Goal: Task Accomplishment & Management: Complete application form

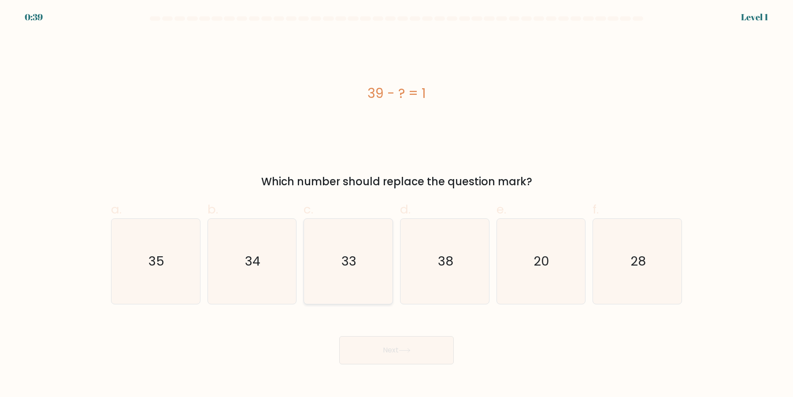
click at [311, 276] on icon "33" at bounding box center [348, 261] width 85 height 85
click at [397, 204] on input "c. 33" at bounding box center [397, 201] width 0 height 6
radio input "true"
drag, startPoint x: 454, startPoint y: 272, endPoint x: 450, endPoint y: 282, distance: 10.5
click at [454, 270] on icon "38" at bounding box center [444, 261] width 85 height 85
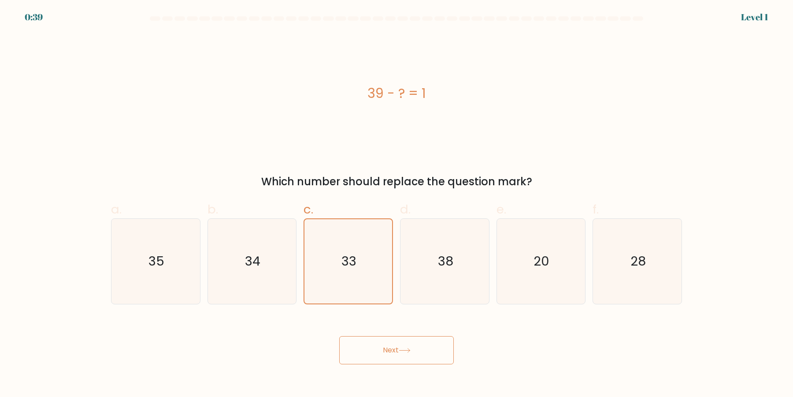
click at [411, 351] on icon at bounding box center [405, 350] width 12 height 5
click at [416, 315] on div "Next" at bounding box center [397, 339] width 582 height 49
click at [418, 312] on form "a." at bounding box center [396, 190] width 793 height 348
click at [425, 299] on icon "38" at bounding box center [444, 261] width 85 height 85
click at [397, 204] on input "d. 38" at bounding box center [397, 201] width 0 height 6
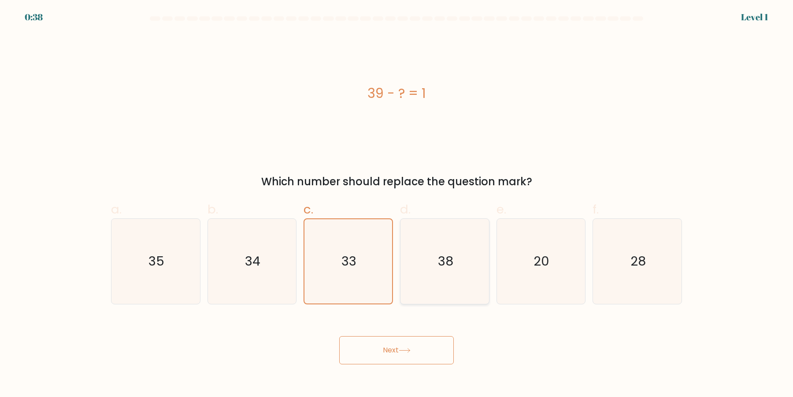
radio input "true"
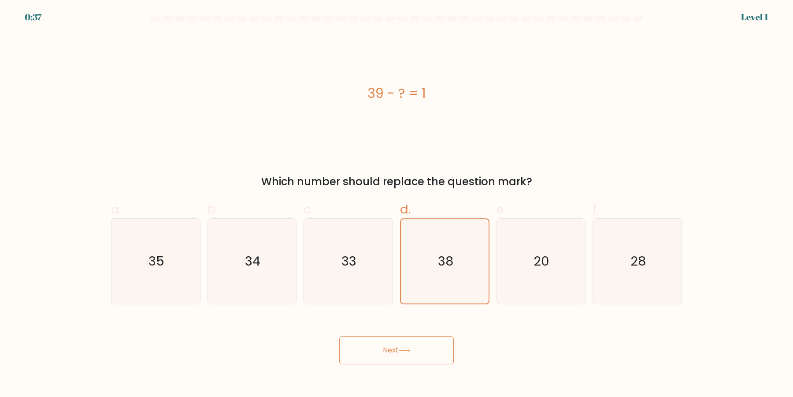
click at [422, 345] on button "Next" at bounding box center [396, 350] width 115 height 28
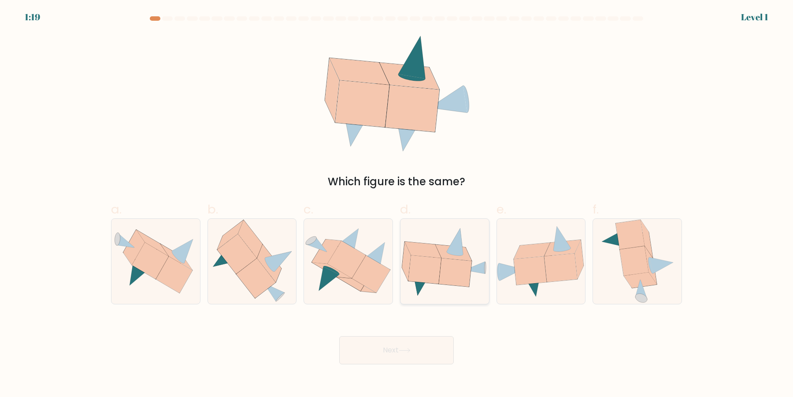
click at [419, 287] on icon at bounding box center [422, 283] width 18 height 24
click at [397, 204] on input "d." at bounding box center [397, 201] width 0 height 6
radio input "true"
click at [339, 336] on button "Next" at bounding box center [396, 350] width 115 height 28
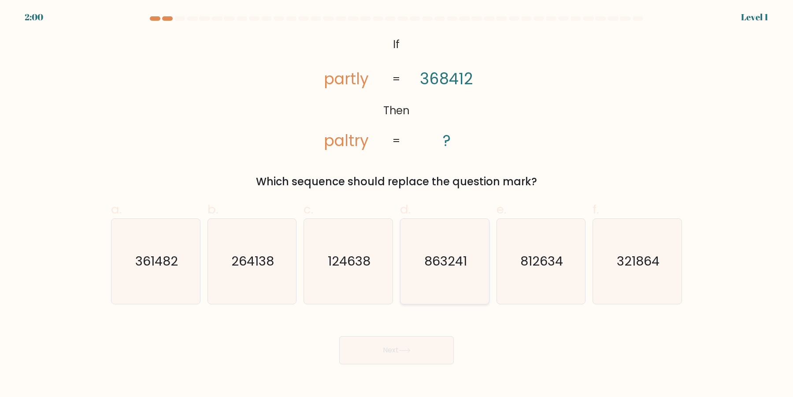
click at [428, 271] on icon "863241" at bounding box center [444, 261] width 85 height 85
click at [397, 204] on input "d. 863241" at bounding box center [397, 201] width 0 height 6
radio input "true"
click at [339, 336] on button "Next" at bounding box center [396, 350] width 115 height 28
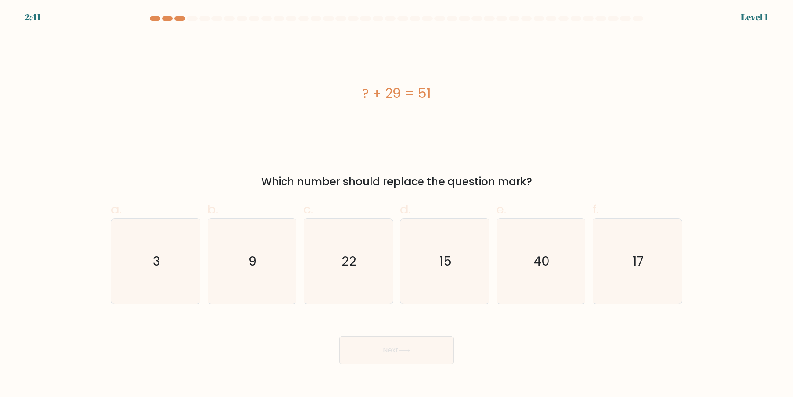
click at [428, 271] on icon "15" at bounding box center [444, 261] width 85 height 85
click at [397, 204] on input "d. 15" at bounding box center [397, 201] width 0 height 6
radio input "true"
click at [339, 336] on button "Next" at bounding box center [396, 350] width 115 height 28
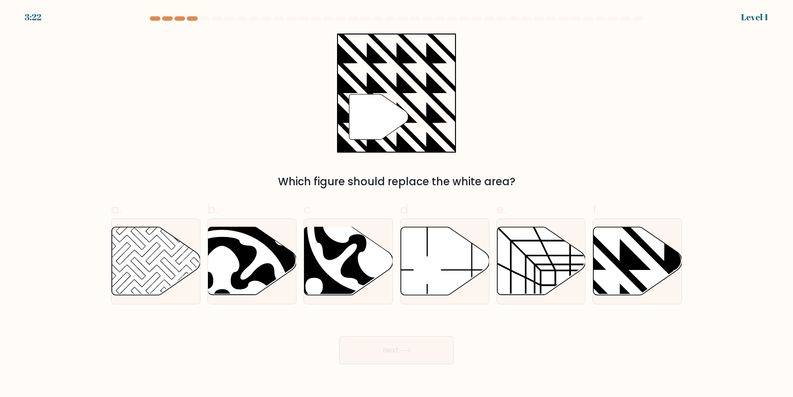
click at [428, 271] on icon at bounding box center [445, 261] width 89 height 68
click at [397, 204] on input "d." at bounding box center [397, 201] width 0 height 6
radio input "true"
click at [339, 336] on button "Next" at bounding box center [396, 350] width 115 height 28
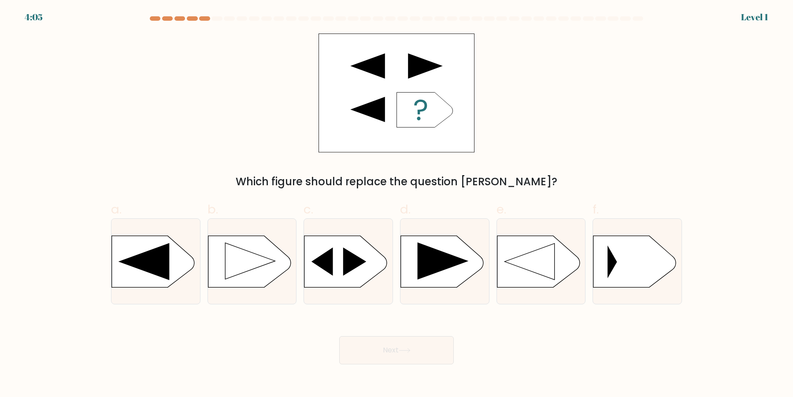
click at [428, 271] on icon at bounding box center [443, 260] width 51 height 37
click at [397, 204] on input "d." at bounding box center [397, 201] width 0 height 6
radio input "true"
click at [369, 268] on icon at bounding box center [345, 261] width 83 height 52
click at [397, 204] on input "c." at bounding box center [397, 201] width 0 height 6
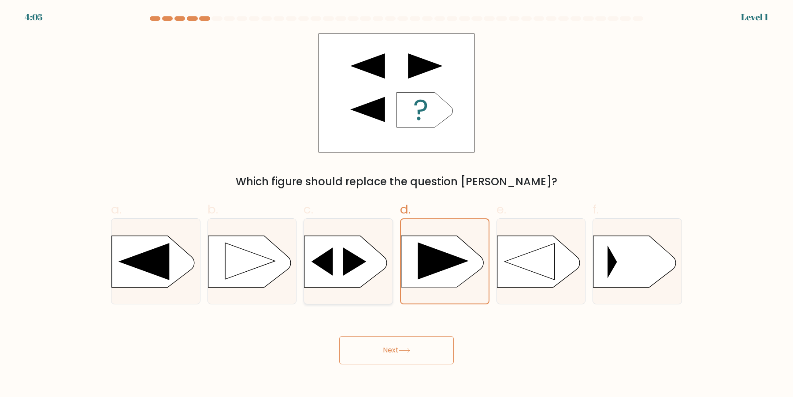
radio input "true"
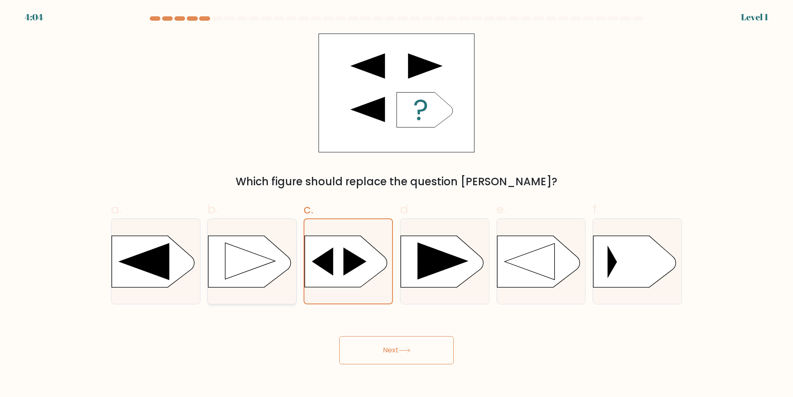
click at [276, 265] on rect at bounding box center [208, 236] width 230 height 175
click at [397, 204] on input "b." at bounding box center [397, 201] width 0 height 6
radio input "true"
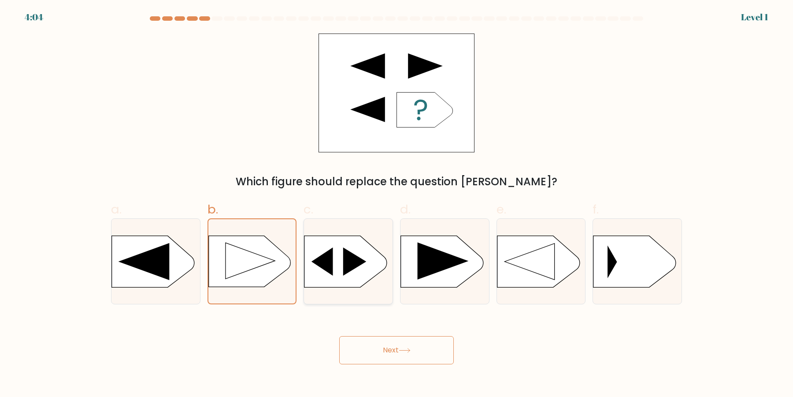
click at [337, 264] on icon at bounding box center [345, 261] width 83 height 52
click at [397, 204] on input "c." at bounding box center [397, 201] width 0 height 6
radio input "true"
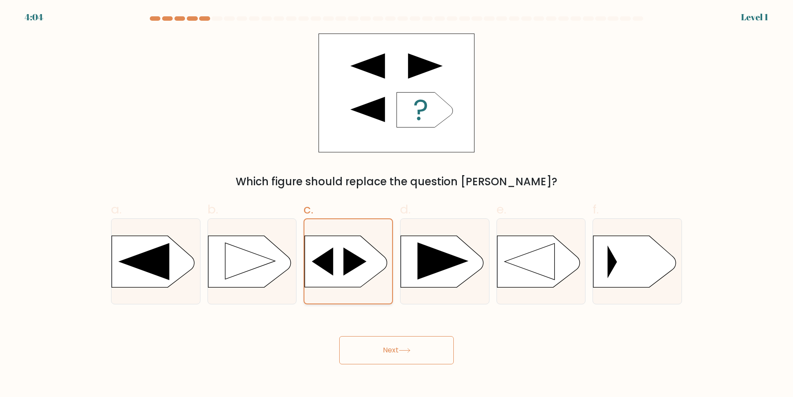
click at [339, 336] on button "Next" at bounding box center [396, 350] width 115 height 28
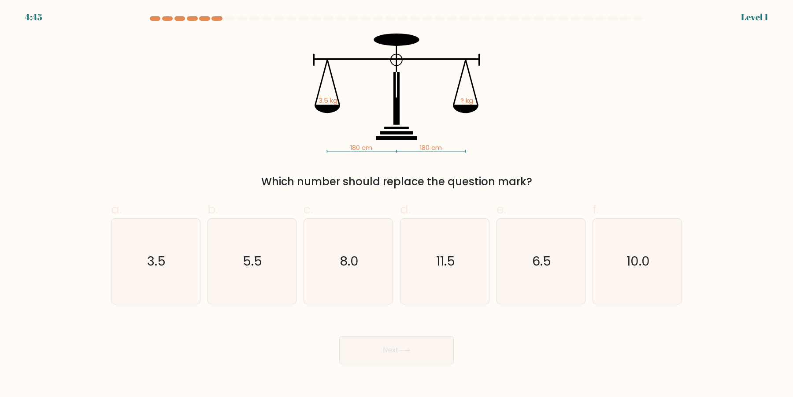
click at [339, 336] on button "Next" at bounding box center [396, 350] width 115 height 28
click at [337, 264] on icon "8.0" at bounding box center [348, 261] width 85 height 85
click at [397, 204] on input "c. 8.0" at bounding box center [397, 201] width 0 height 6
radio input "true"
click at [339, 336] on button "Next" at bounding box center [396, 350] width 115 height 28
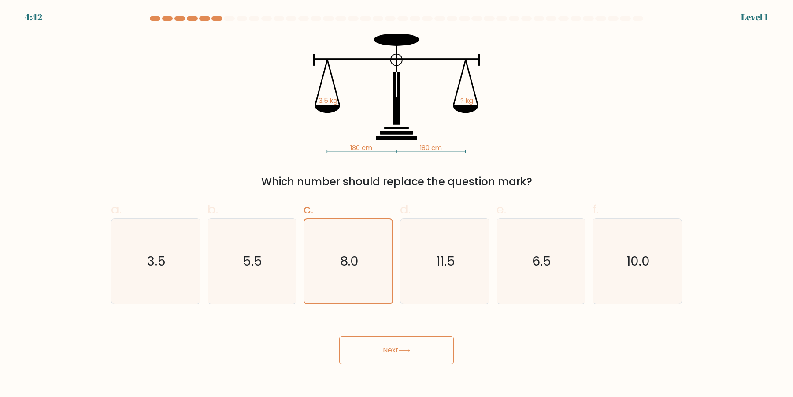
click at [337, 264] on icon "8.0" at bounding box center [348, 261] width 84 height 84
click at [397, 204] on input "c. 8.0" at bounding box center [397, 201] width 0 height 6
click at [339, 336] on button "Next" at bounding box center [396, 350] width 115 height 28
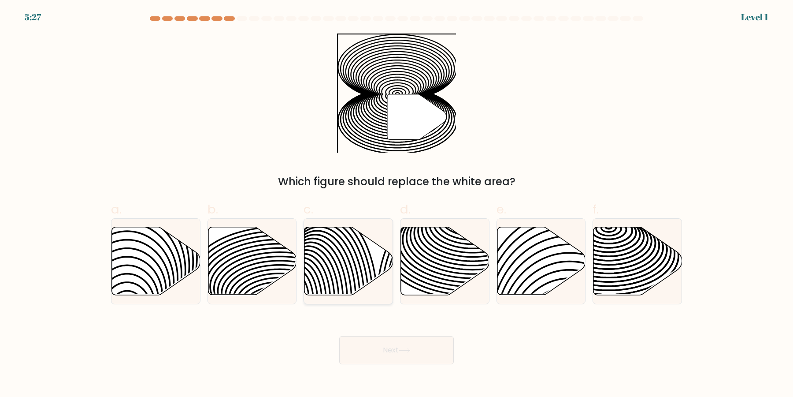
click at [351, 259] on icon at bounding box center [348, 261] width 89 height 68
click at [397, 204] on input "c." at bounding box center [397, 201] width 0 height 6
radio input "true"
click at [537, 266] on icon at bounding box center [541, 261] width 89 height 68
click at [397, 204] on input "e." at bounding box center [397, 201] width 0 height 6
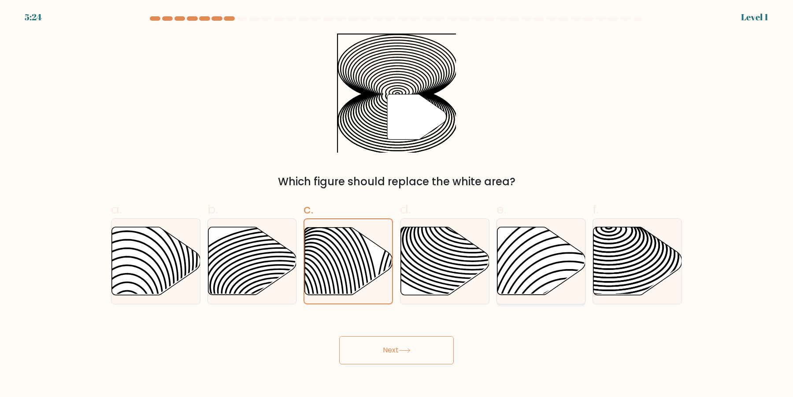
radio input "true"
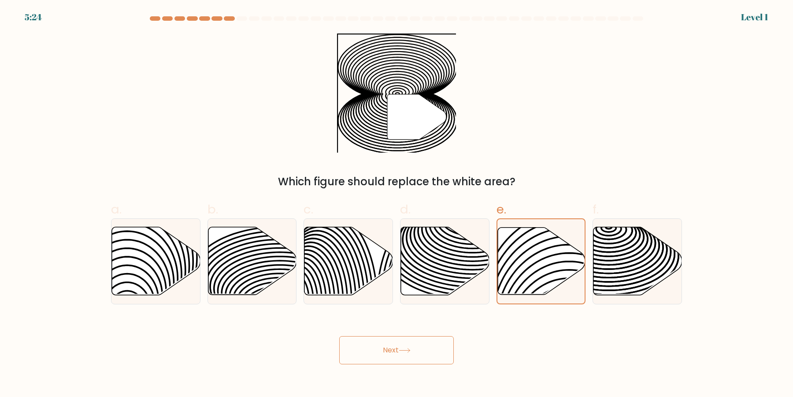
click at [339, 336] on button "Next" at bounding box center [396, 350] width 115 height 28
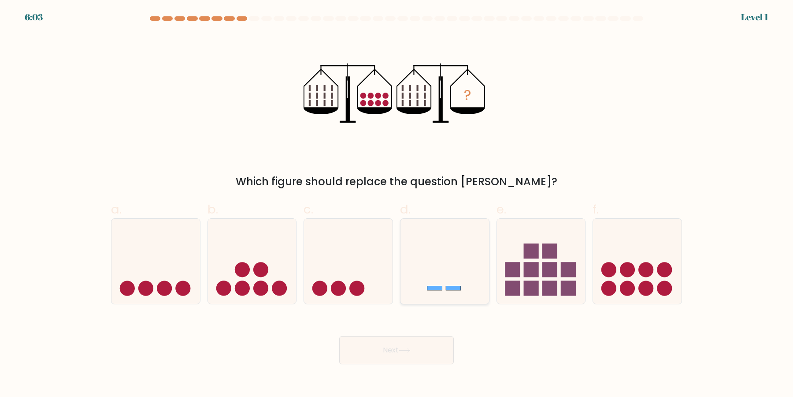
click at [429, 296] on icon at bounding box center [445, 261] width 89 height 73
click at [397, 204] on input "d." at bounding box center [397, 201] width 0 height 6
radio input "true"
click at [339, 336] on button "Next" at bounding box center [396, 350] width 115 height 28
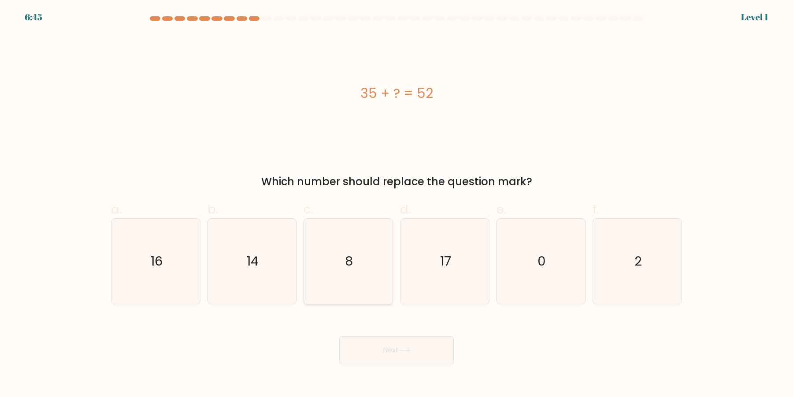
click at [347, 273] on icon "8" at bounding box center [348, 261] width 85 height 85
click at [397, 204] on input "c. 8" at bounding box center [397, 201] width 0 height 6
radio input "true"
click at [339, 336] on button "Next" at bounding box center [396, 350] width 115 height 28
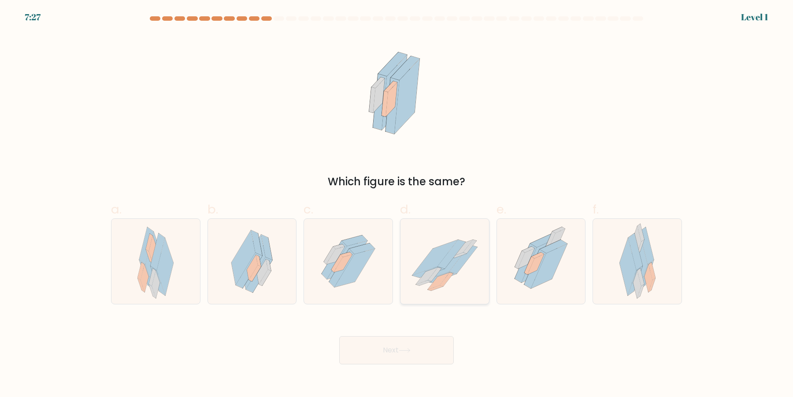
click at [443, 278] on icon at bounding box center [439, 280] width 22 height 17
click at [397, 204] on input "d." at bounding box center [397, 201] width 0 height 6
radio input "true"
click at [339, 336] on button "Next" at bounding box center [396, 350] width 115 height 28
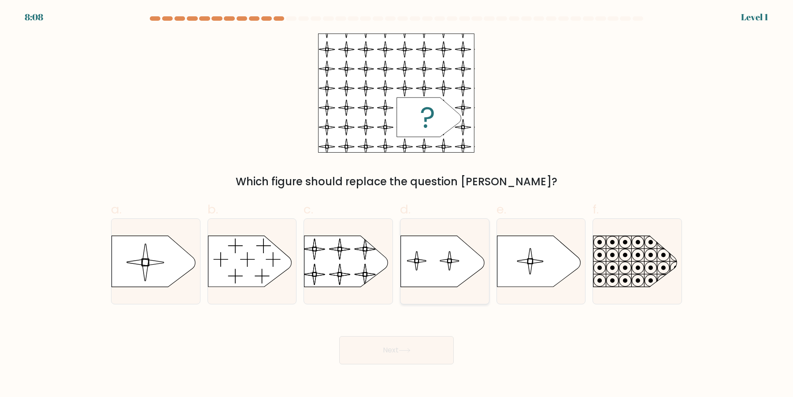
click at [449, 290] on div at bounding box center [444, 261] width 89 height 86
click at [397, 204] on input "d." at bounding box center [397, 201] width 0 height 6
radio input "true"
click at [628, 265] on icon at bounding box center [637, 261] width 89 height 52
click at [397, 204] on input "f." at bounding box center [397, 201] width 0 height 6
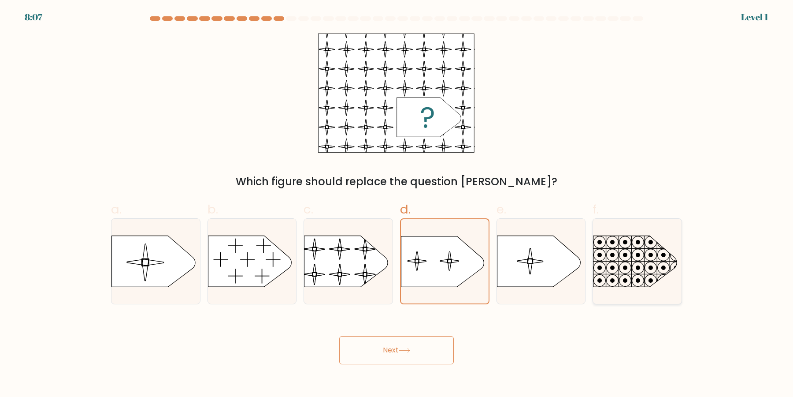
radio input "true"
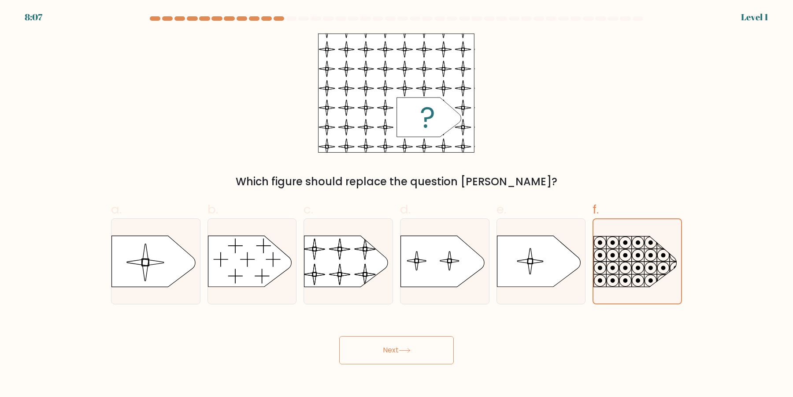
click at [339, 336] on button "Next" at bounding box center [396, 350] width 115 height 28
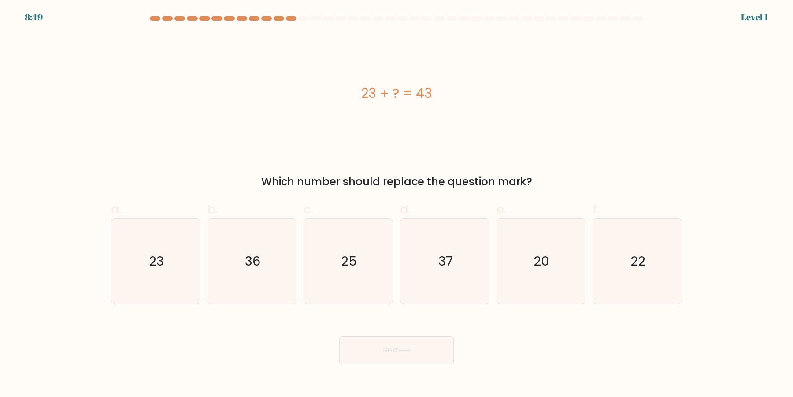
click at [487, 306] on form "a." at bounding box center [396, 190] width 793 height 348
click at [484, 304] on icon "37" at bounding box center [444, 261] width 85 height 85
click at [397, 204] on input "d. 37" at bounding box center [397, 201] width 0 height 6
radio input "true"
click at [339, 336] on button "Next" at bounding box center [396, 350] width 115 height 28
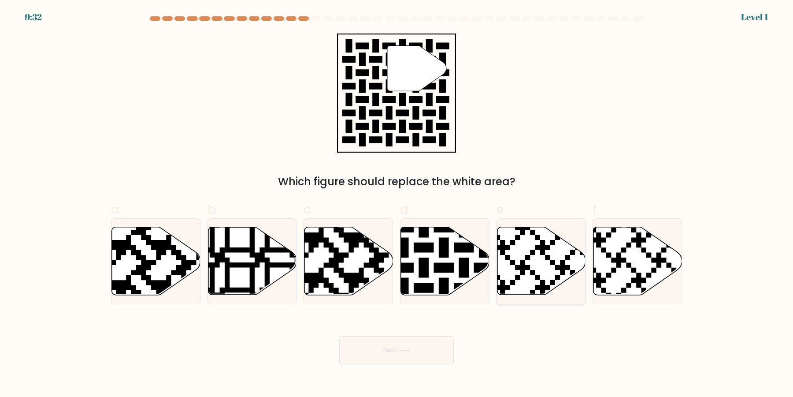
click at [508, 275] on icon at bounding box center [541, 261] width 89 height 68
click at [397, 204] on input "e." at bounding box center [397, 201] width 0 height 6
radio input "true"
click at [339, 336] on button "Next" at bounding box center [396, 350] width 115 height 28
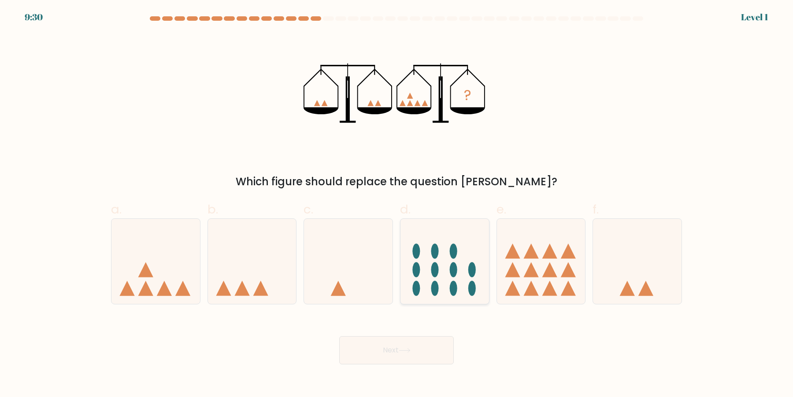
click at [440, 284] on icon at bounding box center [445, 261] width 89 height 73
click at [397, 204] on input "d." at bounding box center [397, 201] width 0 height 6
radio input "true"
click at [339, 336] on button "Next" at bounding box center [396, 350] width 115 height 28
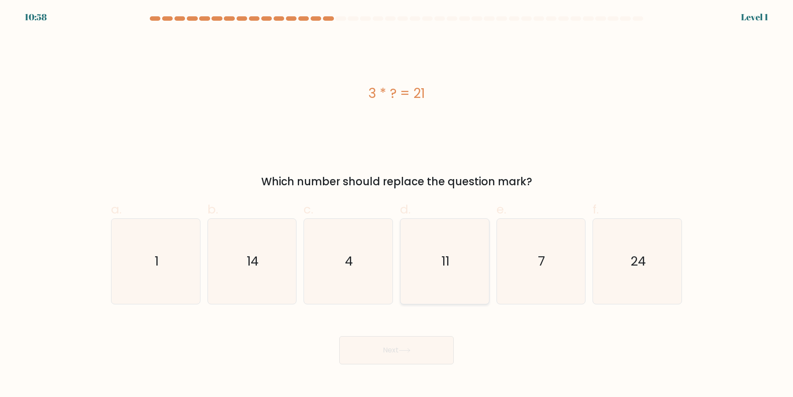
click at [462, 232] on icon "11" at bounding box center [444, 261] width 85 height 85
click at [397, 204] on input "d. 11" at bounding box center [397, 201] width 0 height 6
radio input "true"
click at [339, 336] on button "Next" at bounding box center [396, 350] width 115 height 28
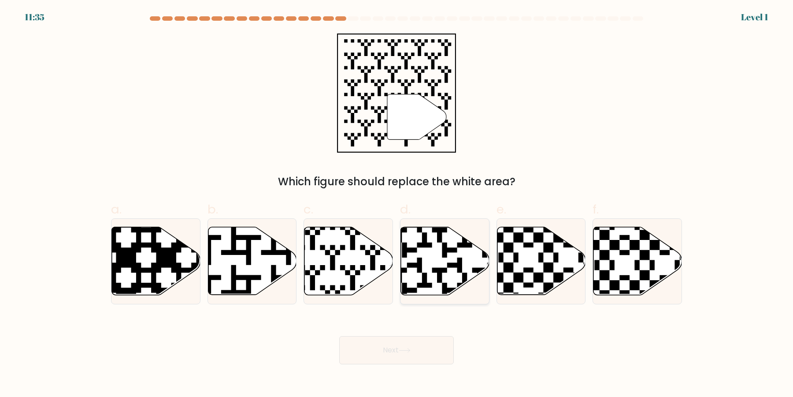
click at [464, 284] on icon at bounding box center [472, 297] width 160 height 160
click at [397, 204] on input "d." at bounding box center [397, 201] width 0 height 6
radio input "true"
click at [368, 265] on icon at bounding box center [348, 261] width 89 height 68
click at [397, 204] on input "c." at bounding box center [397, 201] width 0 height 6
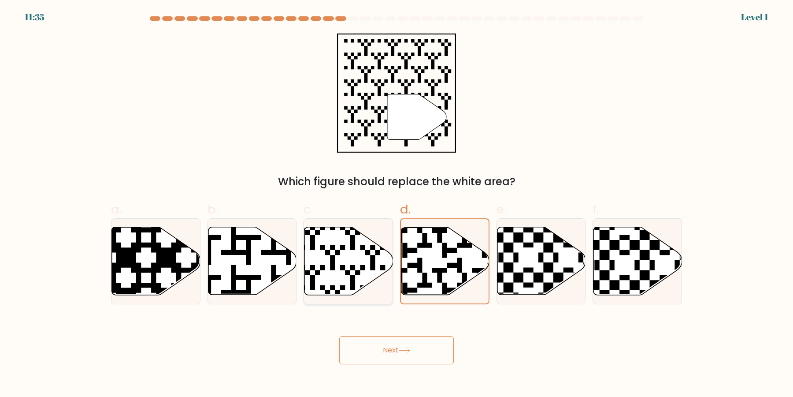
radio input "true"
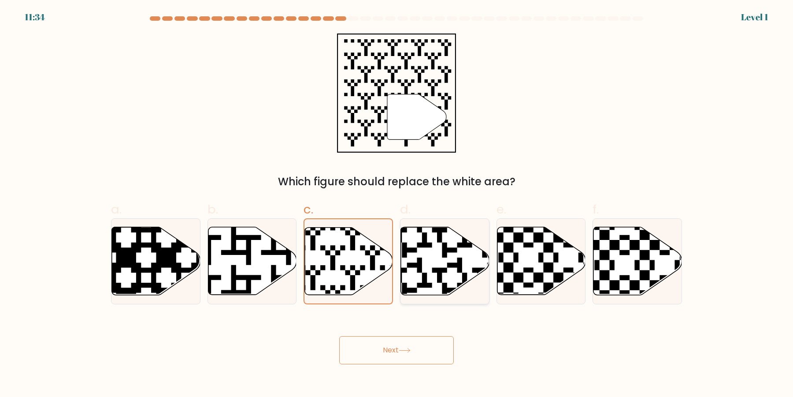
click at [414, 270] on icon at bounding box center [445, 261] width 89 height 68
click at [397, 204] on input "d." at bounding box center [397, 201] width 0 height 6
radio input "true"
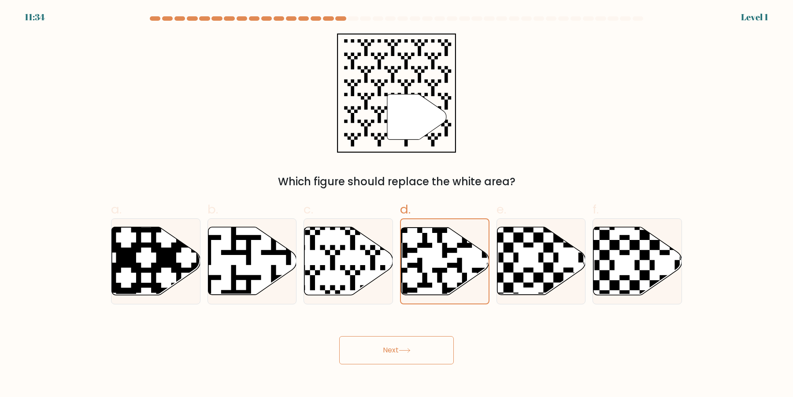
click at [56, 279] on form "a." at bounding box center [396, 190] width 793 height 348
click at [133, 275] on icon at bounding box center [156, 261] width 89 height 68
click at [397, 204] on input "a." at bounding box center [397, 201] width 0 height 6
radio input "true"
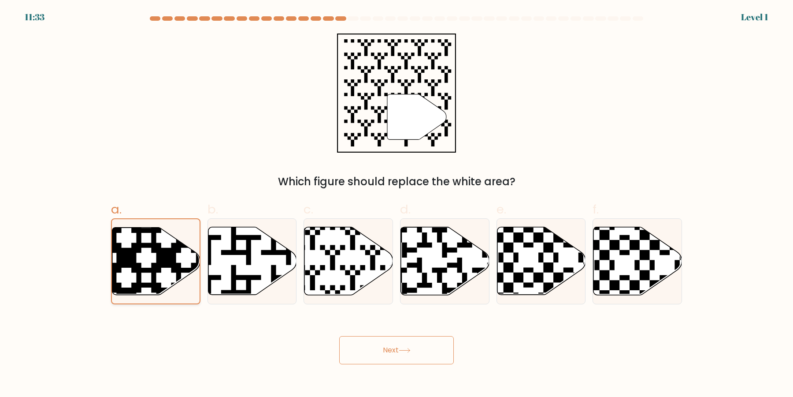
click at [339, 336] on button "Next" at bounding box center [396, 350] width 115 height 28
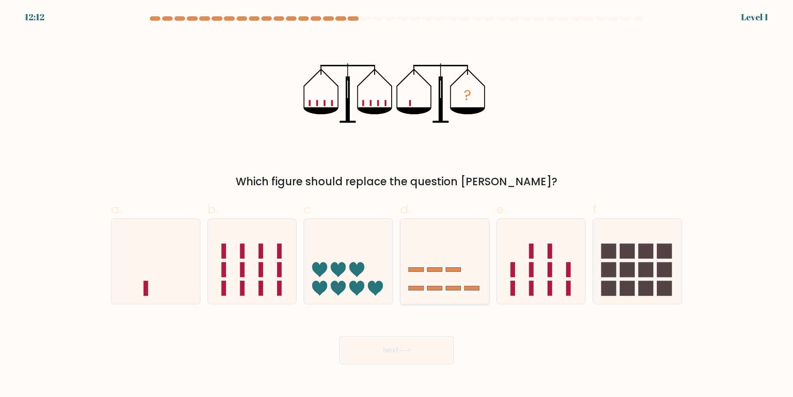
click at [446, 250] on icon at bounding box center [445, 261] width 89 height 73
click at [397, 204] on input "d." at bounding box center [397, 201] width 0 height 6
radio input "true"
click at [339, 336] on button "Next" at bounding box center [396, 350] width 115 height 28
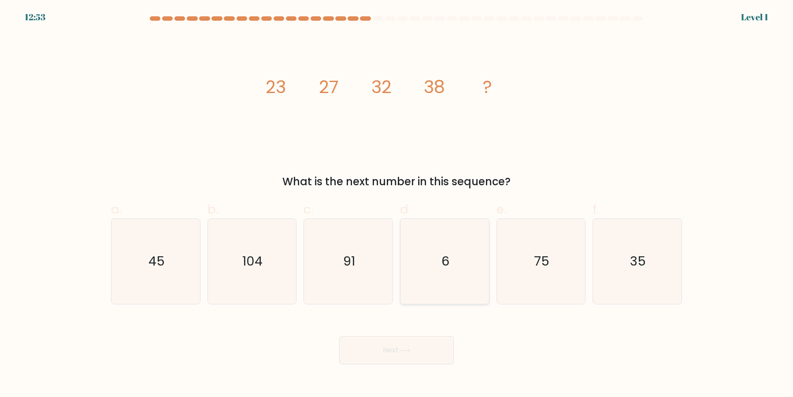
click at [472, 278] on icon "6" at bounding box center [444, 261] width 85 height 85
click at [397, 204] on input "d. 6" at bounding box center [397, 201] width 0 height 6
radio input "true"
click at [339, 336] on button "Next" at bounding box center [396, 350] width 115 height 28
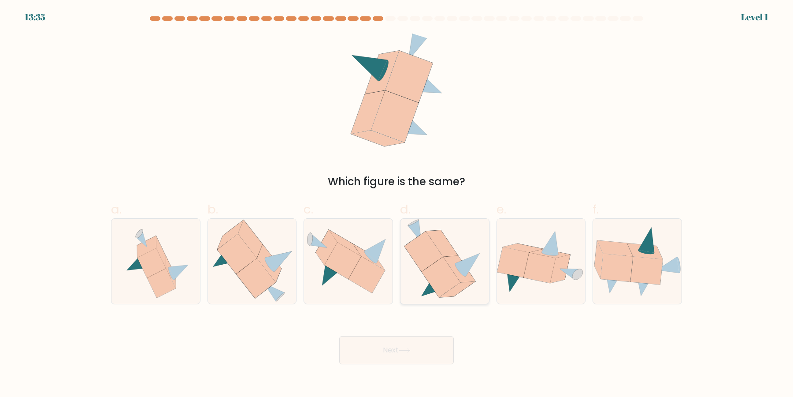
click at [459, 282] on icon at bounding box center [441, 277] width 38 height 40
click at [397, 204] on input "d." at bounding box center [397, 201] width 0 height 6
radio input "true"
click at [339, 336] on button "Next" at bounding box center [396, 350] width 115 height 28
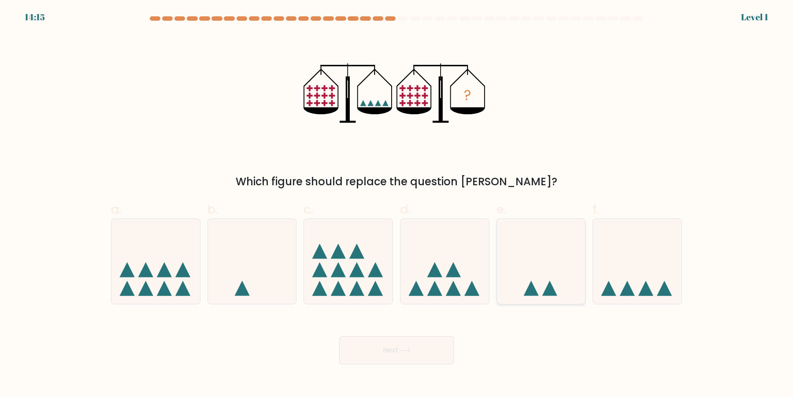
click at [555, 271] on icon at bounding box center [541, 261] width 89 height 73
click at [397, 204] on input "e." at bounding box center [397, 201] width 0 height 6
radio input "true"
click at [339, 336] on button "Next" at bounding box center [396, 350] width 115 height 28
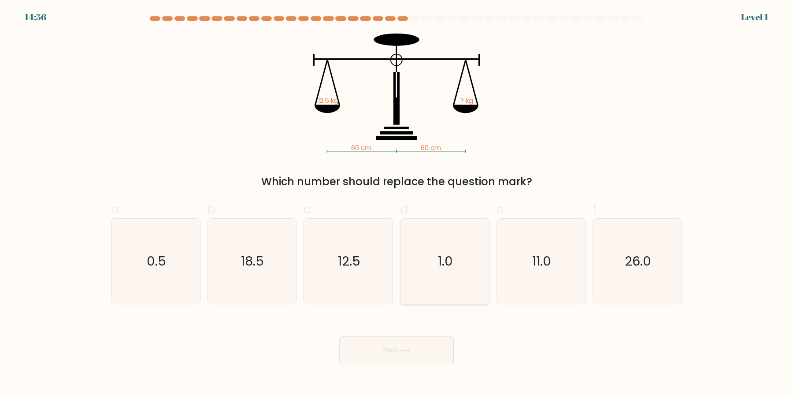
click at [439, 277] on icon "1.0" at bounding box center [444, 261] width 85 height 85
click at [397, 204] on input "d. 1.0" at bounding box center [397, 201] width 0 height 6
radio input "true"
click at [339, 336] on button "Next" at bounding box center [396, 350] width 115 height 28
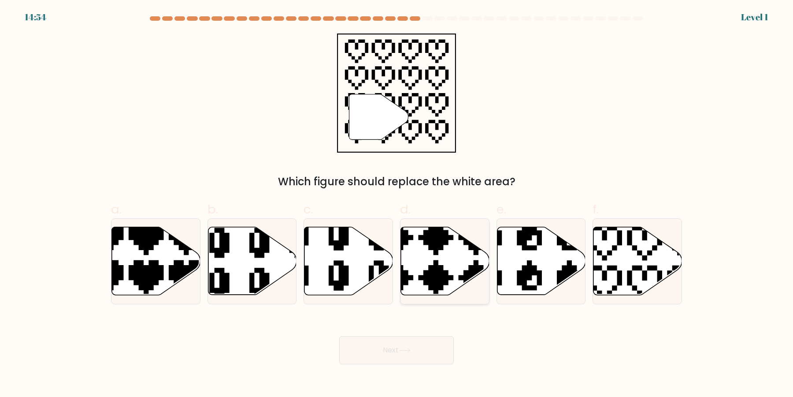
click at [449, 270] on icon at bounding box center [445, 261] width 89 height 68
click at [397, 204] on input "d." at bounding box center [397, 201] width 0 height 6
radio input "true"
click at [339, 336] on button "Next" at bounding box center [396, 350] width 115 height 28
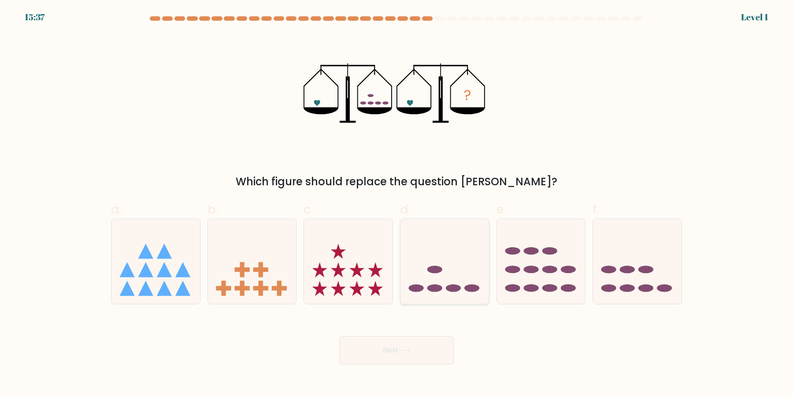
click at [454, 280] on icon at bounding box center [445, 261] width 89 height 73
click at [397, 204] on input "d." at bounding box center [397, 201] width 0 height 6
radio input "true"
click at [339, 336] on button "Next" at bounding box center [396, 350] width 115 height 28
click at [386, 254] on icon at bounding box center [348, 261] width 89 height 73
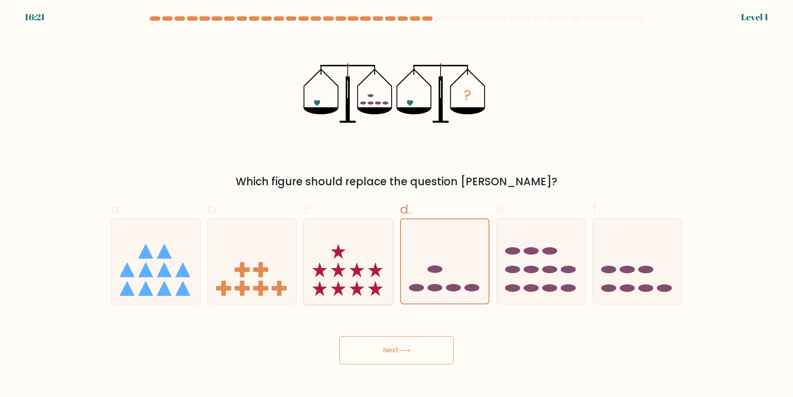
click at [397, 204] on input "c." at bounding box center [397, 201] width 0 height 6
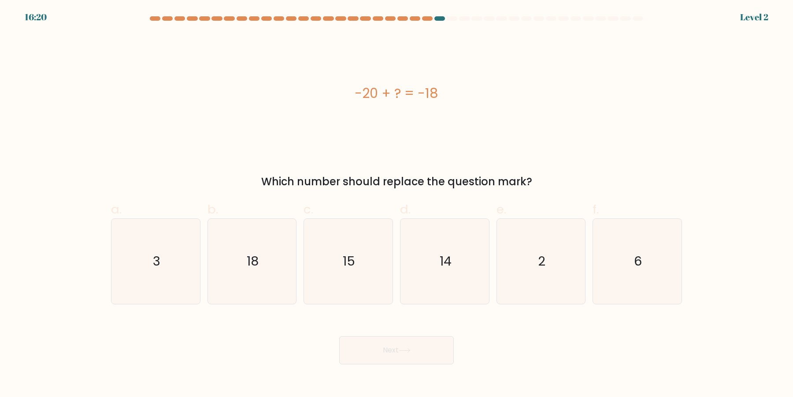
click at [339, 336] on button "Next" at bounding box center [396, 350] width 115 height 28
click at [375, 276] on icon "15" at bounding box center [348, 261] width 85 height 85
click at [397, 204] on input "c. 15" at bounding box center [397, 201] width 0 height 6
radio input "true"
click at [339, 336] on button "Next" at bounding box center [396, 350] width 115 height 28
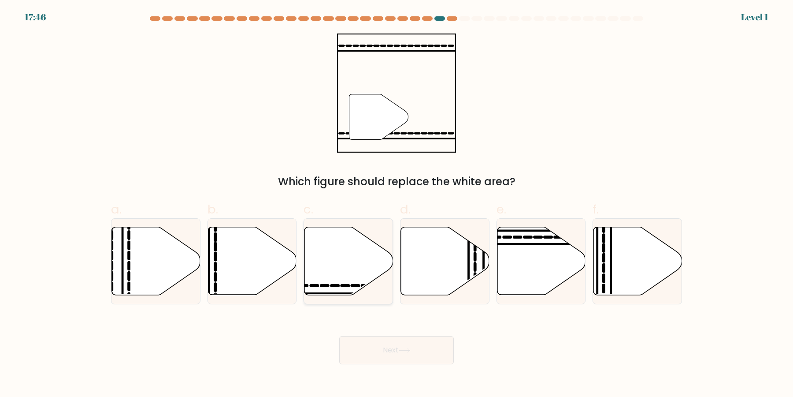
click at [354, 262] on icon at bounding box center [348, 261] width 89 height 68
click at [397, 204] on input "c." at bounding box center [397, 201] width 0 height 6
radio input "true"
click at [435, 254] on icon at bounding box center [445, 261] width 89 height 68
click at [397, 204] on input "d." at bounding box center [397, 201] width 0 height 6
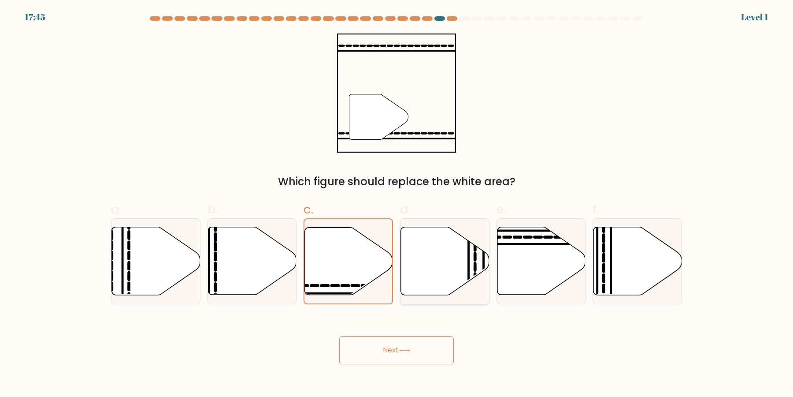
radio input "true"
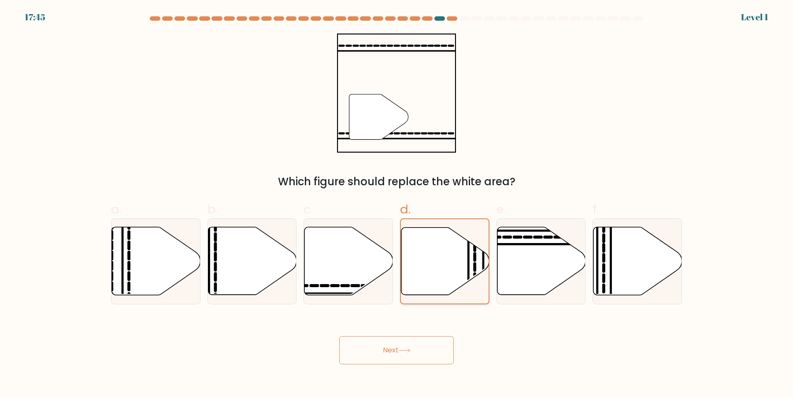
click at [339, 336] on button "Next" at bounding box center [396, 350] width 115 height 28
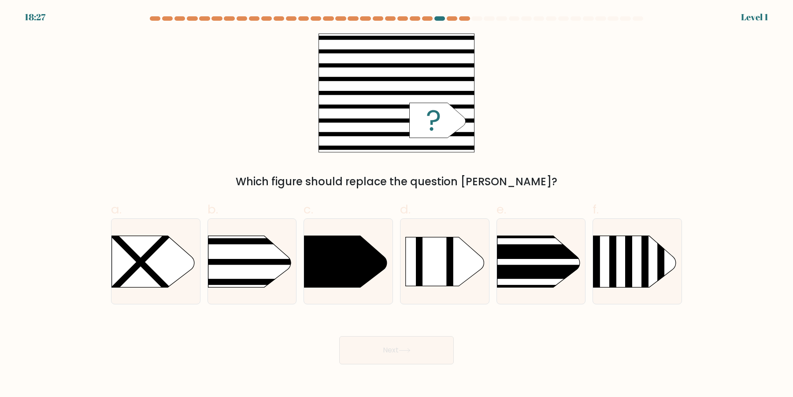
click at [435, 254] on icon at bounding box center [445, 261] width 78 height 49
click at [397, 204] on input "d." at bounding box center [397, 201] width 0 height 6
radio input "true"
click at [339, 336] on button "Next" at bounding box center [396, 350] width 115 height 28
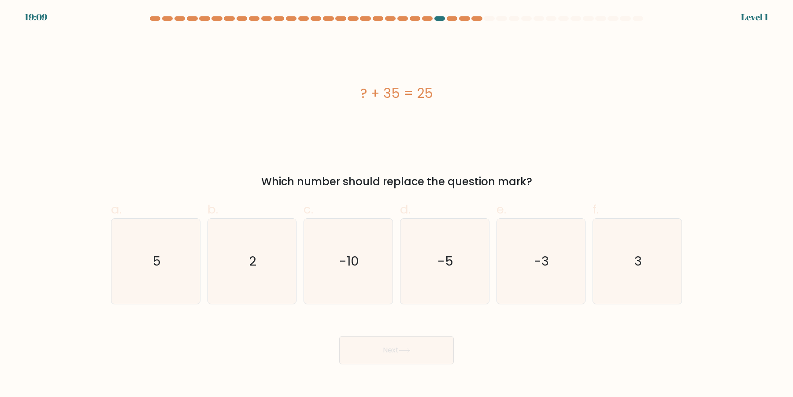
click at [435, 254] on icon "-5" at bounding box center [444, 261] width 85 height 85
click at [397, 204] on input "d. -5" at bounding box center [397, 201] width 0 height 6
radio input "true"
click at [339, 336] on button "Next" at bounding box center [396, 350] width 115 height 28
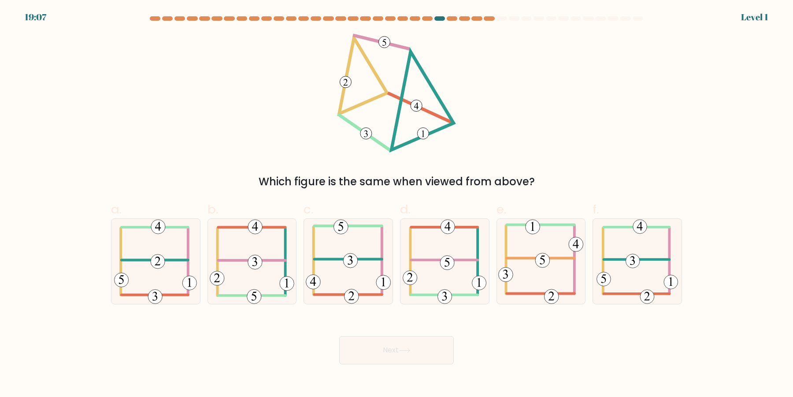
click at [435, 254] on icon at bounding box center [445, 261] width 84 height 85
click at [397, 204] on input "d." at bounding box center [397, 201] width 0 height 6
radio input "true"
click at [339, 336] on button "Next" at bounding box center [396, 350] width 115 height 28
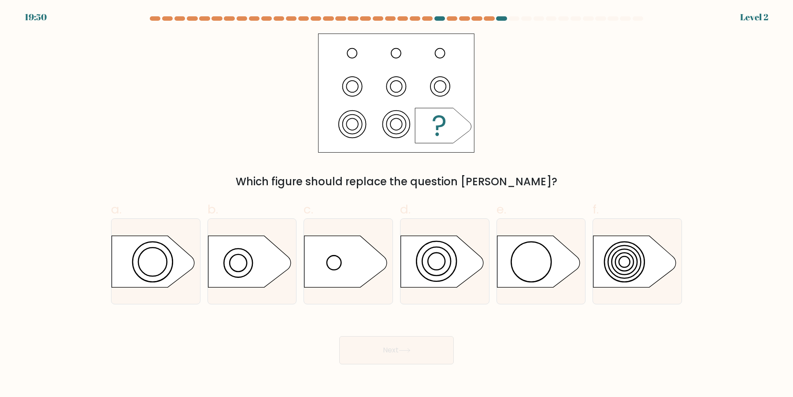
click at [435, 254] on icon at bounding box center [442, 261] width 83 height 52
click at [397, 204] on input "d." at bounding box center [397, 201] width 0 height 6
radio input "true"
click at [339, 336] on button "Next" at bounding box center [396, 350] width 115 height 28
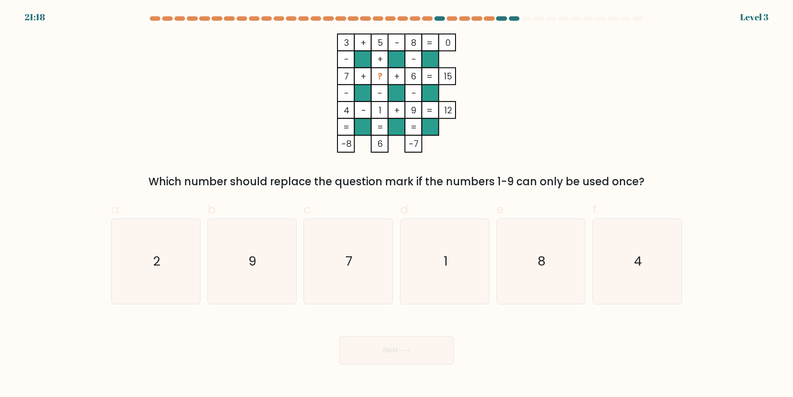
click at [435, 254] on icon "1" at bounding box center [444, 261] width 85 height 85
click at [397, 204] on input "d. 1" at bounding box center [397, 201] width 0 height 6
radio input "true"
click at [339, 336] on button "Next" at bounding box center [396, 350] width 115 height 28
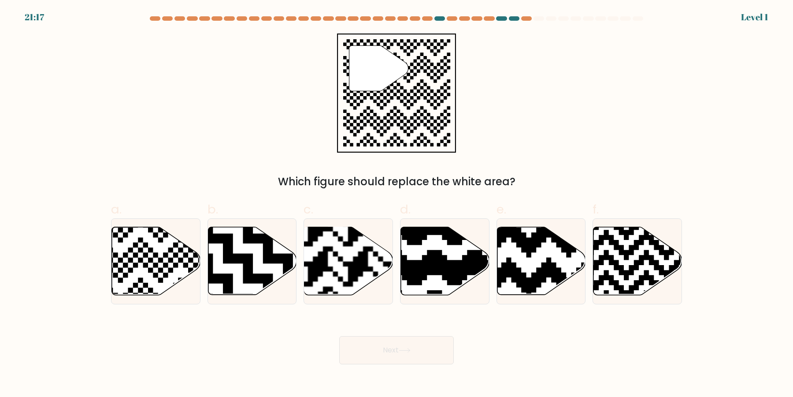
click at [435, 254] on icon at bounding box center [472, 225] width 160 height 160
click at [397, 204] on input "d." at bounding box center [397, 201] width 0 height 6
radio input "true"
click at [339, 336] on button "Next" at bounding box center [396, 350] width 115 height 28
click at [435, 254] on icon at bounding box center [472, 225] width 159 height 159
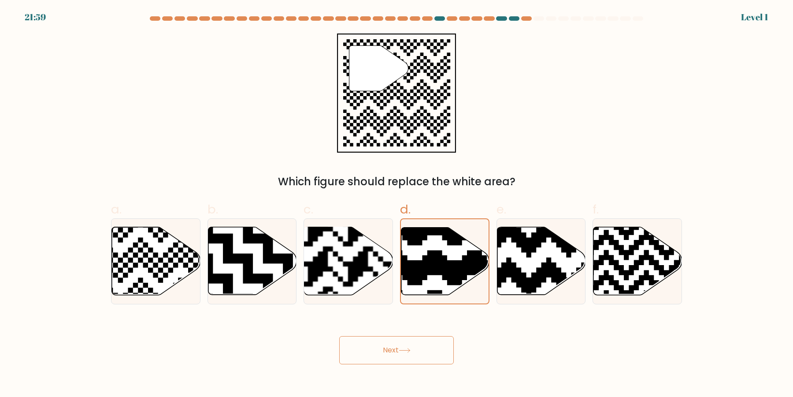
click at [397, 204] on input "d." at bounding box center [397, 201] width 0 height 6
click at [339, 336] on button "Next" at bounding box center [396, 350] width 115 height 28
click at [435, 254] on icon at bounding box center [472, 225] width 159 height 159
click at [397, 204] on input "d." at bounding box center [397, 201] width 0 height 6
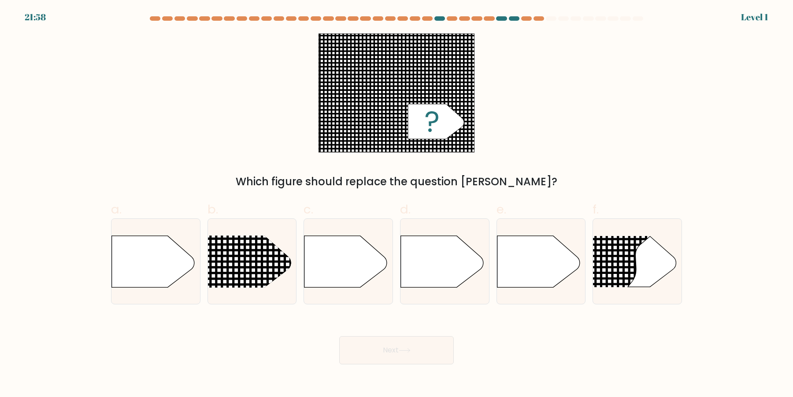
click at [339, 336] on button "Next" at bounding box center [396, 350] width 115 height 28
click at [435, 254] on icon at bounding box center [442, 261] width 83 height 52
click at [397, 204] on input "d." at bounding box center [397, 201] width 0 height 6
radio input "true"
click at [435, 254] on icon at bounding box center [442, 261] width 82 height 51
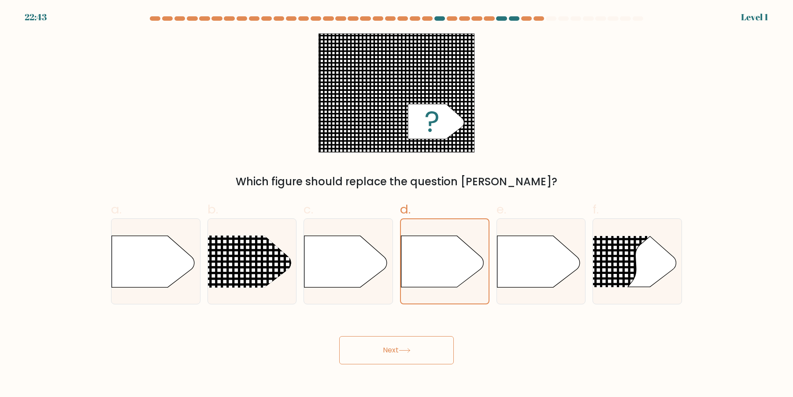
click at [397, 204] on input "d." at bounding box center [397, 201] width 0 height 6
click at [339, 336] on button "Next" at bounding box center [396, 350] width 115 height 28
click at [435, 254] on icon at bounding box center [442, 261] width 82 height 51
click at [397, 204] on input "d." at bounding box center [397, 201] width 0 height 6
click at [339, 336] on button "Next" at bounding box center [396, 350] width 115 height 28
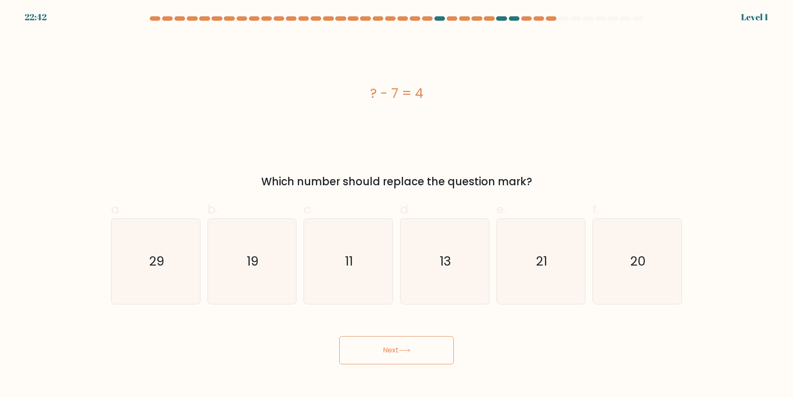
click at [435, 254] on icon "13" at bounding box center [444, 261] width 85 height 85
click at [397, 204] on input "d. 13" at bounding box center [397, 201] width 0 height 6
radio input "true"
click at [435, 254] on icon "13" at bounding box center [445, 261] width 84 height 84
click at [397, 204] on input "d. 13" at bounding box center [397, 201] width 0 height 6
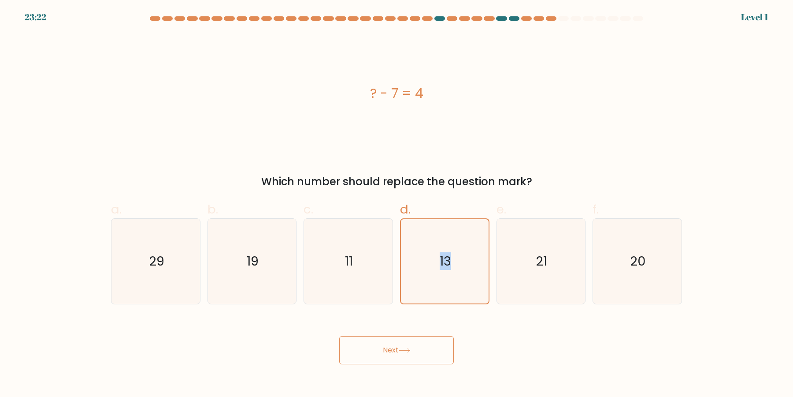
click at [435, 254] on icon "13" at bounding box center [445, 261] width 84 height 84
click at [397, 204] on input "d. 13" at bounding box center [397, 201] width 0 height 6
click at [339, 336] on button "Next" at bounding box center [396, 350] width 115 height 28
click at [435, 254] on icon "13" at bounding box center [445, 261] width 84 height 84
click at [397, 204] on input "d. 13" at bounding box center [397, 201] width 0 height 6
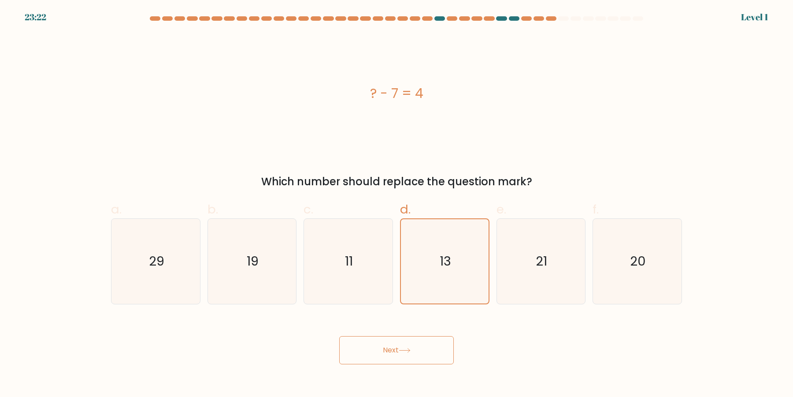
click at [339, 336] on button "Next" at bounding box center [396, 350] width 115 height 28
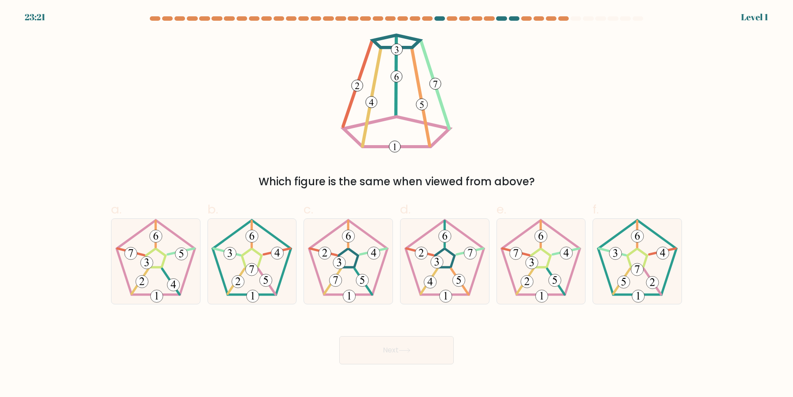
click at [435, 254] on 268 at bounding box center [445, 258] width 20 height 19
click at [397, 204] on input "d." at bounding box center [397, 201] width 0 height 6
radio input "true"
click at [416, 338] on button "Next" at bounding box center [396, 350] width 115 height 28
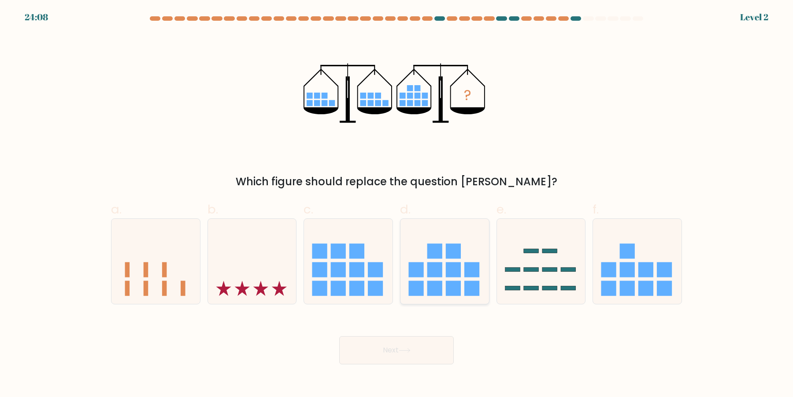
click at [448, 243] on icon at bounding box center [445, 261] width 89 height 73
click at [397, 204] on input "d." at bounding box center [397, 201] width 0 height 6
radio input "true"
click at [438, 332] on div "Next" at bounding box center [397, 339] width 582 height 49
click at [433, 346] on button "Next" at bounding box center [396, 350] width 115 height 28
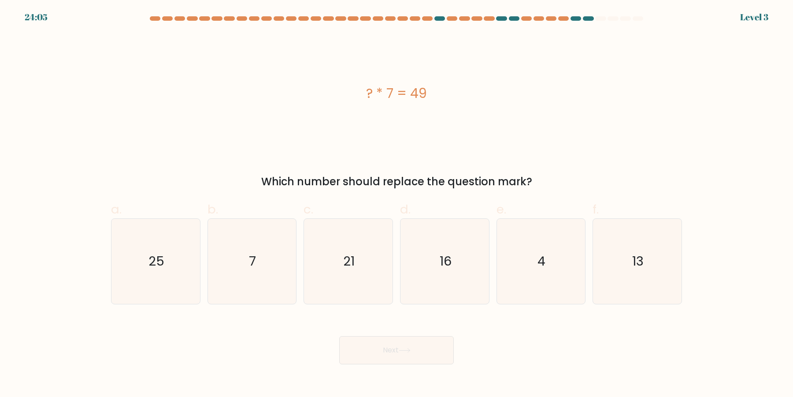
click at [439, 275] on icon "16" at bounding box center [444, 261] width 85 height 85
click at [397, 204] on input "d. 16" at bounding box center [397, 201] width 0 height 6
radio input "true"
click at [339, 336] on button "Next" at bounding box center [396, 350] width 115 height 28
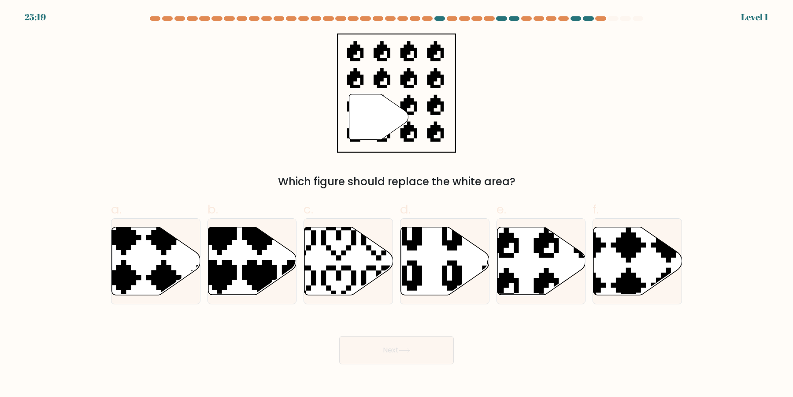
click at [491, 274] on div "d." at bounding box center [445, 252] width 97 height 104
click at [478, 271] on icon at bounding box center [445, 261] width 89 height 68
click at [397, 204] on input "d." at bounding box center [397, 201] width 0 height 6
radio input "true"
click at [339, 336] on button "Next" at bounding box center [396, 350] width 115 height 28
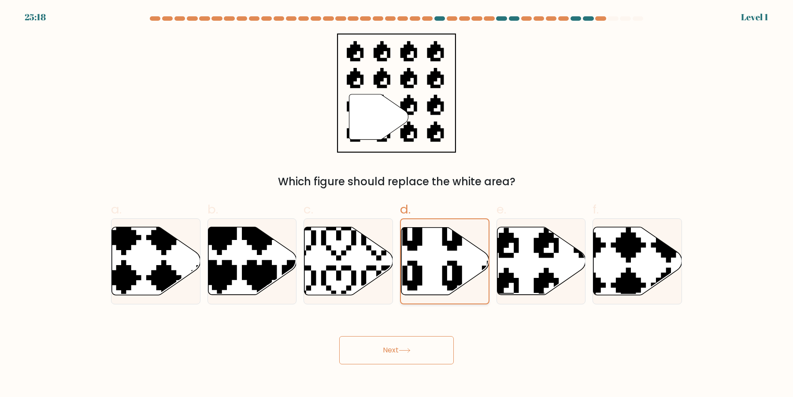
click at [339, 336] on button "Next" at bounding box center [396, 350] width 115 height 28
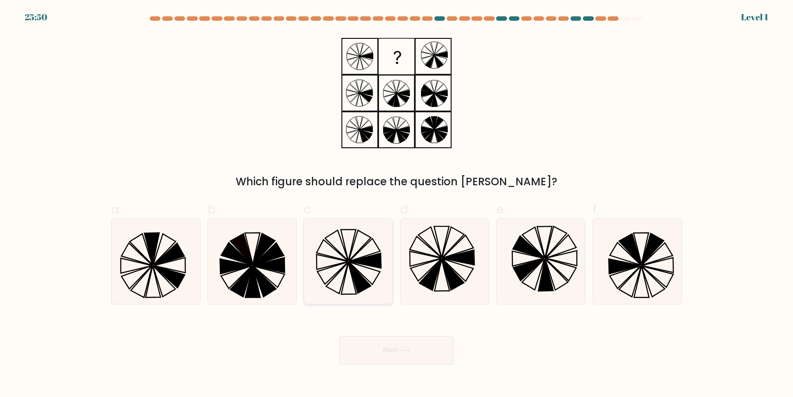
click at [358, 261] on icon at bounding box center [365, 260] width 32 height 15
click at [397, 204] on input "c." at bounding box center [397, 201] width 0 height 6
radio input "true"
click at [468, 244] on icon at bounding box center [444, 261] width 85 height 85
click at [397, 204] on input "d." at bounding box center [397, 201] width 0 height 6
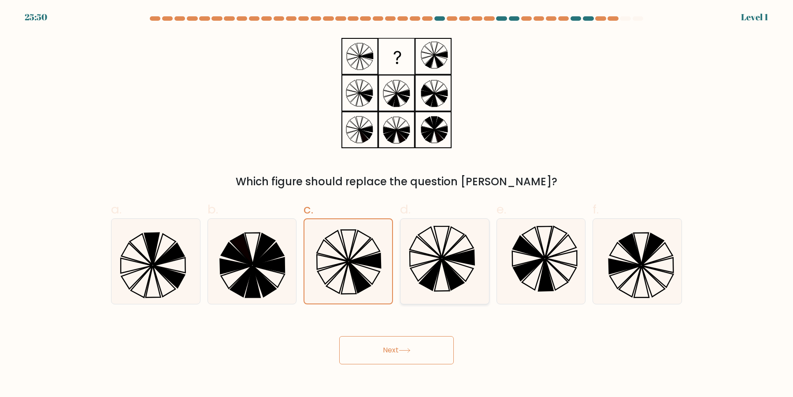
radio input "true"
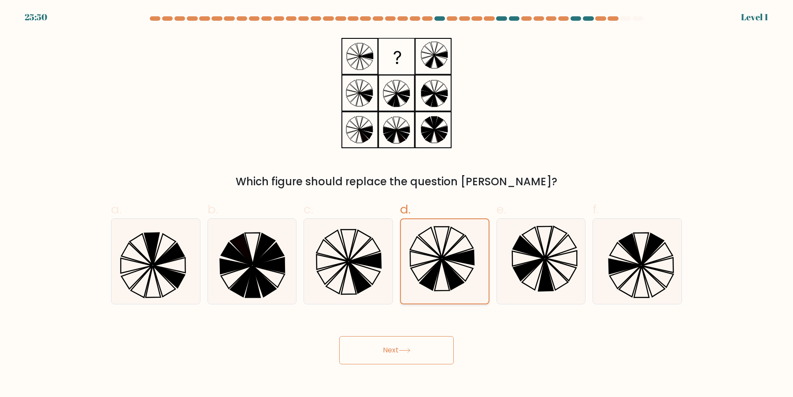
click at [339, 336] on button "Next" at bounding box center [396, 350] width 115 height 28
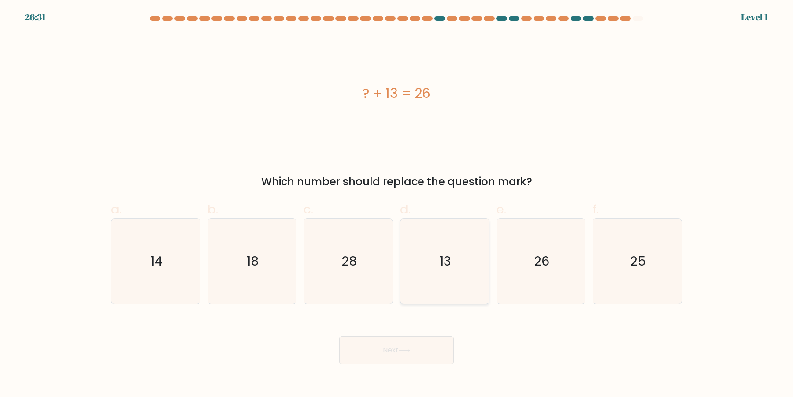
click at [461, 245] on icon "13" at bounding box center [444, 261] width 85 height 85
click at [397, 204] on input "d. 13" at bounding box center [397, 201] width 0 height 6
radio input "true"
click at [339, 336] on button "Next" at bounding box center [396, 350] width 115 height 28
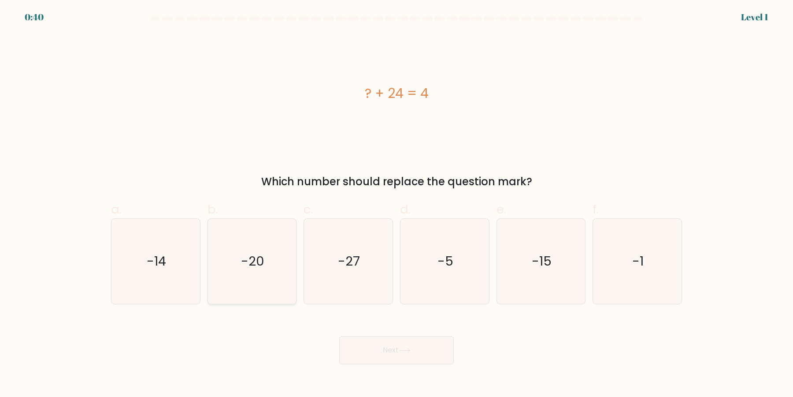
click at [261, 254] on text "-20" at bounding box center [252, 261] width 23 height 18
click at [397, 204] on input "b. -20" at bounding box center [397, 201] width 0 height 6
radio input "true"
click at [384, 343] on button "Next" at bounding box center [396, 350] width 115 height 28
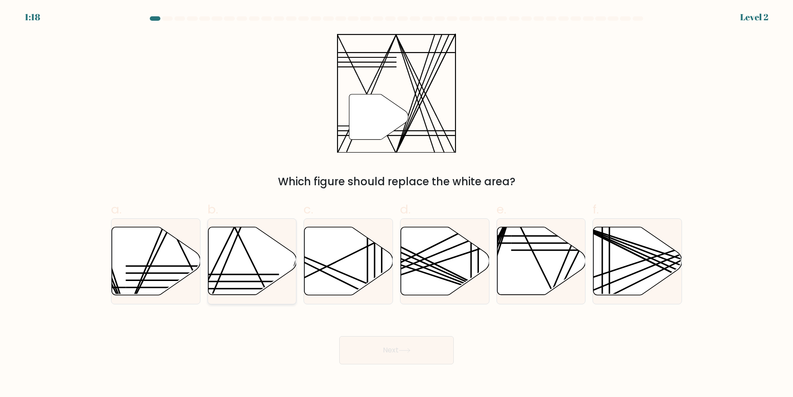
click at [251, 281] on icon at bounding box center [252, 261] width 89 height 68
click at [397, 204] on input "b." at bounding box center [397, 201] width 0 height 6
radio input "true"
click at [334, 279] on icon at bounding box center [348, 261] width 89 height 68
click at [397, 204] on input "c." at bounding box center [397, 201] width 0 height 6
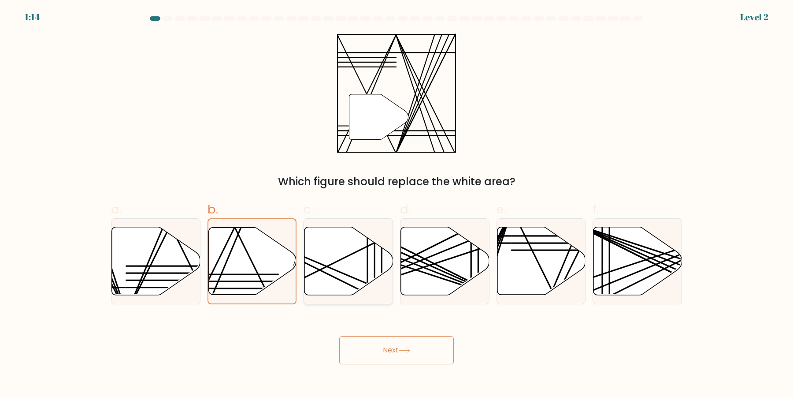
radio input "true"
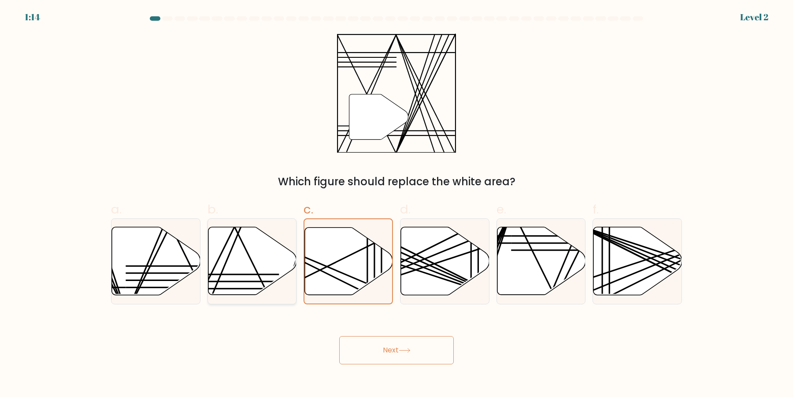
click at [243, 282] on icon at bounding box center [252, 261] width 89 height 68
click at [397, 204] on input "b." at bounding box center [397, 201] width 0 height 6
radio input "true"
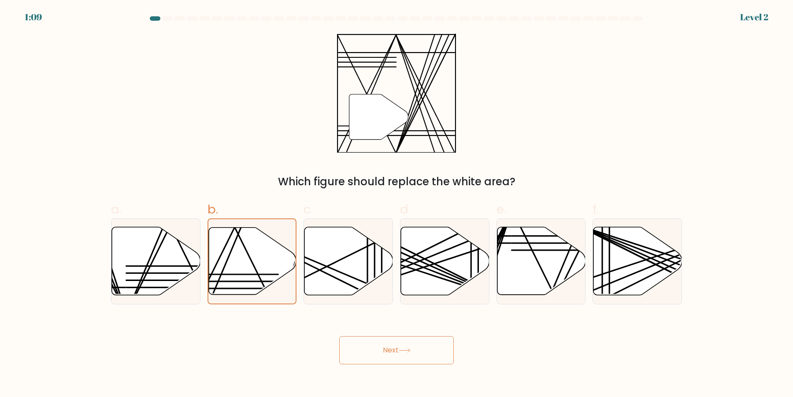
click at [355, 352] on button "Next" at bounding box center [396, 350] width 115 height 28
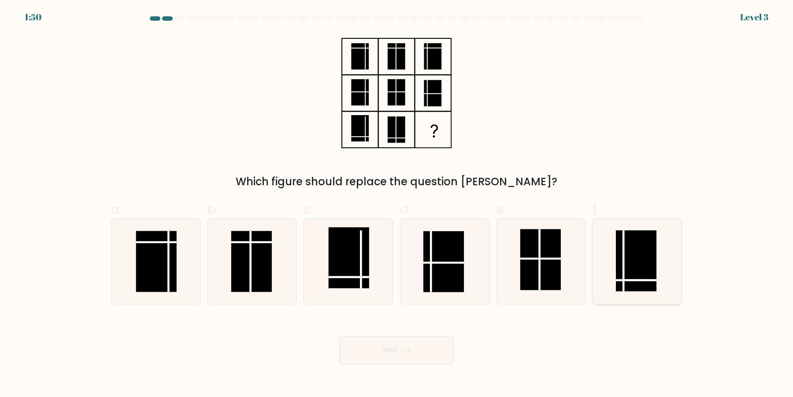
click at [609, 273] on icon at bounding box center [637, 261] width 85 height 85
click at [397, 204] on input "f." at bounding box center [397, 201] width 0 height 6
radio input "true"
click at [385, 352] on button "Next" at bounding box center [396, 350] width 115 height 28
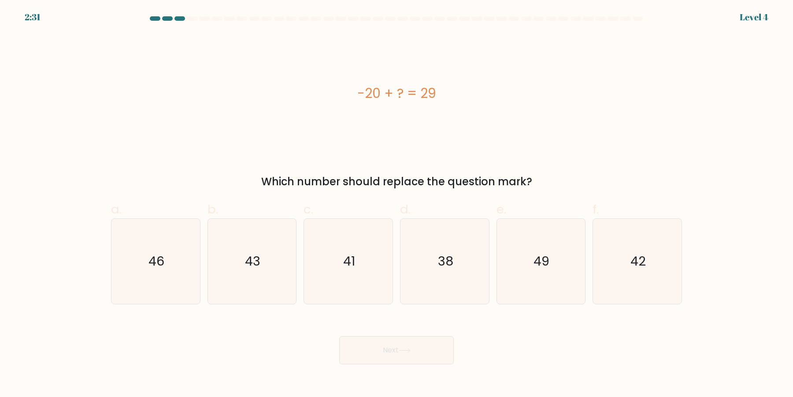
click at [494, 271] on div "e. 49" at bounding box center [541, 252] width 97 height 104
drag, startPoint x: 526, startPoint y: 280, endPoint x: 526, endPoint y: 275, distance: 5.3
click at [526, 275] on icon "49" at bounding box center [540, 261] width 85 height 85
click at [557, 266] on icon "49" at bounding box center [540, 261] width 85 height 85
click at [397, 204] on input "e. 49" at bounding box center [397, 201] width 0 height 6
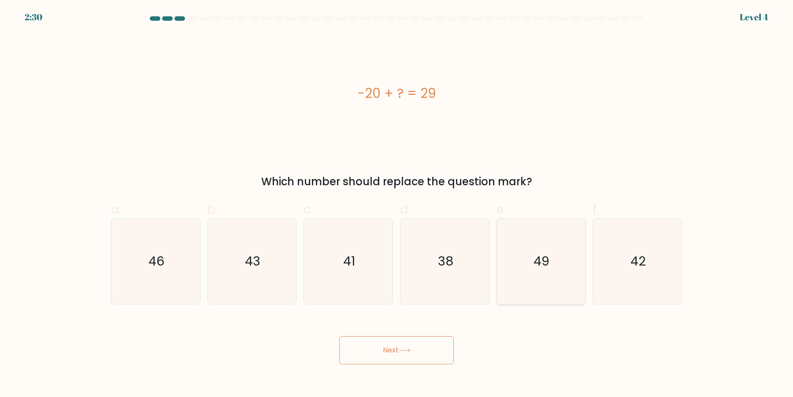
radio input "true"
click at [434, 335] on div "Next" at bounding box center [397, 339] width 582 height 49
click at [432, 338] on button "Next" at bounding box center [396, 350] width 115 height 28
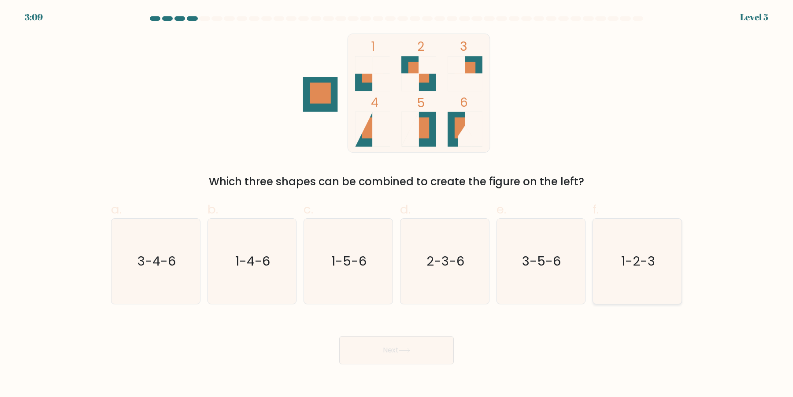
click at [623, 265] on icon "1-2-3" at bounding box center [637, 261] width 85 height 85
click at [397, 204] on input "f. 1-2-3" at bounding box center [397, 201] width 0 height 6
radio input "true"
click at [395, 354] on button "Next" at bounding box center [396, 350] width 115 height 28
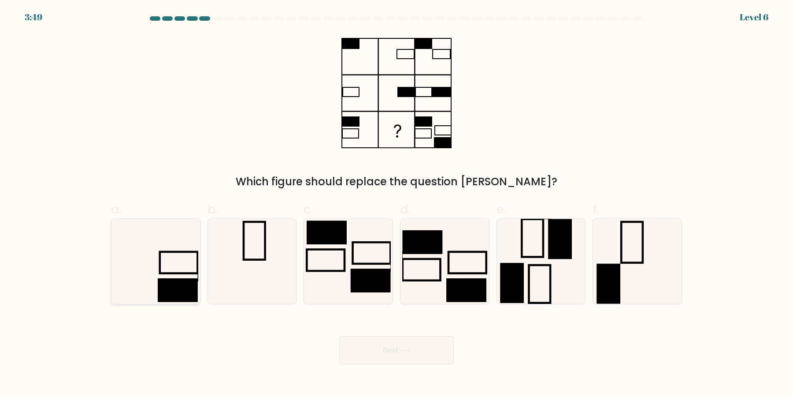
click at [167, 302] on icon at bounding box center [155, 261] width 85 height 85
click at [397, 204] on input "a." at bounding box center [397, 201] width 0 height 6
radio input "true"
click at [383, 350] on button "Next" at bounding box center [396, 350] width 115 height 28
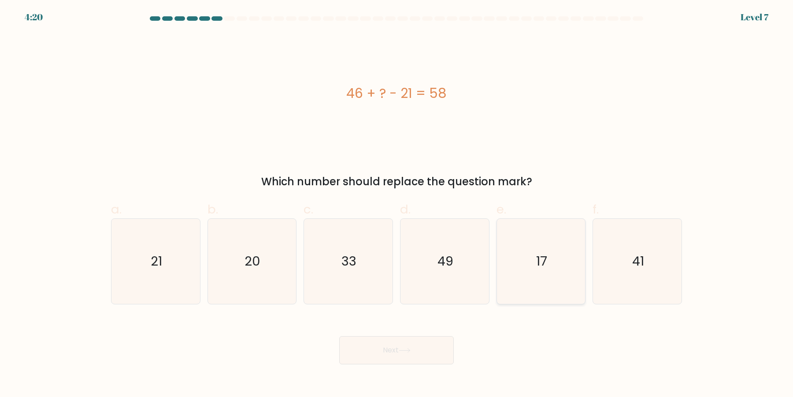
click at [538, 278] on icon "17" at bounding box center [540, 261] width 85 height 85
click at [397, 204] on input "e. 17" at bounding box center [397, 201] width 0 height 6
radio input "true"
click at [467, 278] on icon "49" at bounding box center [444, 261] width 85 height 85
click at [397, 204] on input "d. 49" at bounding box center [397, 201] width 0 height 6
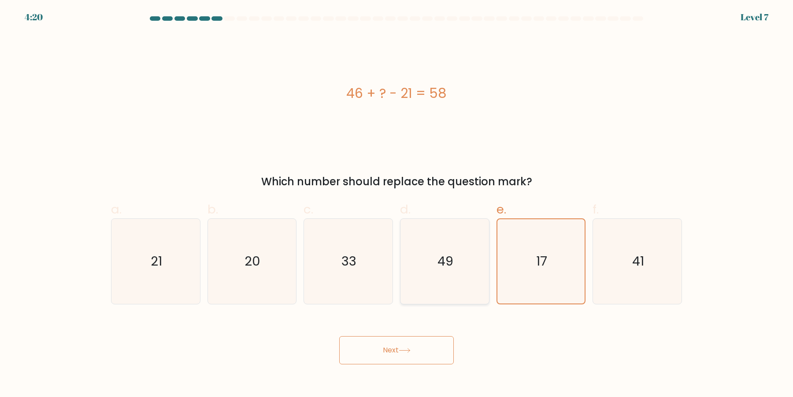
radio input "true"
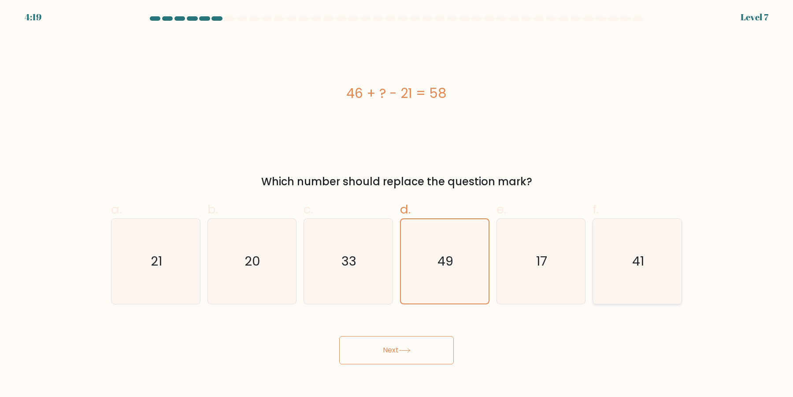
click at [607, 274] on icon "41" at bounding box center [637, 261] width 85 height 85
click at [397, 204] on input "f. 41" at bounding box center [397, 201] width 0 height 6
radio input "true"
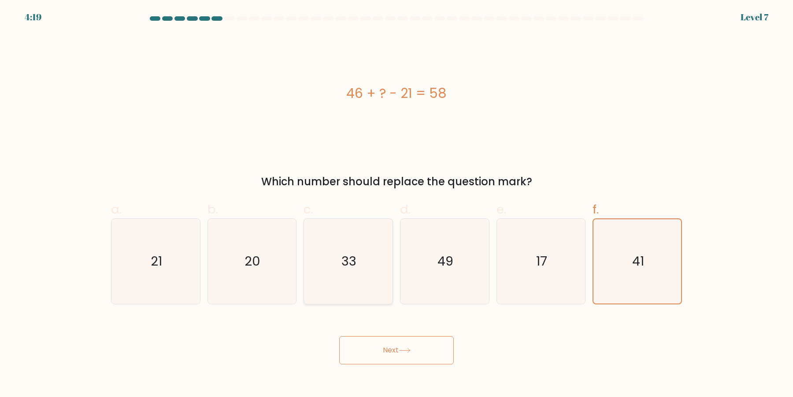
click at [350, 281] on icon "33" at bounding box center [348, 261] width 85 height 85
click at [397, 204] on input "c. 33" at bounding box center [397, 201] width 0 height 6
radio input "true"
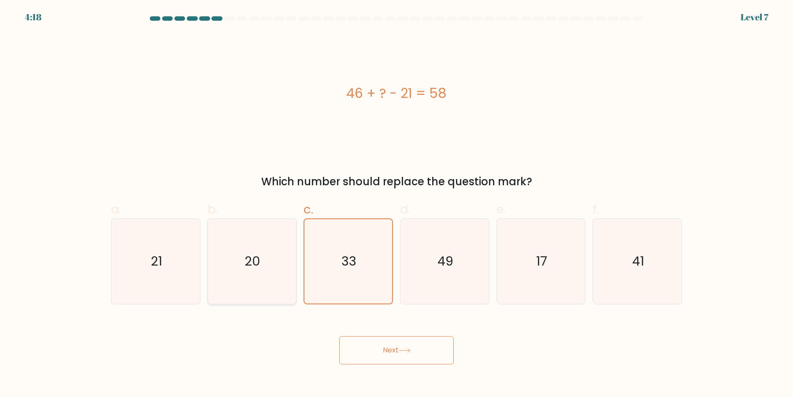
click at [246, 276] on icon "20" at bounding box center [251, 261] width 85 height 85
click at [397, 204] on input "b. 20" at bounding box center [397, 201] width 0 height 6
radio input "true"
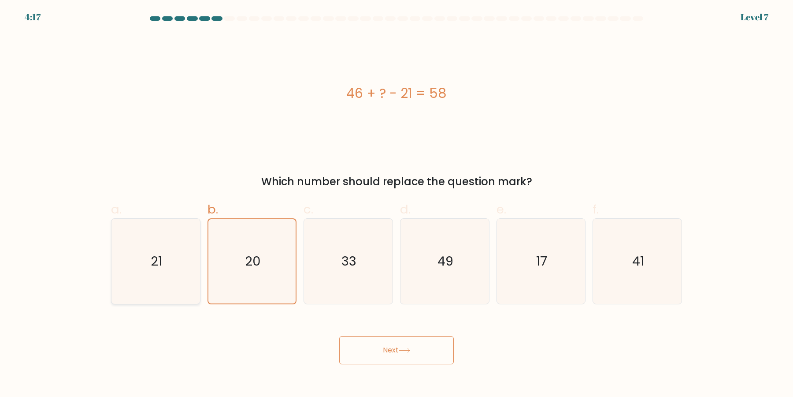
click at [169, 280] on icon "21" at bounding box center [155, 261] width 85 height 85
click at [397, 204] on input "a. 21" at bounding box center [397, 201] width 0 height 6
radio input "true"
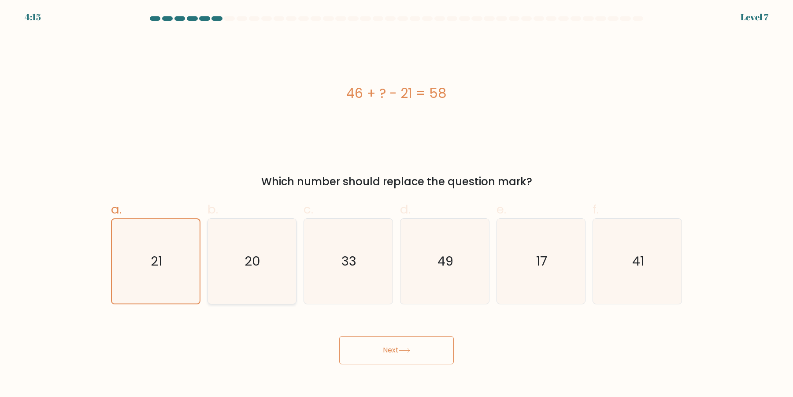
click at [260, 275] on icon "20" at bounding box center [251, 261] width 85 height 85
click at [397, 204] on input "b. 20" at bounding box center [397, 201] width 0 height 6
radio input "true"
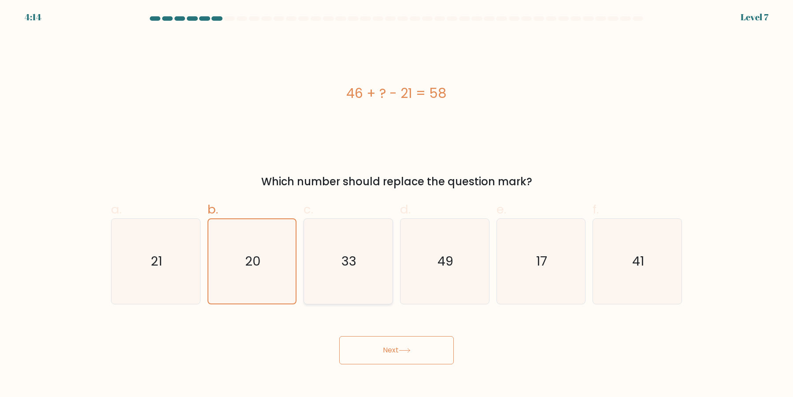
click at [369, 282] on icon "33" at bounding box center [348, 261] width 85 height 85
click at [397, 204] on input "c. 33" at bounding box center [397, 201] width 0 height 6
radio input "true"
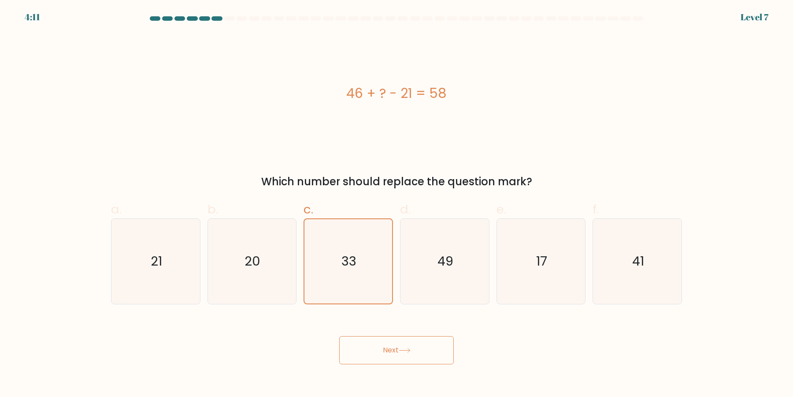
click at [365, 333] on div "Next" at bounding box center [397, 339] width 582 height 49
click at [370, 345] on button "Next" at bounding box center [396, 350] width 115 height 28
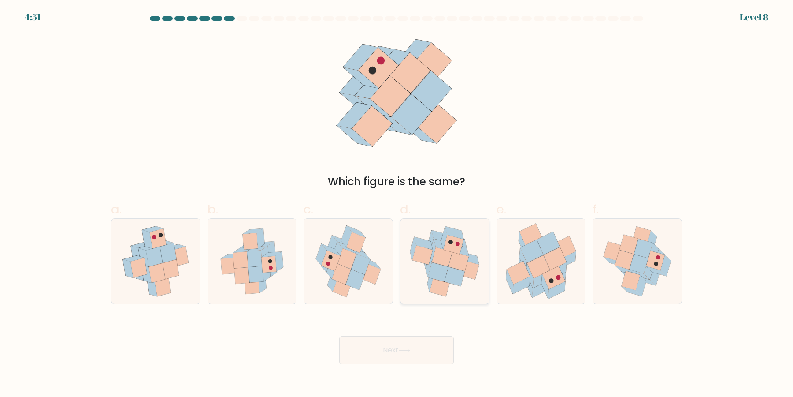
click at [456, 277] on icon at bounding box center [455, 276] width 20 height 19
click at [397, 204] on input "d." at bounding box center [397, 201] width 0 height 6
radio input "true"
drag, startPoint x: 405, startPoint y: 343, endPoint x: 147, endPoint y: 348, distance: 258.3
click at [147, 348] on div "Next" at bounding box center [397, 339] width 582 height 49
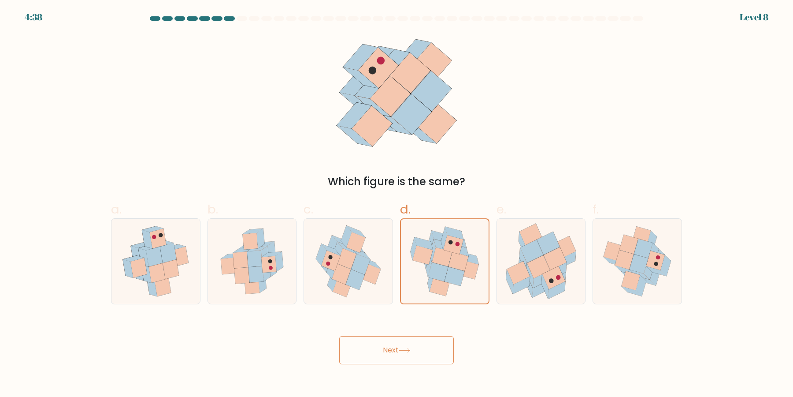
drag, startPoint x: 331, startPoint y: 353, endPoint x: 375, endPoint y: 347, distance: 45.0
click at [337, 353] on div "Next" at bounding box center [397, 339] width 582 height 49
click at [376, 346] on button "Next" at bounding box center [396, 350] width 115 height 28
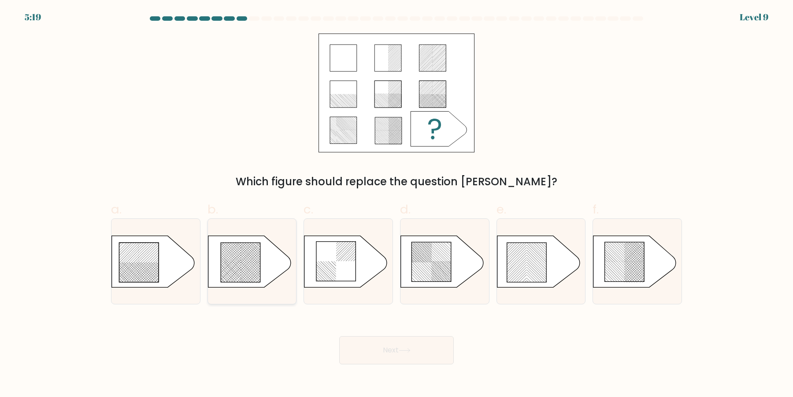
click at [251, 286] on icon at bounding box center [249, 261] width 83 height 52
click at [397, 204] on input "b." at bounding box center [397, 201] width 0 height 6
radio input "true"
click at [362, 347] on button "Next" at bounding box center [396, 350] width 115 height 28
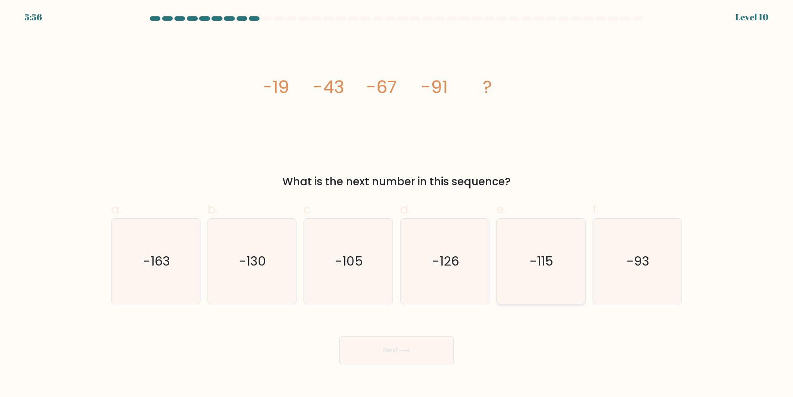
click at [539, 281] on icon "-115" at bounding box center [540, 261] width 85 height 85
click at [397, 204] on input "e. -115" at bounding box center [397, 201] width 0 height 6
radio input "true"
click at [429, 355] on button "Next" at bounding box center [396, 350] width 115 height 28
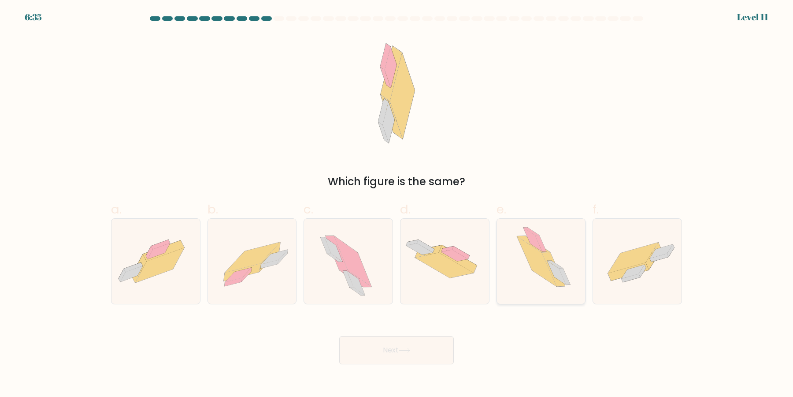
click at [561, 276] on icon at bounding box center [556, 273] width 19 height 24
click at [397, 204] on input "e." at bounding box center [397, 201] width 0 height 6
radio input "true"
click at [251, 287] on icon at bounding box center [252, 261] width 89 height 63
click at [397, 204] on input "b." at bounding box center [397, 201] width 0 height 6
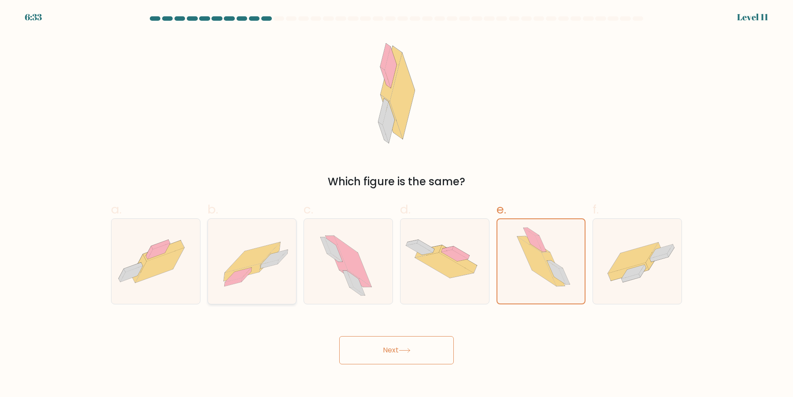
radio input "true"
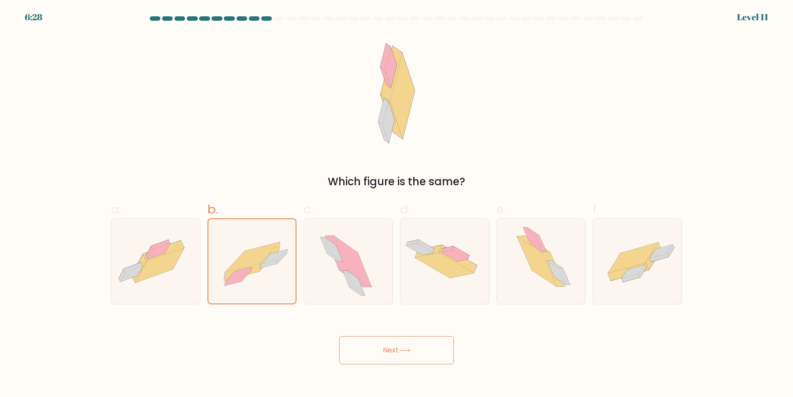
click at [357, 350] on button "Next" at bounding box center [396, 350] width 115 height 28
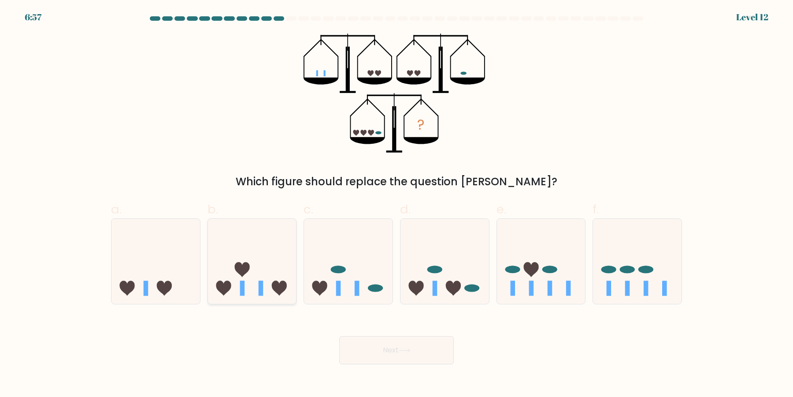
click at [267, 280] on icon at bounding box center [252, 261] width 89 height 73
click at [397, 204] on input "b." at bounding box center [397, 201] width 0 height 6
radio input "true"
click at [361, 340] on button "Next" at bounding box center [396, 350] width 115 height 28
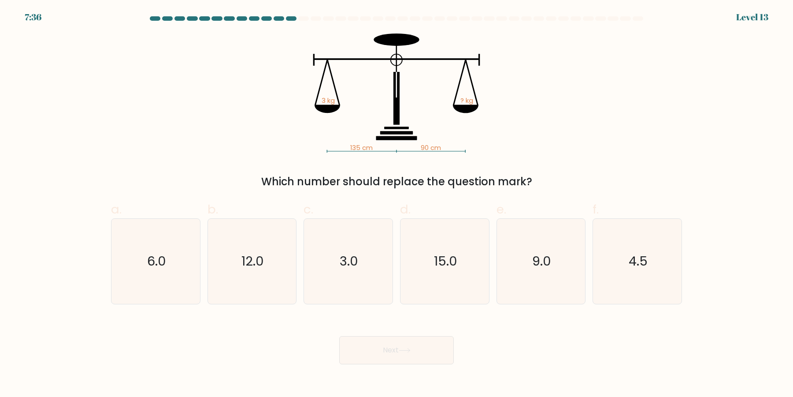
click at [539, 152] on div "135 cm 90 cm 3 kg ? kg Which number should replace the question mark?" at bounding box center [397, 111] width 582 height 156
click at [612, 248] on icon "4.5" at bounding box center [637, 261] width 85 height 85
click at [397, 204] on input "f. 4.5" at bounding box center [397, 201] width 0 height 6
radio input "true"
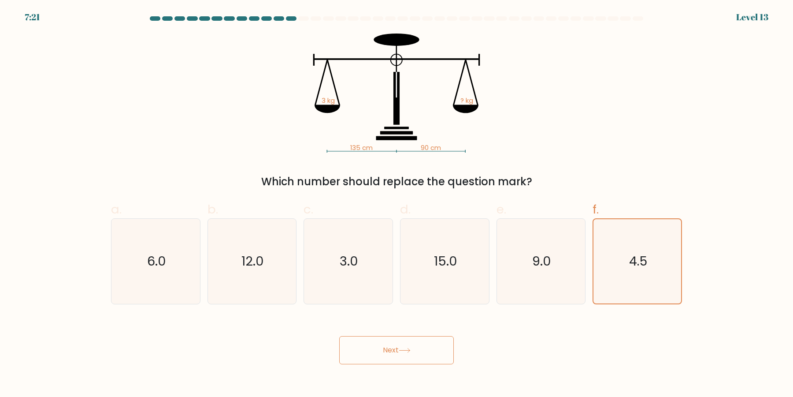
click at [426, 342] on button "Next" at bounding box center [396, 350] width 115 height 28
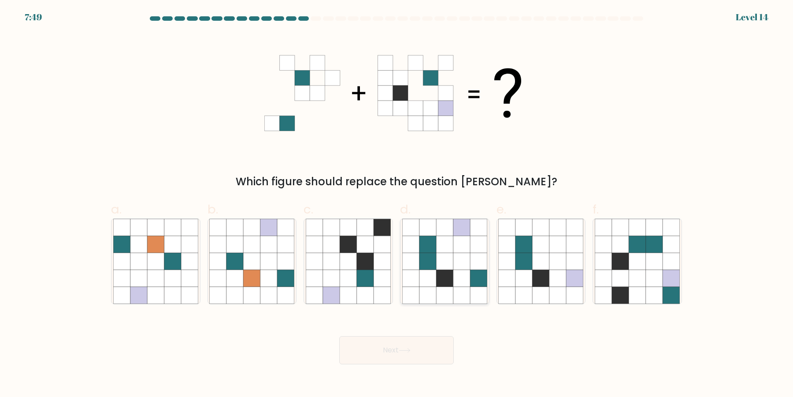
click at [452, 283] on icon at bounding box center [444, 278] width 17 height 17
click at [397, 204] on input "d." at bounding box center [397, 201] width 0 height 6
radio input "true"
click at [423, 345] on button "Next" at bounding box center [396, 350] width 115 height 28
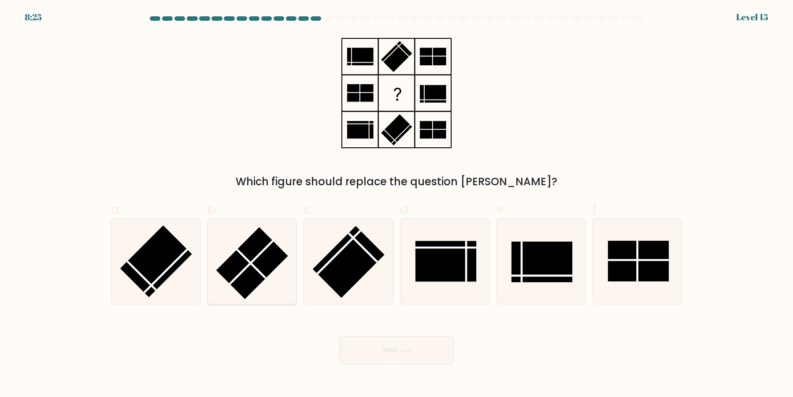
click at [275, 241] on icon at bounding box center [251, 261] width 85 height 85
click at [397, 204] on input "b." at bounding box center [397, 201] width 0 height 6
radio input "true"
click at [389, 337] on button "Next" at bounding box center [396, 350] width 115 height 28
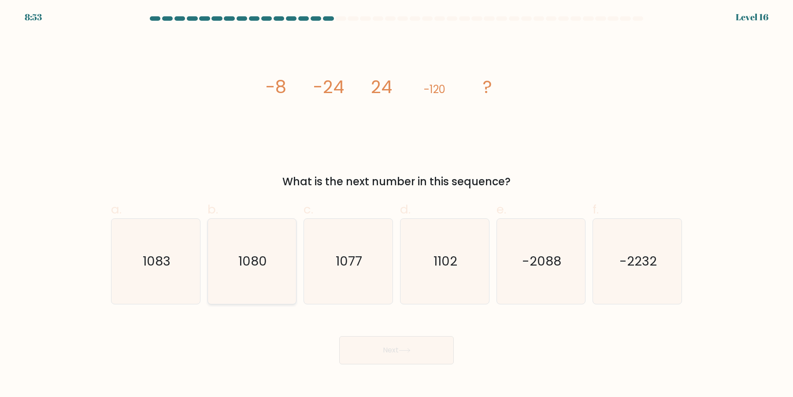
click at [266, 280] on icon "1080" at bounding box center [251, 261] width 85 height 85
click at [397, 204] on input "b. 1080" at bounding box center [397, 201] width 0 height 6
radio input "true"
click at [364, 353] on button "Next" at bounding box center [396, 350] width 115 height 28
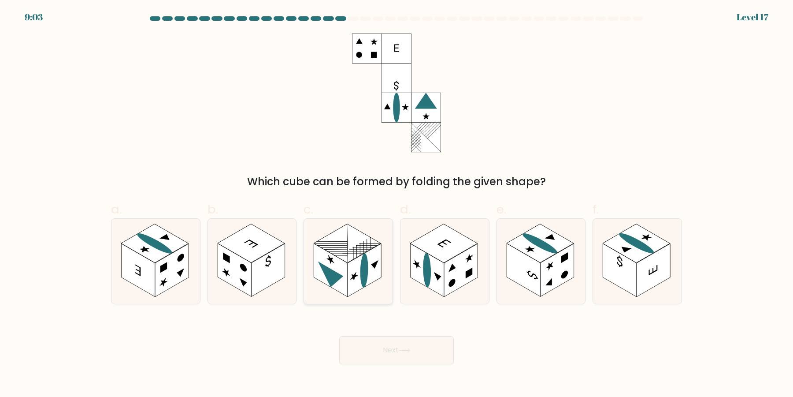
click at [329, 269] on icon at bounding box center [330, 277] width 25 height 33
click at [397, 204] on input "c." at bounding box center [397, 201] width 0 height 6
radio input "true"
click at [405, 351] on icon at bounding box center [405, 350] width 12 height 5
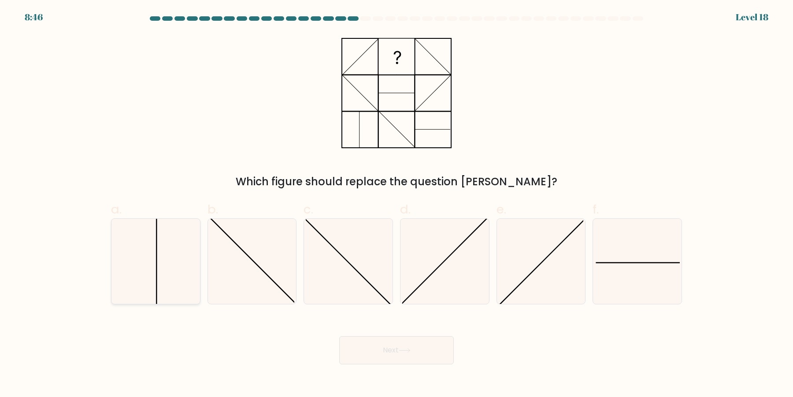
click at [137, 267] on icon at bounding box center [155, 261] width 85 height 85
click at [397, 204] on input "a." at bounding box center [397, 201] width 0 height 6
radio input "true"
click at [168, 261] on icon at bounding box center [156, 261] width 84 height 84
click at [397, 204] on input "a." at bounding box center [397, 201] width 0 height 6
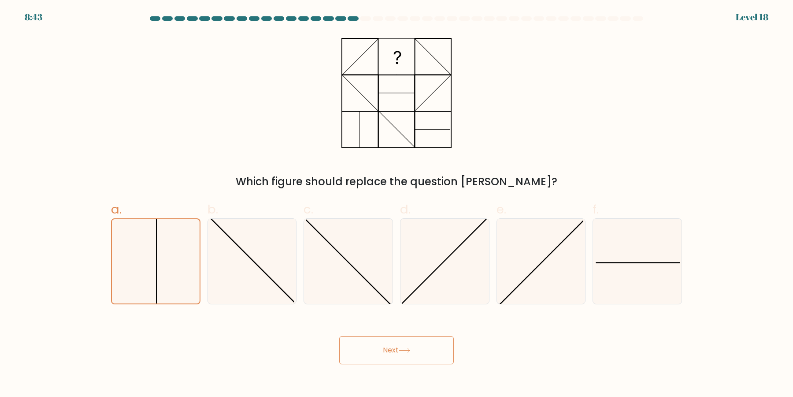
click at [379, 354] on button "Next" at bounding box center [396, 350] width 115 height 28
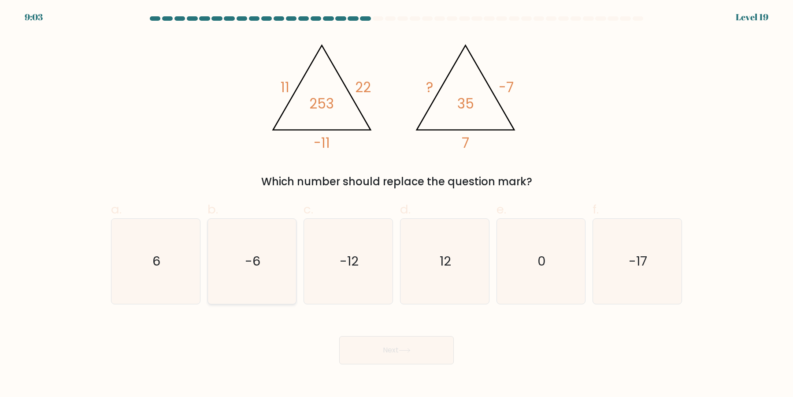
click at [240, 278] on icon "-6" at bounding box center [251, 261] width 85 height 85
click at [397, 204] on input "b. -6" at bounding box center [397, 201] width 0 height 6
radio input "true"
click at [451, 348] on button "Next" at bounding box center [396, 350] width 115 height 28
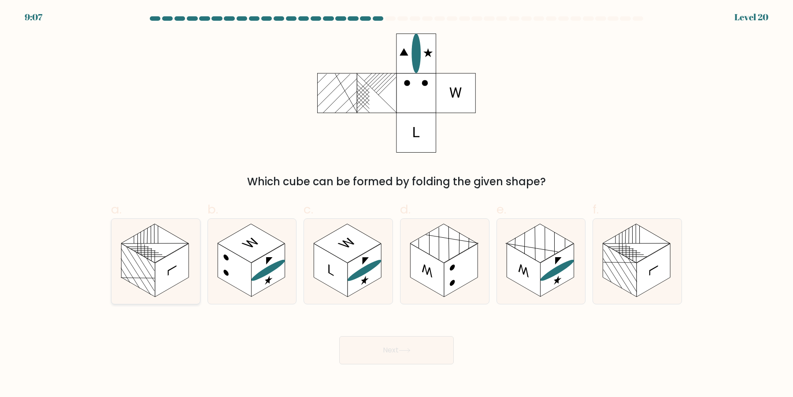
click at [181, 280] on rect at bounding box center [171, 270] width 33 height 53
click at [397, 204] on input "a." at bounding box center [397, 201] width 0 height 6
radio input "true"
click at [649, 273] on rect at bounding box center [653, 270] width 33 height 53
click at [397, 204] on input "f." at bounding box center [397, 201] width 0 height 6
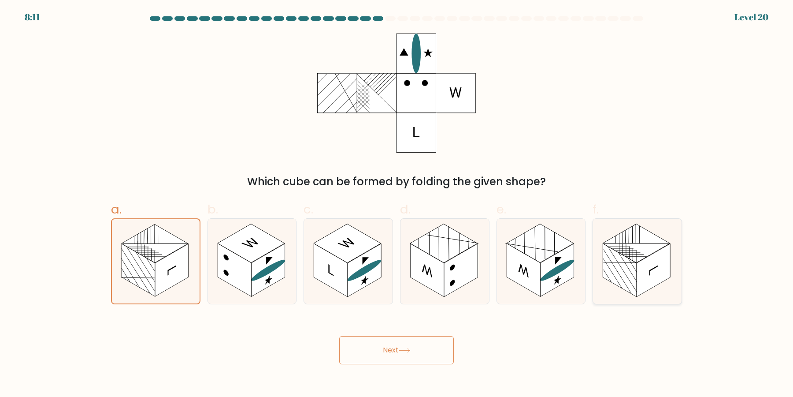
radio input "true"
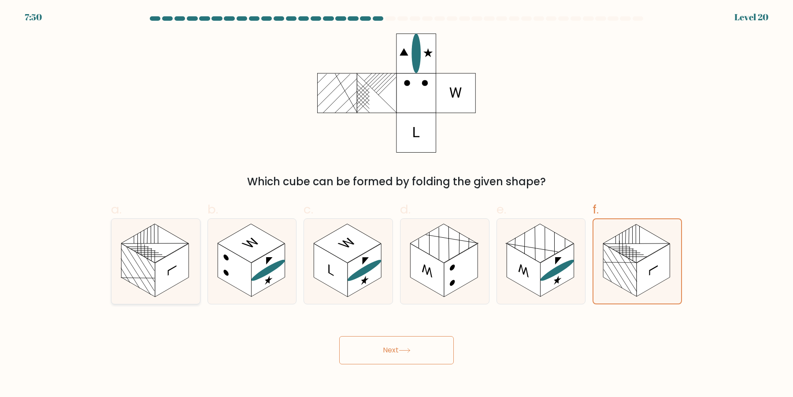
click at [170, 260] on rect at bounding box center [171, 270] width 33 height 53
click at [397, 204] on input "a." at bounding box center [397, 201] width 0 height 6
radio input "true"
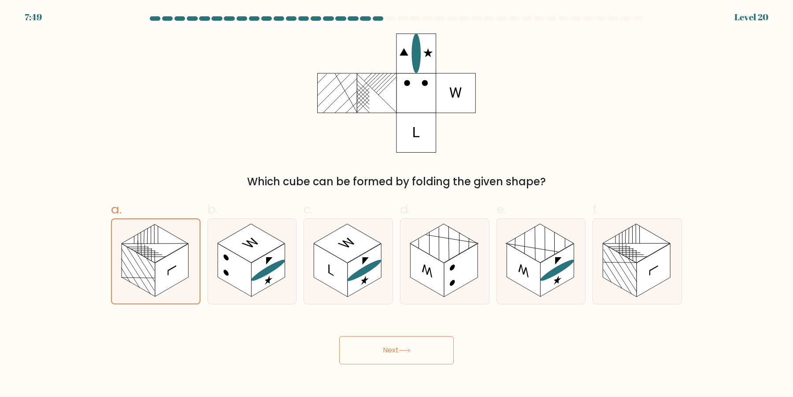
click at [391, 364] on button "Next" at bounding box center [396, 350] width 115 height 28
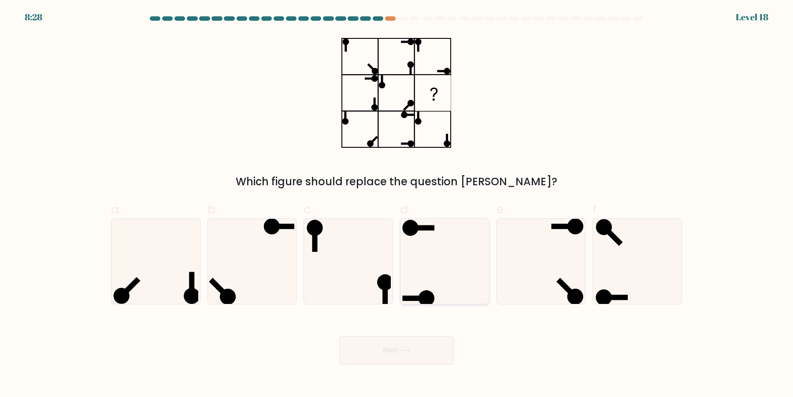
click at [426, 252] on icon at bounding box center [444, 261] width 85 height 85
click at [397, 204] on input "d." at bounding box center [397, 201] width 0 height 6
radio input "true"
click at [594, 252] on div at bounding box center [637, 261] width 89 height 86
click at [397, 204] on input "f." at bounding box center [397, 201] width 0 height 6
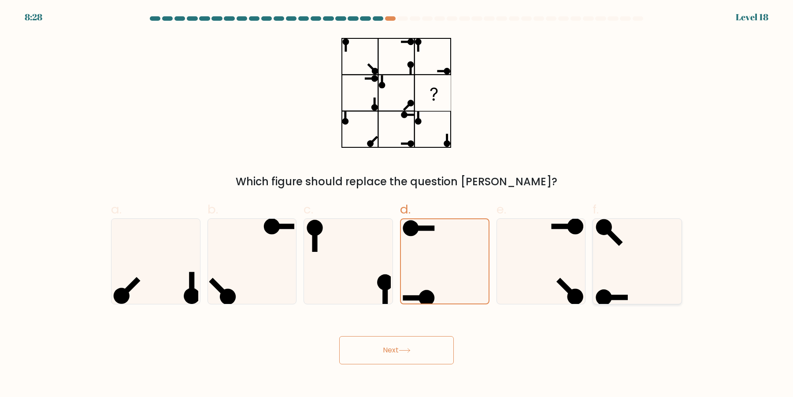
radio input "true"
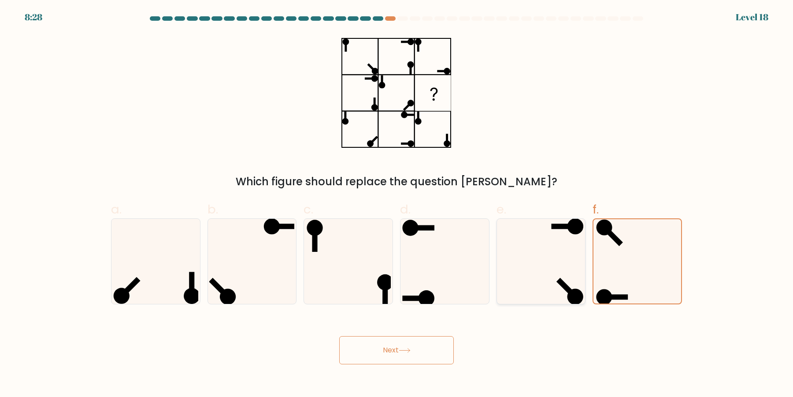
click at [557, 263] on icon at bounding box center [540, 261] width 85 height 85
click at [397, 204] on input "e." at bounding box center [397, 201] width 0 height 6
radio input "true"
click at [398, 359] on button "Next" at bounding box center [396, 350] width 115 height 28
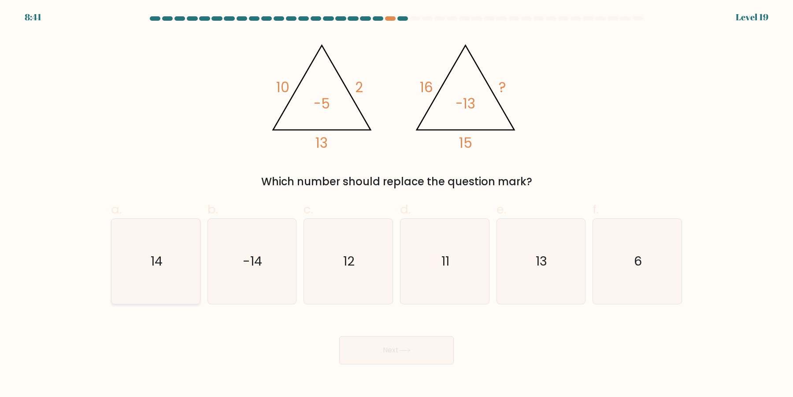
click at [140, 281] on icon "14" at bounding box center [155, 261] width 85 height 85
click at [397, 204] on input "a. 14" at bounding box center [397, 201] width 0 height 6
radio input "true"
click at [395, 347] on button "Next" at bounding box center [396, 350] width 115 height 28
drag, startPoint x: 386, startPoint y: 356, endPoint x: 370, endPoint y: 356, distance: 16.3
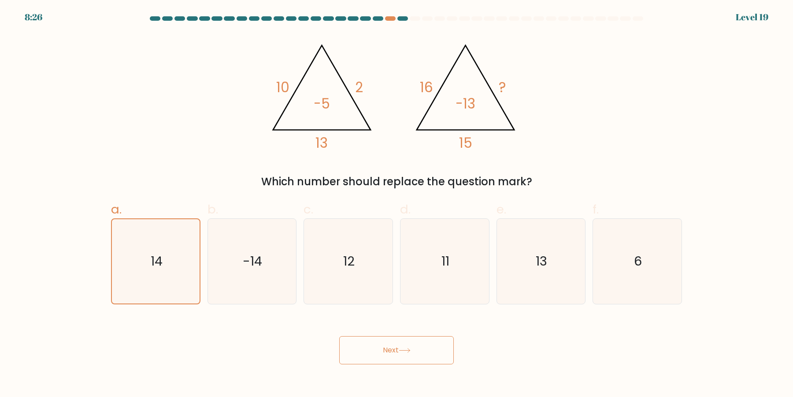
click at [387, 356] on button "Next" at bounding box center [396, 350] width 115 height 28
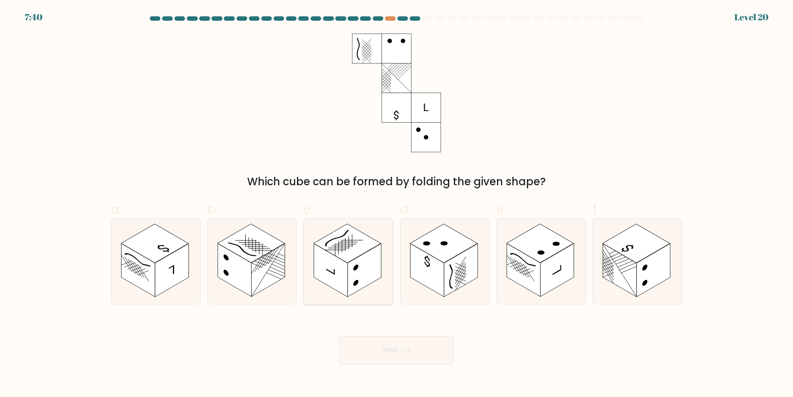
click at [379, 256] on rect at bounding box center [364, 270] width 33 height 53
click at [397, 204] on input "c." at bounding box center [397, 201] width 0 height 6
radio input "true"
click at [554, 256] on rect at bounding box center [556, 270] width 33 height 53
click at [397, 204] on input "e." at bounding box center [397, 201] width 0 height 6
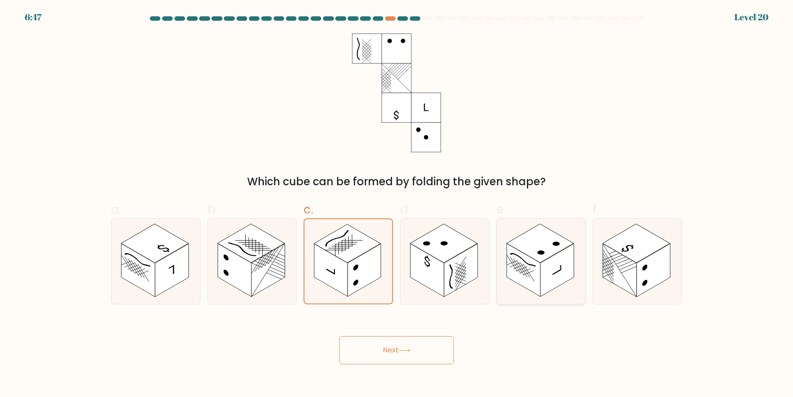
radio input "true"
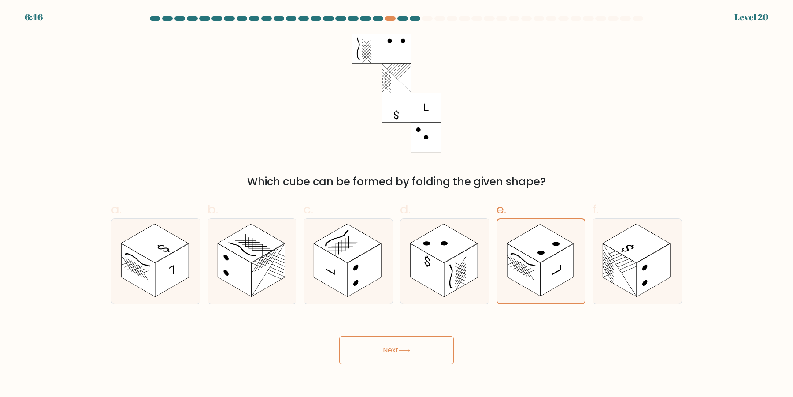
click at [425, 353] on button "Next" at bounding box center [396, 350] width 115 height 28
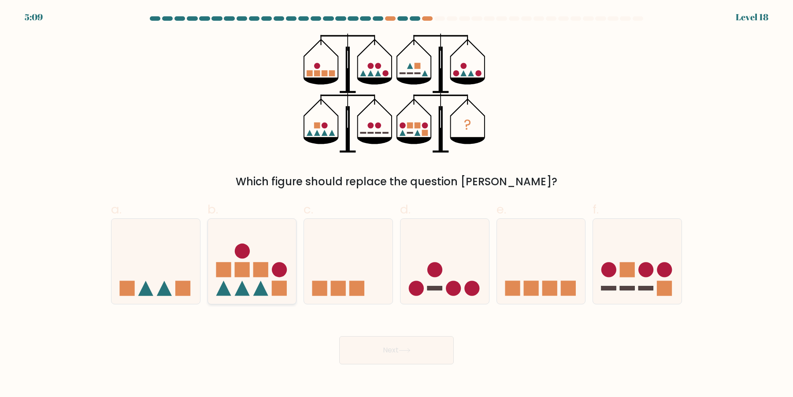
click at [269, 269] on icon at bounding box center [252, 261] width 89 height 73
click at [397, 204] on input "b." at bounding box center [397, 201] width 0 height 6
radio input "true"
click at [402, 350] on icon at bounding box center [405, 350] width 12 height 5
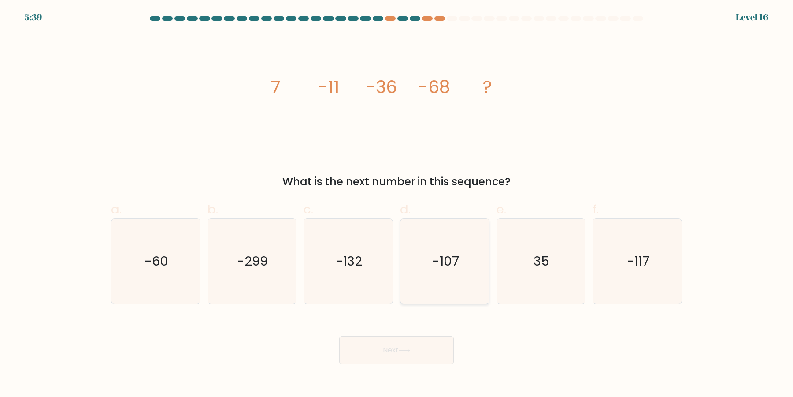
click at [424, 272] on icon "-107" at bounding box center [444, 261] width 85 height 85
click at [397, 204] on input "d. -107" at bounding box center [397, 201] width 0 height 6
radio input "true"
click at [416, 359] on button "Next" at bounding box center [396, 350] width 115 height 28
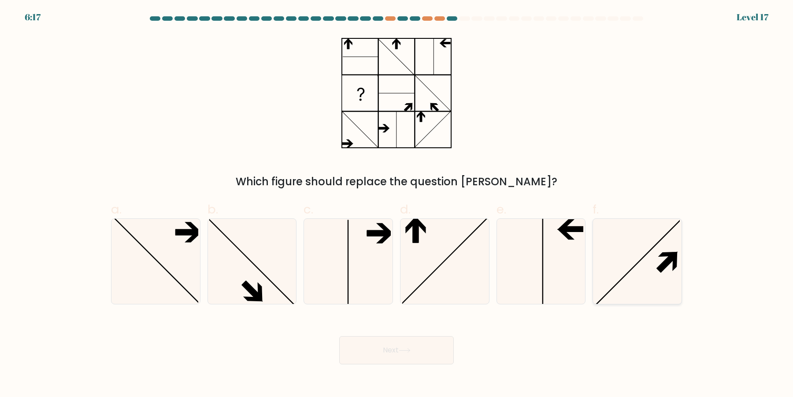
click at [640, 286] on icon at bounding box center [637, 261] width 85 height 85
click at [397, 204] on input "f." at bounding box center [397, 201] width 0 height 6
radio input "true"
click at [413, 352] on button "Next" at bounding box center [396, 350] width 115 height 28
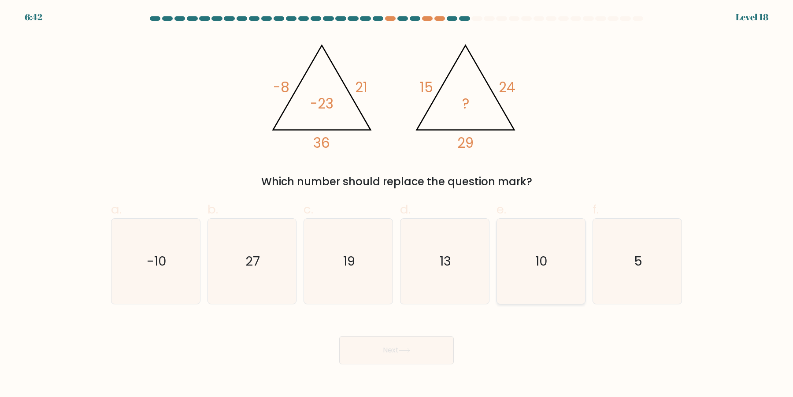
click at [552, 233] on icon "10" at bounding box center [540, 261] width 85 height 85
click at [397, 204] on input "e. 10" at bounding box center [397, 201] width 0 height 6
radio input "true"
click at [442, 353] on button "Next" at bounding box center [396, 350] width 115 height 28
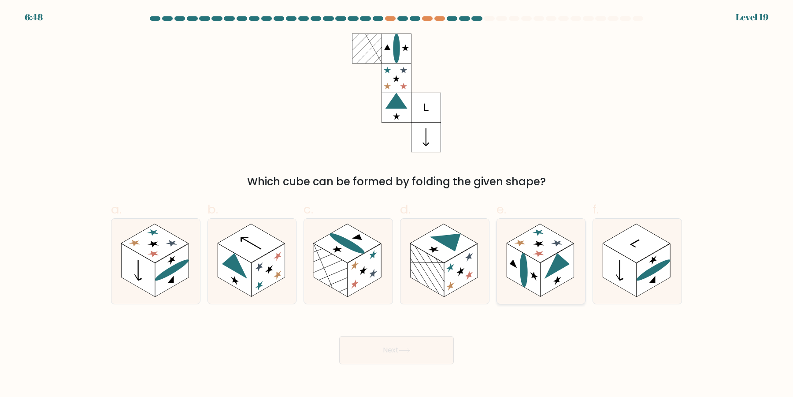
click at [552, 282] on rect at bounding box center [556, 270] width 33 height 53
click at [397, 204] on input "e." at bounding box center [397, 201] width 0 height 6
radio input "true"
click at [626, 293] on icon at bounding box center [637, 261] width 89 height 85
click at [397, 204] on input "f." at bounding box center [397, 201] width 0 height 6
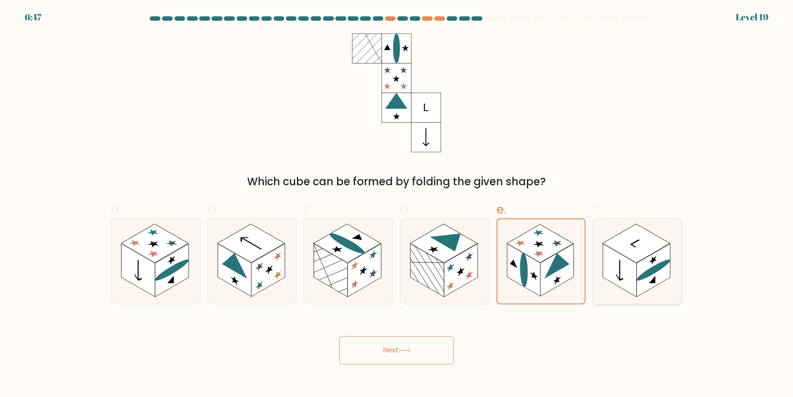
radio input "true"
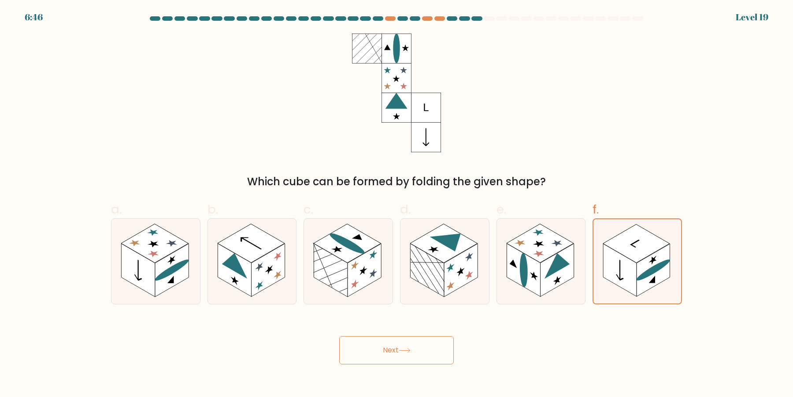
click at [440, 350] on button "Next" at bounding box center [396, 350] width 115 height 28
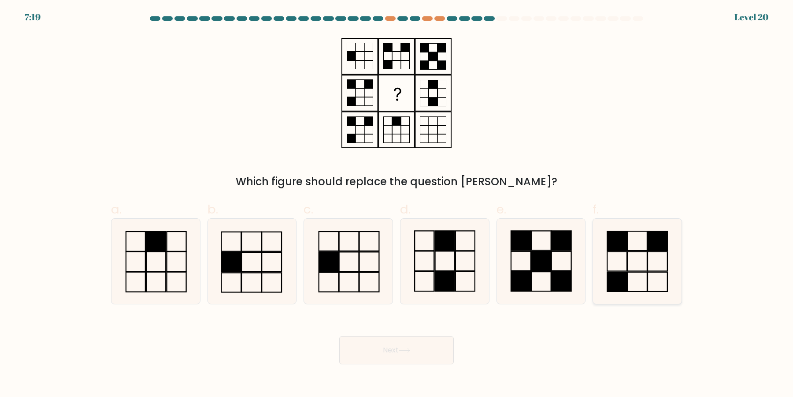
click at [649, 267] on icon at bounding box center [637, 261] width 85 height 85
click at [397, 204] on input "f." at bounding box center [397, 201] width 0 height 6
radio input "true"
click at [410, 356] on button "Next" at bounding box center [396, 350] width 115 height 28
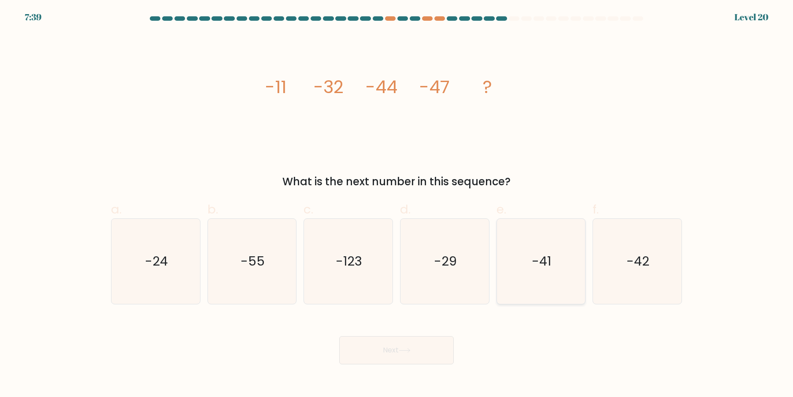
click at [541, 269] on icon "-41" at bounding box center [540, 261] width 85 height 85
click at [397, 204] on input "e. -41" at bounding box center [397, 201] width 0 height 6
radio input "true"
click at [410, 359] on button "Next" at bounding box center [396, 350] width 115 height 28
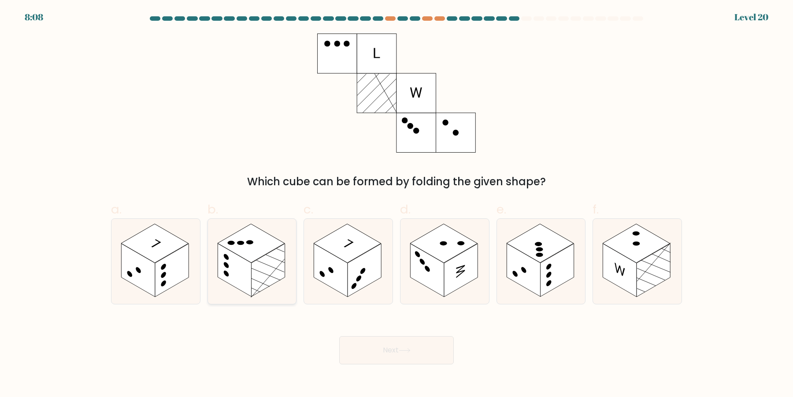
click at [275, 262] on rect at bounding box center [267, 270] width 33 height 53
click at [397, 204] on input "b." at bounding box center [397, 201] width 0 height 6
radio input "true"
click at [416, 359] on button "Next" at bounding box center [396, 350] width 115 height 28
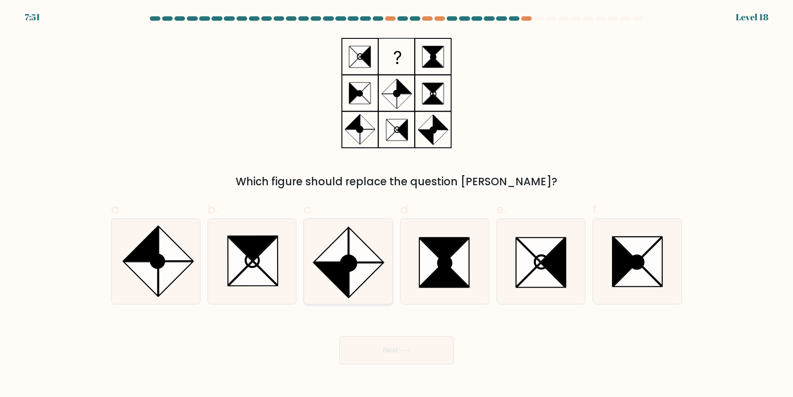
click at [354, 271] on icon at bounding box center [366, 280] width 34 height 34
click at [397, 204] on input "c." at bounding box center [397, 201] width 0 height 6
radio input "true"
click at [366, 359] on button "Next" at bounding box center [396, 350] width 115 height 28
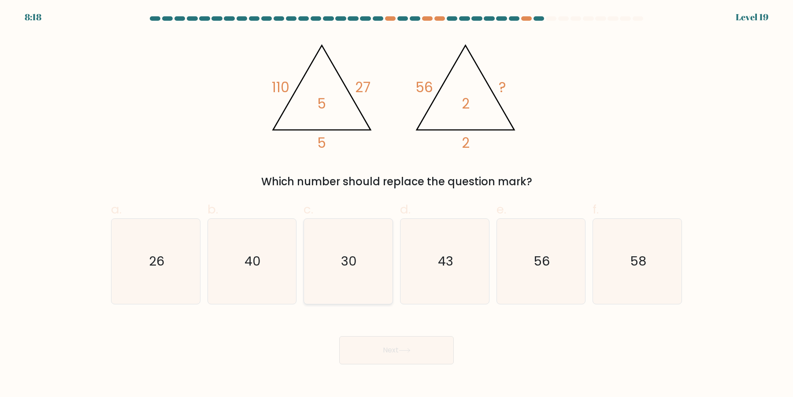
click at [374, 278] on icon "30" at bounding box center [348, 261] width 85 height 85
click at [397, 204] on input "c. 30" at bounding box center [397, 201] width 0 height 6
radio input "true"
click at [407, 353] on icon at bounding box center [405, 350] width 12 height 5
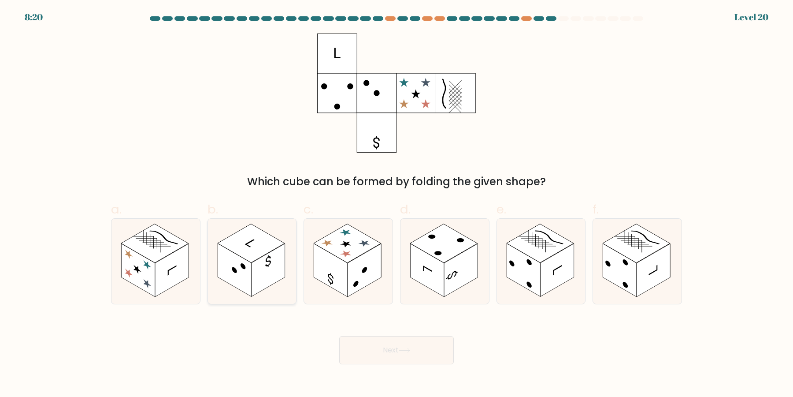
click at [248, 289] on rect at bounding box center [234, 270] width 33 height 53
click at [397, 204] on input "b." at bounding box center [397, 201] width 0 height 6
radio input "true"
click at [641, 256] on rect at bounding box center [636, 243] width 67 height 39
click at [397, 204] on input "f." at bounding box center [397, 201] width 0 height 6
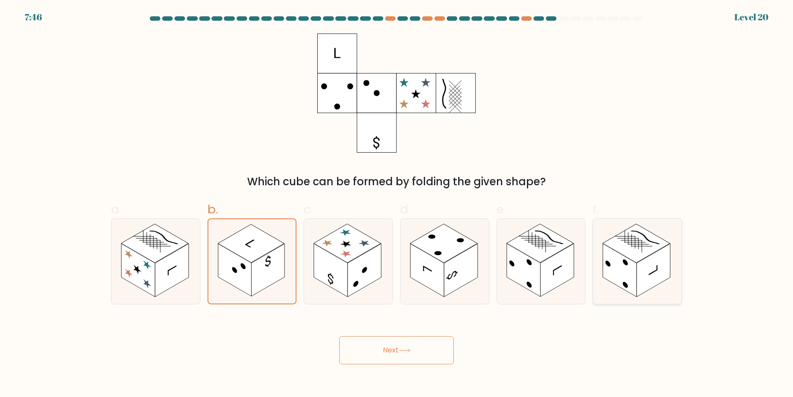
radio input "true"
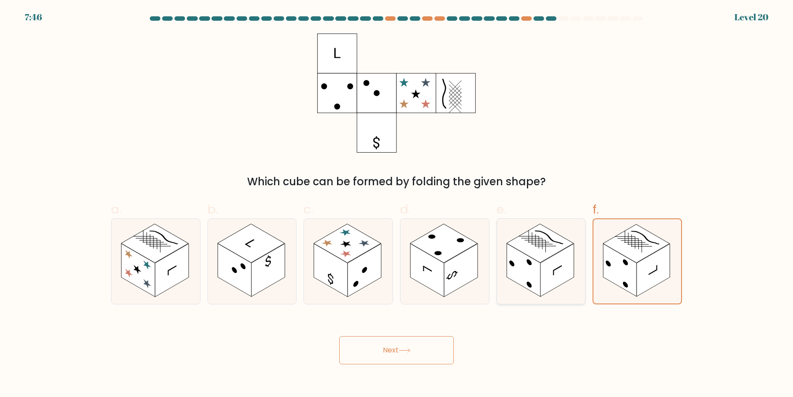
click at [522, 232] on icon at bounding box center [541, 261] width 89 height 85
click at [397, 204] on input "e." at bounding box center [397, 201] width 0 height 6
radio input "true"
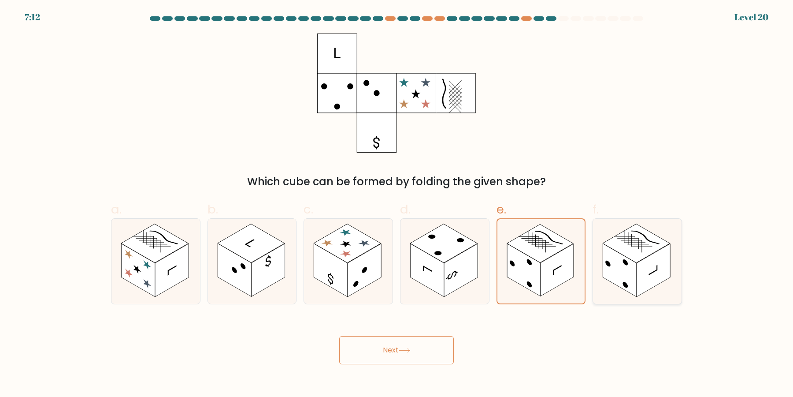
click at [641, 272] on rect at bounding box center [653, 270] width 33 height 53
click at [397, 204] on input "f." at bounding box center [397, 201] width 0 height 6
radio input "true"
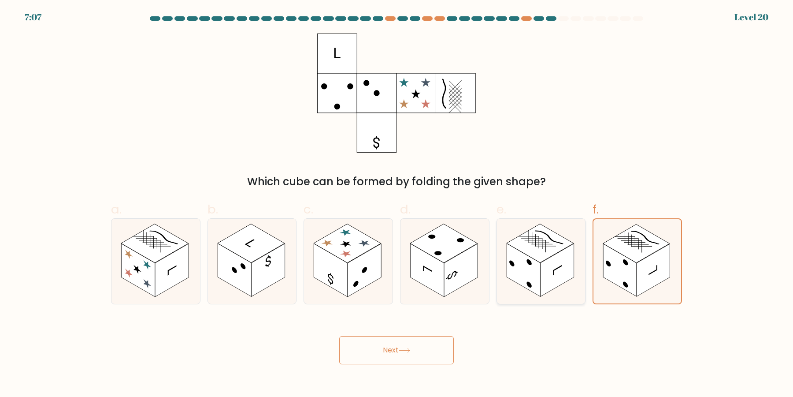
click at [545, 297] on icon at bounding box center [541, 261] width 89 height 85
click at [397, 204] on input "e." at bounding box center [397, 201] width 0 height 6
radio input "true"
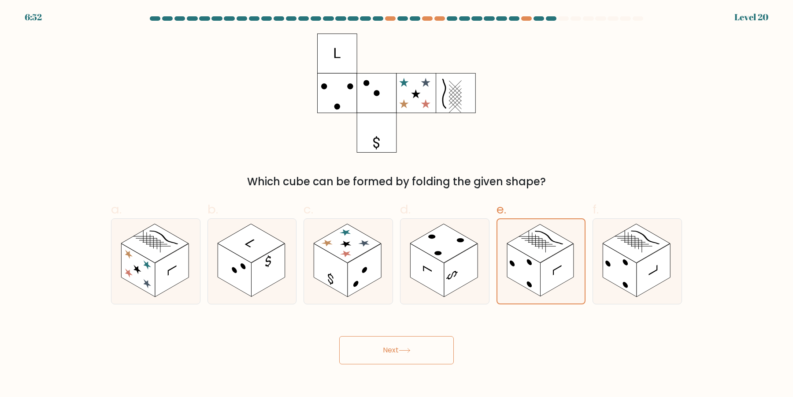
click at [401, 351] on button "Next" at bounding box center [396, 350] width 115 height 28
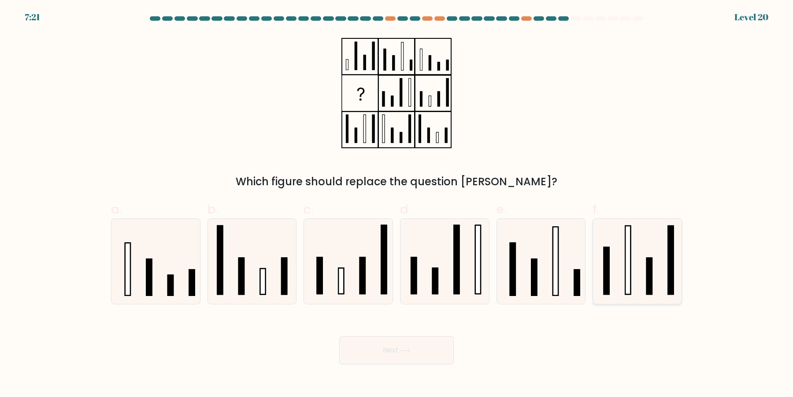
click at [657, 267] on icon at bounding box center [637, 261] width 85 height 85
click at [397, 204] on input "f." at bounding box center [397, 201] width 0 height 6
radio input "true"
click at [385, 352] on button "Next" at bounding box center [396, 350] width 115 height 28
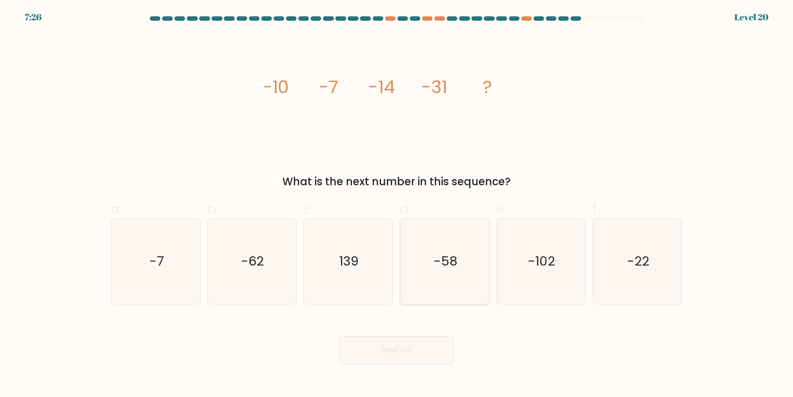
click at [448, 282] on icon "-58" at bounding box center [444, 261] width 85 height 85
click at [397, 204] on input "d. -58" at bounding box center [397, 201] width 0 height 6
radio input "true"
click at [423, 357] on button "Next" at bounding box center [396, 350] width 115 height 28
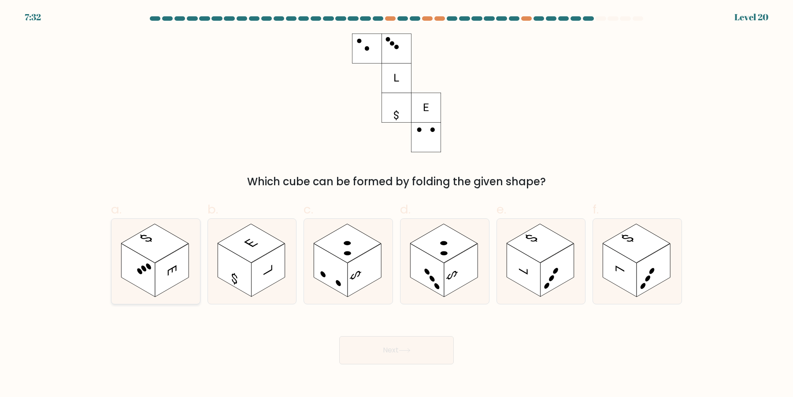
drag, startPoint x: 167, startPoint y: 264, endPoint x: 198, endPoint y: 191, distance: 78.8
click at [167, 264] on rect at bounding box center [171, 270] width 33 height 53
click at [397, 204] on input "a." at bounding box center [397, 201] width 0 height 6
radio input "true"
click at [637, 253] on rect at bounding box center [636, 243] width 67 height 39
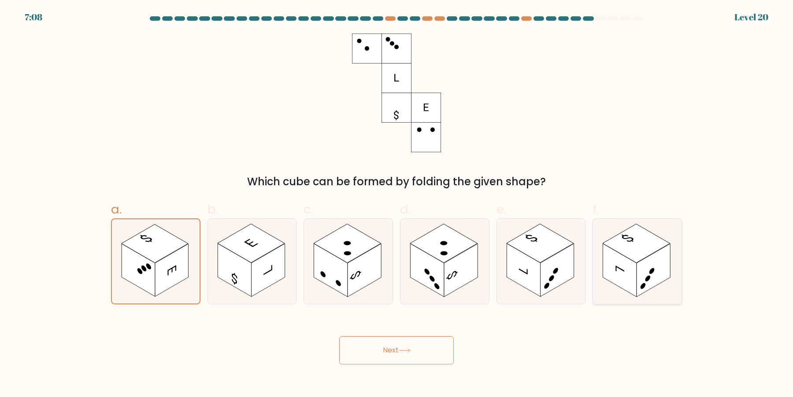
click at [397, 204] on input "f." at bounding box center [397, 201] width 0 height 6
radio input "true"
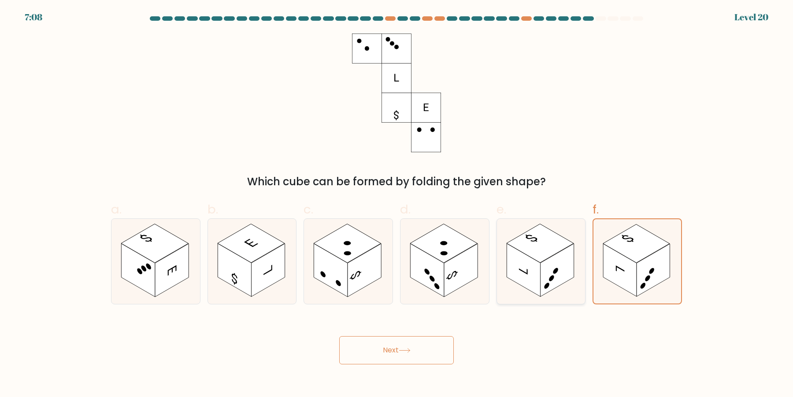
click at [527, 237] on icon at bounding box center [531, 238] width 17 height 10
click at [397, 204] on input "e." at bounding box center [397, 201] width 0 height 6
radio input "true"
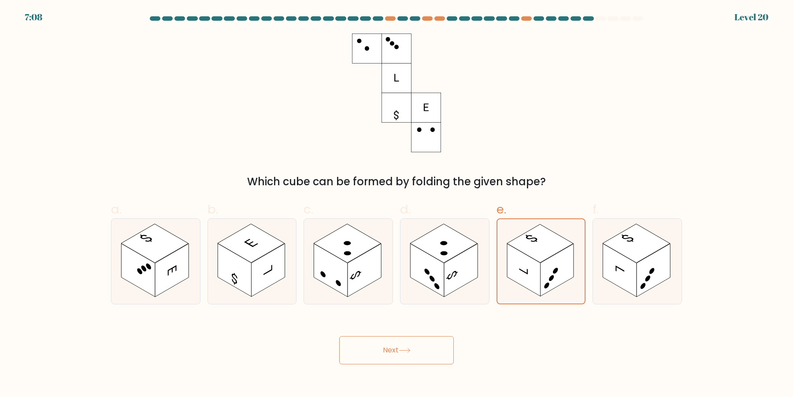
click at [693, 245] on form at bounding box center [396, 190] width 793 height 348
drag, startPoint x: 639, startPoint y: 240, endPoint x: 627, endPoint y: 238, distance: 12.9
click at [637, 240] on rect at bounding box center [636, 243] width 67 height 39
click at [542, 238] on rect at bounding box center [540, 243] width 67 height 38
click at [397, 204] on input "e." at bounding box center [397, 201] width 0 height 6
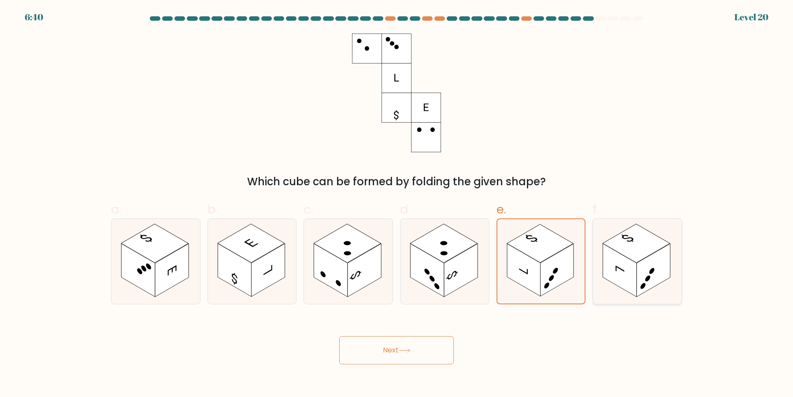
click at [633, 286] on rect at bounding box center [619, 270] width 33 height 53
click at [397, 204] on input "f." at bounding box center [397, 201] width 0 height 6
radio input "true"
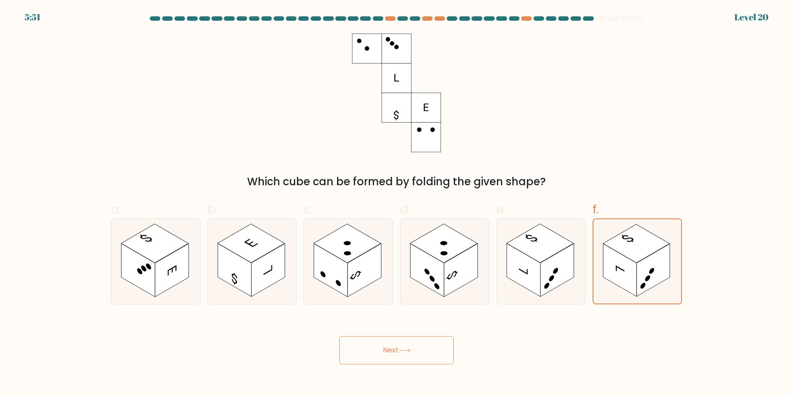
click at [376, 352] on button "Next" at bounding box center [396, 350] width 115 height 28
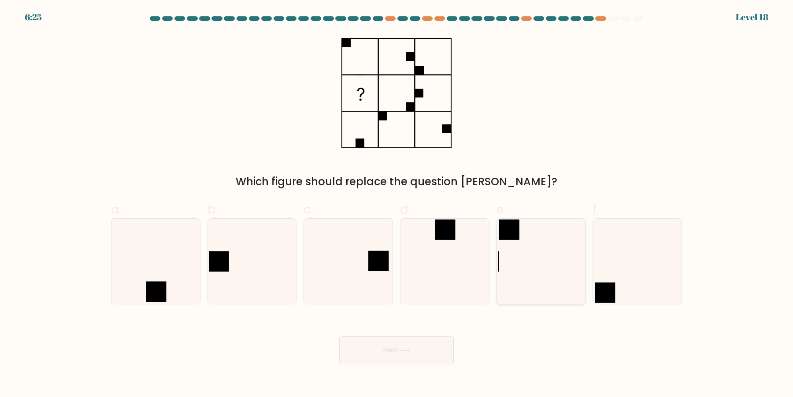
click at [545, 251] on icon at bounding box center [540, 261] width 85 height 85
click at [397, 204] on input "e." at bounding box center [397, 201] width 0 height 6
radio input "true"
click at [454, 275] on icon at bounding box center [444, 261] width 85 height 85
click at [397, 204] on input "d." at bounding box center [397, 201] width 0 height 6
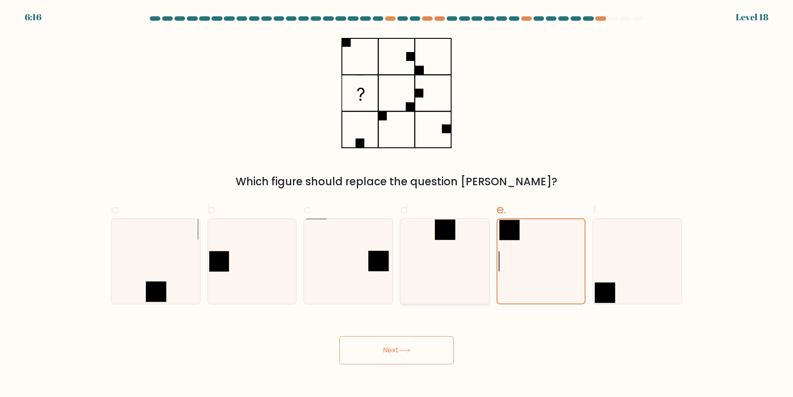
radio input "true"
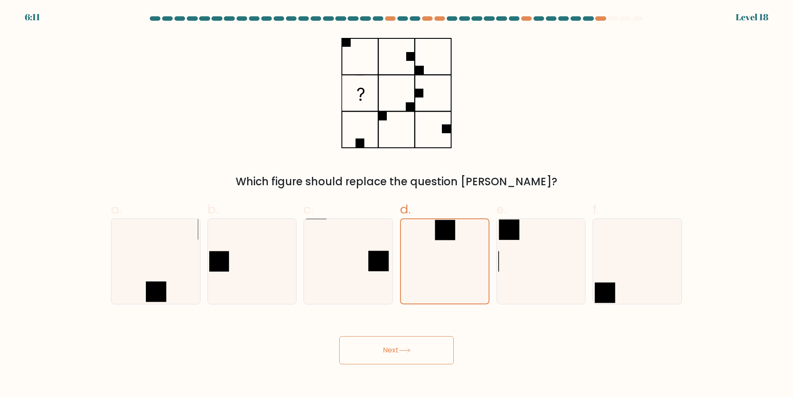
click at [405, 359] on button "Next" at bounding box center [396, 350] width 115 height 28
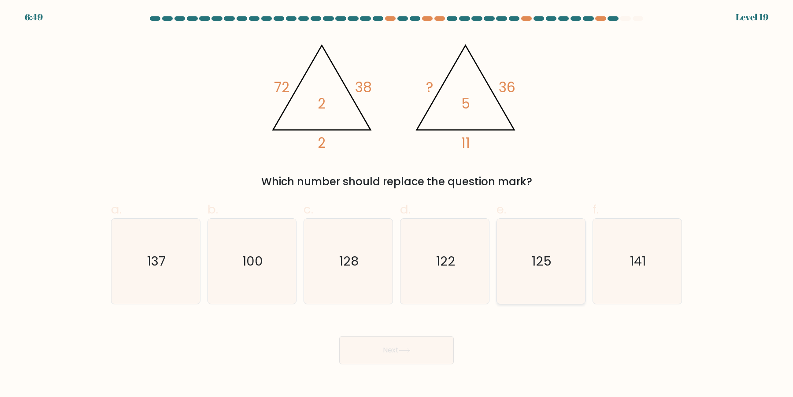
click at [537, 238] on icon "125" at bounding box center [540, 261] width 85 height 85
click at [397, 204] on input "e. 125" at bounding box center [397, 201] width 0 height 6
radio input "true"
click at [437, 343] on button "Next" at bounding box center [396, 350] width 115 height 28
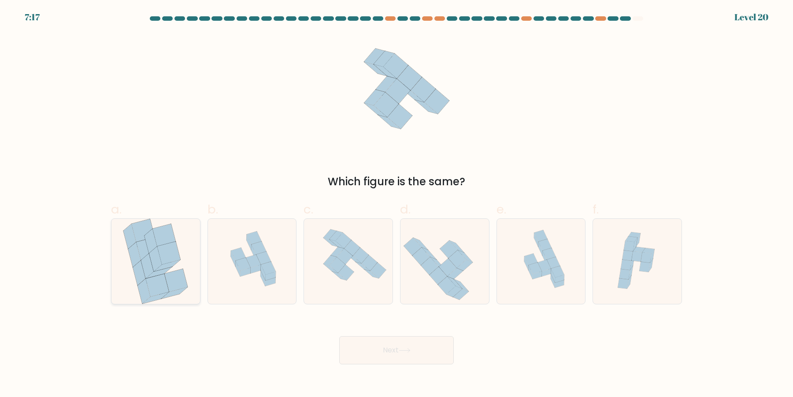
click at [156, 288] on icon at bounding box center [157, 285] width 23 height 23
click at [397, 204] on input "a." at bounding box center [397, 201] width 0 height 6
radio input "true"
click at [429, 349] on button "Next" at bounding box center [396, 350] width 115 height 28
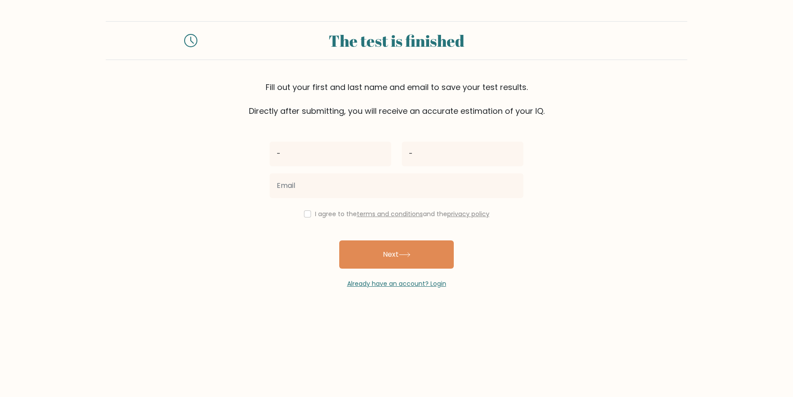
type input "-"
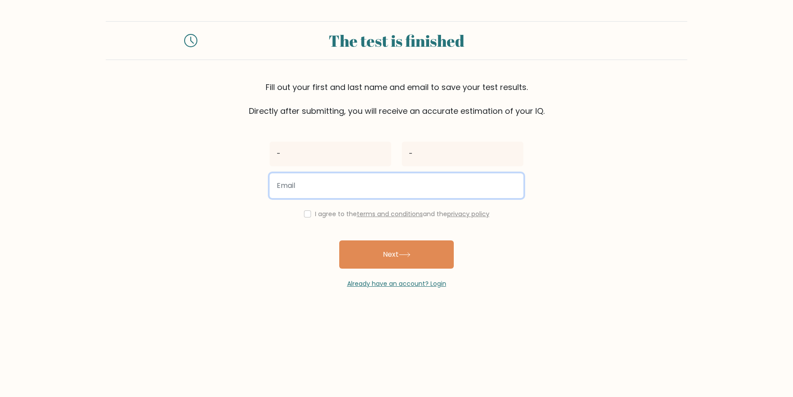
click at [347, 188] on input "email" at bounding box center [397, 185] width 254 height 25
type input "t"
type input "[EMAIL_ADDRESS]"
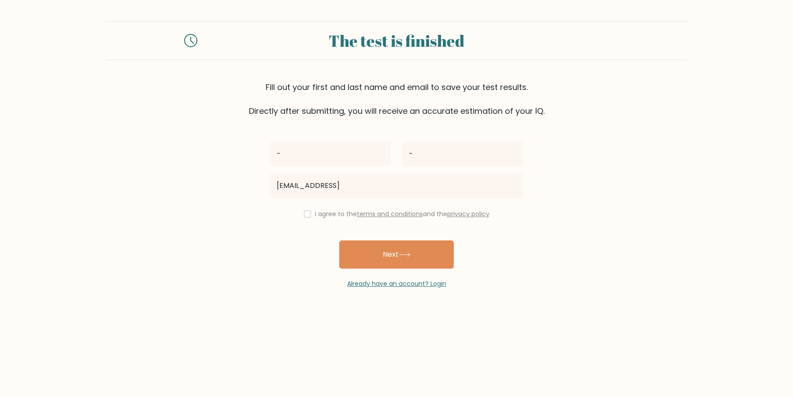
click at [320, 215] on div "I agree to the terms and conditions and the privacy policy" at bounding box center [396, 213] width 264 height 11
click at [311, 215] on input "checkbox" at bounding box center [307, 213] width 7 height 7
checkbox input "true"
click at [354, 252] on button "Next" at bounding box center [396, 254] width 115 height 28
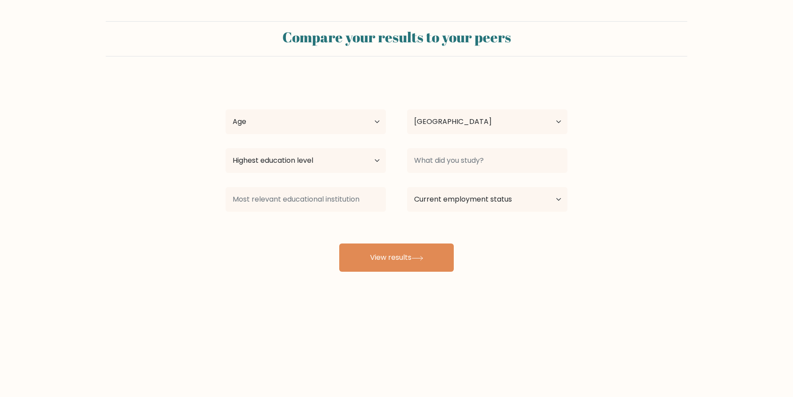
select select "US"
select select "65_plus"
click option "[DEMOGRAPHIC_DATA] and above" at bounding box center [0, 0] width 0 height 0
select select "no_schooling"
click option "No schooling" at bounding box center [0, 0] width 0 height 0
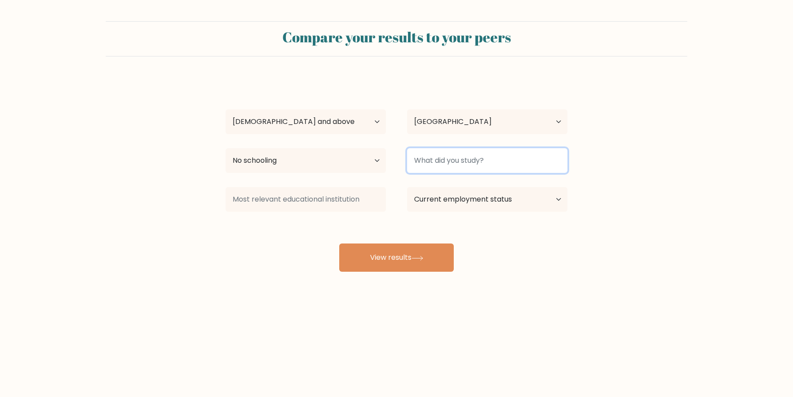
click at [446, 157] on input at bounding box center [487, 160] width 160 height 25
type input "-"
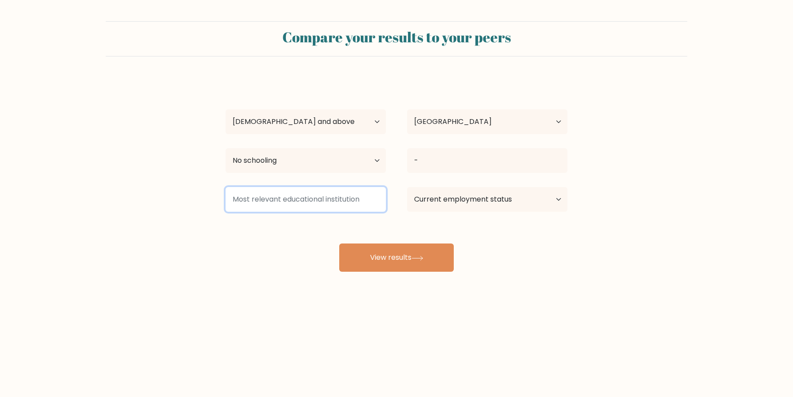
click at [346, 195] on input at bounding box center [306, 199] width 160 height 25
type input "-"
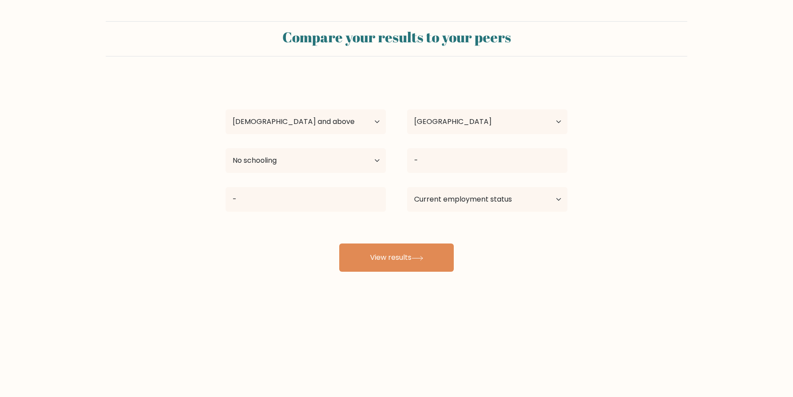
click at [434, 267] on button "View results" at bounding box center [396, 257] width 115 height 28
click at [422, 257] on icon at bounding box center [418, 258] width 12 height 5
click at [446, 216] on div "- - Age Under [DEMOGRAPHIC_DATA] [DEMOGRAPHIC_DATA] [DEMOGRAPHIC_DATA] [DEMOGRA…" at bounding box center [396, 175] width 353 height 194
select select "other"
click option "Other / prefer not to answer" at bounding box center [0, 0] width 0 height 0
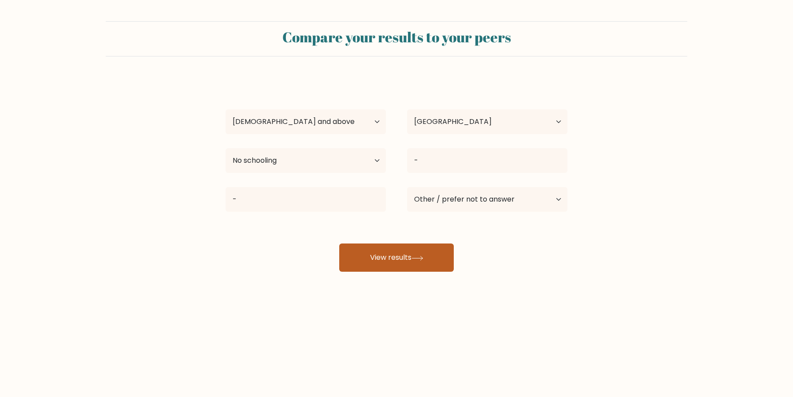
click at [407, 249] on button "View results" at bounding box center [396, 257] width 115 height 28
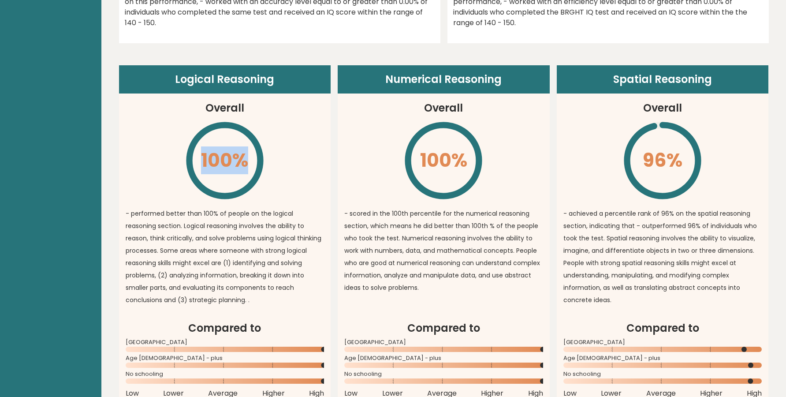
drag, startPoint x: 323, startPoint y: 112, endPoint x: 339, endPoint y: 112, distance: 15.9
click at [339, 112] on div "Logical Reasoning Overall 100% \ - performed better than 100% of people on the …" at bounding box center [444, 236] width 650 height 343
click at [339, 112] on article "Numerical Reasoning Overall 100% \ - scored in the 100th percentile for the num…" at bounding box center [444, 192] width 212 height 255
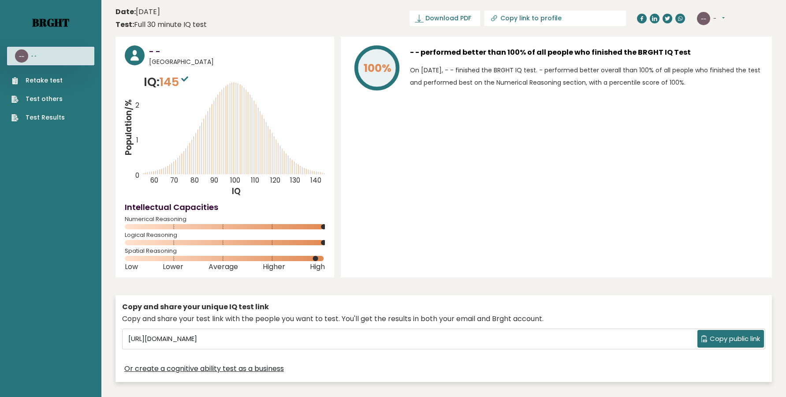
click at [55, 22] on link "Brght" at bounding box center [50, 22] width 37 height 14
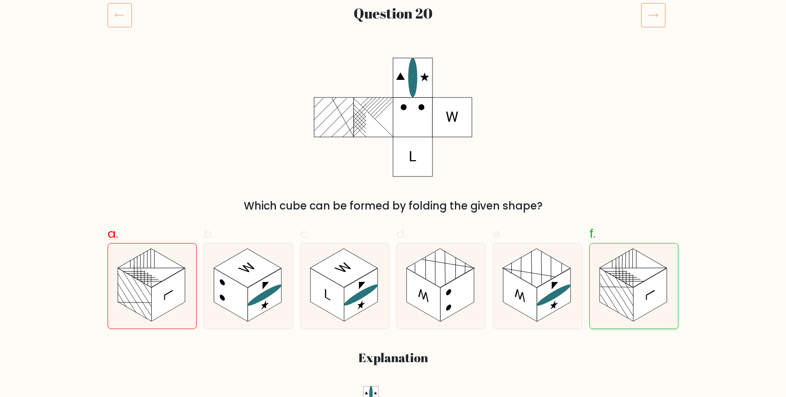
scroll to position [120, 0]
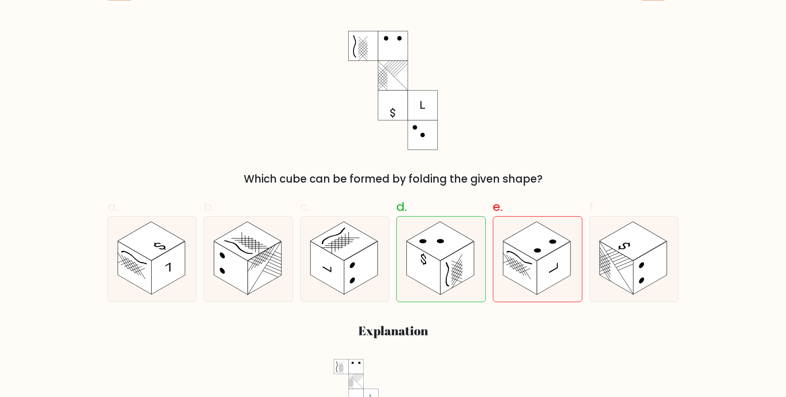
scroll to position [120, 0]
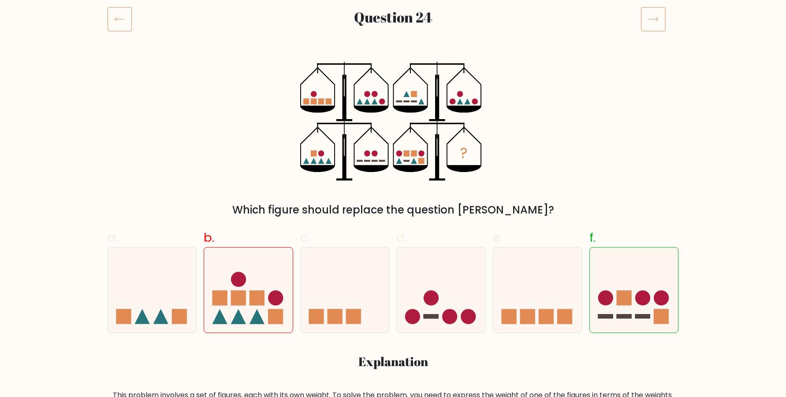
scroll to position [120, 0]
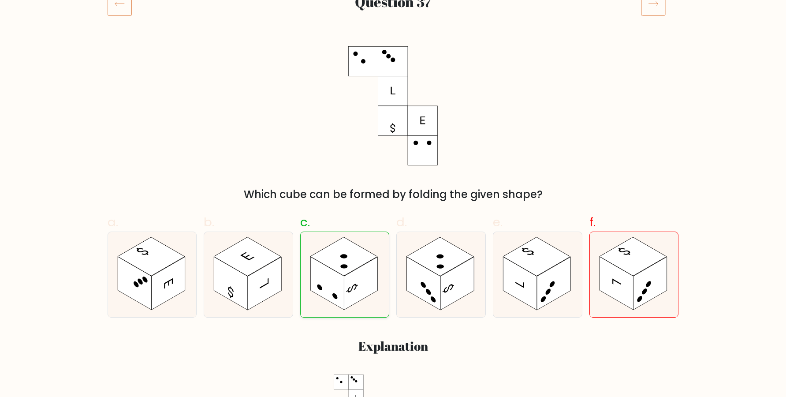
scroll to position [120, 0]
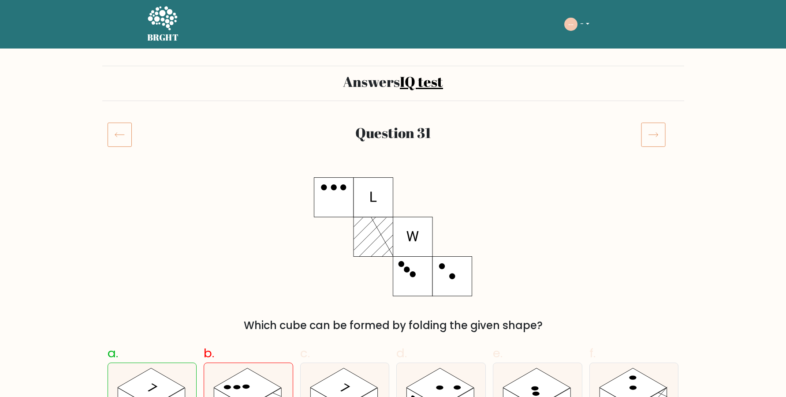
scroll to position [120, 0]
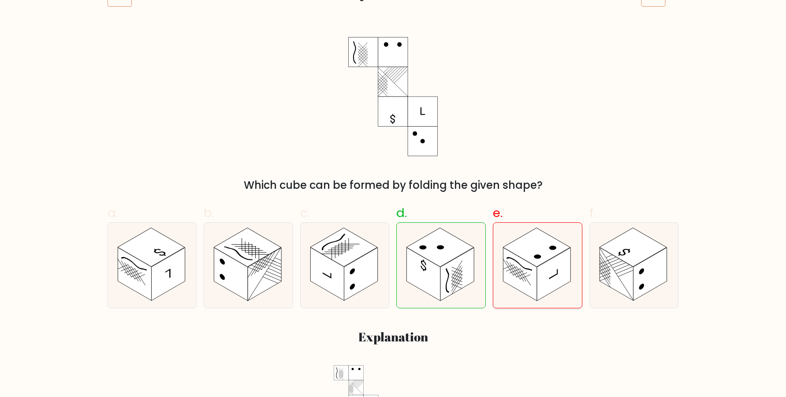
scroll to position [120, 0]
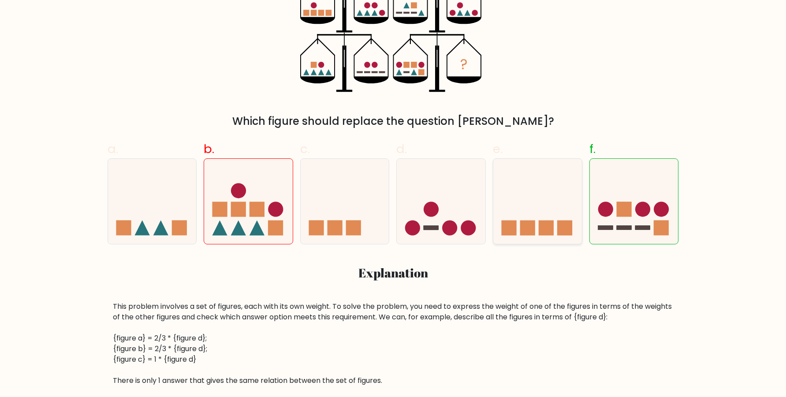
scroll to position [144, 0]
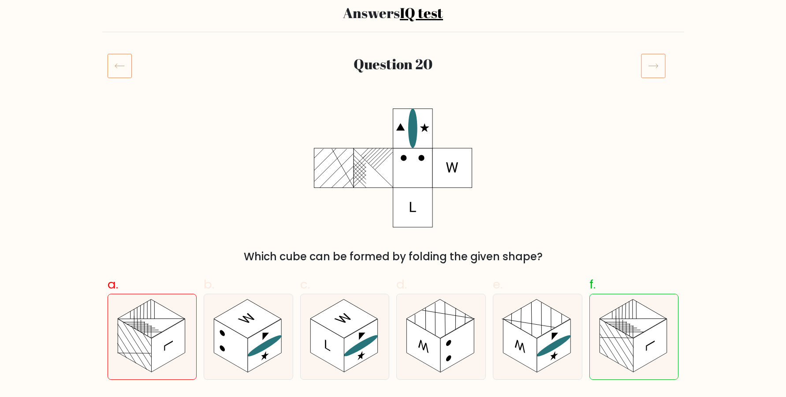
scroll to position [120, 0]
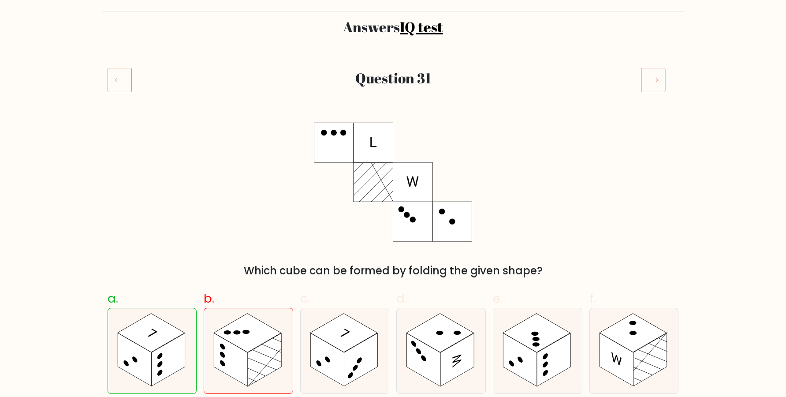
scroll to position [120, 0]
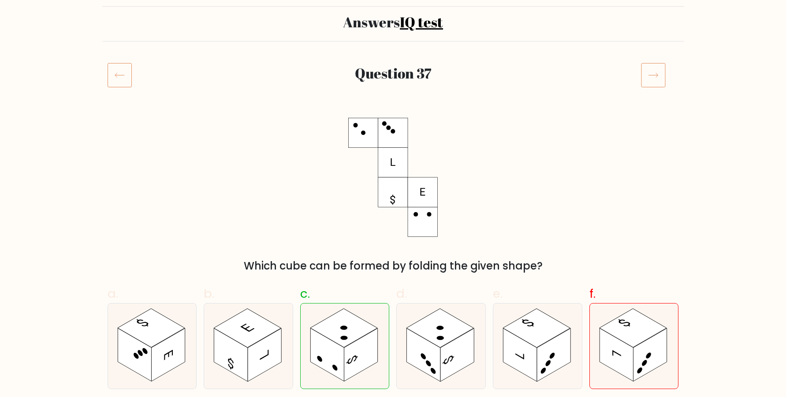
scroll to position [120, 0]
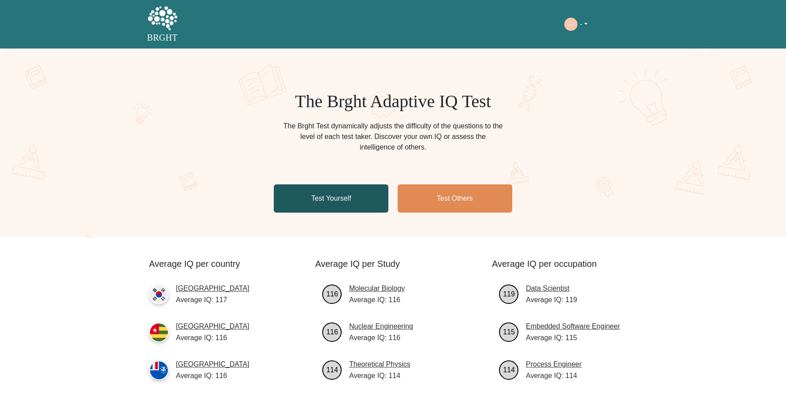
click at [360, 212] on link "Test Yourself" at bounding box center [331, 198] width 115 height 28
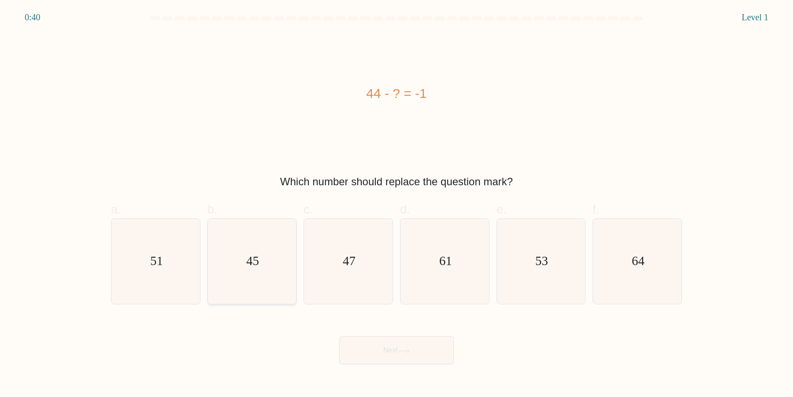
click at [260, 250] on icon "45" at bounding box center [251, 261] width 85 height 85
click at [397, 204] on input "b. 45" at bounding box center [397, 201] width 0 height 6
radio input "true"
click at [422, 346] on button "Next" at bounding box center [396, 350] width 115 height 28
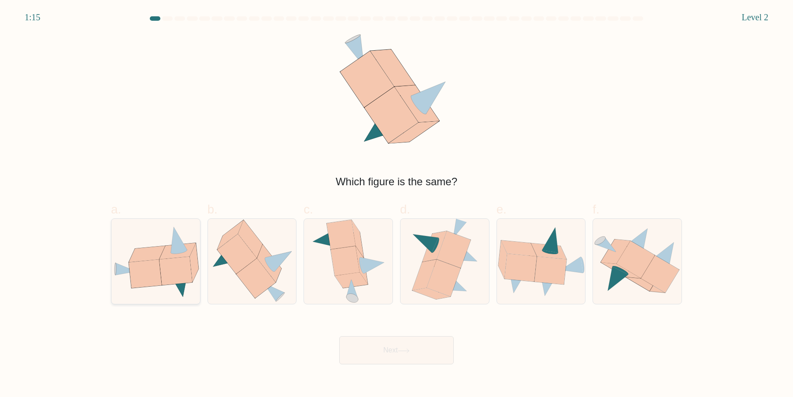
click at [156, 296] on icon at bounding box center [155, 261] width 89 height 72
click at [397, 204] on input "a." at bounding box center [397, 201] width 0 height 6
radio input "true"
click at [390, 339] on button "Next" at bounding box center [396, 350] width 115 height 28
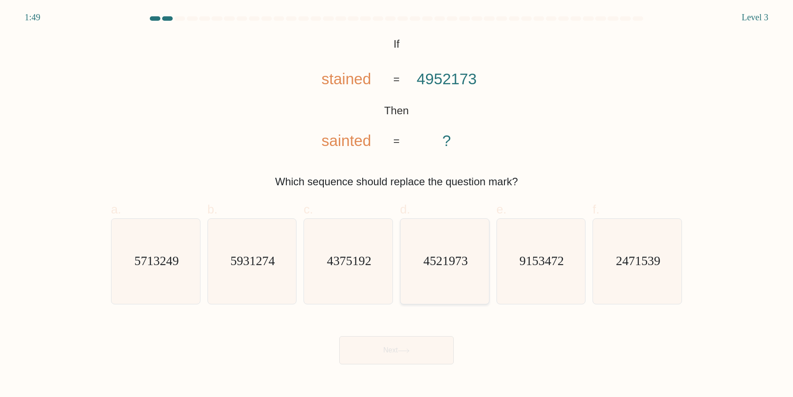
click at [429, 280] on icon "4521973" at bounding box center [444, 261] width 85 height 85
click at [397, 204] on input "d. 4521973" at bounding box center [397, 201] width 0 height 6
radio input "true"
click at [395, 341] on button "Next" at bounding box center [396, 350] width 115 height 28
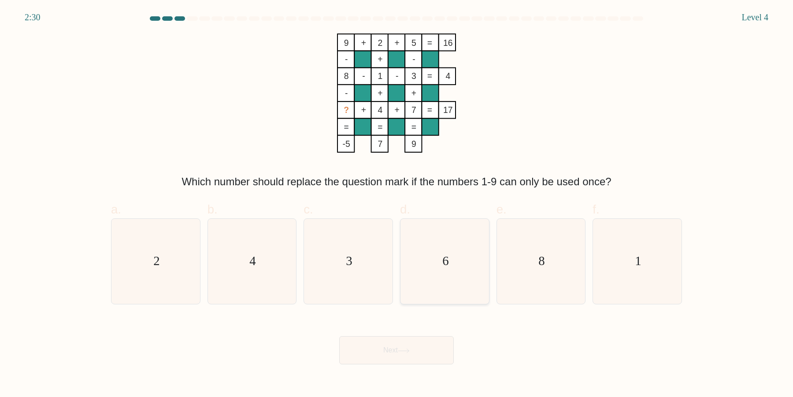
click at [434, 258] on icon "6" at bounding box center [444, 261] width 85 height 85
click at [428, 279] on icon "6" at bounding box center [444, 261] width 85 height 85
click at [397, 204] on input "d. 6" at bounding box center [397, 201] width 0 height 6
radio input "true"
click at [407, 351] on icon at bounding box center [404, 350] width 12 height 5
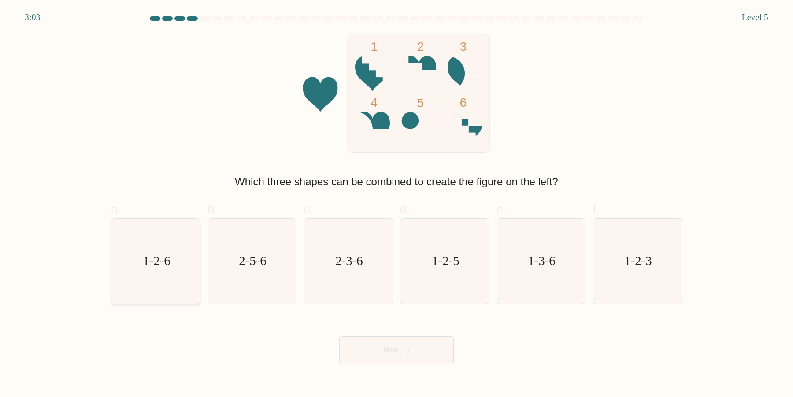
click at [168, 281] on icon "1-2-6" at bounding box center [155, 261] width 85 height 85
click at [397, 204] on input "a. 1-2-6" at bounding box center [397, 201] width 0 height 6
radio input "true"
click at [397, 345] on button "Next" at bounding box center [396, 350] width 115 height 28
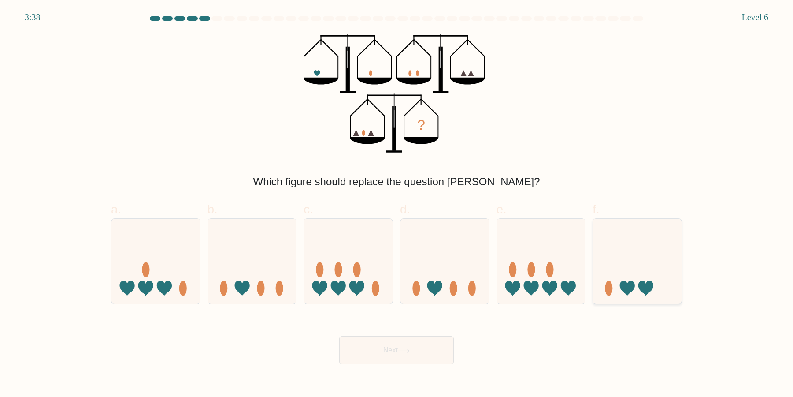
click at [660, 274] on icon at bounding box center [637, 261] width 89 height 73
click at [397, 204] on input "f." at bounding box center [397, 201] width 0 height 6
radio input "true"
click at [286, 300] on div at bounding box center [252, 261] width 89 height 86
click at [397, 204] on input "b." at bounding box center [397, 201] width 0 height 6
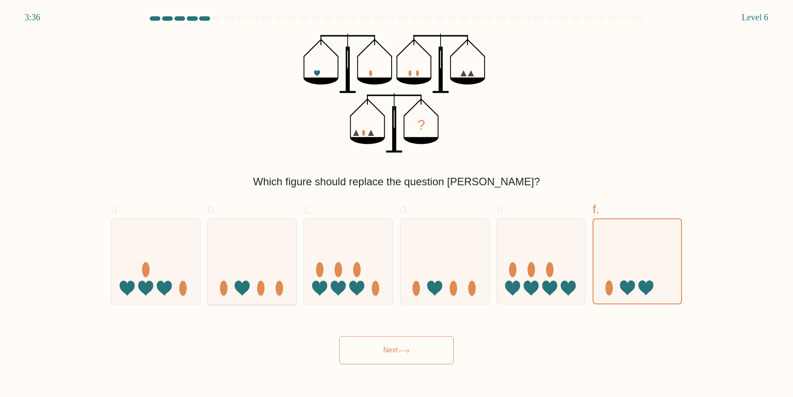
radio input "true"
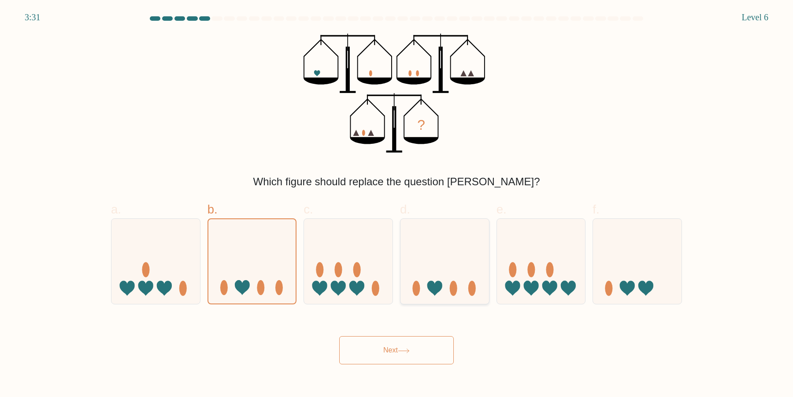
click at [455, 299] on div at bounding box center [444, 261] width 89 height 86
click at [397, 204] on input "d." at bounding box center [397, 201] width 0 height 6
radio input "true"
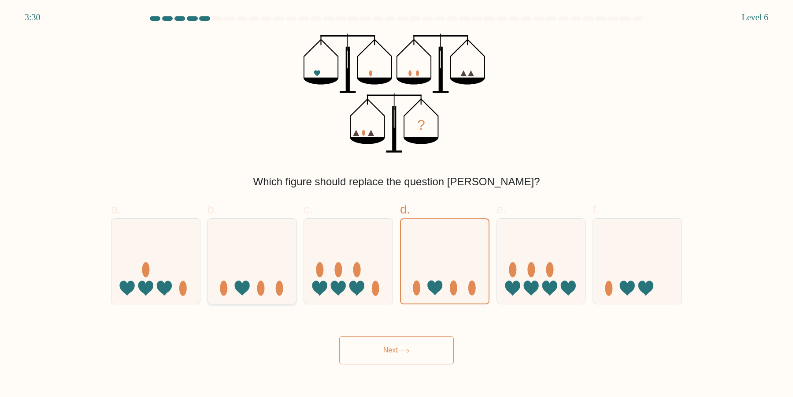
click at [258, 287] on ellipse at bounding box center [260, 287] width 7 height 15
click at [397, 204] on input "b." at bounding box center [397, 201] width 0 height 6
radio input "true"
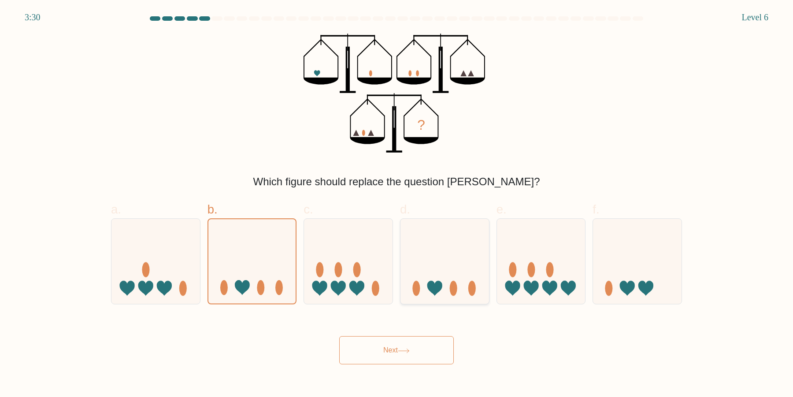
click at [430, 287] on icon at bounding box center [434, 287] width 15 height 15
click at [397, 204] on input "d." at bounding box center [397, 201] width 0 height 6
radio input "true"
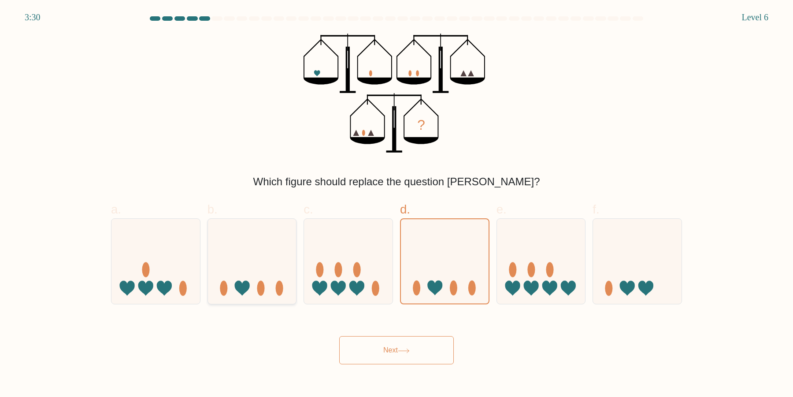
click at [252, 287] on icon at bounding box center [252, 261] width 89 height 73
click at [397, 204] on input "b." at bounding box center [397, 201] width 0 height 6
radio input "true"
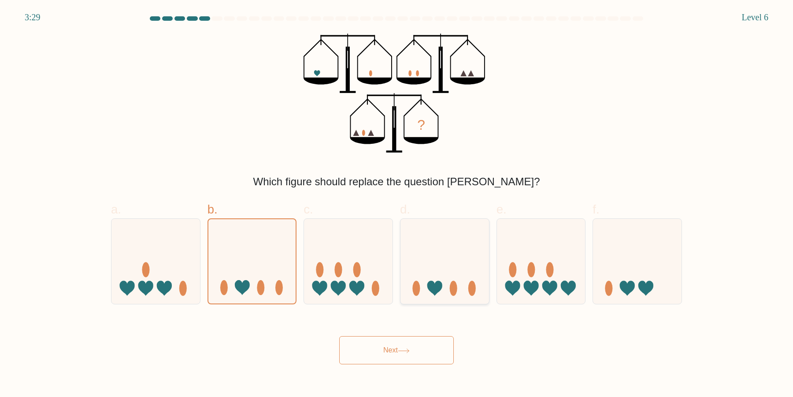
click at [426, 249] on icon at bounding box center [445, 261] width 89 height 73
click at [397, 204] on input "d." at bounding box center [397, 201] width 0 height 6
radio input "true"
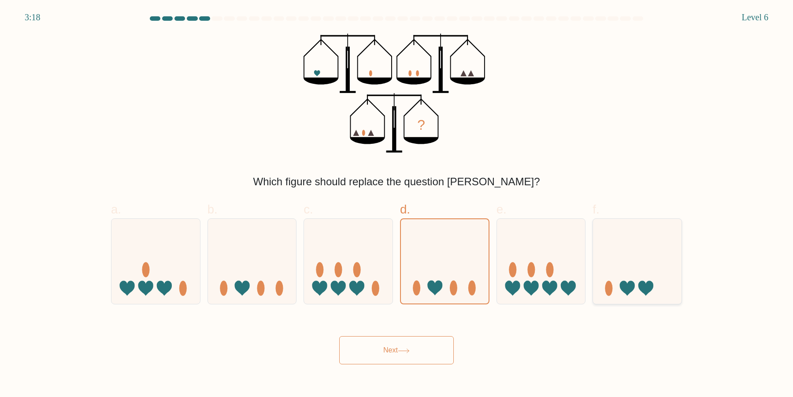
click at [652, 280] on icon at bounding box center [637, 261] width 89 height 73
click at [397, 204] on input "f." at bounding box center [397, 201] width 0 height 6
radio input "true"
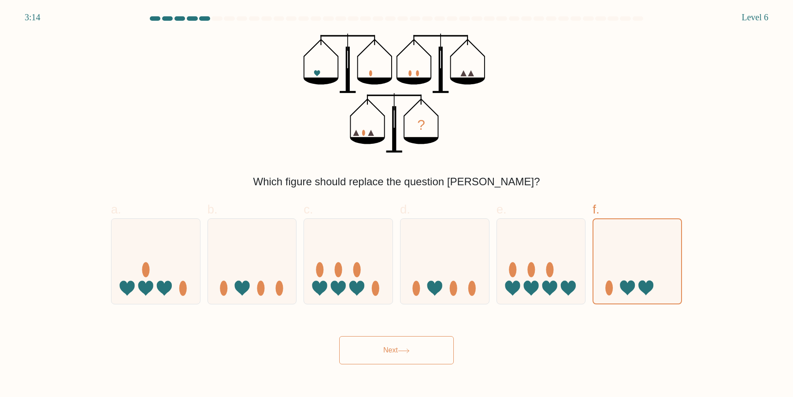
click at [401, 353] on icon at bounding box center [404, 350] width 12 height 5
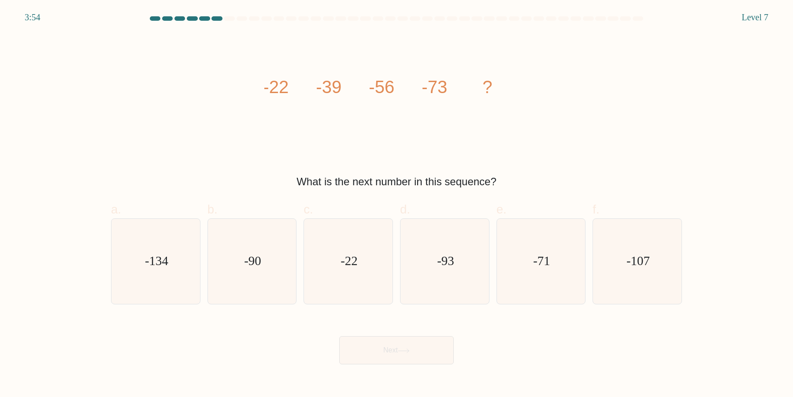
drag, startPoint x: 270, startPoint y: 86, endPoint x: 286, endPoint y: 87, distance: 16.3
click at [286, 87] on tspan "-22" at bounding box center [276, 86] width 26 height 19
drag, startPoint x: 256, startPoint y: 88, endPoint x: 291, endPoint y: 92, distance: 35.5
click at [290, 92] on div "image/svg+xml -22 -39 -56 -73 ? What is the next number in this sequence?" at bounding box center [397, 111] width 582 height 156
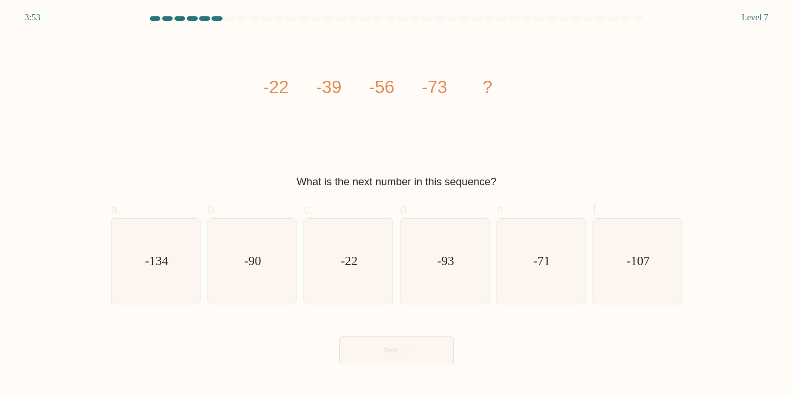
click at [291, 92] on icon "image/svg+xml -22 -39 -56 -73 ?" at bounding box center [396, 92] width 264 height 119
drag, startPoint x: 259, startPoint y: 81, endPoint x: 285, endPoint y: 85, distance: 26.8
click at [285, 85] on div "image/svg+xml -22 -39 -56 -73 ? What is the next number in this sequence?" at bounding box center [397, 111] width 582 height 156
click at [285, 85] on tspan "-22" at bounding box center [276, 86] width 26 height 19
click at [273, 286] on icon "-90" at bounding box center [251, 261] width 85 height 85
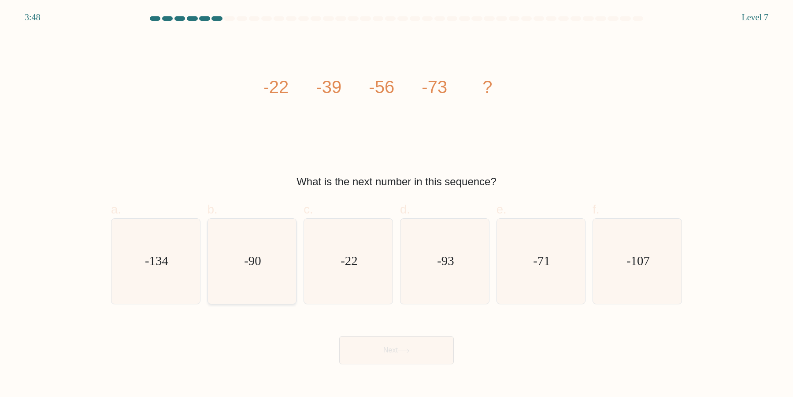
click at [397, 204] on input "b. -90" at bounding box center [397, 201] width 0 height 6
radio input "true"
click at [373, 349] on button "Next" at bounding box center [396, 350] width 115 height 28
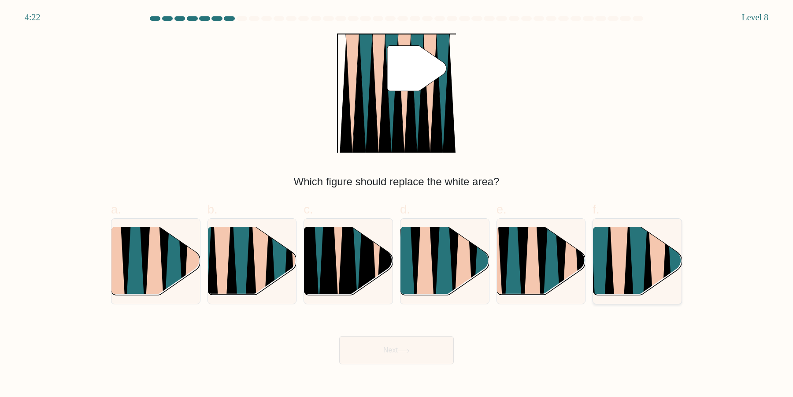
click at [646, 275] on icon at bounding box center [647, 298] width 19 height 177
click at [397, 204] on input "f." at bounding box center [397, 201] width 0 height 6
radio input "true"
click at [428, 350] on button "Next" at bounding box center [396, 350] width 115 height 28
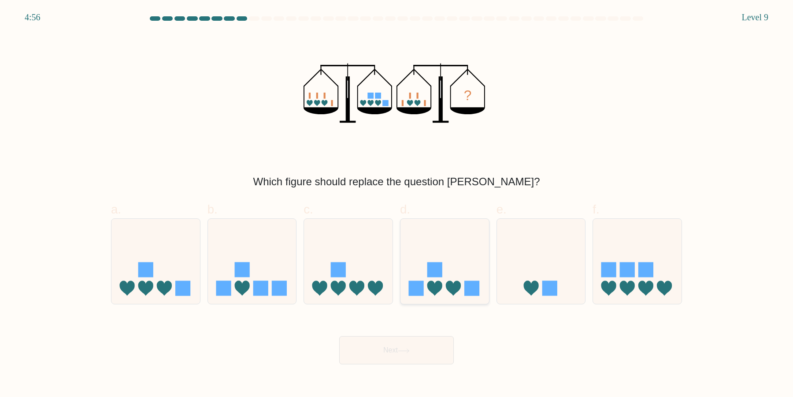
click at [456, 267] on icon at bounding box center [445, 261] width 89 height 73
click at [397, 204] on input "d." at bounding box center [397, 201] width 0 height 6
radio input "true"
click at [409, 346] on button "Next" at bounding box center [396, 350] width 115 height 28
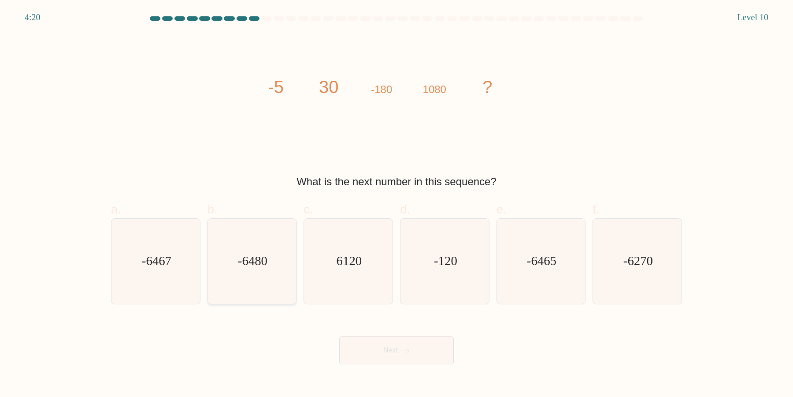
click at [258, 278] on icon "-6480" at bounding box center [251, 261] width 85 height 85
click at [397, 204] on input "b. -6480" at bounding box center [397, 201] width 0 height 6
radio input "true"
click at [369, 345] on button "Next" at bounding box center [396, 350] width 115 height 28
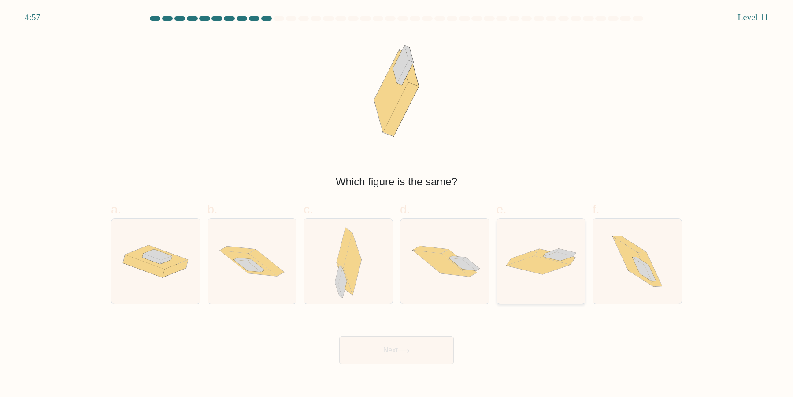
click at [541, 280] on div at bounding box center [541, 261] width 89 height 86
click at [397, 204] on input "e." at bounding box center [397, 201] width 0 height 6
radio input "true"
click at [626, 282] on icon at bounding box center [638, 261] width 76 height 85
click at [631, 269] on icon at bounding box center [633, 262] width 41 height 50
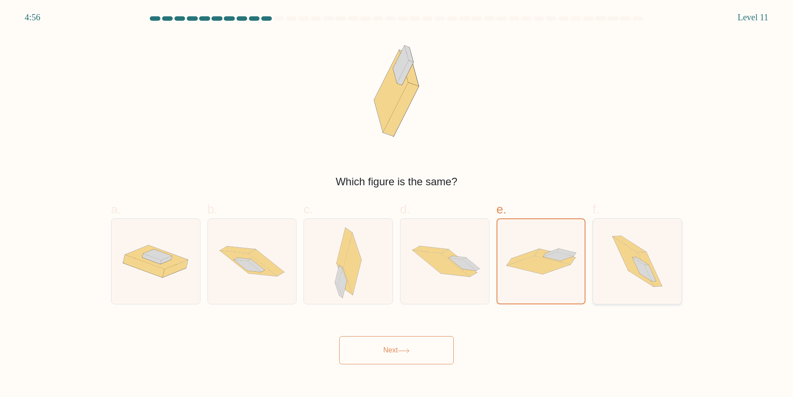
click at [397, 204] on input "f." at bounding box center [397, 201] width 0 height 6
radio input "true"
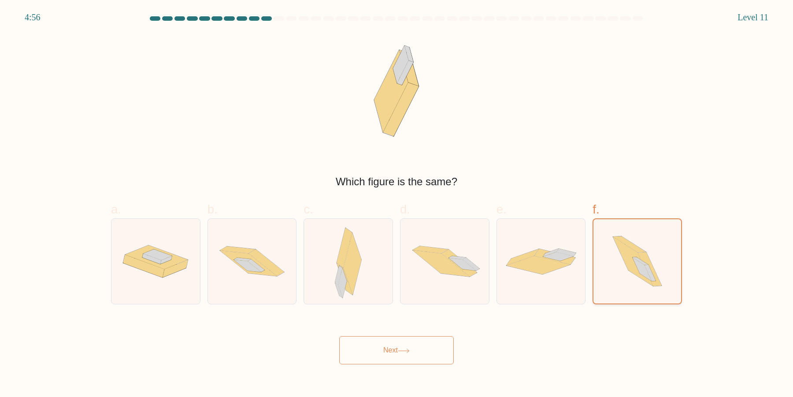
click at [631, 269] on icon at bounding box center [633, 261] width 40 height 49
click at [397, 204] on input "f." at bounding box center [397, 201] width 0 height 6
click at [424, 351] on button "Next" at bounding box center [396, 350] width 115 height 28
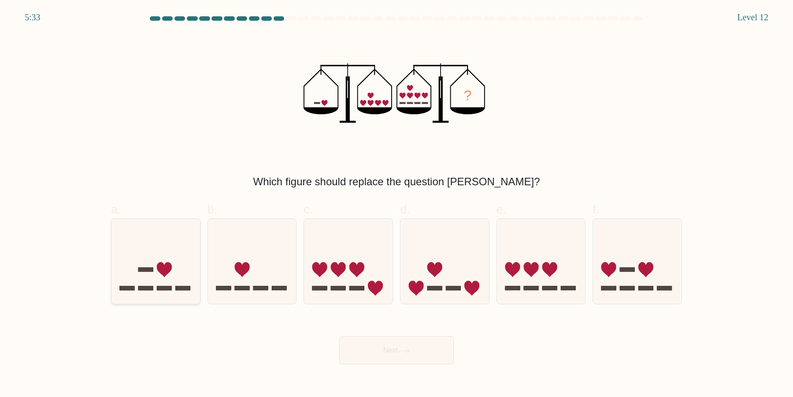
click at [182, 290] on rect at bounding box center [182, 288] width 15 height 4
click at [397, 204] on input "a." at bounding box center [397, 201] width 0 height 6
radio input "true"
click at [390, 356] on button "Next" at bounding box center [396, 350] width 115 height 28
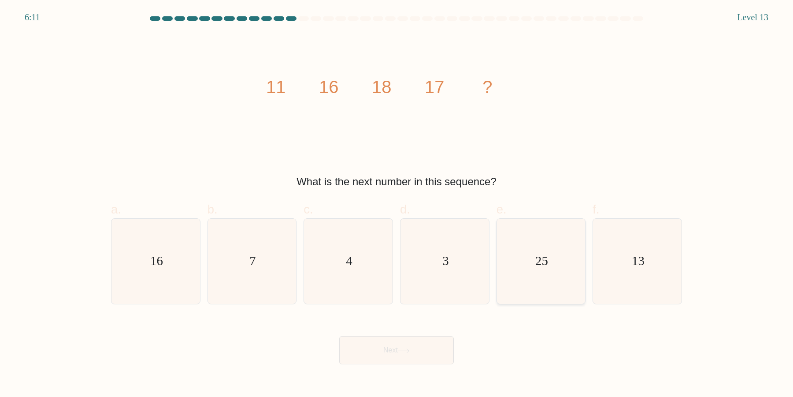
click at [522, 255] on icon "25" at bounding box center [540, 261] width 85 height 85
click at [397, 204] on input "e. 25" at bounding box center [397, 201] width 0 height 6
radio input "true"
click at [402, 355] on button "Next" at bounding box center [396, 350] width 115 height 28
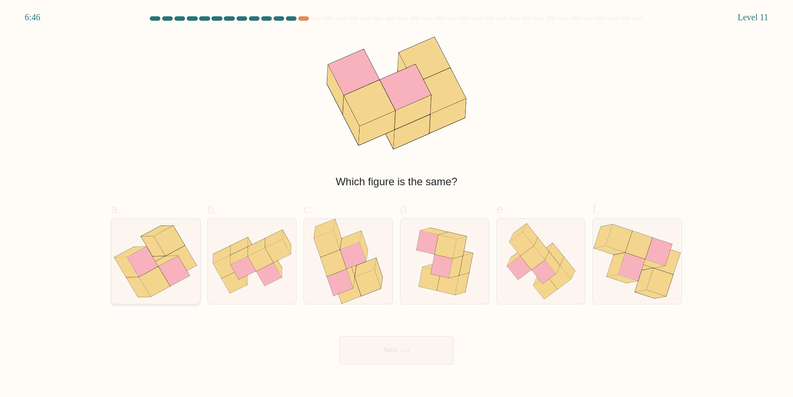
click at [166, 281] on icon at bounding box center [154, 282] width 31 height 30
click at [397, 204] on input "a." at bounding box center [397, 201] width 0 height 6
radio input "true"
click at [374, 345] on button "Next" at bounding box center [396, 350] width 115 height 28
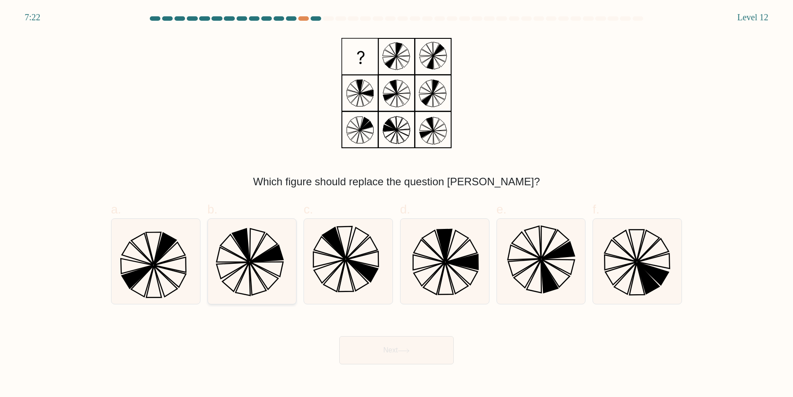
click at [249, 278] on icon at bounding box center [251, 261] width 85 height 85
click at [397, 204] on input "b." at bounding box center [397, 201] width 0 height 6
radio input "true"
click at [170, 276] on icon at bounding box center [155, 261] width 85 height 85
click at [397, 204] on input "a." at bounding box center [397, 201] width 0 height 6
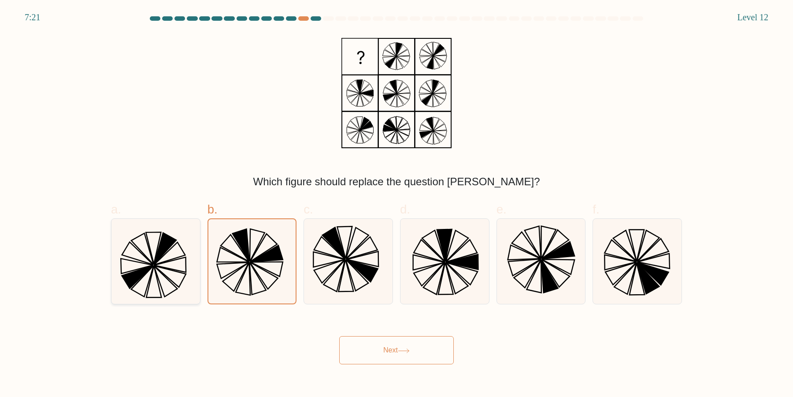
radio input "true"
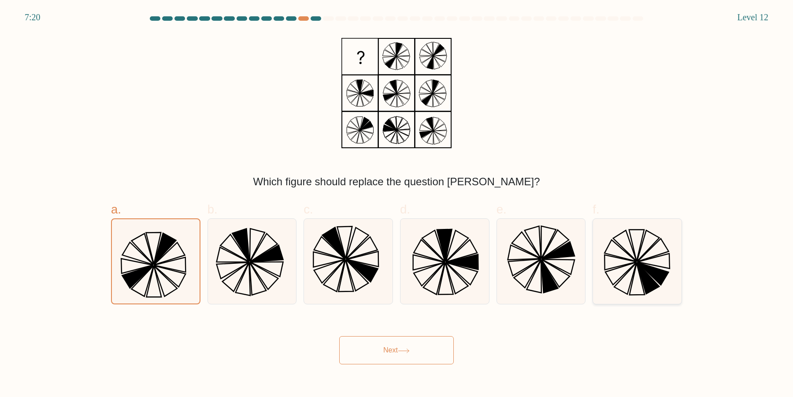
click at [600, 279] on icon at bounding box center [637, 261] width 85 height 85
click at [397, 204] on input "f." at bounding box center [397, 201] width 0 height 6
radio input "true"
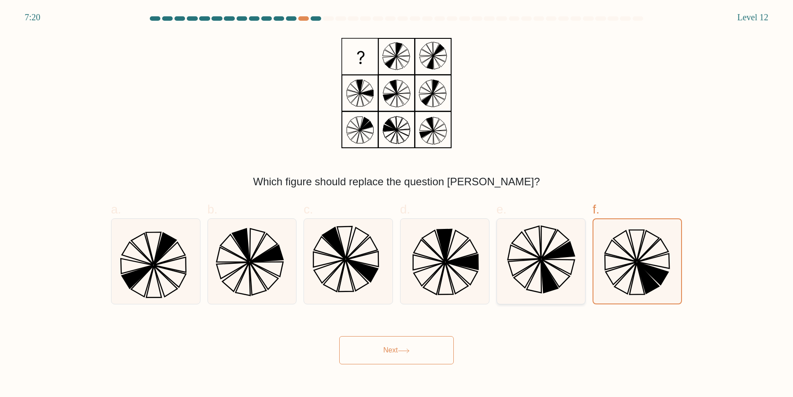
click at [572, 267] on icon at bounding box center [540, 261] width 85 height 85
click at [397, 204] on input "e." at bounding box center [397, 201] width 0 height 6
radio input "true"
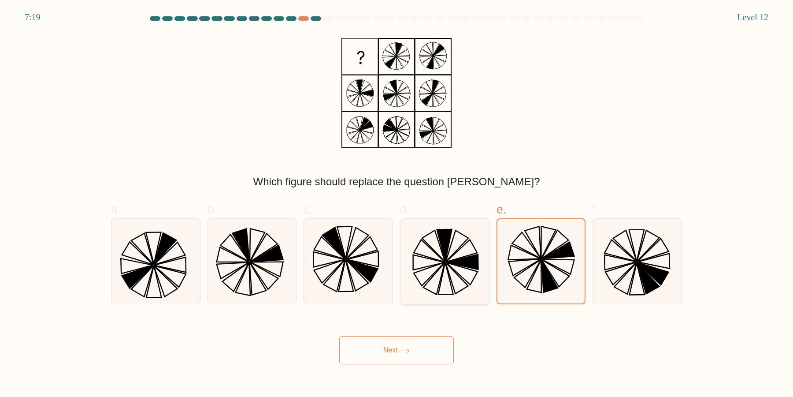
click at [465, 263] on icon at bounding box center [462, 261] width 32 height 15
click at [397, 204] on input "d." at bounding box center [397, 201] width 0 height 6
radio input "true"
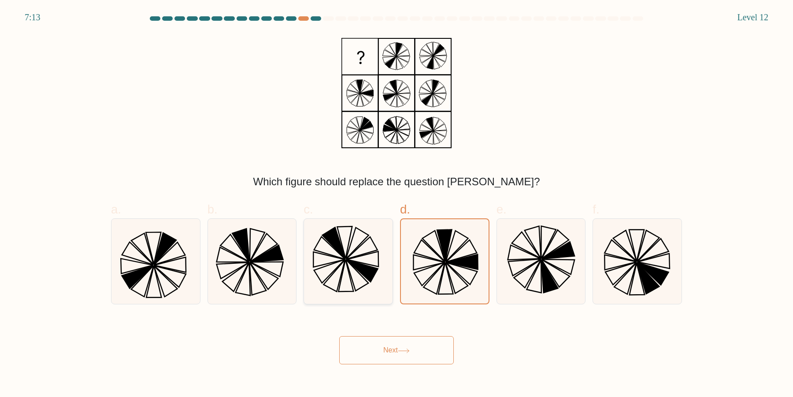
click at [367, 246] on icon at bounding box center [348, 261] width 85 height 85
click at [397, 204] on input "c." at bounding box center [397, 201] width 0 height 6
radio input "true"
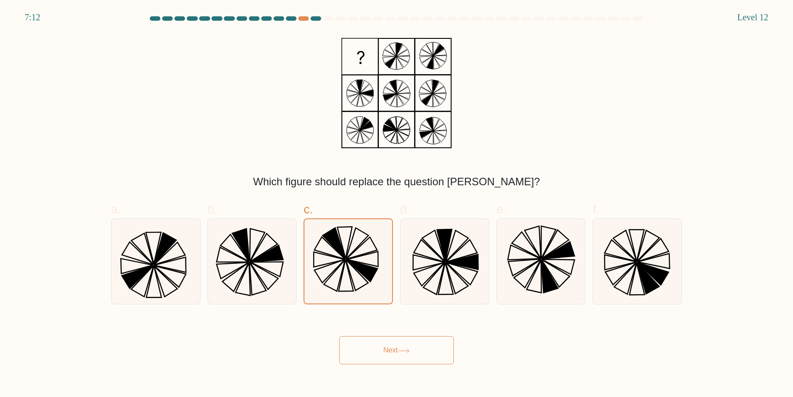
click at [378, 356] on button "Next" at bounding box center [396, 350] width 115 height 28
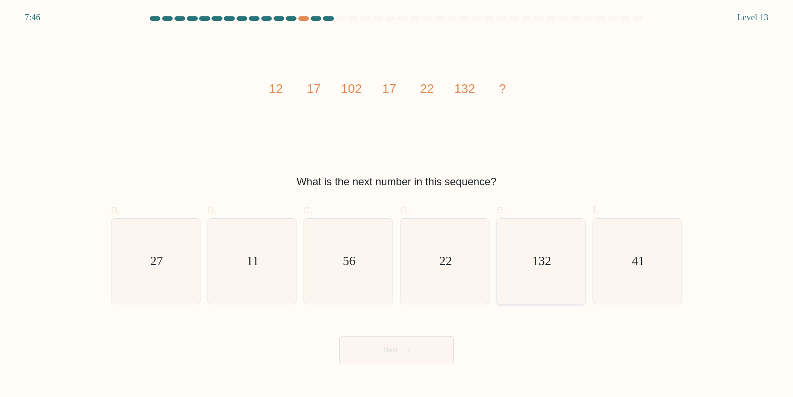
click at [557, 264] on icon "132" at bounding box center [540, 261] width 85 height 85
click at [397, 204] on input "e. 132" at bounding box center [397, 201] width 0 height 6
radio input "true"
click at [456, 262] on icon "22" at bounding box center [444, 261] width 85 height 85
click at [397, 204] on input "d. 22" at bounding box center [397, 201] width 0 height 6
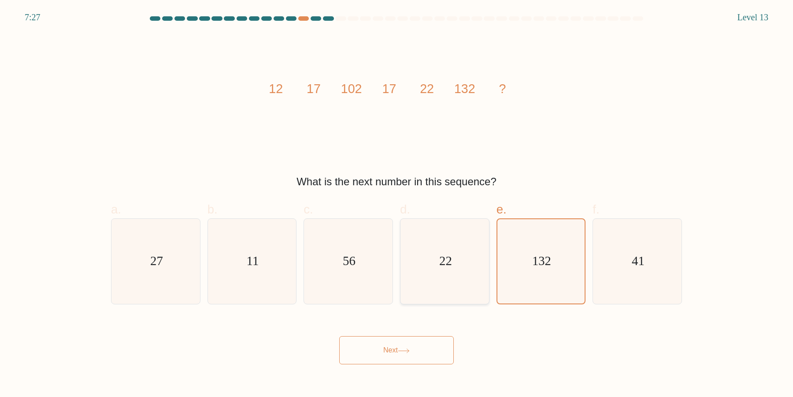
radio input "true"
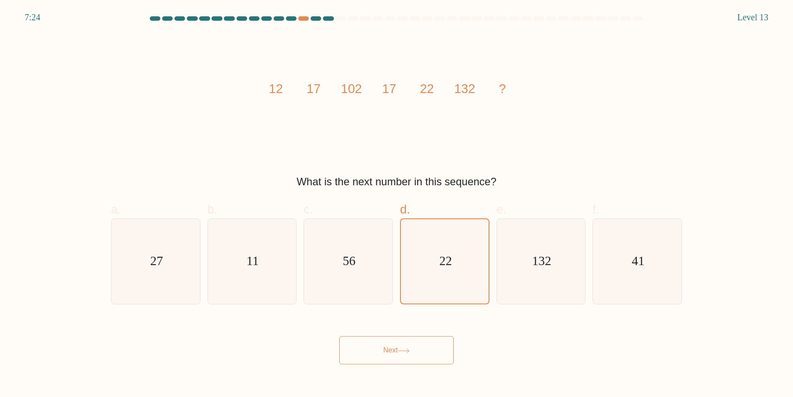
click at [427, 343] on button "Next" at bounding box center [396, 350] width 115 height 28
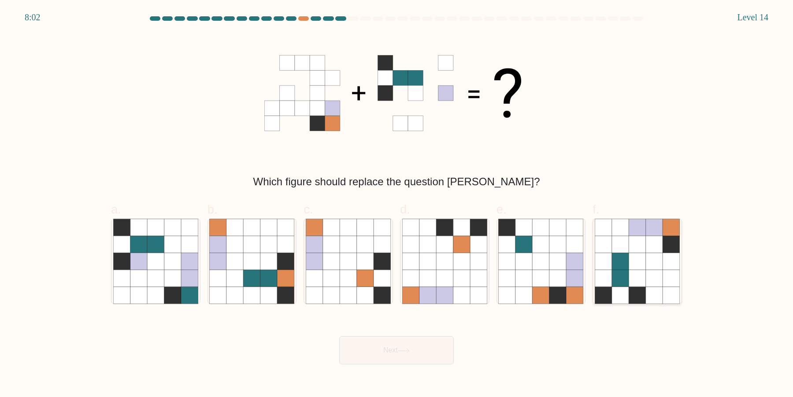
click at [642, 297] on icon at bounding box center [637, 294] width 17 height 17
click at [397, 204] on input "f." at bounding box center [397, 201] width 0 height 6
radio input "true"
click at [410, 352] on icon at bounding box center [404, 350] width 12 height 5
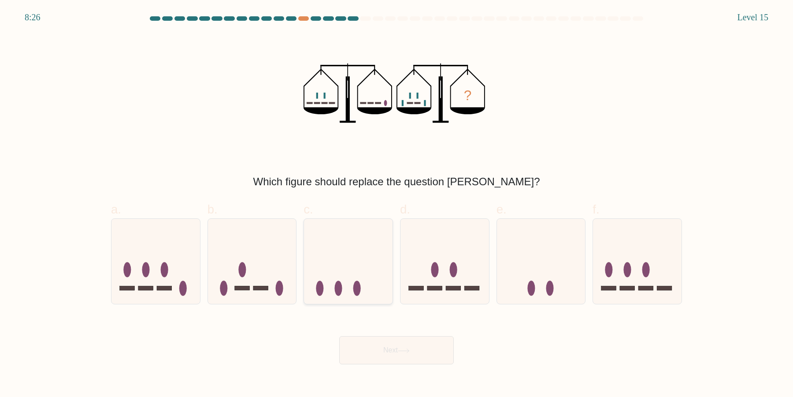
click at [355, 280] on icon at bounding box center [348, 261] width 89 height 73
click at [397, 204] on input "c." at bounding box center [397, 201] width 0 height 6
radio input "true"
click at [548, 267] on icon at bounding box center [541, 261] width 89 height 73
click at [397, 204] on input "e." at bounding box center [397, 201] width 0 height 6
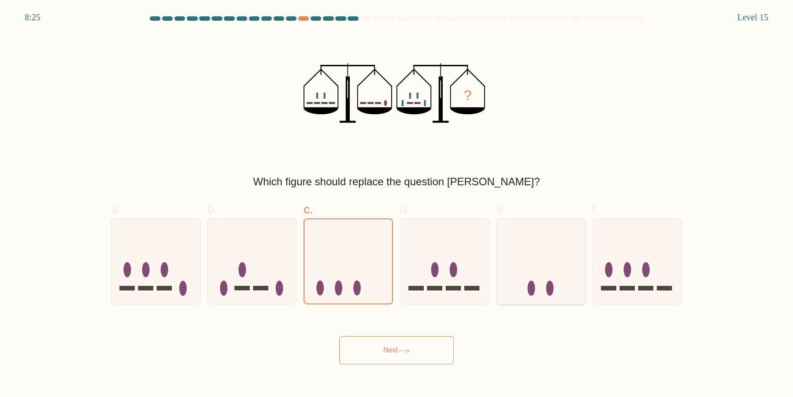
radio input "true"
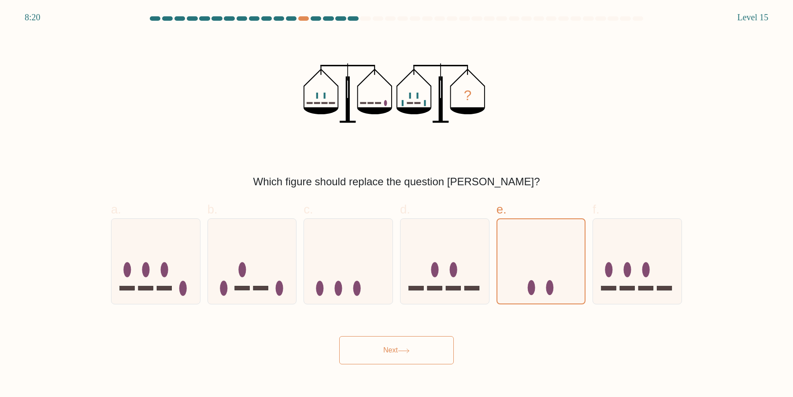
click at [412, 348] on button "Next" at bounding box center [396, 350] width 115 height 28
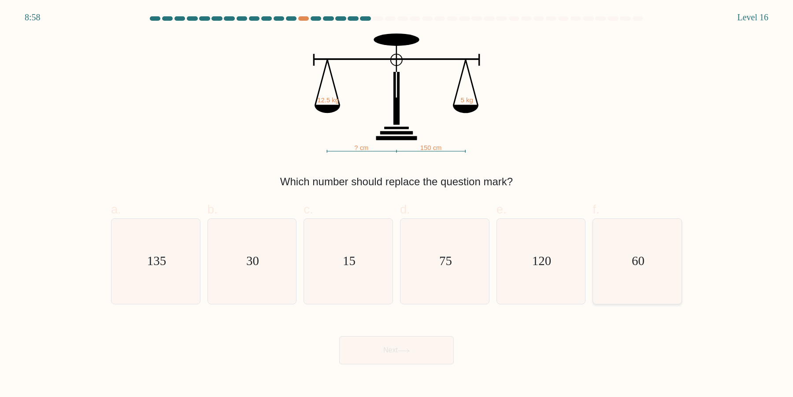
click at [620, 265] on icon "60" at bounding box center [637, 261] width 85 height 85
click at [397, 204] on input "f. 60" at bounding box center [397, 201] width 0 height 6
radio input "true"
click at [428, 346] on button "Next" at bounding box center [396, 350] width 115 height 28
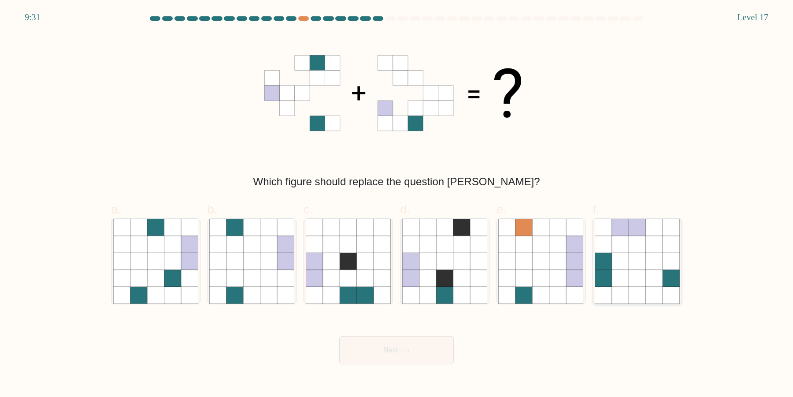
click at [629, 290] on icon at bounding box center [637, 294] width 17 height 17
click at [397, 204] on input "f." at bounding box center [397, 201] width 0 height 6
radio input "true"
click at [396, 353] on button "Next" at bounding box center [396, 350] width 115 height 28
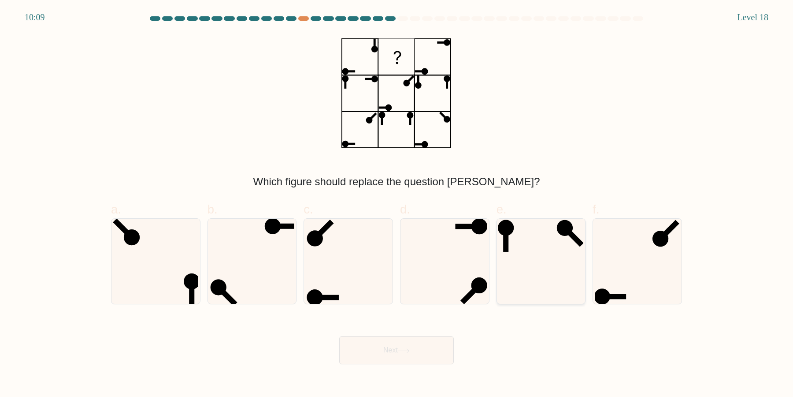
click at [535, 265] on icon at bounding box center [540, 261] width 85 height 85
click at [397, 204] on input "e." at bounding box center [397, 201] width 0 height 6
radio input "true"
click at [383, 350] on button "Next" at bounding box center [396, 350] width 115 height 28
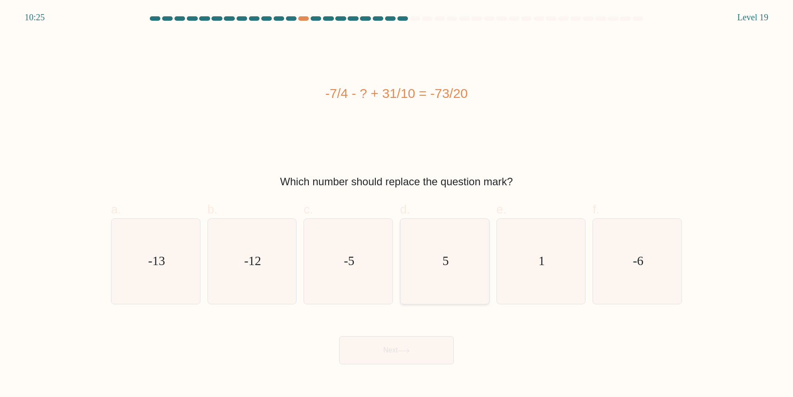
click at [450, 237] on icon "5" at bounding box center [444, 261] width 85 height 85
click at [397, 204] on input "d. 5" at bounding box center [397, 201] width 0 height 6
radio input "true"
click at [409, 350] on icon at bounding box center [404, 350] width 12 height 5
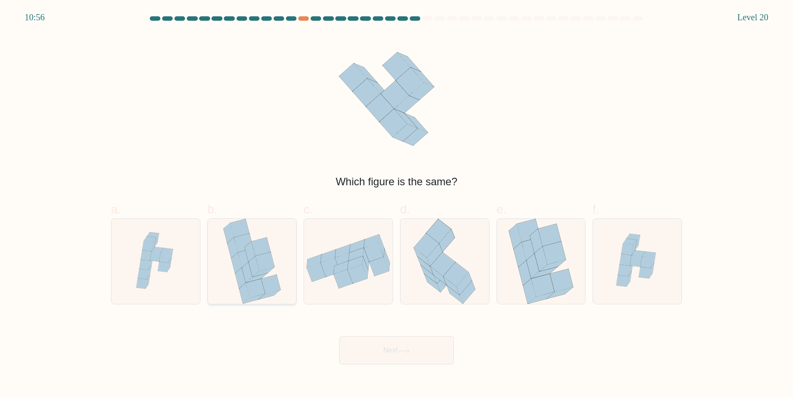
click at [255, 283] on icon at bounding box center [255, 288] width 19 height 19
click at [397, 204] on input "b." at bounding box center [397, 201] width 0 height 6
radio input "true"
click at [540, 273] on icon at bounding box center [545, 272] width 26 height 11
click at [397, 204] on input "e." at bounding box center [397, 201] width 0 height 6
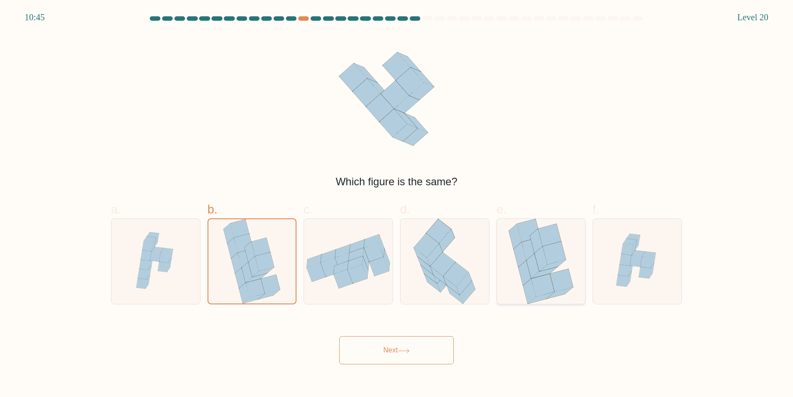
radio input "true"
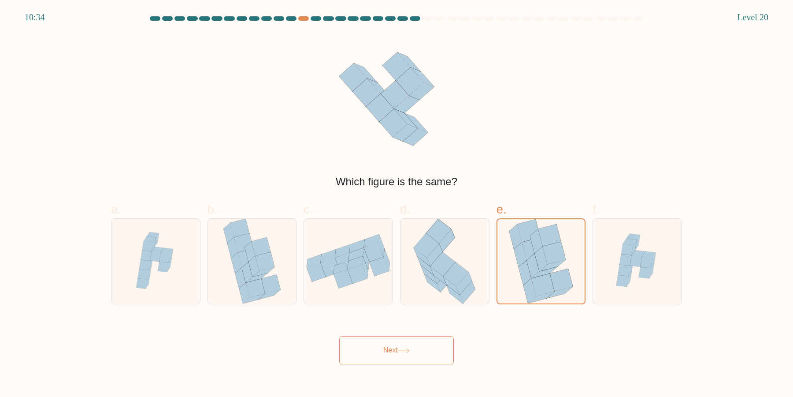
click at [433, 344] on button "Next" at bounding box center [396, 350] width 115 height 28
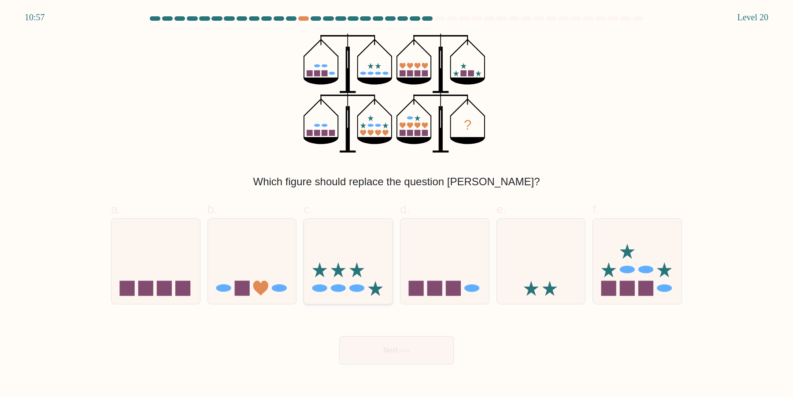
click at [365, 248] on icon at bounding box center [348, 261] width 89 height 73
click at [397, 204] on input "c." at bounding box center [397, 201] width 0 height 6
radio input "true"
click at [435, 347] on button "Next" at bounding box center [396, 350] width 115 height 28
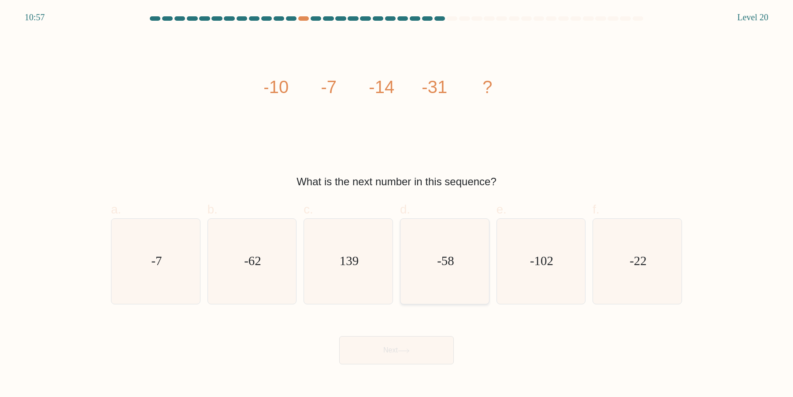
click at [457, 259] on icon "-58" at bounding box center [444, 261] width 85 height 85
click at [397, 204] on input "d. -58" at bounding box center [397, 201] width 0 height 6
radio input "true"
click at [413, 352] on button "Next" at bounding box center [396, 350] width 115 height 28
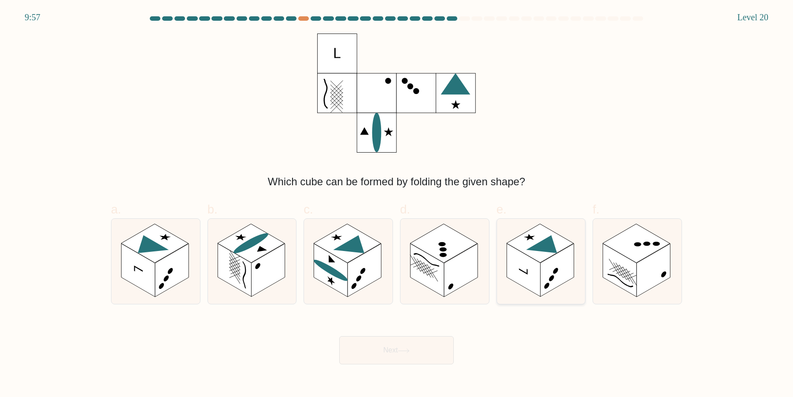
click at [528, 276] on rect at bounding box center [523, 270] width 33 height 53
click at [397, 204] on input "e." at bounding box center [397, 201] width 0 height 6
radio input "true"
click at [364, 289] on icon at bounding box center [348, 261] width 89 height 85
click at [397, 204] on input "c." at bounding box center [397, 201] width 0 height 6
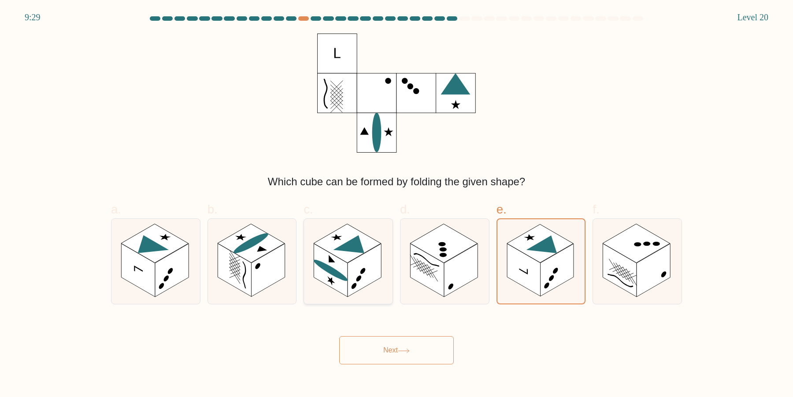
radio input "true"
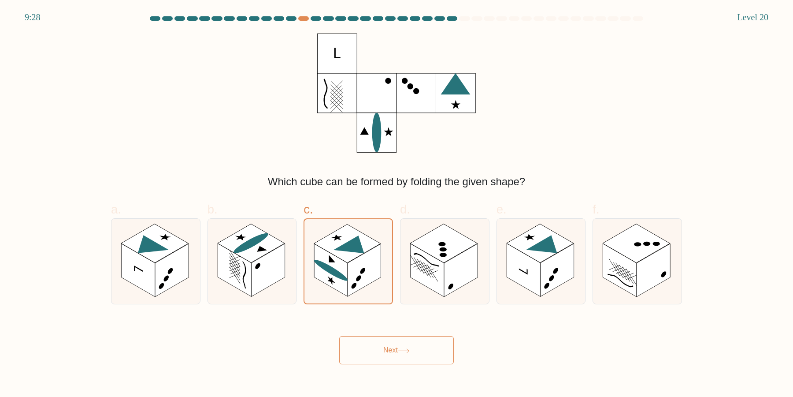
click at [402, 349] on icon at bounding box center [404, 350] width 12 height 5
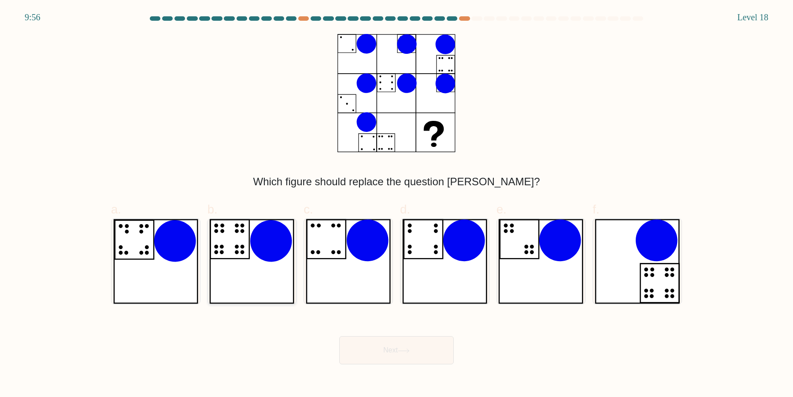
click at [273, 271] on icon at bounding box center [251, 261] width 85 height 85
click at [397, 204] on input "b." at bounding box center [397, 201] width 0 height 6
radio input "true"
click at [357, 353] on button "Next" at bounding box center [396, 350] width 115 height 28
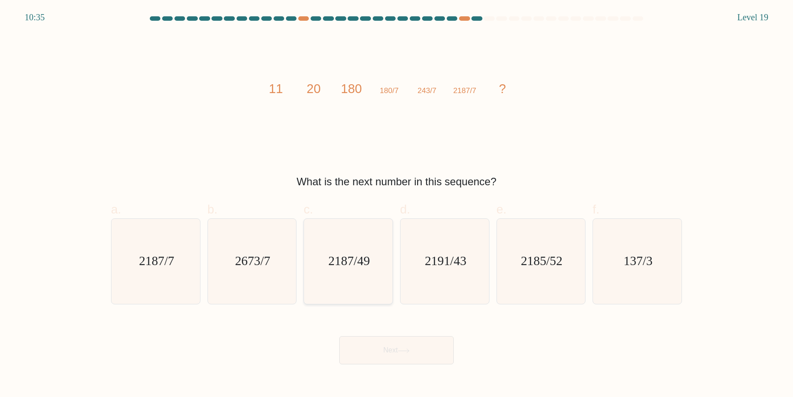
click at [344, 278] on icon "2187/49" at bounding box center [348, 261] width 85 height 85
click at [397, 204] on input "c. 2187/49" at bounding box center [397, 201] width 0 height 6
radio input "true"
click at [395, 353] on button "Next" at bounding box center [396, 350] width 115 height 28
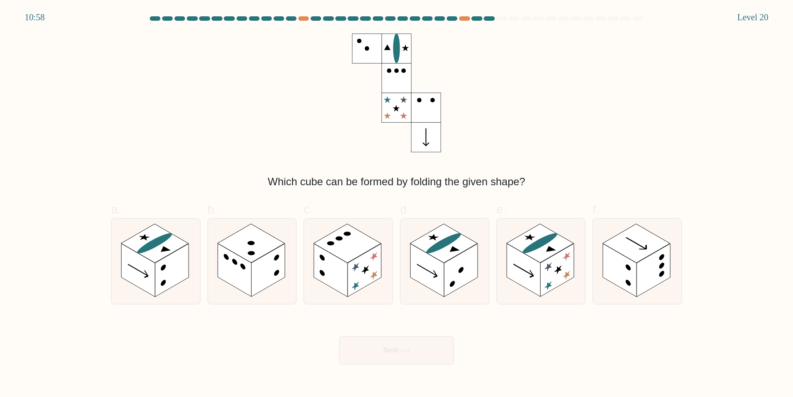
click at [529, 118] on div "Which cube can be formed by folding the given shape?" at bounding box center [397, 111] width 582 height 156
click at [268, 260] on rect at bounding box center [267, 270] width 33 height 53
click at [397, 204] on input "b." at bounding box center [397, 201] width 0 height 6
radio input "true"
click at [466, 281] on rect at bounding box center [460, 270] width 33 height 53
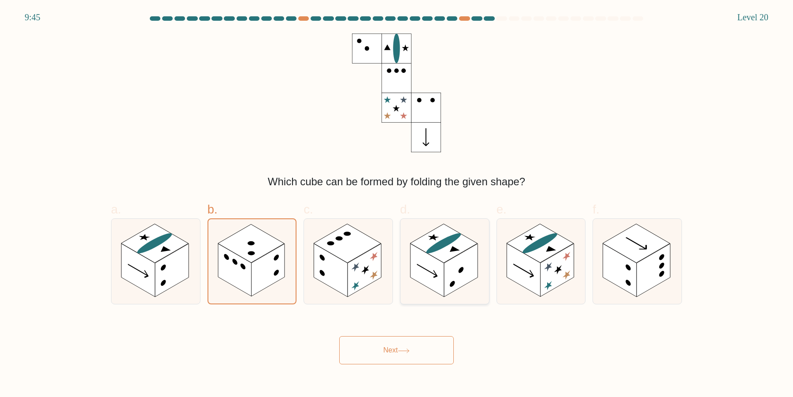
click at [397, 204] on input "d." at bounding box center [397, 201] width 0 height 6
radio input "true"
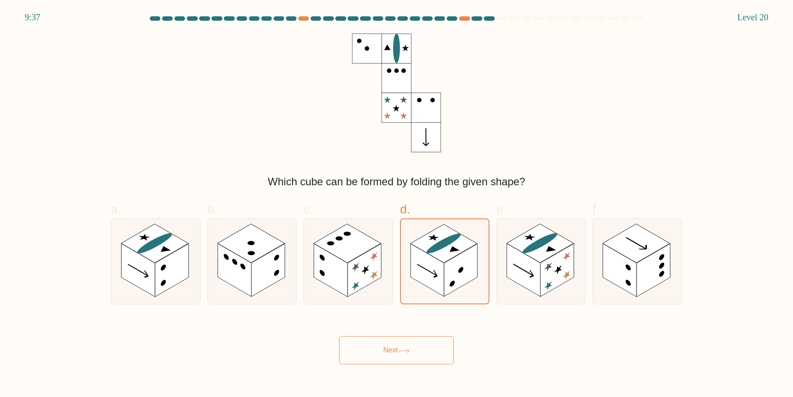
click at [384, 344] on button "Next" at bounding box center [396, 350] width 115 height 28
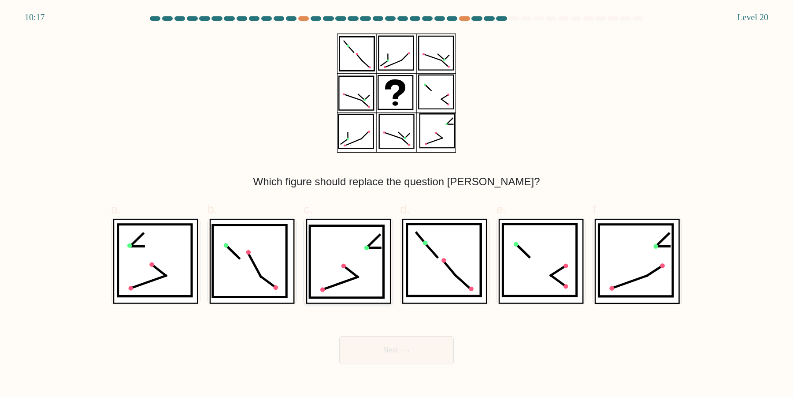
click at [356, 267] on icon at bounding box center [347, 262] width 74 height 72
click at [397, 204] on input "c." at bounding box center [397, 201] width 0 height 6
radio input "true"
click at [432, 349] on button "Next" at bounding box center [396, 350] width 115 height 28
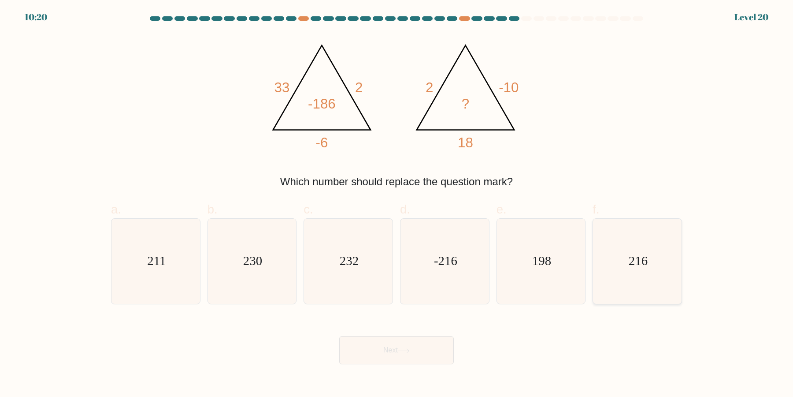
click at [615, 278] on icon "216" at bounding box center [637, 261] width 85 height 85
click at [397, 204] on input "f. 216" at bounding box center [397, 201] width 0 height 6
radio input "true"
click at [400, 355] on button "Next" at bounding box center [396, 350] width 115 height 28
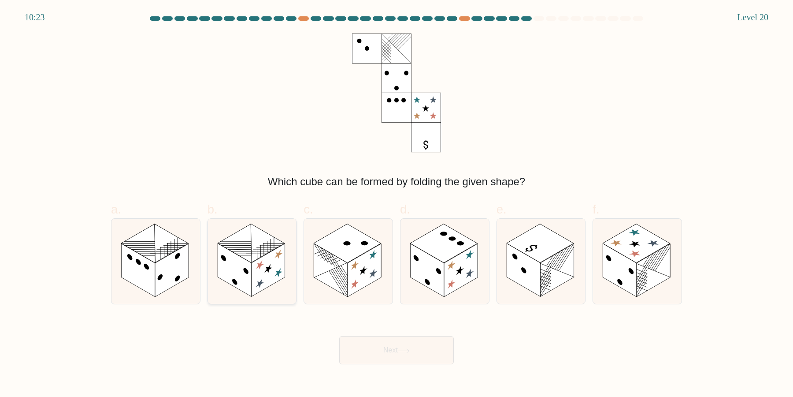
click at [267, 279] on rect at bounding box center [267, 270] width 33 height 53
click at [397, 204] on input "b." at bounding box center [397, 201] width 0 height 6
radio input "true"
click at [318, 260] on rect at bounding box center [330, 270] width 33 height 53
click at [397, 204] on input "c." at bounding box center [397, 201] width 0 height 6
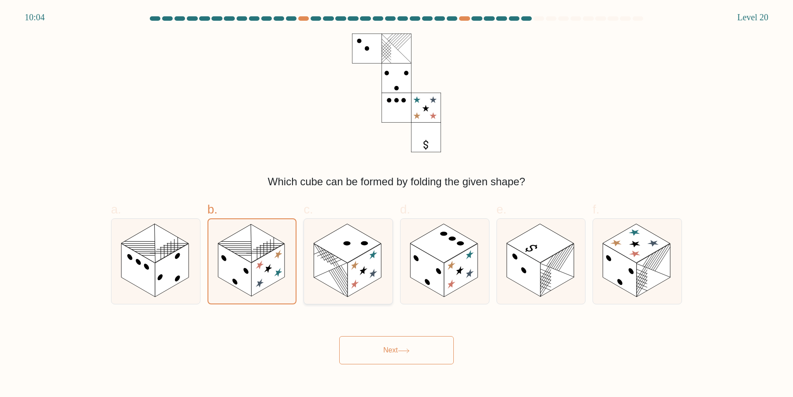
radio input "true"
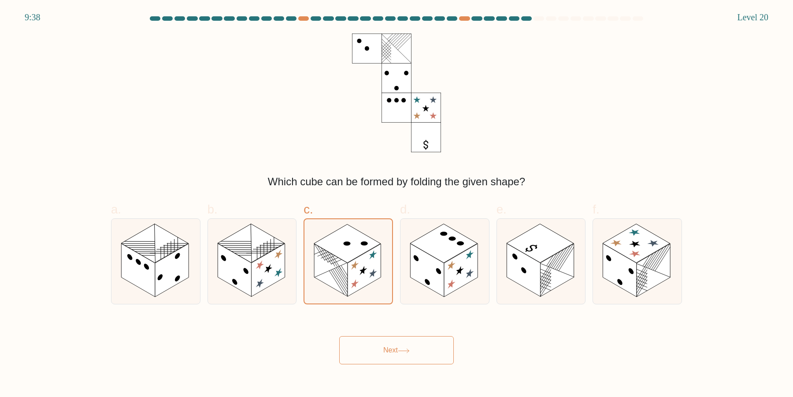
click at [375, 339] on button "Next" at bounding box center [396, 350] width 115 height 28
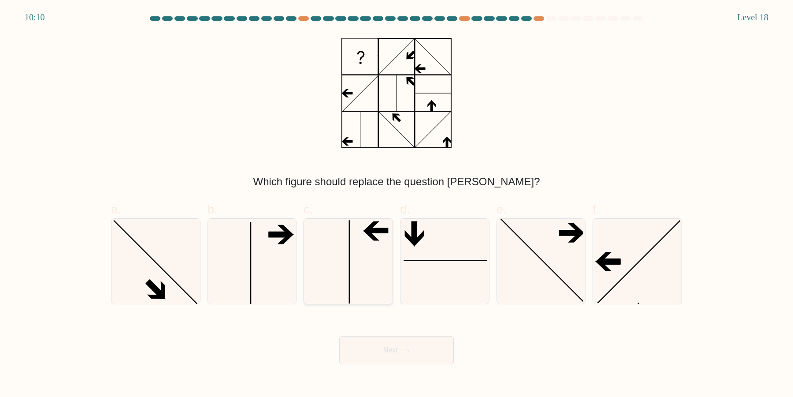
click at [344, 276] on icon at bounding box center [348, 261] width 85 height 85
click at [397, 204] on input "c." at bounding box center [397, 201] width 0 height 6
radio input "true"
click at [462, 265] on icon at bounding box center [444, 261] width 85 height 85
click at [397, 204] on input "d." at bounding box center [397, 201] width 0 height 6
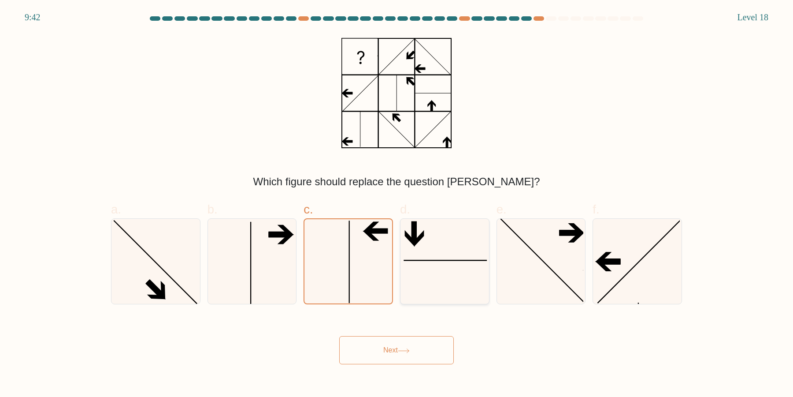
radio input "true"
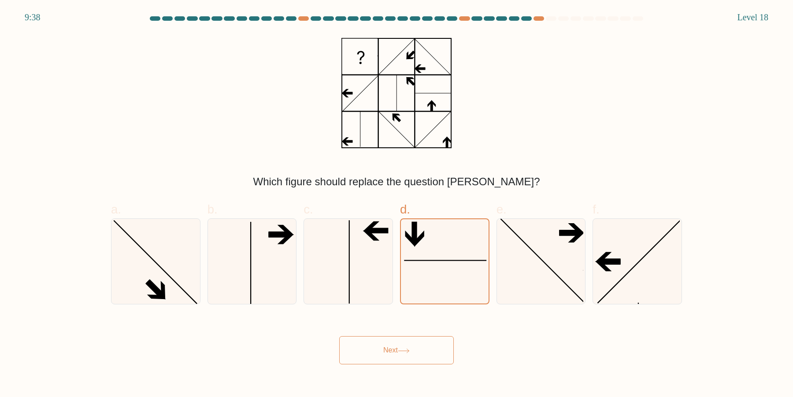
click at [413, 355] on button "Next" at bounding box center [396, 350] width 115 height 28
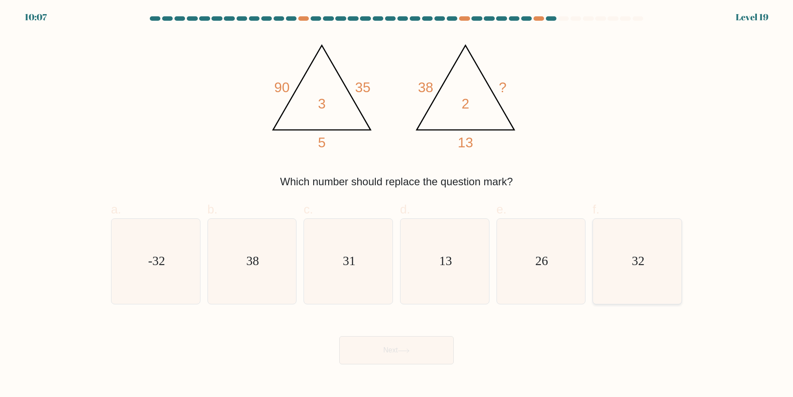
click at [652, 270] on icon "32" at bounding box center [637, 261] width 85 height 85
click at [397, 204] on input "f. 32" at bounding box center [397, 201] width 0 height 6
radio input "true"
click at [416, 351] on button "Next" at bounding box center [396, 350] width 115 height 28
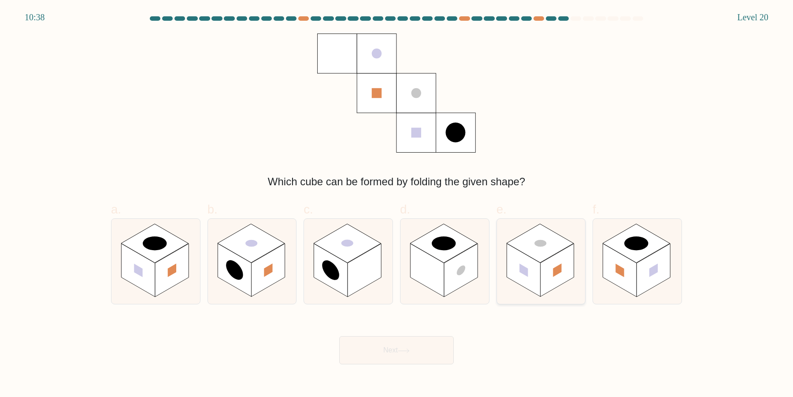
click at [539, 275] on rect at bounding box center [523, 270] width 33 height 53
click at [397, 204] on input "e." at bounding box center [397, 201] width 0 height 6
radio input "true"
click at [647, 295] on icon at bounding box center [637, 261] width 89 height 85
click at [397, 204] on input "f." at bounding box center [397, 201] width 0 height 6
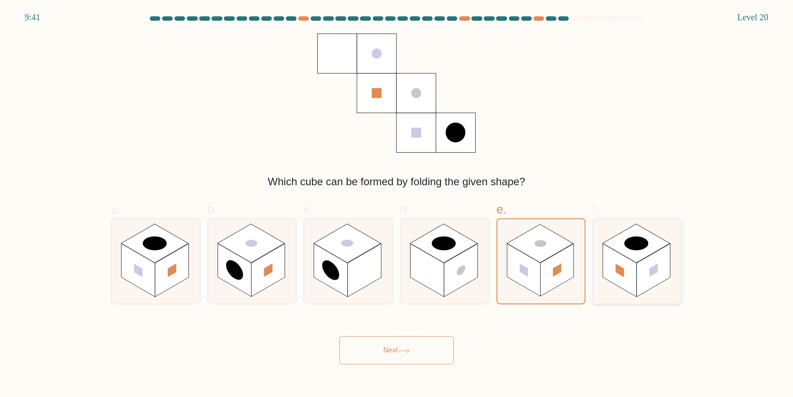
radio input "true"
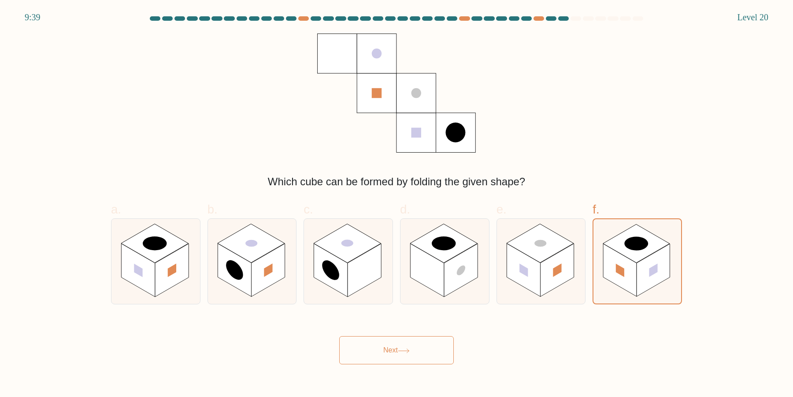
click at [431, 341] on button "Next" at bounding box center [396, 350] width 115 height 28
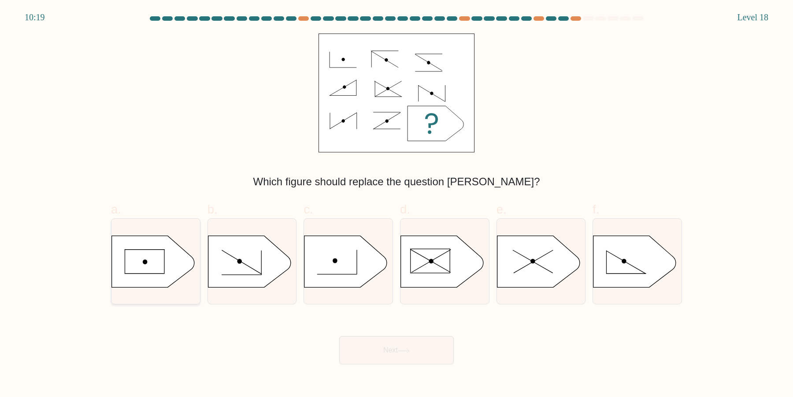
click at [143, 304] on div at bounding box center [155, 261] width 89 height 86
click at [397, 204] on input "a." at bounding box center [397, 201] width 0 height 6
radio input "true"
click at [143, 281] on icon at bounding box center [153, 261] width 82 height 51
click at [397, 204] on input "a." at bounding box center [397, 201] width 0 height 6
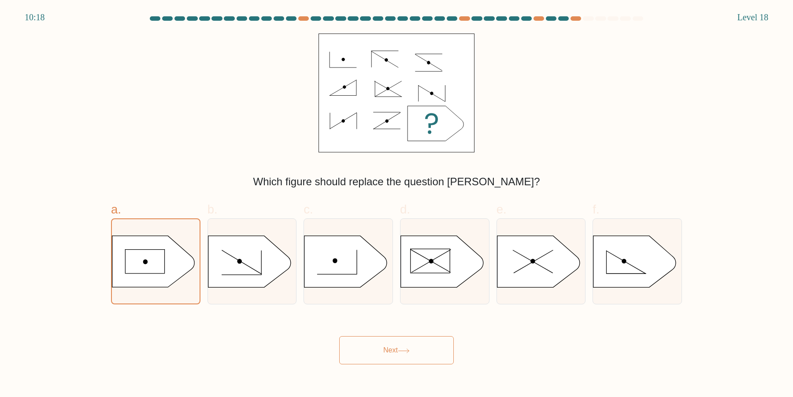
click at [416, 341] on button "Next" at bounding box center [396, 350] width 115 height 28
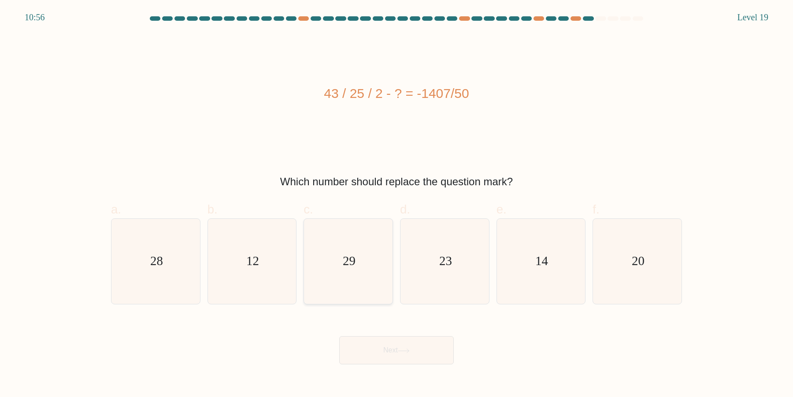
click at [352, 268] on icon "29" at bounding box center [348, 261] width 85 height 85
click at [397, 204] on input "c. 29" at bounding box center [397, 201] width 0 height 6
radio input "true"
click at [424, 360] on button "Next" at bounding box center [396, 350] width 115 height 28
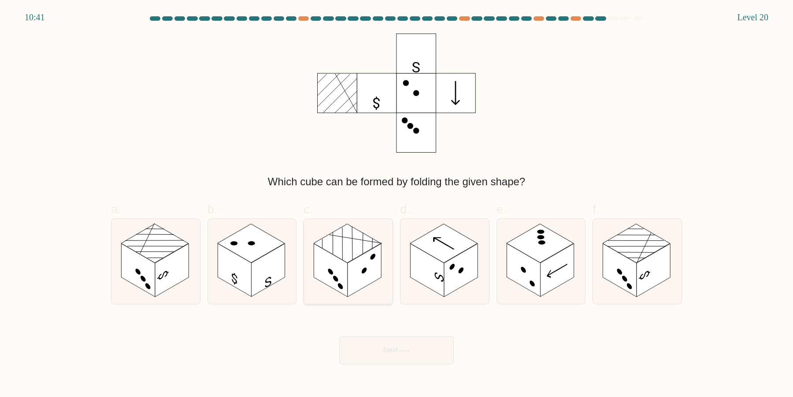
click at [346, 268] on rect at bounding box center [330, 270] width 33 height 53
click at [397, 204] on input "c." at bounding box center [397, 201] width 0 height 6
radio input "true"
click at [643, 273] on rect at bounding box center [653, 270] width 33 height 53
click at [397, 204] on input "f." at bounding box center [397, 201] width 0 height 6
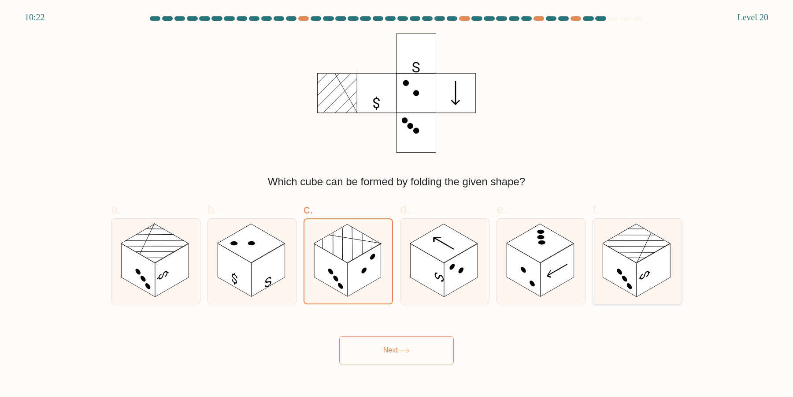
radio input "true"
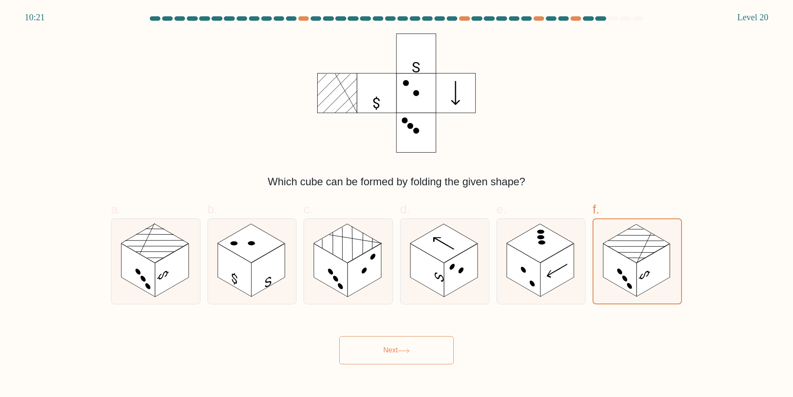
click at [423, 347] on button "Next" at bounding box center [396, 350] width 115 height 28
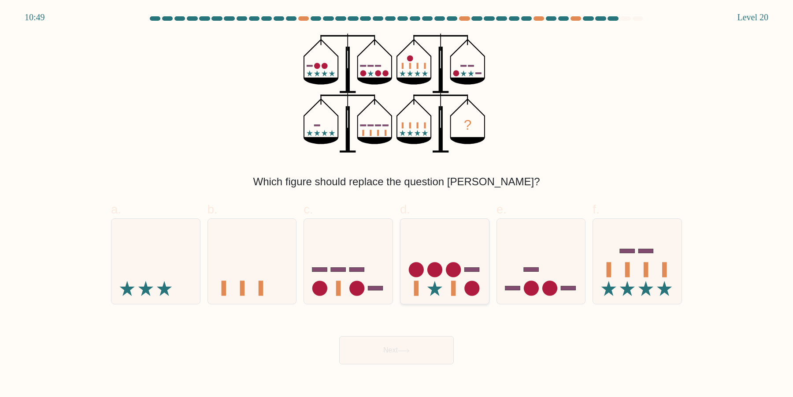
click at [460, 278] on icon at bounding box center [445, 261] width 89 height 73
click at [397, 204] on input "d." at bounding box center [397, 201] width 0 height 6
radio input "true"
click at [358, 269] on rect at bounding box center [357, 269] width 15 height 4
click at [397, 204] on input "c." at bounding box center [397, 201] width 0 height 6
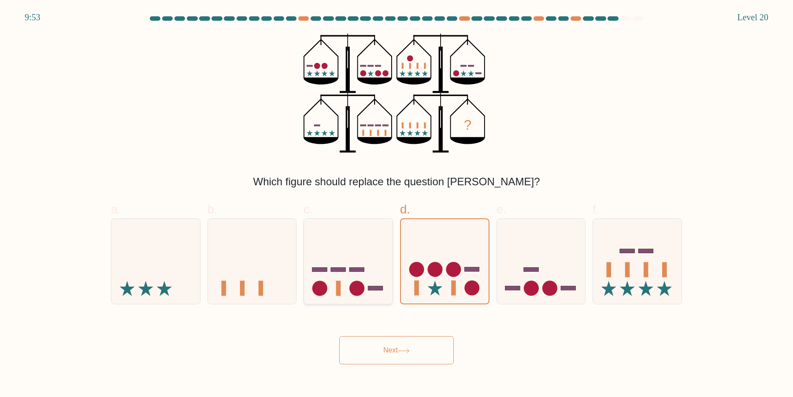
radio input "true"
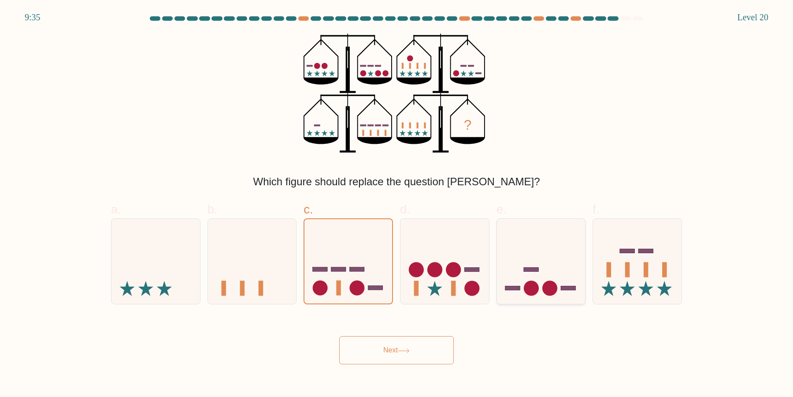
click at [542, 273] on icon at bounding box center [541, 261] width 89 height 73
click at [397, 204] on input "e." at bounding box center [397, 201] width 0 height 6
radio input "true"
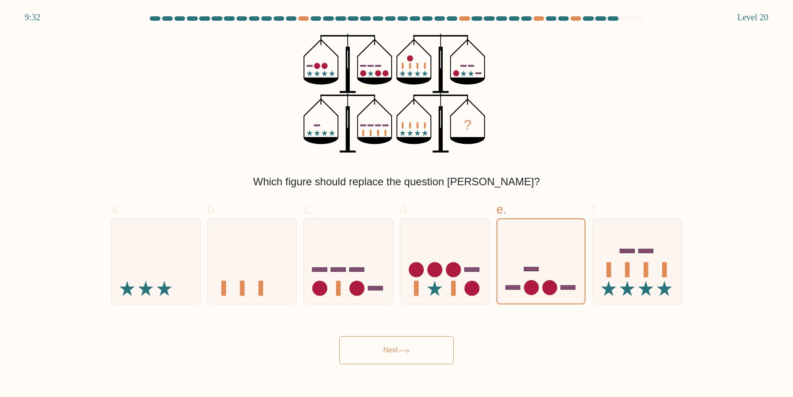
click at [443, 349] on button "Next" at bounding box center [396, 350] width 115 height 28
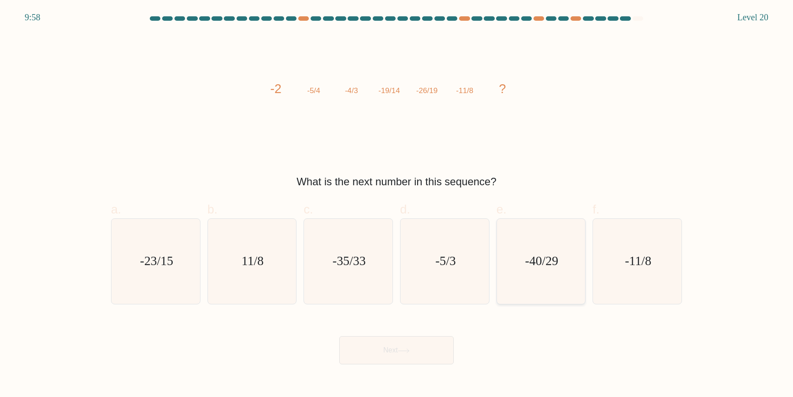
click at [546, 224] on icon "-40/29" at bounding box center [540, 261] width 85 height 85
click at [397, 204] on input "e. -40/29" at bounding box center [397, 201] width 0 height 6
radio input "true"
click at [405, 356] on button "Next" at bounding box center [396, 350] width 115 height 28
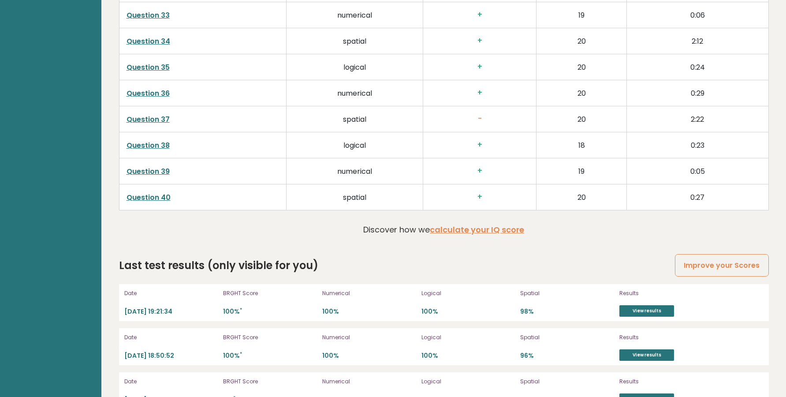
scroll to position [2295, 0]
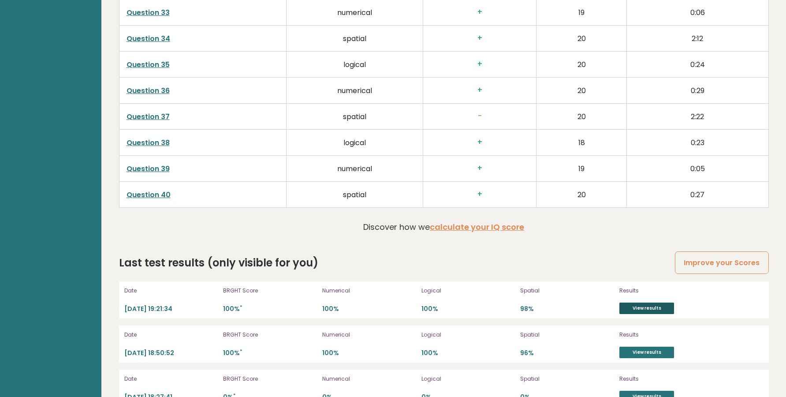
click at [641, 302] on link "View results" at bounding box center [646, 307] width 55 height 11
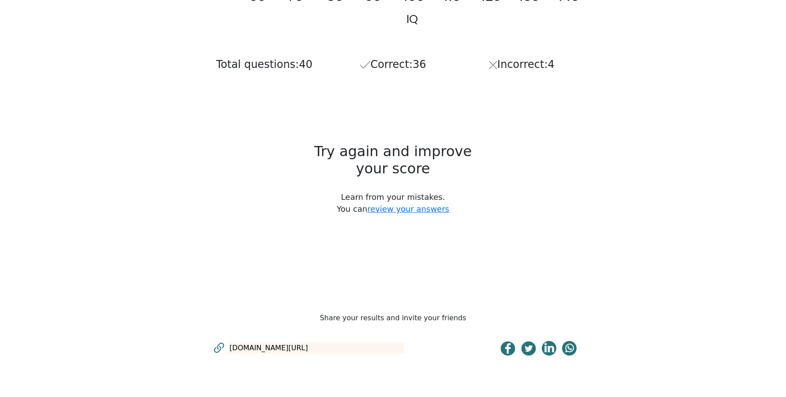
scroll to position [420, 0]
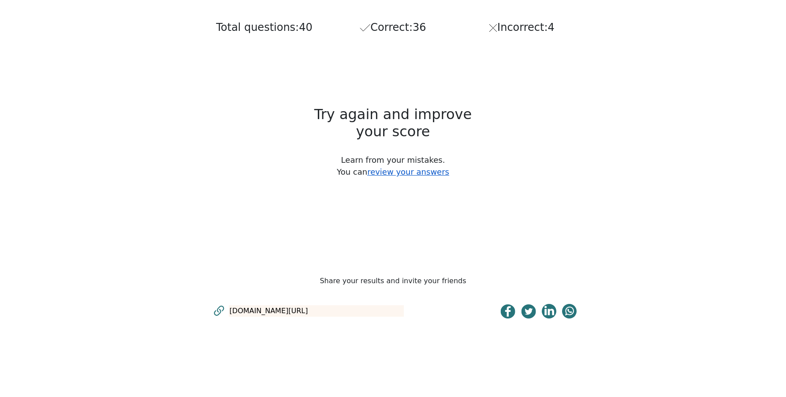
click at [398, 176] on link "review your answers" at bounding box center [408, 171] width 82 height 9
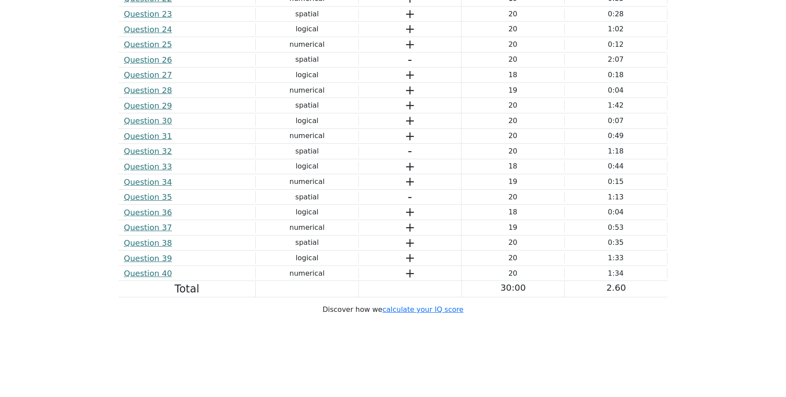
scroll to position [1318, 0]
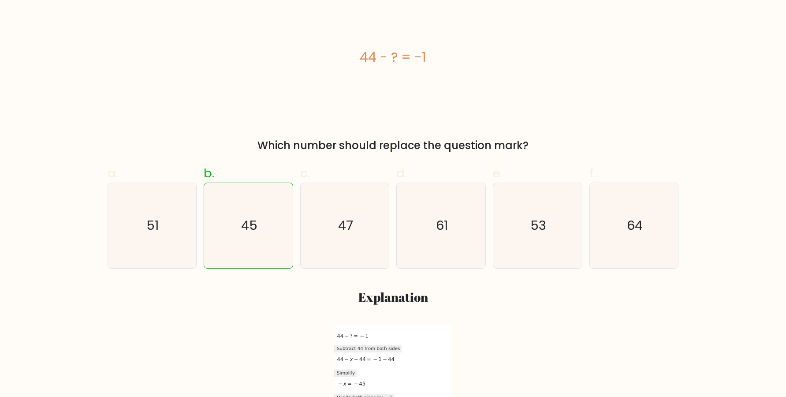
scroll to position [180, 0]
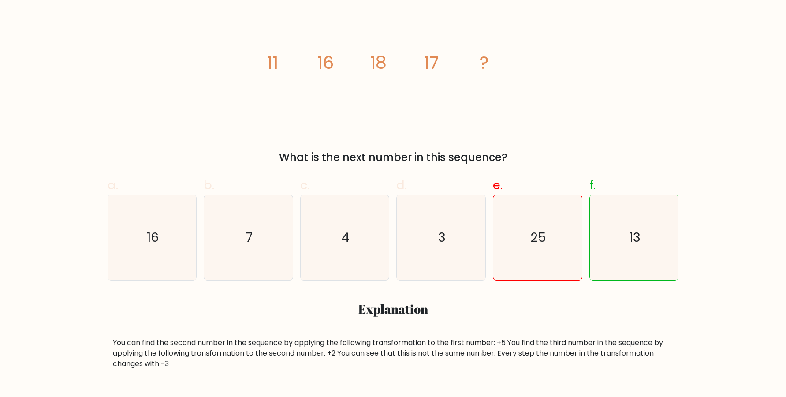
scroll to position [41, 0]
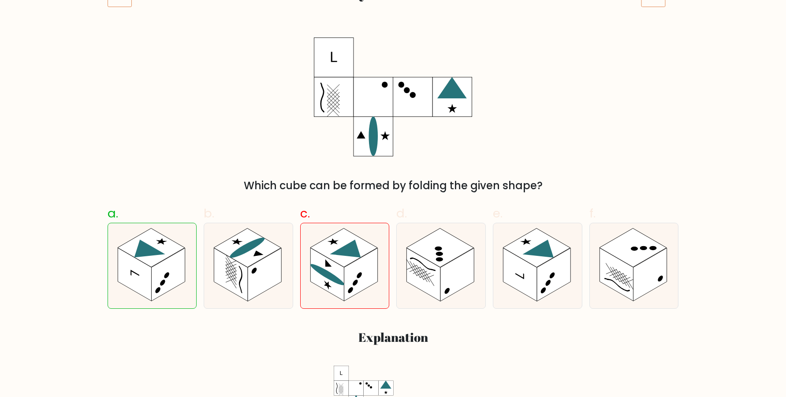
scroll to position [120, 0]
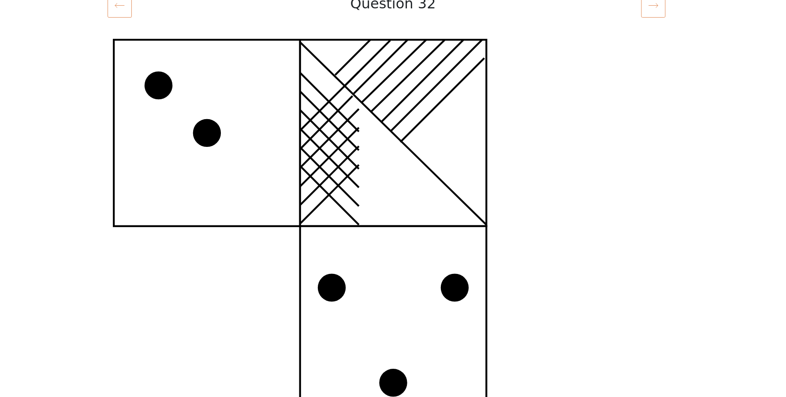
scroll to position [120, 0]
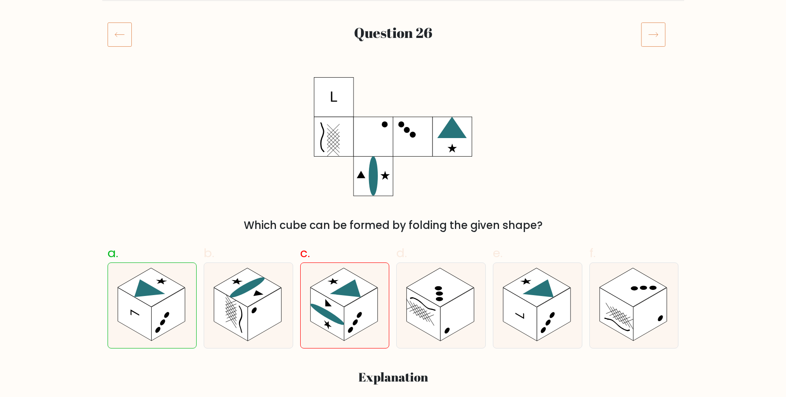
scroll to position [120, 0]
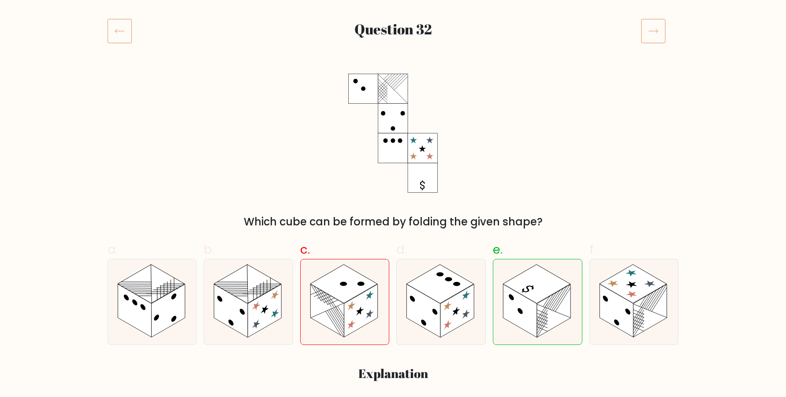
scroll to position [120, 0]
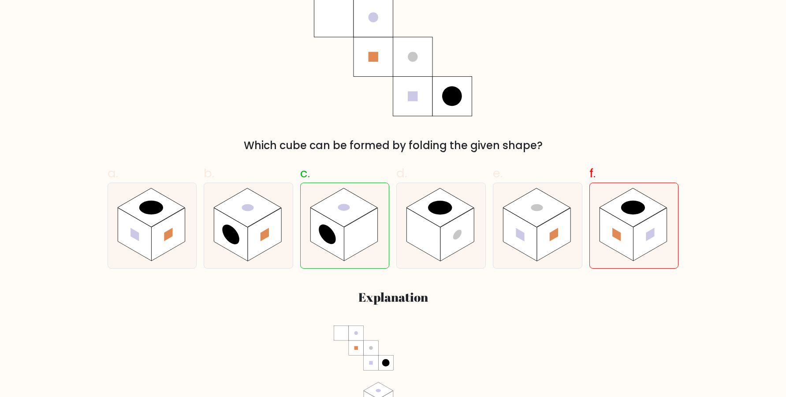
scroll to position [120, 0]
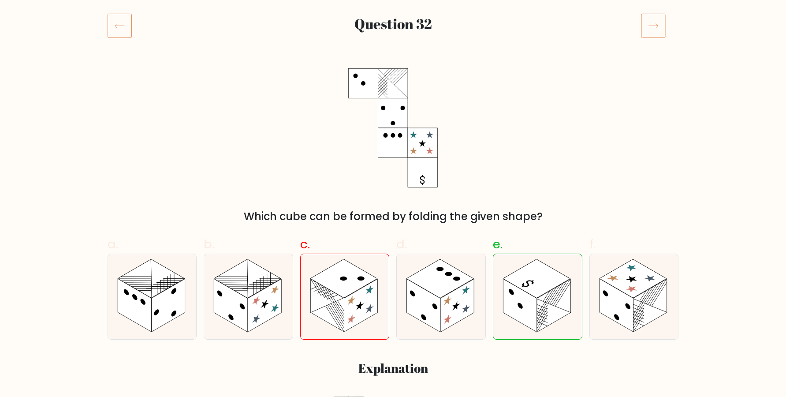
scroll to position [120, 0]
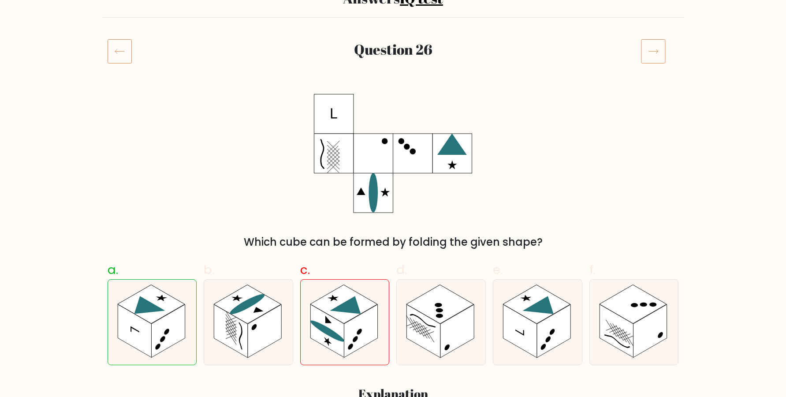
scroll to position [60, 0]
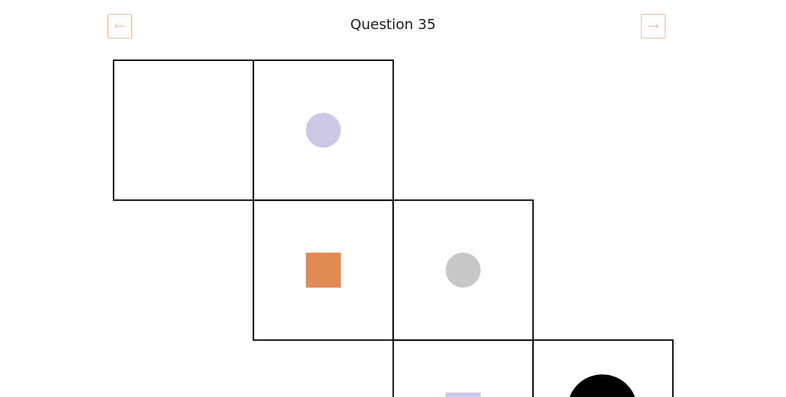
scroll to position [120, 0]
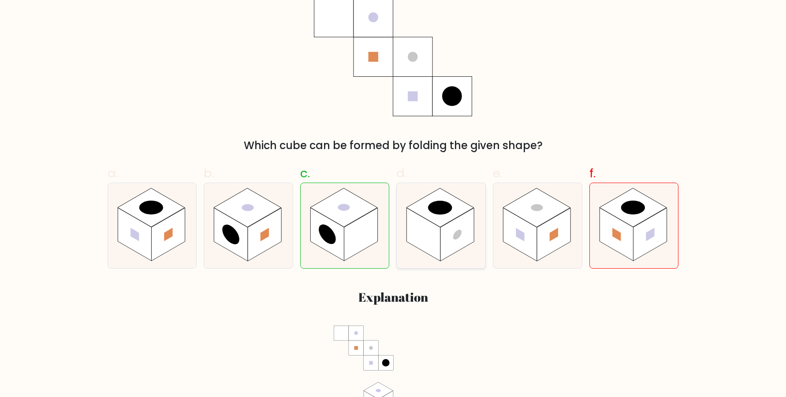
scroll to position [120, 0]
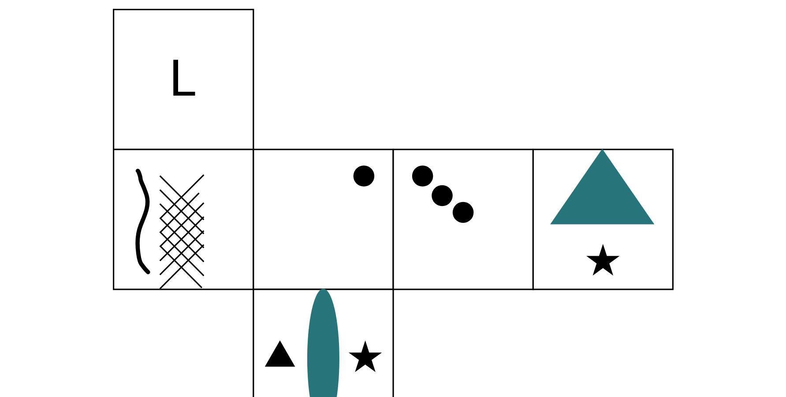
scroll to position [180, 0]
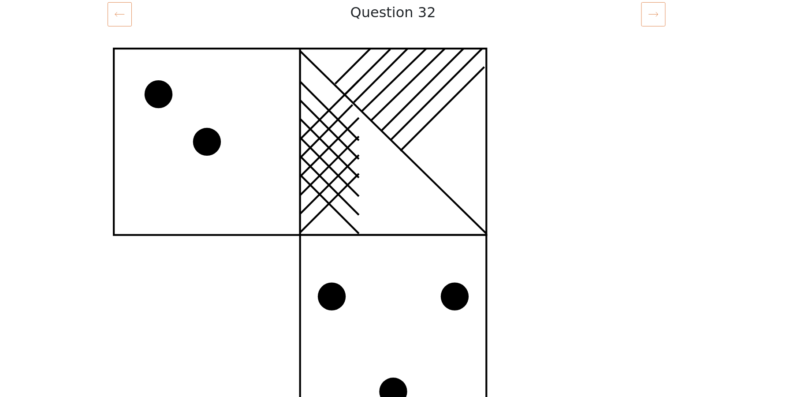
scroll to position [180, 0]
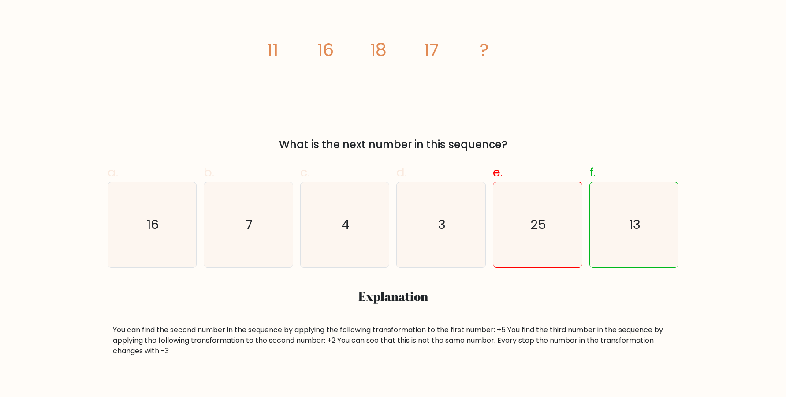
scroll to position [180, 0]
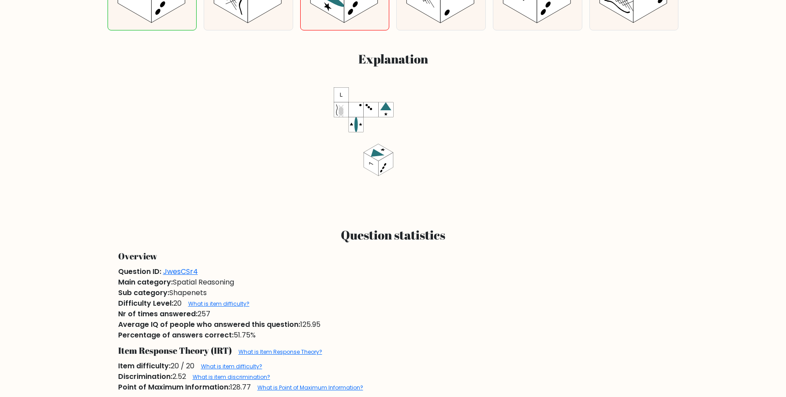
scroll to position [119, 0]
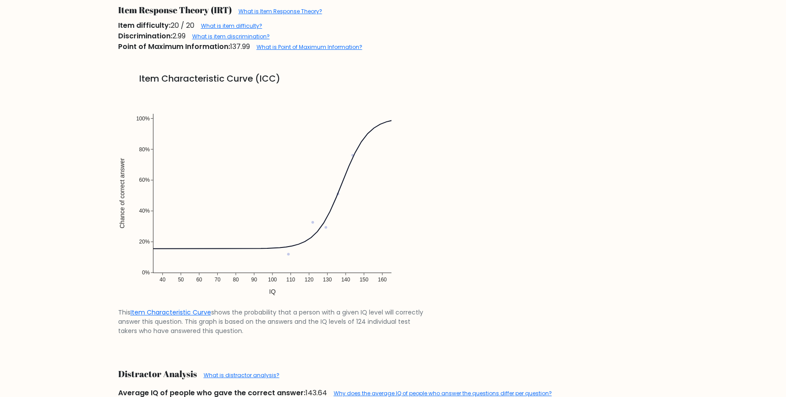
scroll to position [898, 0]
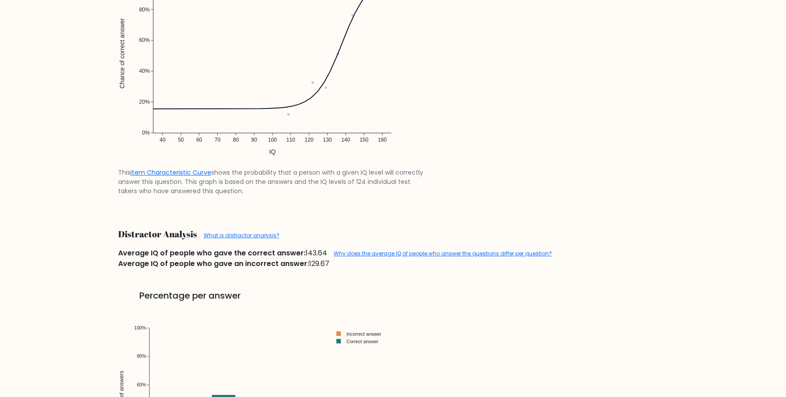
click at [265, 250] on span "Average IQ of people who gave the correct answer:" at bounding box center [211, 253] width 187 height 10
drag, startPoint x: 265, startPoint y: 250, endPoint x: 292, endPoint y: 252, distance: 26.9
click at [292, 252] on div "Average IQ of people who gave the correct answer: 143.64 Why does the average I…" at bounding box center [393, 253] width 561 height 11
drag, startPoint x: 292, startPoint y: 252, endPoint x: 303, endPoint y: 252, distance: 10.6
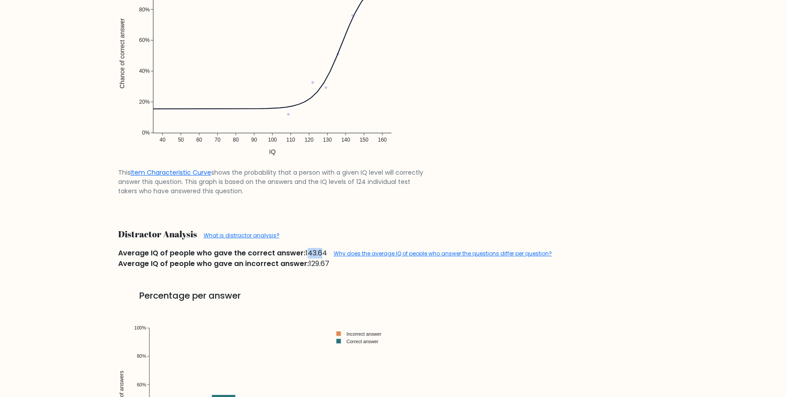
click at [303, 252] on div "Average IQ of people who gave the correct answer: 143.64 Why does the average I…" at bounding box center [393, 253] width 561 height 11
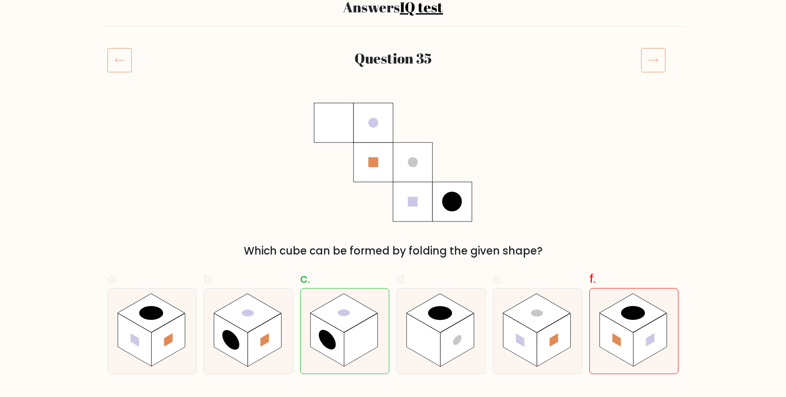
scroll to position [60, 0]
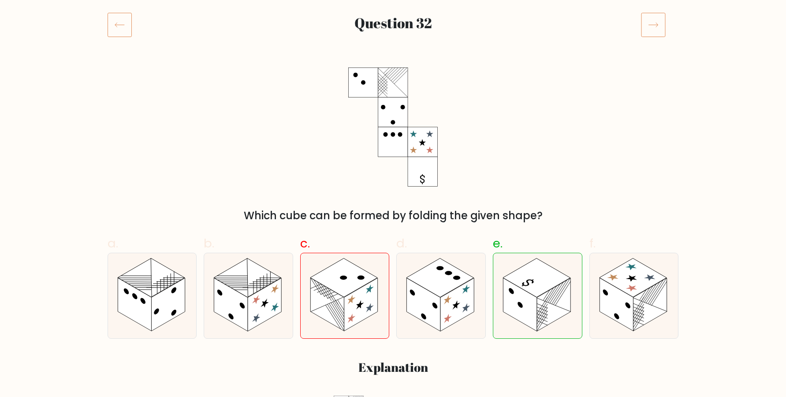
scroll to position [120, 0]
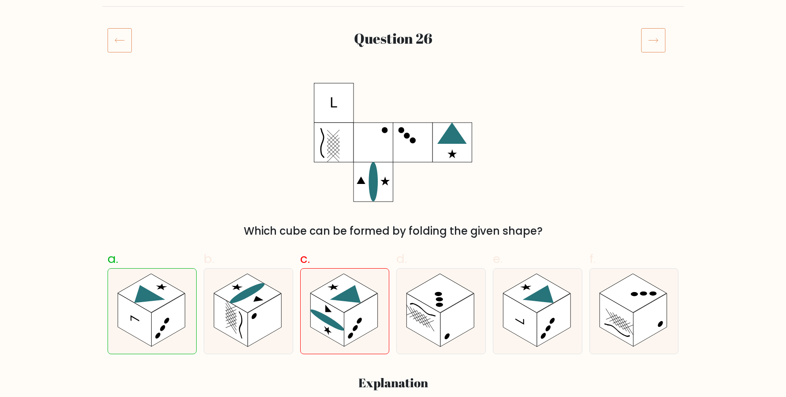
scroll to position [120, 0]
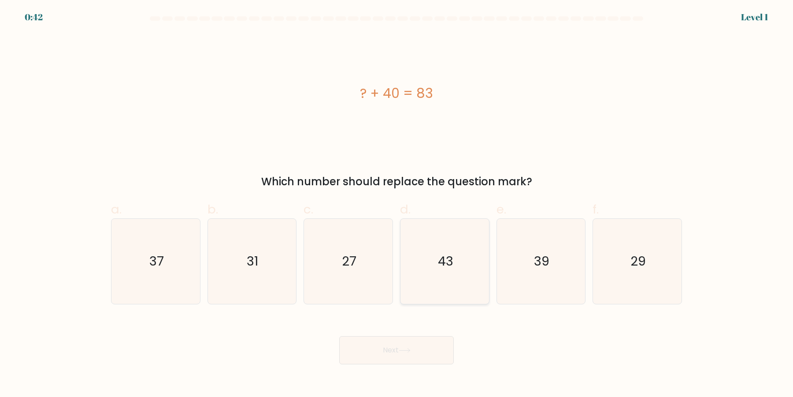
click at [450, 267] on icon "43" at bounding box center [444, 261] width 85 height 85
click at [397, 204] on input "d. 43" at bounding box center [397, 201] width 0 height 6
radio input "true"
click at [383, 376] on body "0:42 Level 1 a." at bounding box center [396, 198] width 793 height 397
click at [393, 351] on button "Next" at bounding box center [396, 350] width 115 height 28
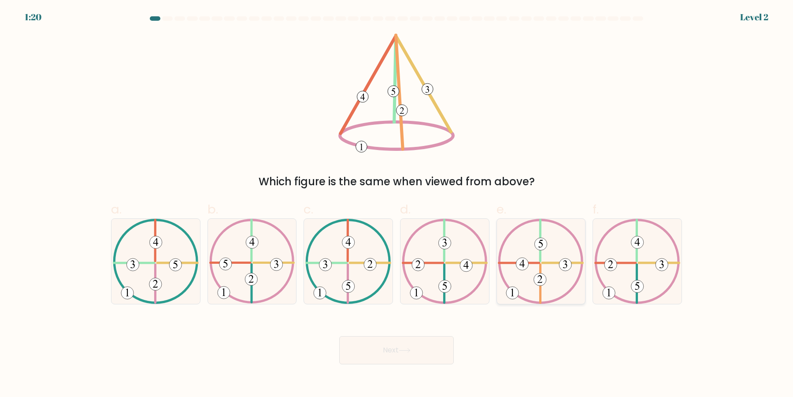
click at [556, 271] on icon at bounding box center [541, 261] width 86 height 85
click at [397, 204] on input "e." at bounding box center [397, 201] width 0 height 6
radio input "true"
click at [432, 360] on button "Next" at bounding box center [396, 350] width 115 height 28
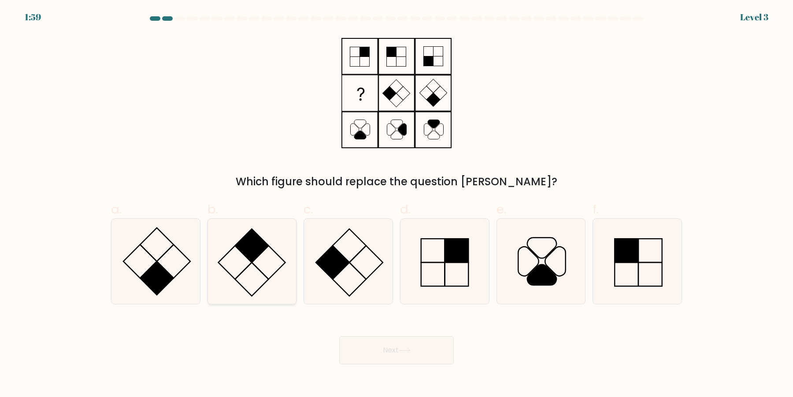
click at [268, 255] on icon at bounding box center [251, 261] width 85 height 85
click at [397, 204] on input "b." at bounding box center [397, 201] width 0 height 6
radio input "true"
click at [390, 354] on button "Next" at bounding box center [396, 350] width 115 height 28
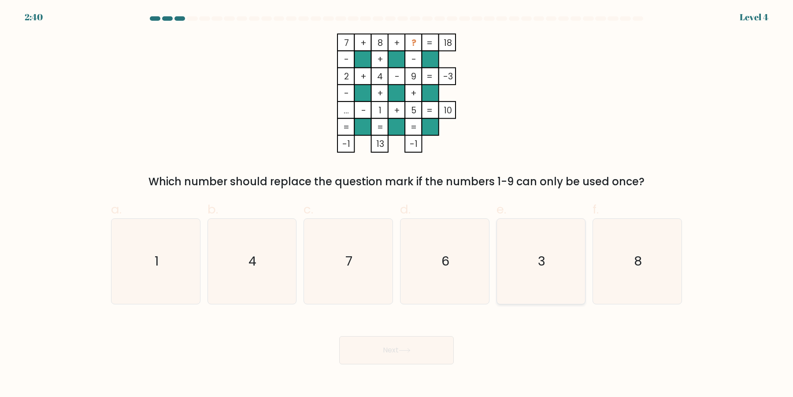
click at [524, 270] on icon "3" at bounding box center [540, 261] width 85 height 85
click at [397, 204] on input "e. 3" at bounding box center [397, 201] width 0 height 6
radio input "true"
click at [416, 346] on button "Next" at bounding box center [396, 350] width 115 height 28
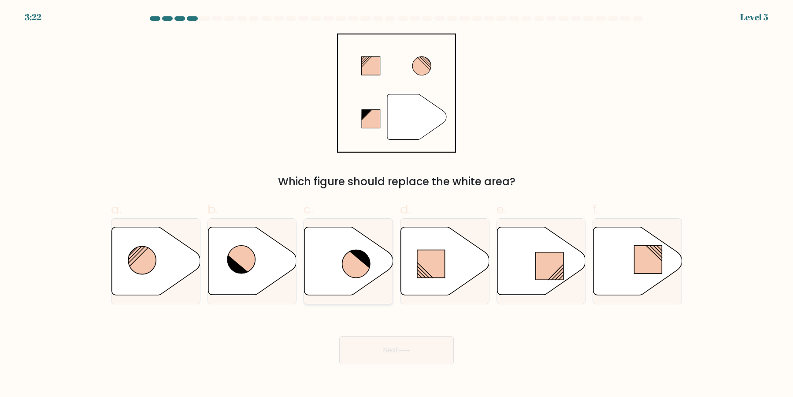
click at [329, 271] on icon at bounding box center [348, 261] width 89 height 68
click at [397, 204] on input "c." at bounding box center [397, 201] width 0 height 6
radio input "true"
click at [390, 353] on button "Next" at bounding box center [396, 350] width 115 height 28
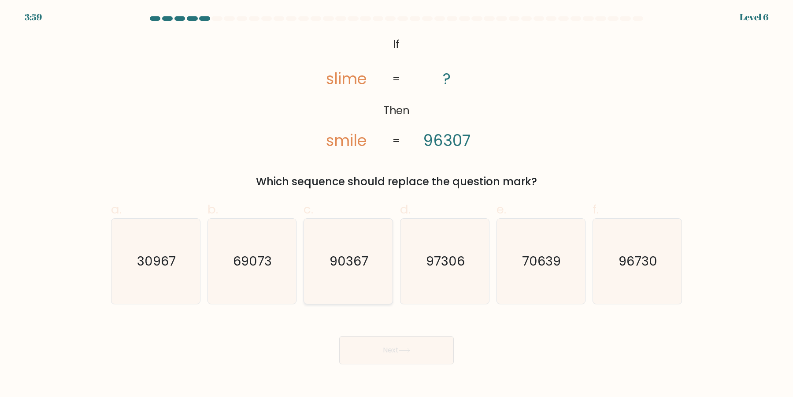
click at [352, 282] on icon "90367" at bounding box center [348, 261] width 85 height 85
click at [397, 204] on input "c. 90367" at bounding box center [397, 201] width 0 height 6
radio input "true"
click at [360, 340] on button "Next" at bounding box center [396, 350] width 115 height 28
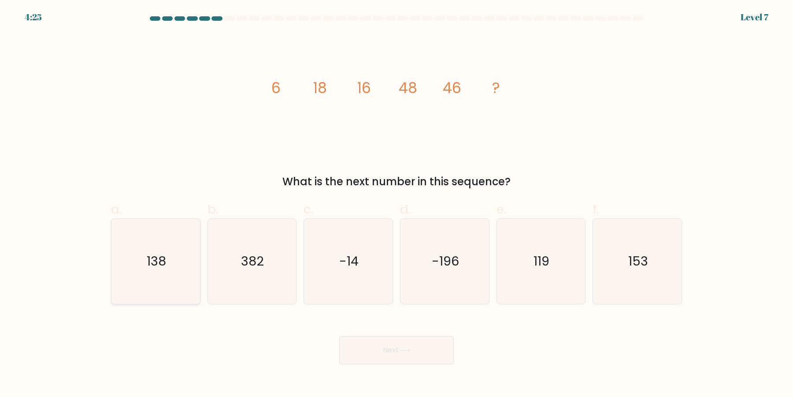
click at [163, 282] on icon "138" at bounding box center [155, 261] width 85 height 85
click at [397, 204] on input "a. 138" at bounding box center [397, 201] width 0 height 6
radio input "true"
click at [393, 362] on button "Next" at bounding box center [396, 350] width 115 height 28
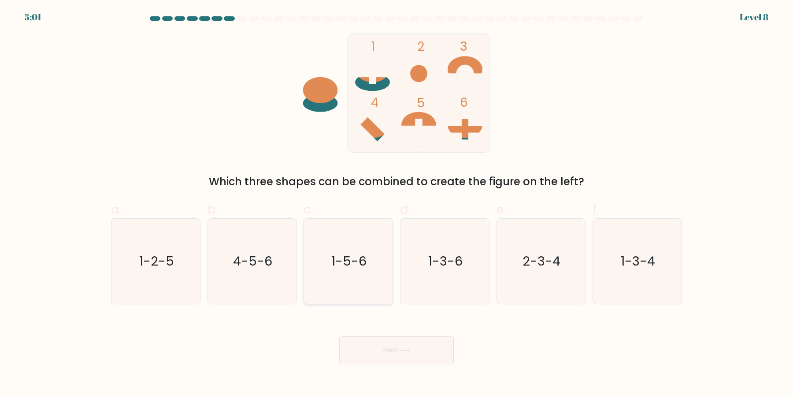
click at [355, 273] on icon "1-5-6" at bounding box center [348, 261] width 85 height 85
click at [397, 204] on input "c. 1-5-6" at bounding box center [397, 201] width 0 height 6
radio input "true"
click at [384, 355] on button "Next" at bounding box center [396, 350] width 115 height 28
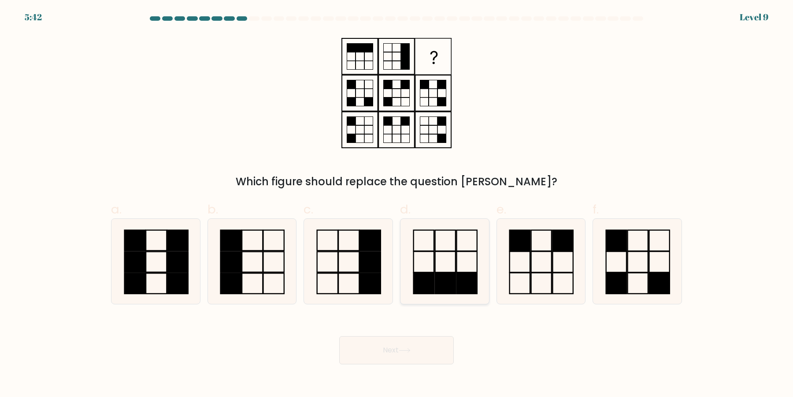
click at [447, 247] on icon at bounding box center [444, 261] width 85 height 85
click at [397, 204] on input "d." at bounding box center [397, 201] width 0 height 6
radio input "true"
click at [418, 359] on button "Next" at bounding box center [396, 350] width 115 height 28
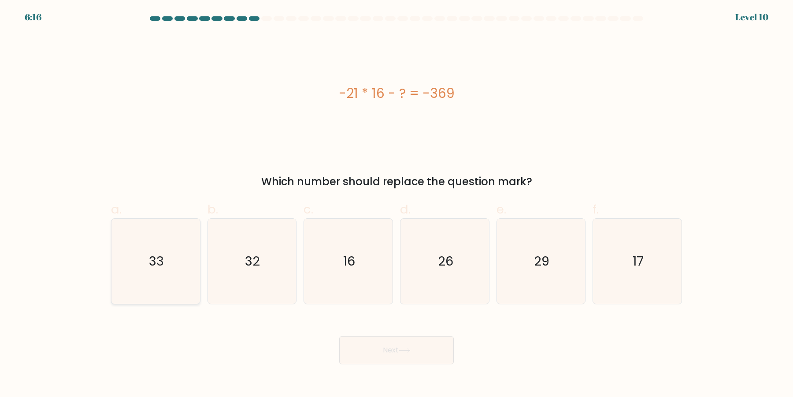
click at [153, 274] on icon "33" at bounding box center [155, 261] width 85 height 85
click at [397, 204] on input "a. 33" at bounding box center [397, 201] width 0 height 6
radio input "true"
click at [409, 327] on div "Next" at bounding box center [397, 339] width 582 height 49
drag, startPoint x: 397, startPoint y: 340, endPoint x: 392, endPoint y: 349, distance: 9.7
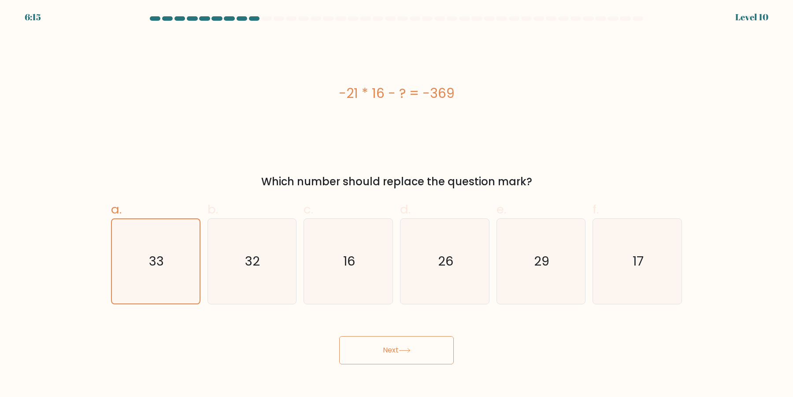
click at [394, 343] on button "Next" at bounding box center [396, 350] width 115 height 28
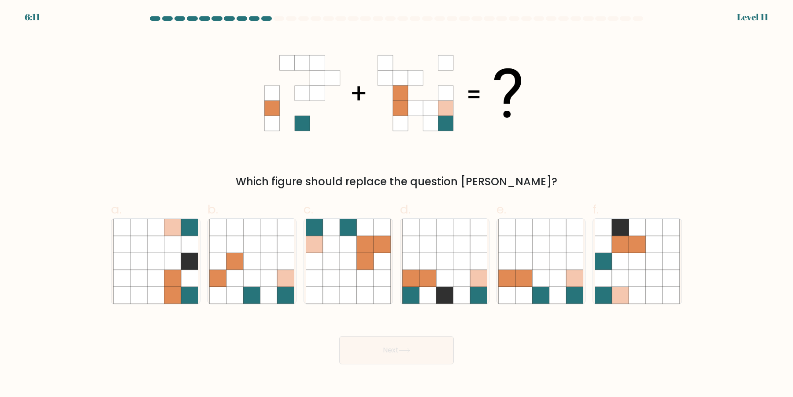
click at [375, 349] on button "Next" at bounding box center [396, 350] width 115 height 28
click at [504, 140] on icon at bounding box center [396, 92] width 264 height 119
click at [554, 242] on icon at bounding box center [558, 244] width 17 height 17
click at [397, 204] on input "e." at bounding box center [397, 201] width 0 height 6
radio input "true"
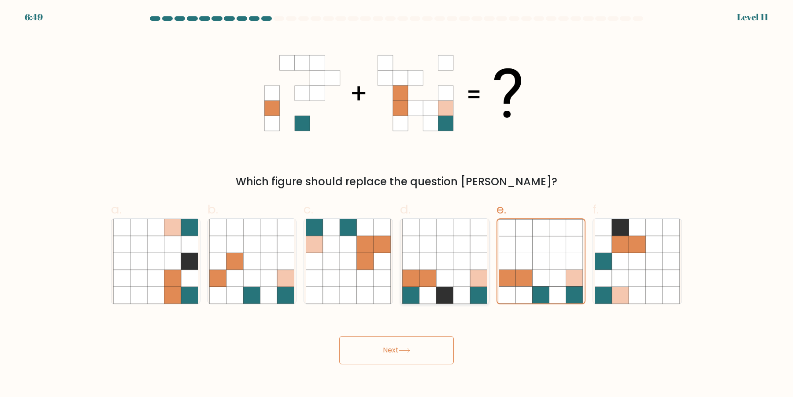
click at [409, 246] on icon at bounding box center [410, 244] width 17 height 17
click at [397, 204] on input "d." at bounding box center [397, 201] width 0 height 6
radio input "true"
click at [541, 253] on icon at bounding box center [541, 261] width 17 height 17
click at [397, 204] on input "e." at bounding box center [397, 201] width 0 height 6
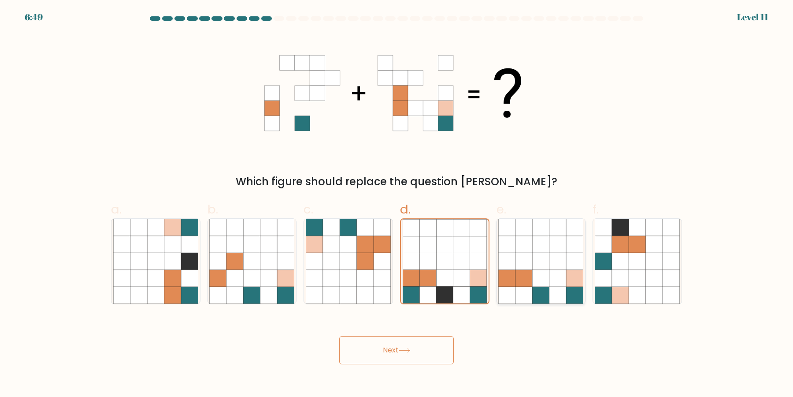
radio input "true"
click at [442, 266] on icon at bounding box center [444, 261] width 17 height 17
click at [397, 204] on input "d." at bounding box center [397, 201] width 0 height 6
radio input "true"
click at [536, 266] on icon at bounding box center [541, 261] width 17 height 17
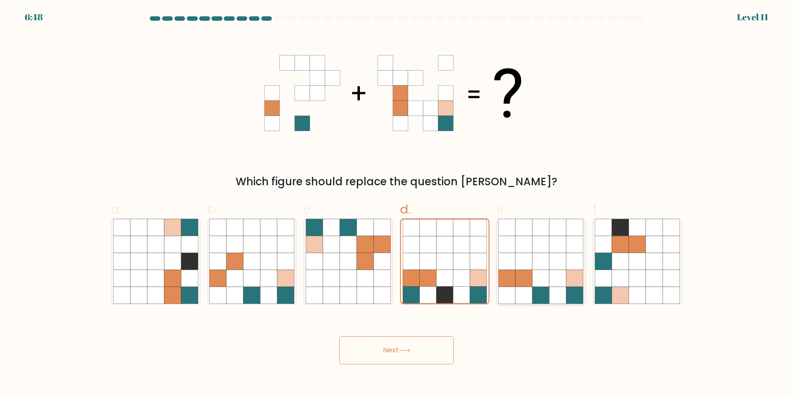
click at [397, 204] on input "e." at bounding box center [397, 201] width 0 height 6
radio input "true"
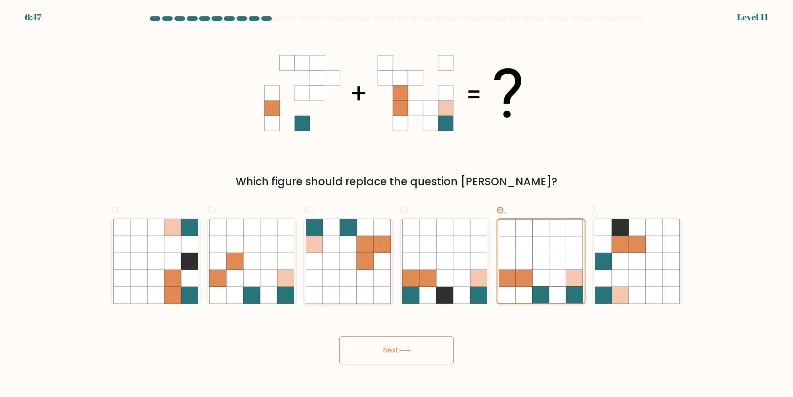
click at [317, 283] on icon at bounding box center [314, 278] width 17 height 17
click at [397, 204] on input "c." at bounding box center [397, 201] width 0 height 6
radio input "true"
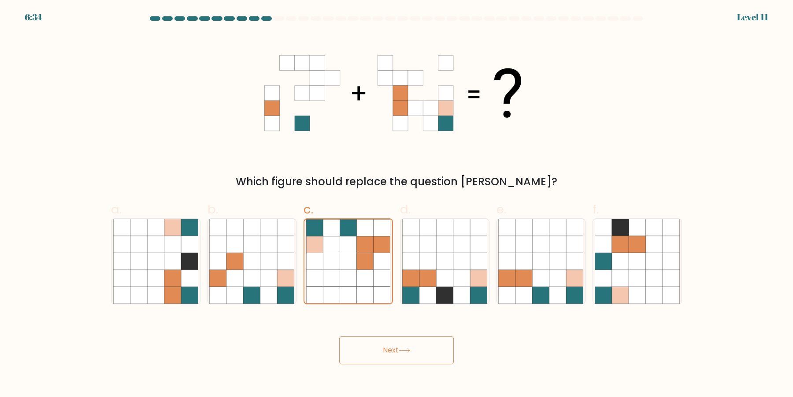
click at [412, 356] on button "Next" at bounding box center [396, 350] width 115 height 28
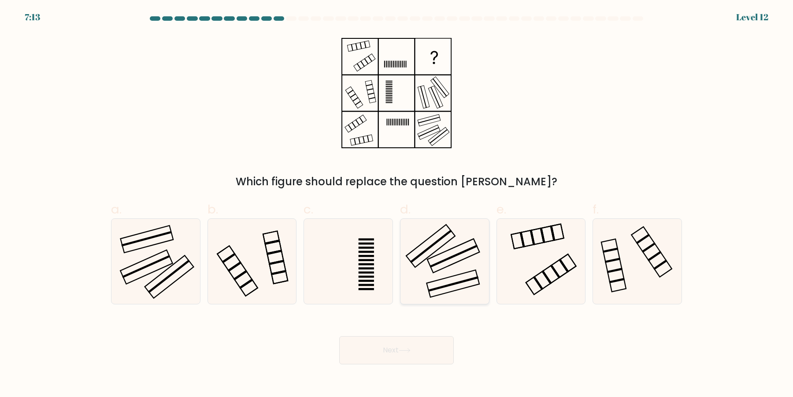
click at [452, 228] on icon at bounding box center [444, 261] width 85 height 85
click at [397, 204] on input "d." at bounding box center [397, 201] width 0 height 6
radio input "true"
click at [423, 353] on button "Next" at bounding box center [396, 350] width 115 height 28
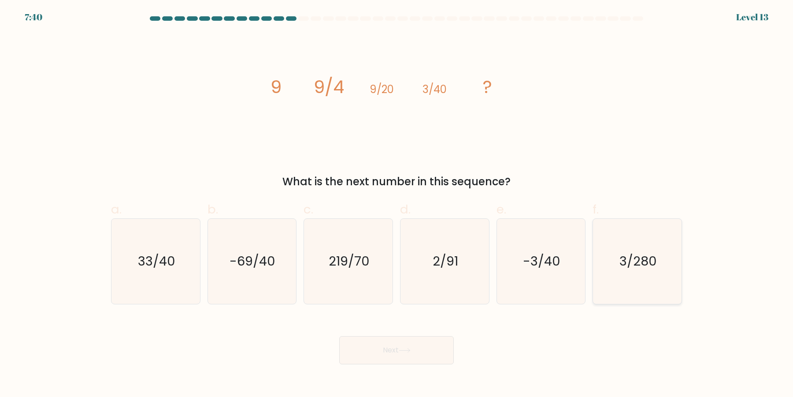
click at [622, 271] on icon "3/280" at bounding box center [637, 261] width 85 height 85
click at [397, 204] on input "f. 3/280" at bounding box center [397, 201] width 0 height 6
radio input "true"
click at [425, 351] on button "Next" at bounding box center [396, 350] width 115 height 28
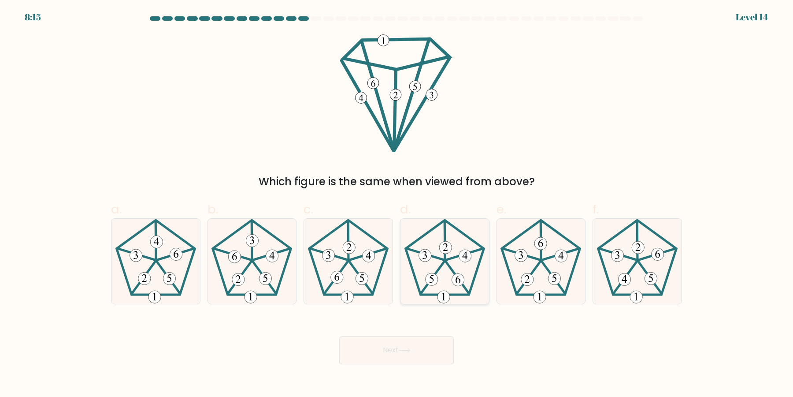
click at [464, 286] on 450 at bounding box center [457, 278] width 23 height 32
click at [397, 204] on input "d." at bounding box center [397, 201] width 0 height 6
radio input "true"
click at [353, 267] on 252 at bounding box center [360, 278] width 23 height 32
click at [397, 204] on input "c." at bounding box center [397, 201] width 0 height 6
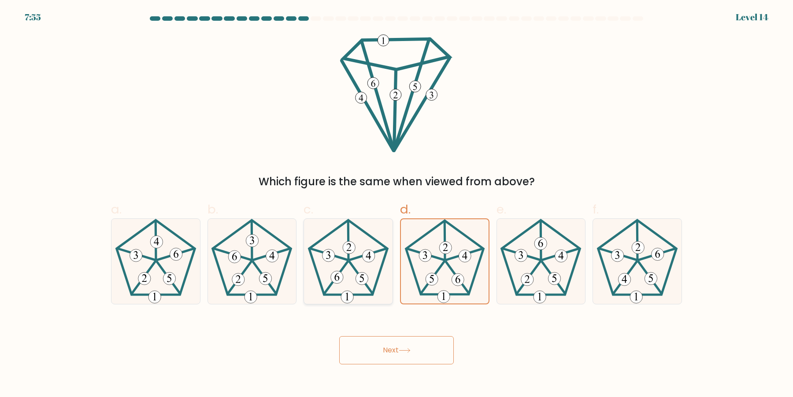
radio input "true"
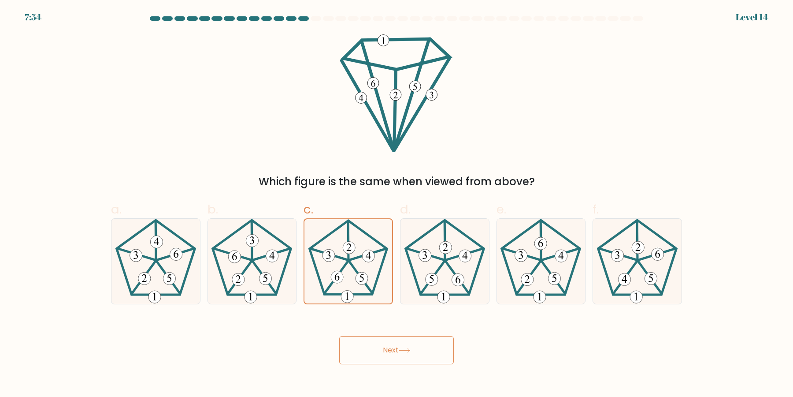
click at [384, 347] on button "Next" at bounding box center [396, 350] width 115 height 28
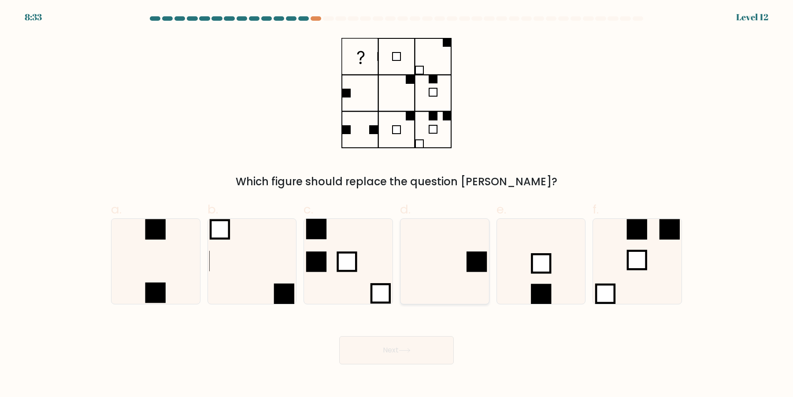
click at [472, 246] on icon at bounding box center [444, 261] width 85 height 85
click at [397, 204] on input "d." at bounding box center [397, 201] width 0 height 6
radio input "true"
click at [414, 353] on button "Next" at bounding box center [396, 350] width 115 height 28
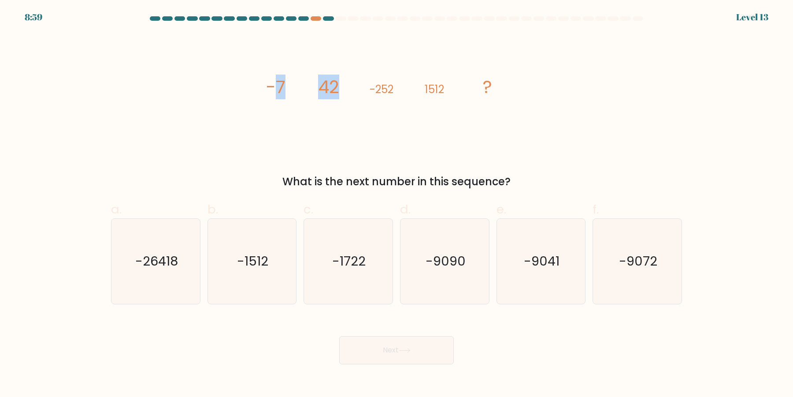
drag, startPoint x: 275, startPoint y: 85, endPoint x: 337, endPoint y: 86, distance: 61.7
click at [337, 86] on g "-7 42 -252 1512 ?" at bounding box center [379, 86] width 226 height 25
click at [337, 86] on tspan "42" at bounding box center [328, 86] width 21 height 25
drag, startPoint x: 318, startPoint y: 84, endPoint x: 409, endPoint y: 90, distance: 91.4
click at [409, 90] on icon "image/svg+xml -7 42 -252 1512 ?" at bounding box center [396, 92] width 264 height 119
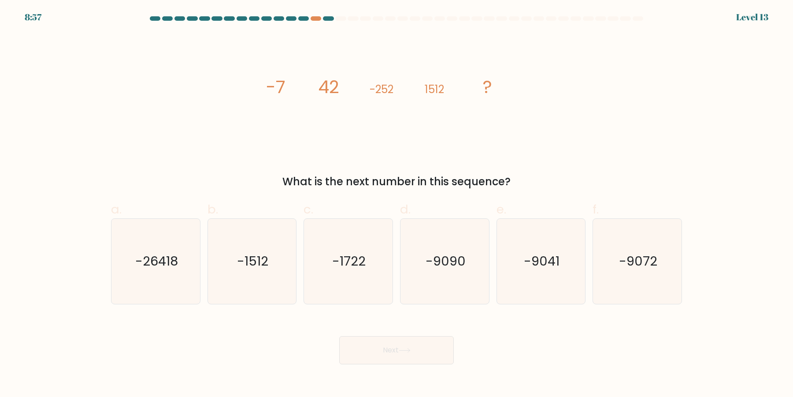
click at [409, 90] on icon "image/svg+xml -7 42 -252 1512 ?" at bounding box center [396, 92] width 264 height 119
click at [624, 246] on icon "-9072" at bounding box center [637, 261] width 85 height 85
click at [397, 204] on input "f. -9072" at bounding box center [397, 201] width 0 height 6
radio input "true"
click at [418, 343] on button "Next" at bounding box center [396, 350] width 115 height 28
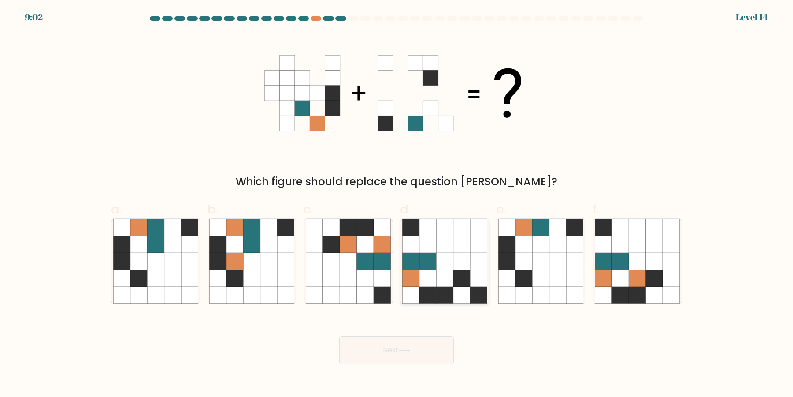
click at [454, 260] on icon at bounding box center [461, 261] width 17 height 17
click at [397, 204] on input "d." at bounding box center [397, 201] width 0 height 6
radio input "true"
click at [179, 290] on icon at bounding box center [172, 294] width 17 height 17
click at [397, 204] on input "a." at bounding box center [397, 201] width 0 height 6
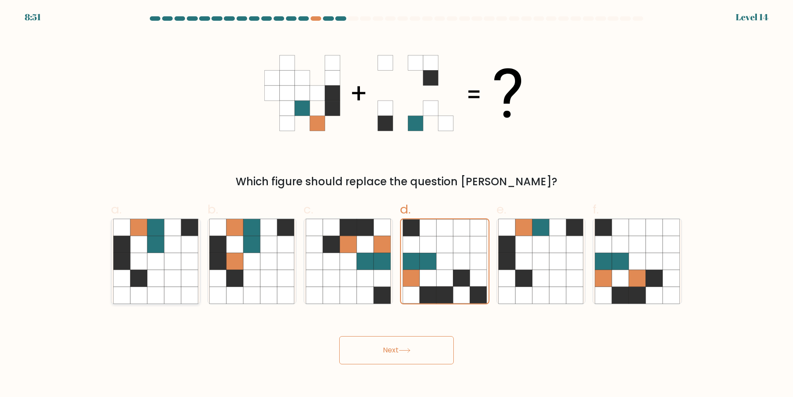
radio input "true"
click at [396, 350] on button "Next" at bounding box center [396, 350] width 115 height 28
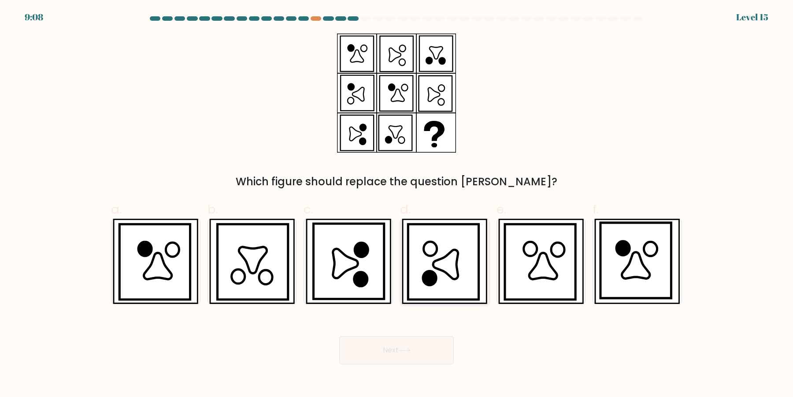
click at [437, 266] on icon at bounding box center [445, 265] width 25 height 30
click at [397, 204] on input "d." at bounding box center [397, 201] width 0 height 6
radio input "true"
click at [395, 350] on button "Next" at bounding box center [396, 350] width 115 height 28
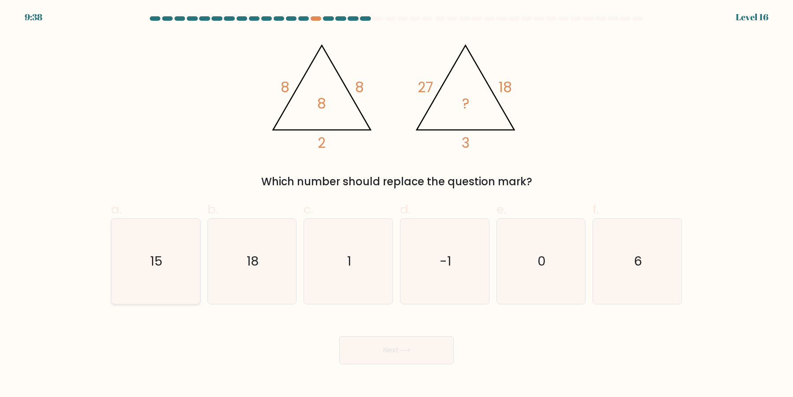
click at [149, 283] on icon "15" at bounding box center [155, 261] width 85 height 85
click at [397, 204] on input "a. 15" at bounding box center [397, 201] width 0 height 6
radio input "true"
click at [359, 345] on button "Next" at bounding box center [396, 350] width 115 height 28
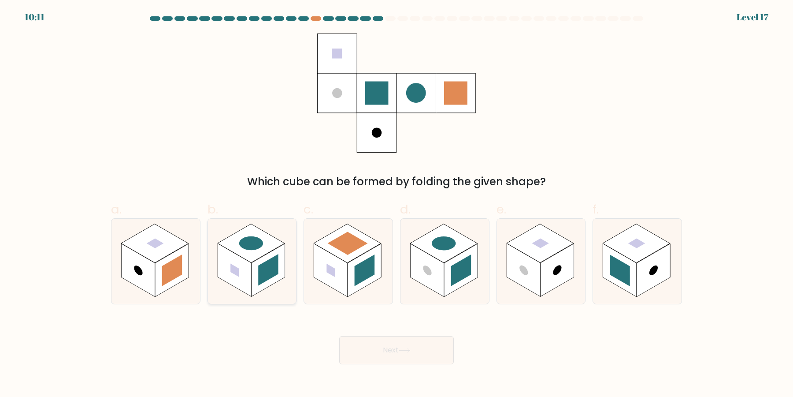
click at [262, 235] on rect at bounding box center [251, 243] width 67 height 39
click at [397, 204] on input "b." at bounding box center [397, 201] width 0 height 6
radio input "true"
click at [137, 260] on rect at bounding box center [137, 270] width 33 height 53
click at [397, 204] on input "a." at bounding box center [397, 201] width 0 height 6
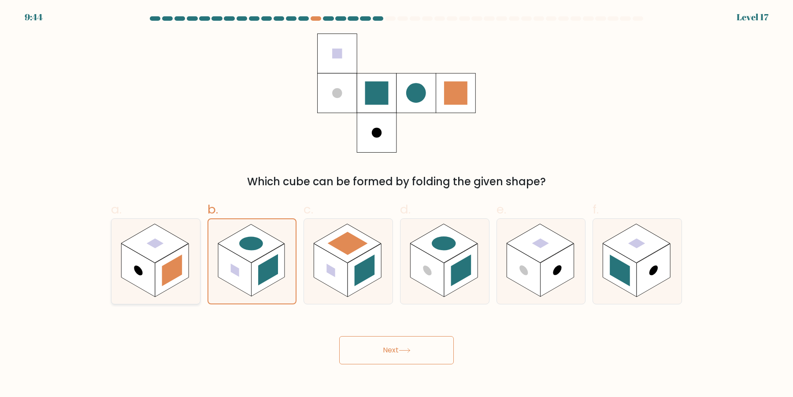
radio input "true"
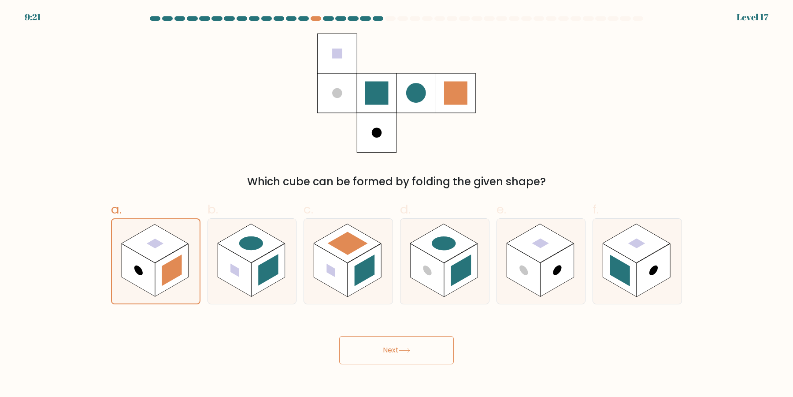
click at [440, 355] on button "Next" at bounding box center [396, 350] width 115 height 28
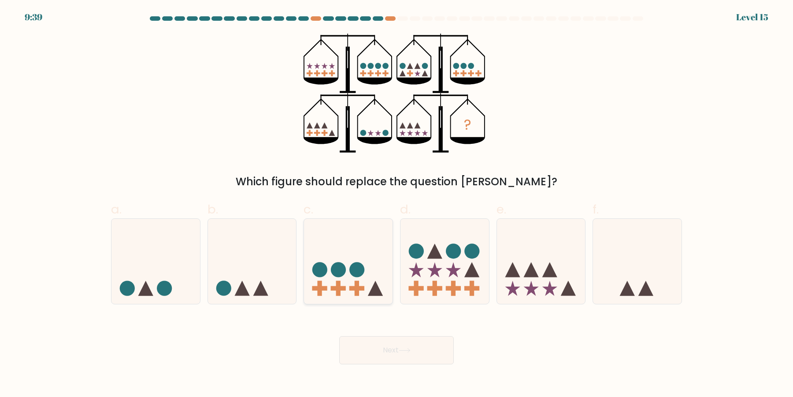
click at [341, 267] on circle at bounding box center [338, 269] width 15 height 15
click at [385, 245] on icon at bounding box center [348, 261] width 89 height 73
click at [397, 204] on input "c." at bounding box center [397, 201] width 0 height 6
radio input "true"
click at [445, 348] on button "Next" at bounding box center [396, 350] width 115 height 28
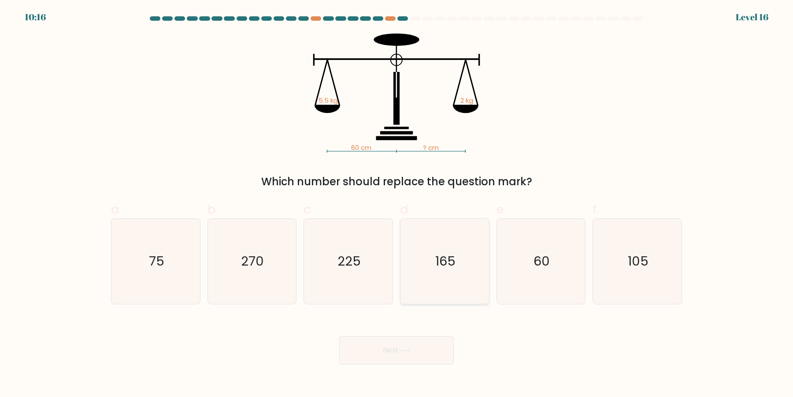
drag, startPoint x: 452, startPoint y: 266, endPoint x: 462, endPoint y: 231, distance: 36.3
click at [451, 266] on icon "165" at bounding box center [444, 261] width 85 height 85
click at [397, 204] on input "d. 165" at bounding box center [397, 201] width 0 height 6
radio input "true"
click at [433, 354] on button "Next" at bounding box center [396, 350] width 115 height 28
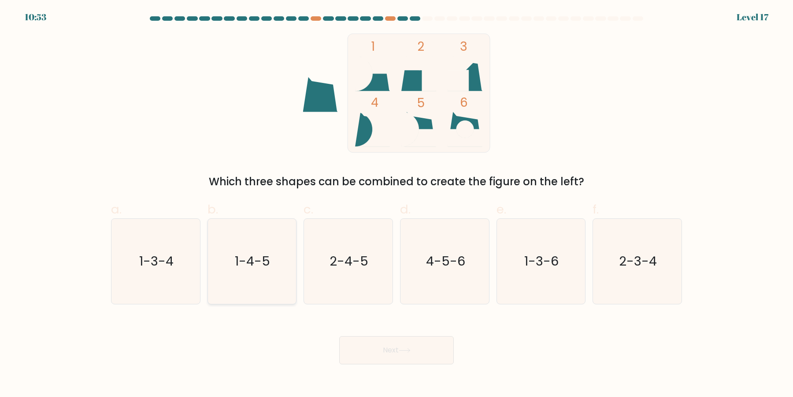
click at [244, 270] on icon "1-4-5" at bounding box center [251, 261] width 85 height 85
click at [397, 204] on input "b. 1-4-5" at bounding box center [397, 201] width 0 height 6
radio input "true"
click at [385, 357] on button "Next" at bounding box center [396, 350] width 115 height 28
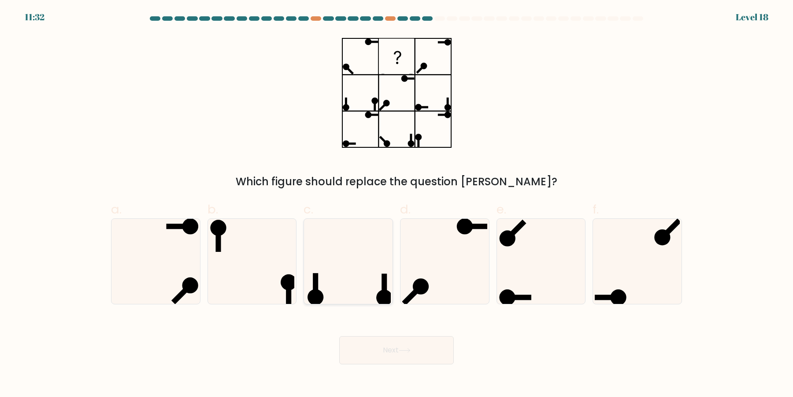
click at [353, 286] on icon at bounding box center [348, 261] width 85 height 85
click at [397, 204] on input "c." at bounding box center [397, 201] width 0 height 6
radio input "true"
click at [385, 350] on button "Next" at bounding box center [396, 350] width 115 height 28
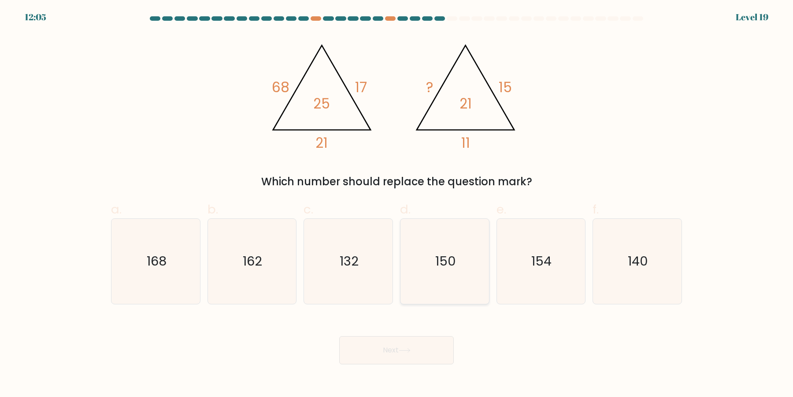
click at [453, 258] on text "150" at bounding box center [445, 261] width 21 height 18
click at [397, 204] on input "d. 150" at bounding box center [397, 201] width 0 height 6
radio input "true"
click at [403, 361] on button "Next" at bounding box center [396, 350] width 115 height 28
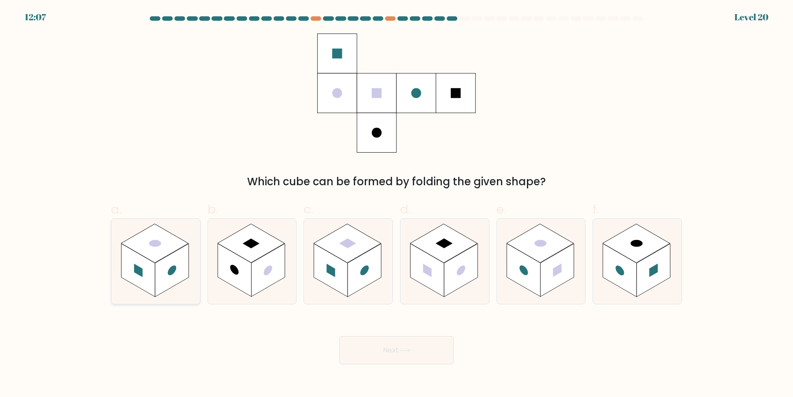
click at [167, 280] on rect at bounding box center [171, 270] width 33 height 53
click at [397, 204] on input "a." at bounding box center [397, 201] width 0 height 6
radio input "true"
click at [378, 345] on button "Next" at bounding box center [396, 350] width 115 height 28
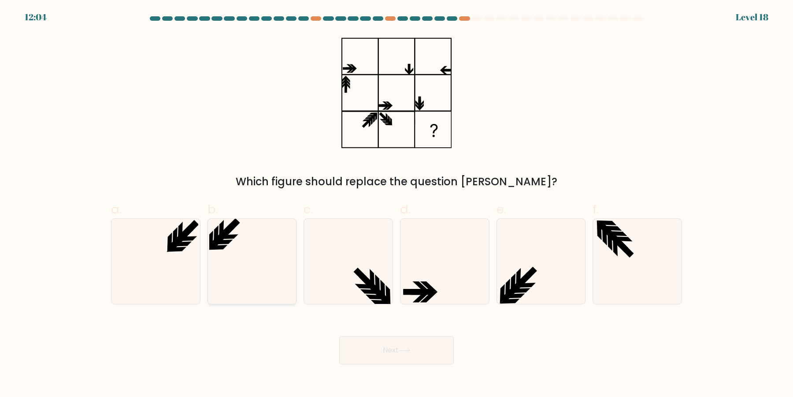
click at [245, 271] on icon at bounding box center [251, 261] width 85 height 85
click at [397, 204] on input "b." at bounding box center [397, 201] width 0 height 6
radio input "true"
click at [183, 269] on icon at bounding box center [155, 261] width 85 height 85
click at [397, 204] on input "a." at bounding box center [397, 201] width 0 height 6
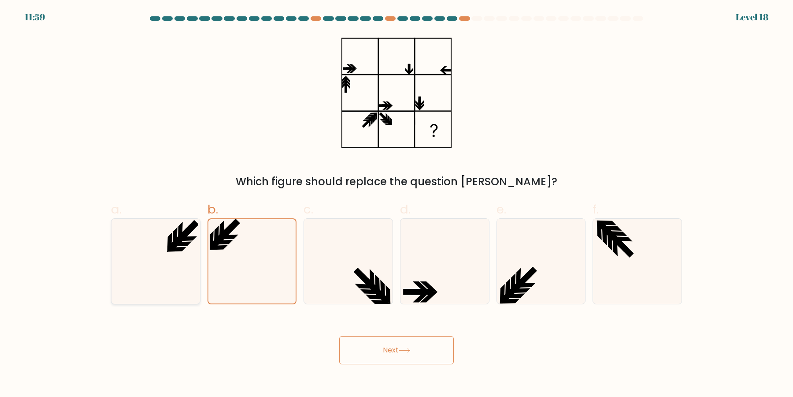
radio input "true"
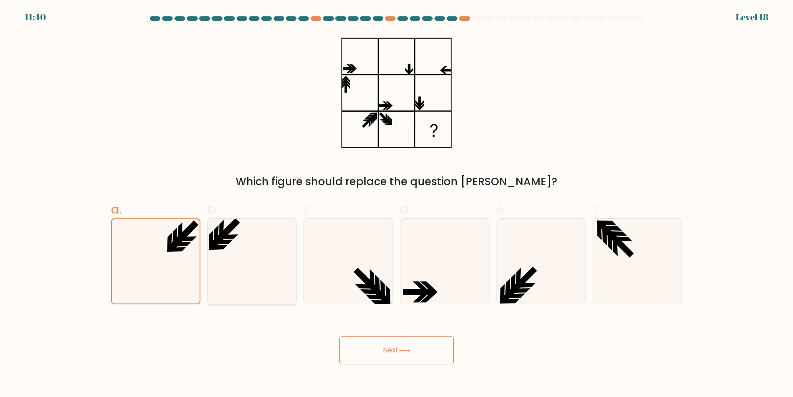
click at [220, 286] on icon at bounding box center [251, 261] width 85 height 85
click at [397, 204] on input "b." at bounding box center [397, 201] width 0 height 6
radio input "true"
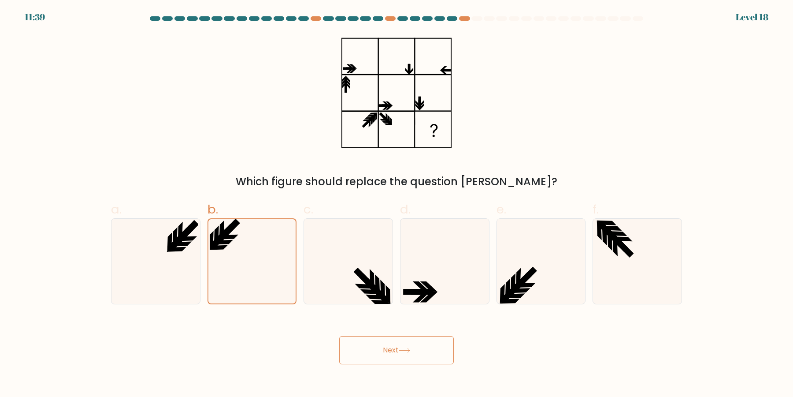
click at [374, 356] on button "Next" at bounding box center [396, 350] width 115 height 28
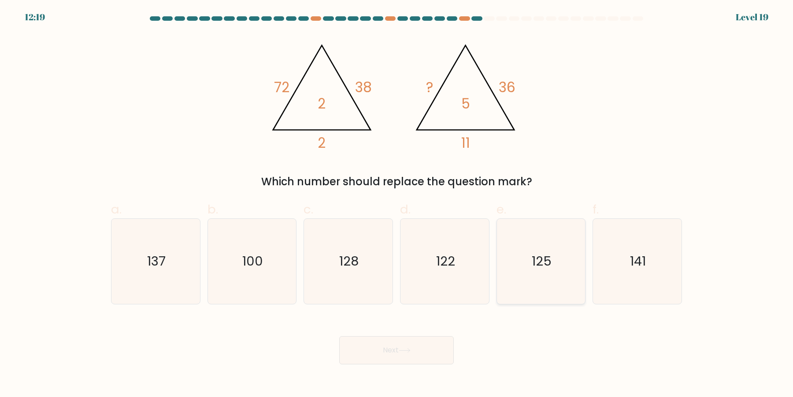
click at [566, 260] on icon "125" at bounding box center [540, 261] width 85 height 85
click at [397, 204] on input "e. 125" at bounding box center [397, 201] width 0 height 6
radio input "true"
click at [437, 351] on button "Next" at bounding box center [396, 350] width 115 height 28
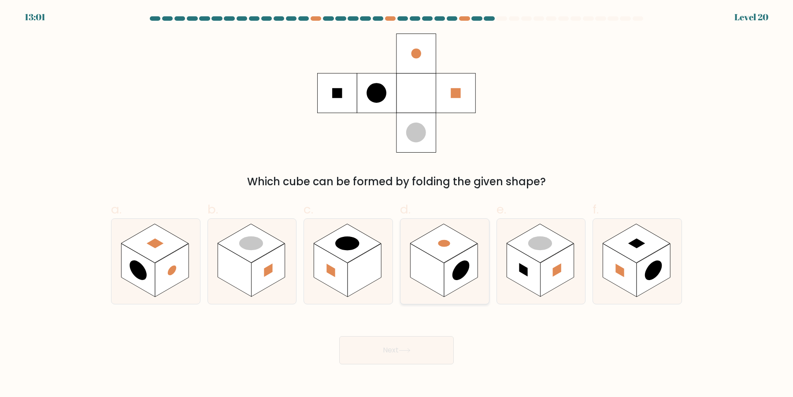
click at [460, 254] on rect at bounding box center [460, 270] width 33 height 53
click at [397, 204] on input "d." at bounding box center [397, 201] width 0 height 6
radio input "true"
click at [385, 241] on div at bounding box center [348, 261] width 89 height 86
click at [397, 204] on input "c." at bounding box center [397, 201] width 0 height 6
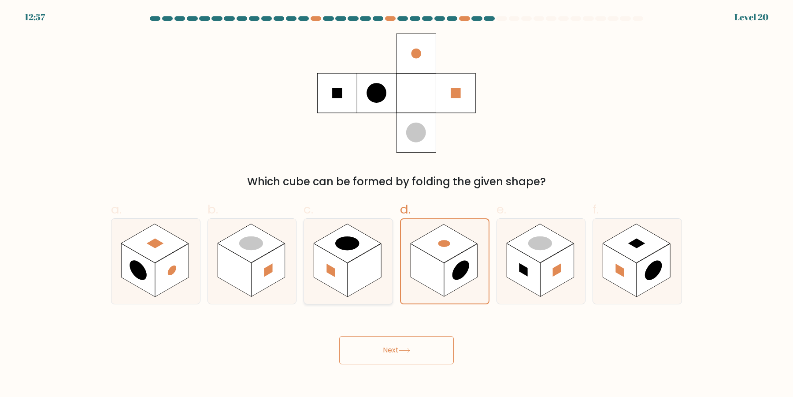
radio input "true"
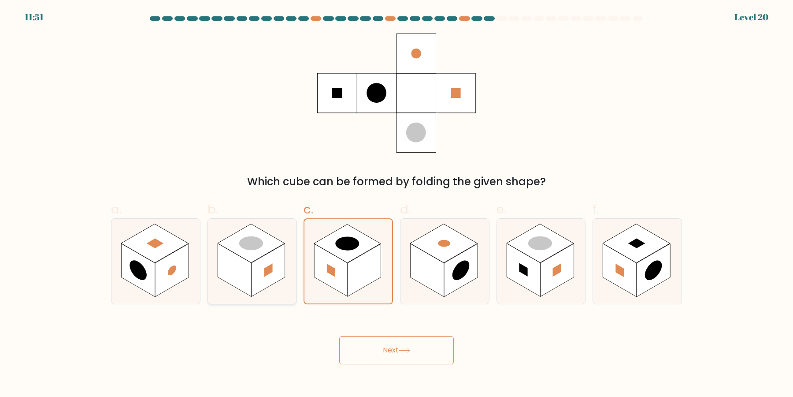
click at [276, 265] on rect at bounding box center [267, 270] width 33 height 53
click at [397, 204] on input "b." at bounding box center [397, 201] width 0 height 6
radio input "true"
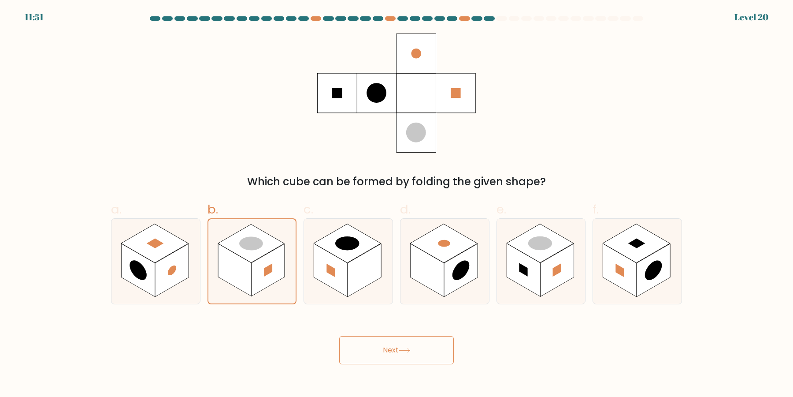
click at [373, 342] on button "Next" at bounding box center [396, 350] width 115 height 28
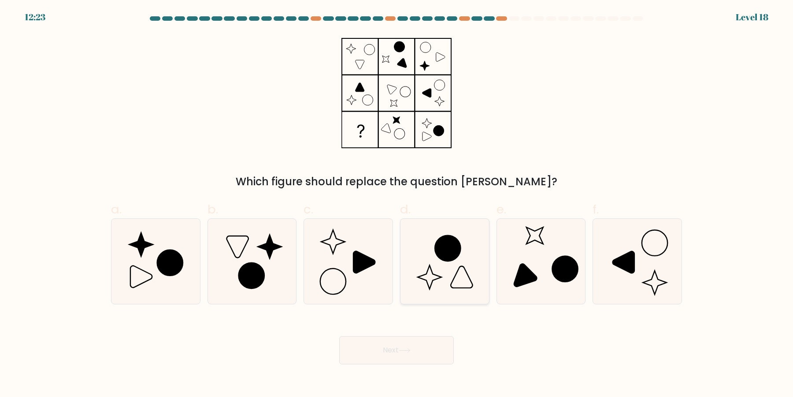
click at [435, 272] on icon at bounding box center [444, 261] width 85 height 85
click at [397, 204] on input "d." at bounding box center [397, 201] width 0 height 6
radio input "true"
click at [432, 348] on button "Next" at bounding box center [396, 350] width 115 height 28
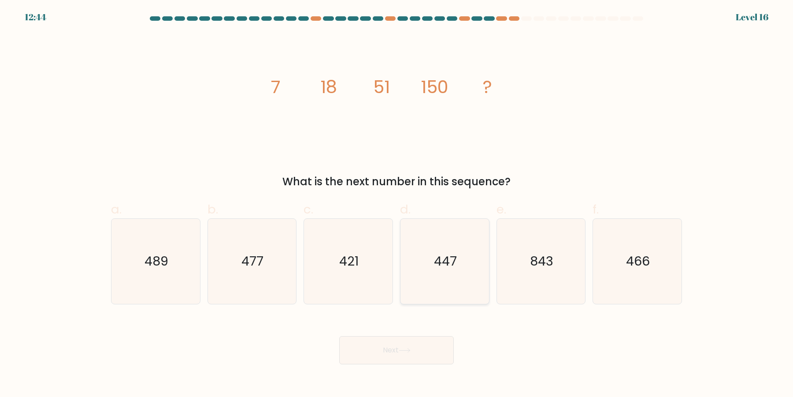
click at [468, 250] on icon "447" at bounding box center [444, 261] width 85 height 85
click at [397, 204] on input "d. 447" at bounding box center [397, 201] width 0 height 6
radio input "true"
click at [417, 348] on button "Next" at bounding box center [396, 350] width 115 height 28
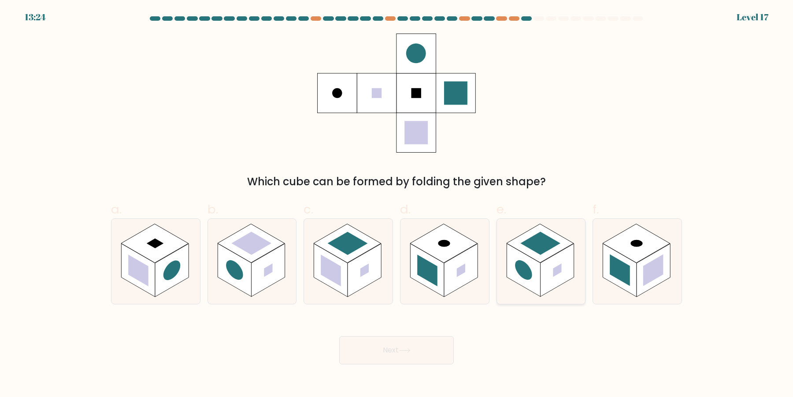
click at [555, 260] on rect at bounding box center [556, 270] width 33 height 53
click at [397, 204] on input "e." at bounding box center [397, 201] width 0 height 6
radio input "true"
click at [466, 258] on rect at bounding box center [460, 270] width 33 height 53
click at [397, 204] on input "d." at bounding box center [397, 201] width 0 height 6
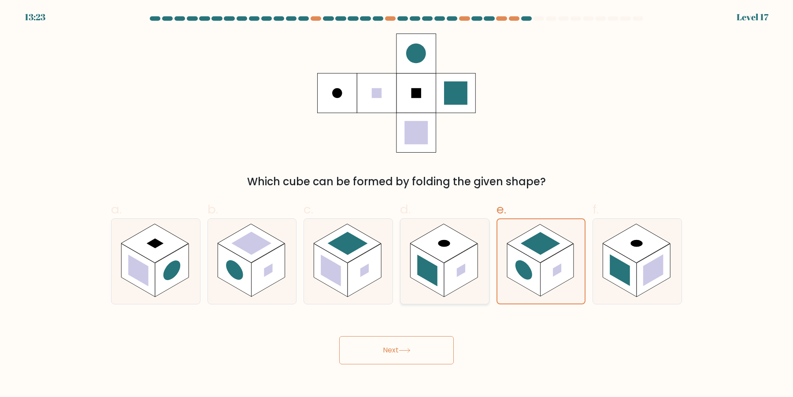
radio input "true"
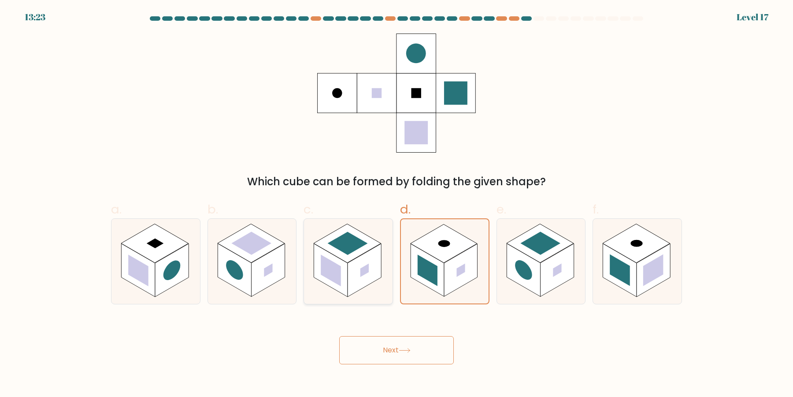
click at [368, 264] on rect at bounding box center [364, 270] width 33 height 53
click at [397, 204] on input "c." at bounding box center [397, 201] width 0 height 6
radio input "true"
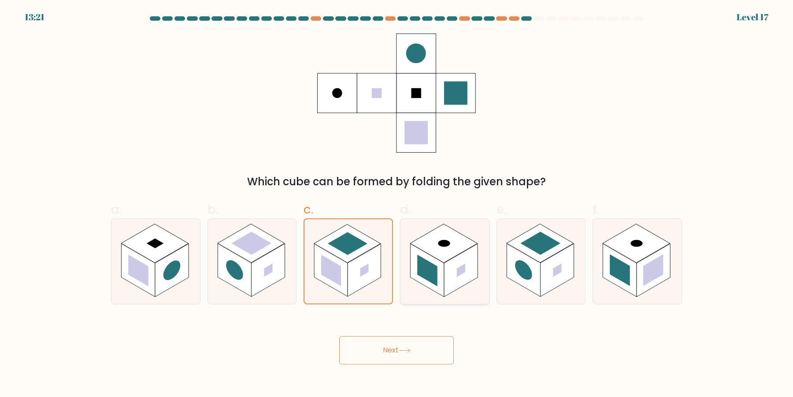
click at [417, 272] on rect at bounding box center [426, 270] width 33 height 53
click at [397, 204] on input "d." at bounding box center [397, 201] width 0 height 6
radio input "true"
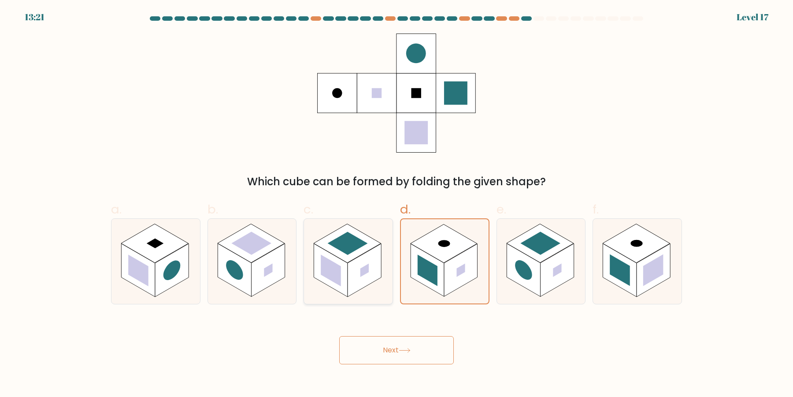
click at [365, 264] on rect at bounding box center [364, 270] width 33 height 53
click at [397, 204] on input "c." at bounding box center [397, 201] width 0 height 6
radio input "true"
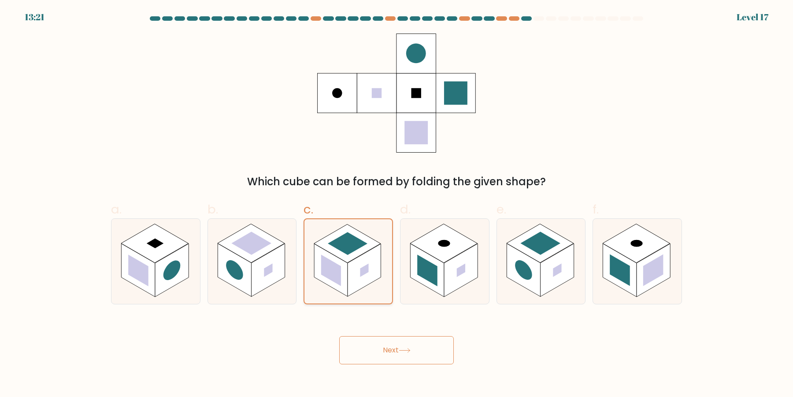
click at [312, 269] on div at bounding box center [348, 261] width 89 height 86
click at [397, 204] on input "c." at bounding box center [397, 201] width 0 height 6
click at [273, 271] on rect at bounding box center [267, 270] width 33 height 53
click at [397, 204] on input "b." at bounding box center [397, 201] width 0 height 6
radio input "true"
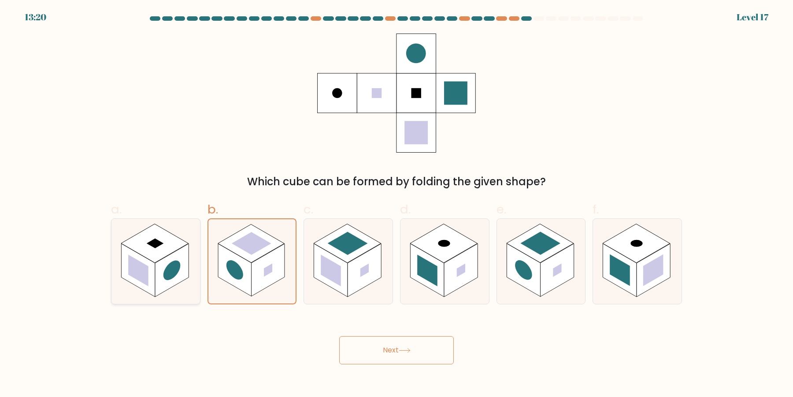
click at [191, 271] on div at bounding box center [155, 261] width 89 height 86
click at [397, 204] on input "a." at bounding box center [397, 201] width 0 height 6
radio input "true"
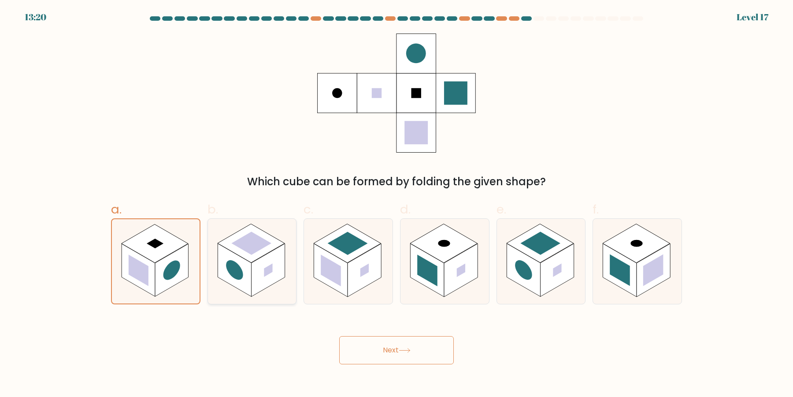
click at [253, 275] on rect at bounding box center [267, 270] width 33 height 53
click at [397, 204] on input "b." at bounding box center [397, 201] width 0 height 6
radio input "true"
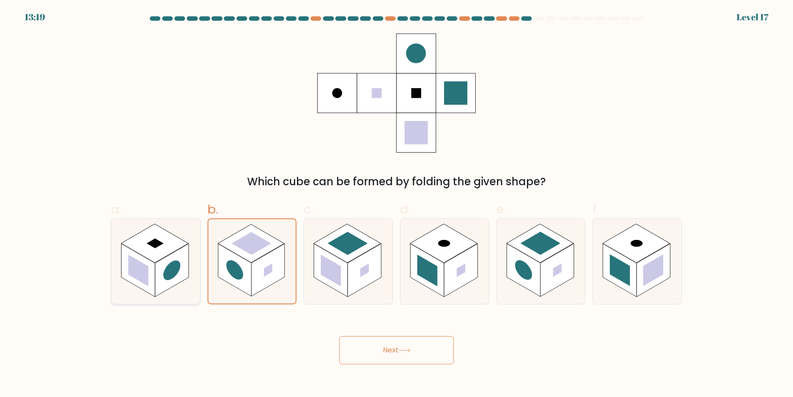
click at [114, 275] on div at bounding box center [155, 261] width 89 height 86
click at [397, 204] on input "a." at bounding box center [397, 201] width 0 height 6
radio input "true"
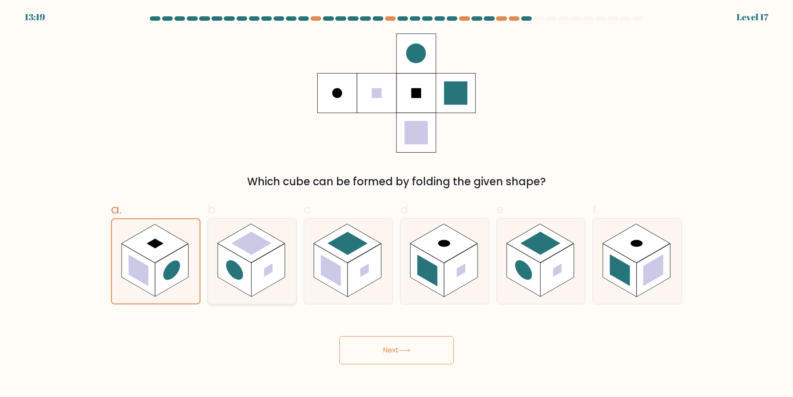
click at [245, 275] on rect at bounding box center [234, 270] width 33 height 53
click at [397, 204] on input "b." at bounding box center [397, 201] width 0 height 6
radio input "true"
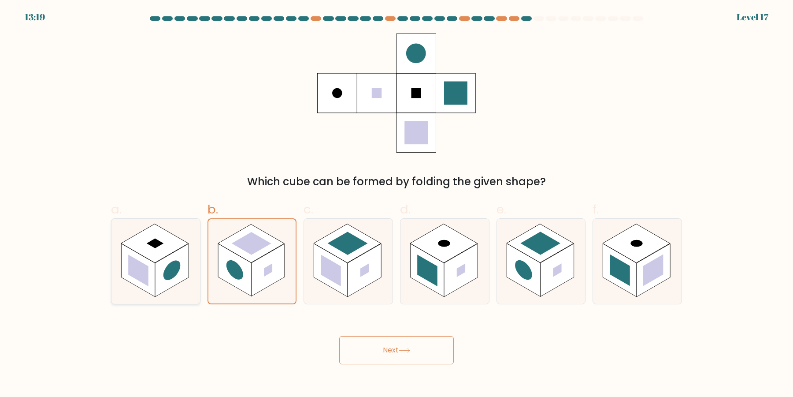
click at [117, 278] on div at bounding box center [155, 261] width 89 height 86
click at [397, 204] on input "a." at bounding box center [397, 201] width 0 height 6
radio input "true"
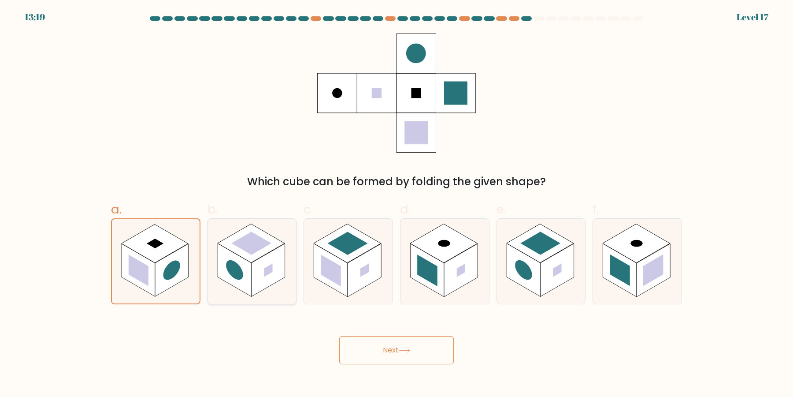
click at [265, 278] on rect at bounding box center [267, 270] width 33 height 53
click at [397, 204] on input "b." at bounding box center [397, 201] width 0 height 6
radio input "true"
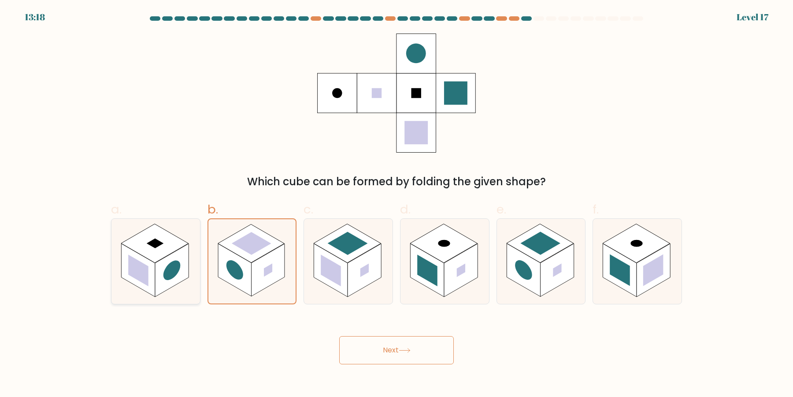
drag, startPoint x: 200, startPoint y: 278, endPoint x: 158, endPoint y: 278, distance: 41.4
click at [198, 278] on div at bounding box center [155, 261] width 89 height 86
click at [157, 278] on rect at bounding box center [171, 270] width 33 height 53
click at [397, 204] on input "a." at bounding box center [397, 201] width 0 height 6
radio input "true"
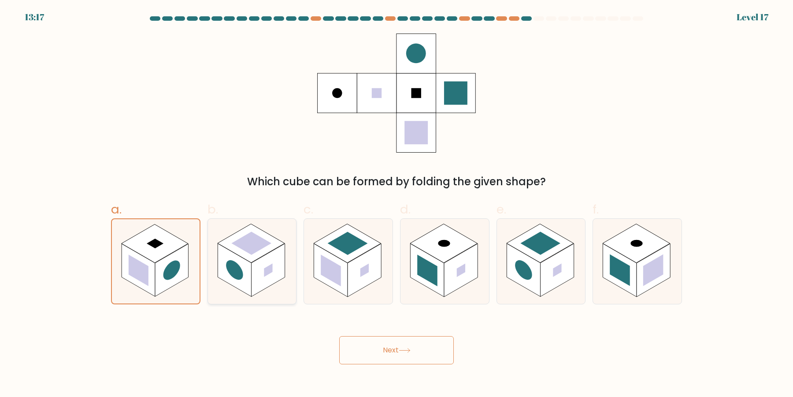
click at [256, 278] on rect at bounding box center [267, 270] width 33 height 53
click at [397, 204] on input "b." at bounding box center [397, 201] width 0 height 6
radio input "true"
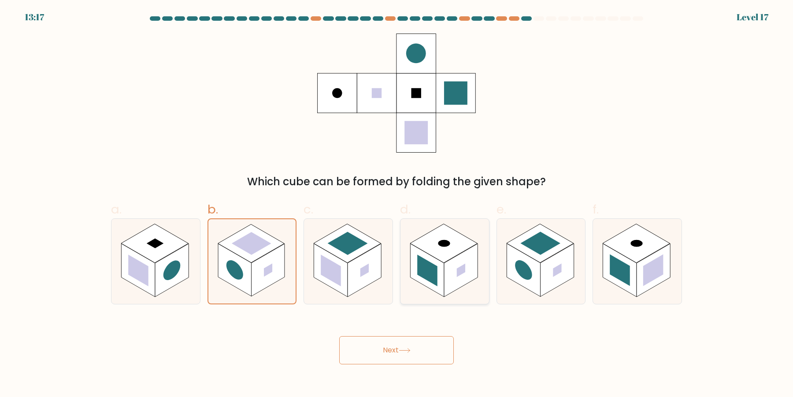
click at [412, 277] on rect at bounding box center [426, 270] width 33 height 53
click at [397, 204] on input "d." at bounding box center [397, 201] width 0 height 6
radio input "true"
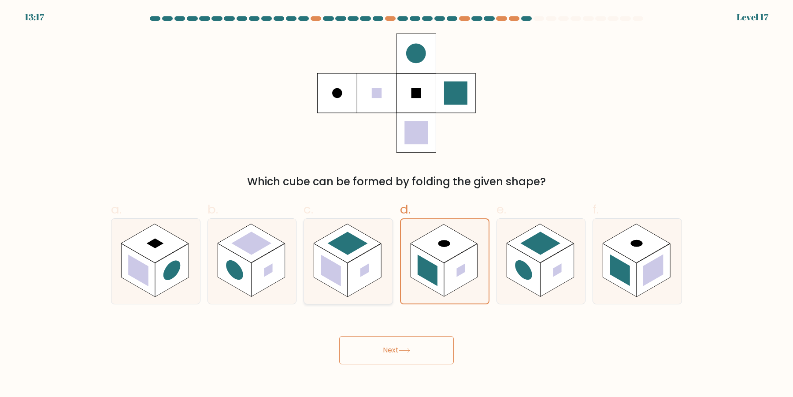
click at [365, 275] on rect at bounding box center [364, 270] width 33 height 53
click at [397, 204] on input "c." at bounding box center [397, 201] width 0 height 6
radio input "true"
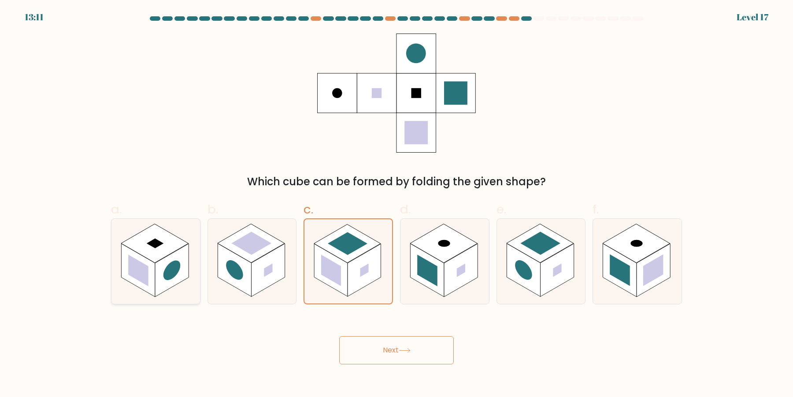
click at [182, 246] on rect at bounding box center [154, 243] width 67 height 39
click at [173, 257] on rect at bounding box center [171, 270] width 33 height 53
click at [397, 204] on input "a." at bounding box center [397, 201] width 0 height 6
radio input "true"
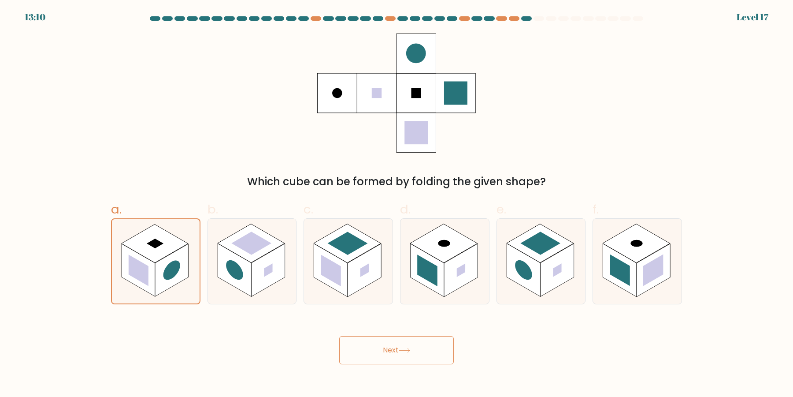
click at [369, 342] on button "Next" at bounding box center [396, 350] width 115 height 28
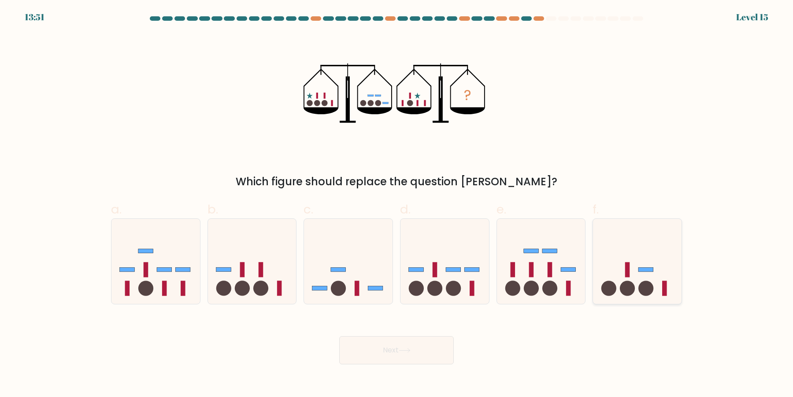
click at [610, 271] on icon at bounding box center [637, 261] width 89 height 73
click at [397, 204] on input "f." at bounding box center [397, 201] width 0 height 6
radio input "true"
click at [379, 276] on icon at bounding box center [348, 261] width 89 height 73
click at [397, 204] on input "c." at bounding box center [397, 201] width 0 height 6
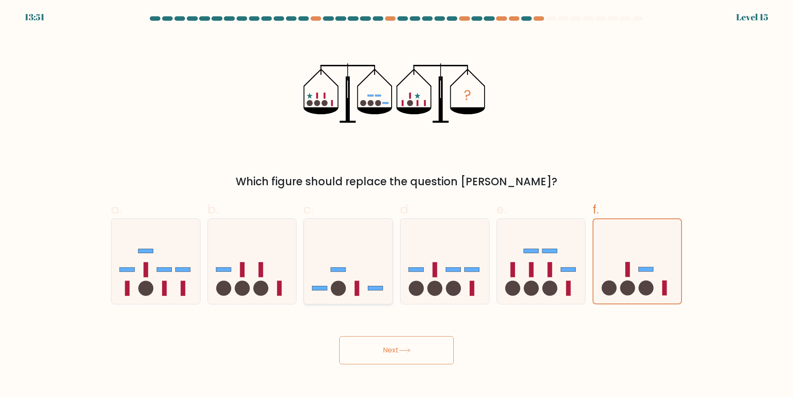
radio input "true"
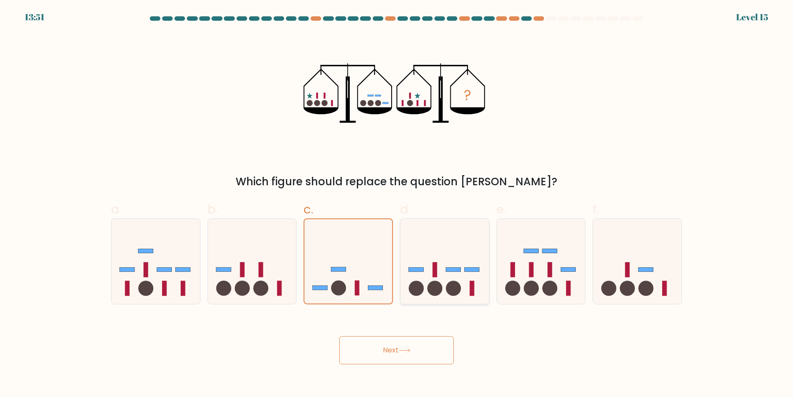
click at [450, 276] on icon at bounding box center [445, 261] width 89 height 73
click at [397, 204] on input "d." at bounding box center [397, 201] width 0 height 6
radio input "true"
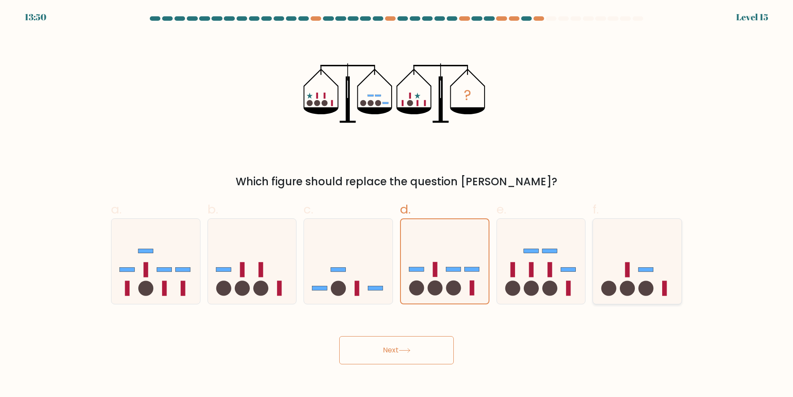
click at [625, 273] on icon at bounding box center [637, 261] width 89 height 73
click at [397, 204] on input "f." at bounding box center [397, 201] width 0 height 6
radio input "true"
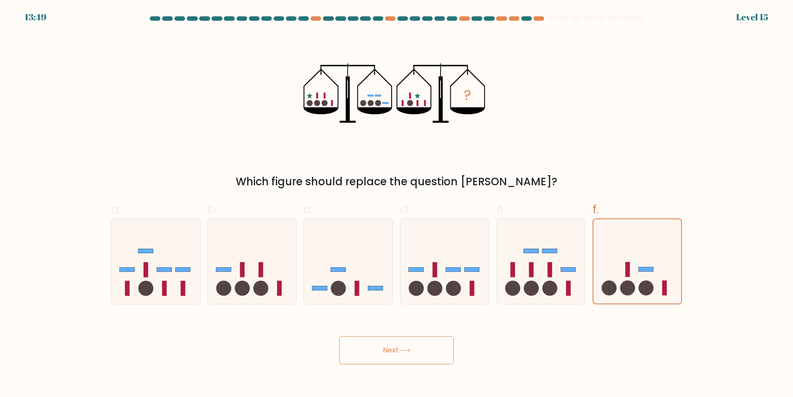
click at [495, 279] on div "e." at bounding box center [541, 252] width 97 height 104
click at [642, 270] on rect at bounding box center [646, 269] width 15 height 4
click at [397, 204] on input "f." at bounding box center [397, 201] width 0 height 6
click at [422, 354] on button "Next" at bounding box center [396, 350] width 115 height 28
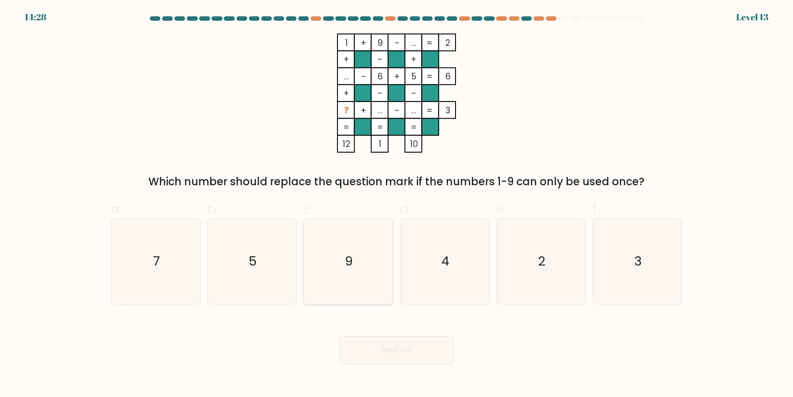
click at [361, 230] on icon "9" at bounding box center [348, 261] width 85 height 85
click at [397, 204] on input "c. 9" at bounding box center [397, 201] width 0 height 6
radio input "true"
click at [385, 346] on button "Next" at bounding box center [396, 350] width 115 height 28
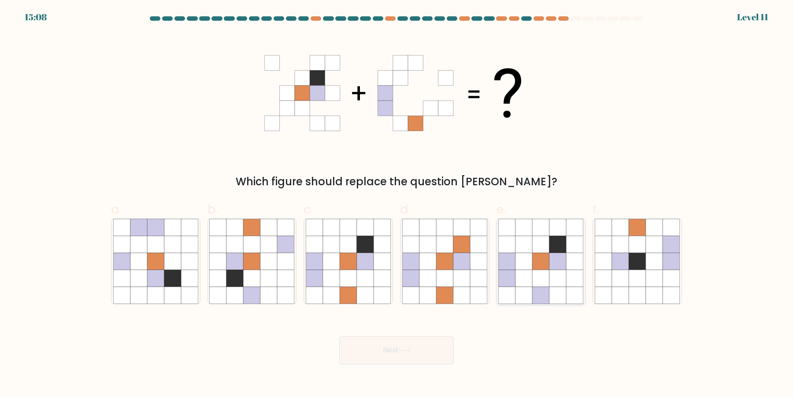
click at [552, 257] on icon at bounding box center [558, 261] width 17 height 17
click at [397, 204] on input "e." at bounding box center [397, 201] width 0 height 6
radio input "true"
click at [431, 340] on button "Next" at bounding box center [396, 350] width 115 height 28
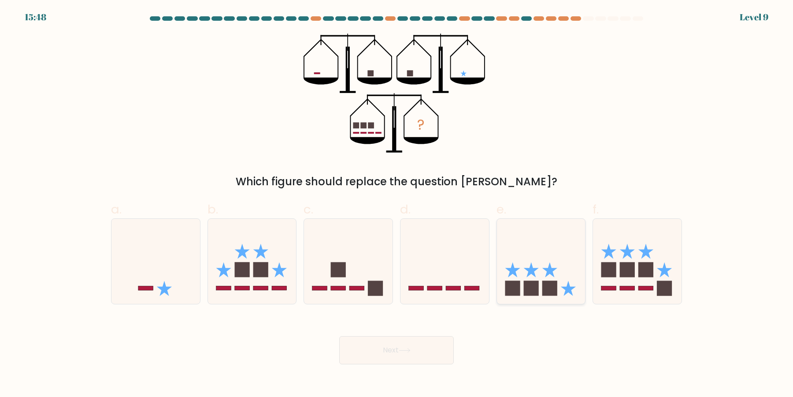
click at [555, 283] on rect at bounding box center [549, 287] width 15 height 15
click at [397, 204] on input "e." at bounding box center [397, 201] width 0 height 6
radio input "true"
click at [385, 354] on button "Next" at bounding box center [396, 350] width 115 height 28
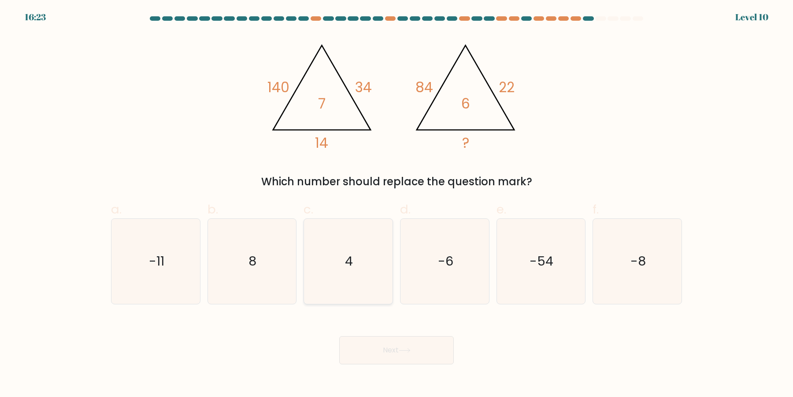
click at [368, 273] on icon "4" at bounding box center [348, 261] width 85 height 85
click at [397, 204] on input "c. 4" at bounding box center [397, 201] width 0 height 6
radio input "true"
click at [449, 275] on icon "-6" at bounding box center [444, 261] width 85 height 85
click at [397, 204] on input "d. -6" at bounding box center [397, 201] width 0 height 6
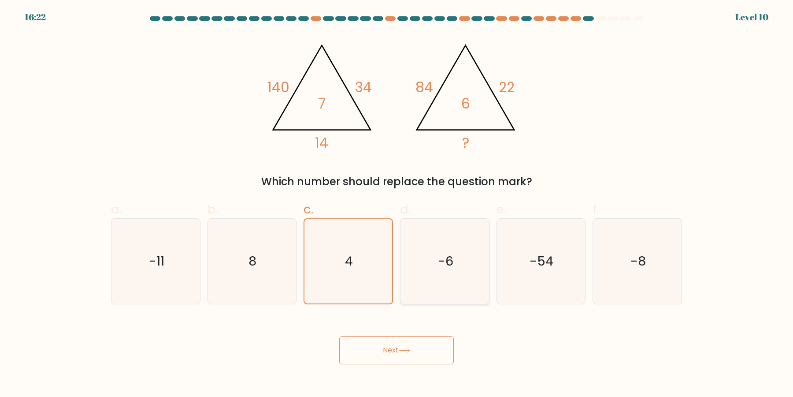
radio input "true"
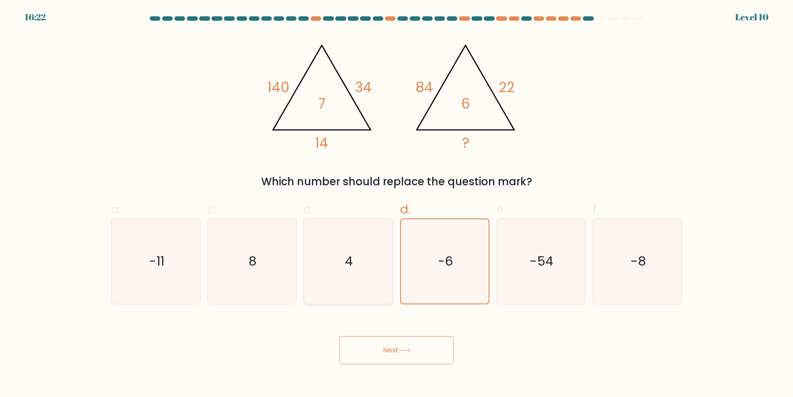
click at [349, 277] on icon "4" at bounding box center [348, 261] width 85 height 85
click at [397, 204] on input "c. 4" at bounding box center [397, 201] width 0 height 6
radio input "true"
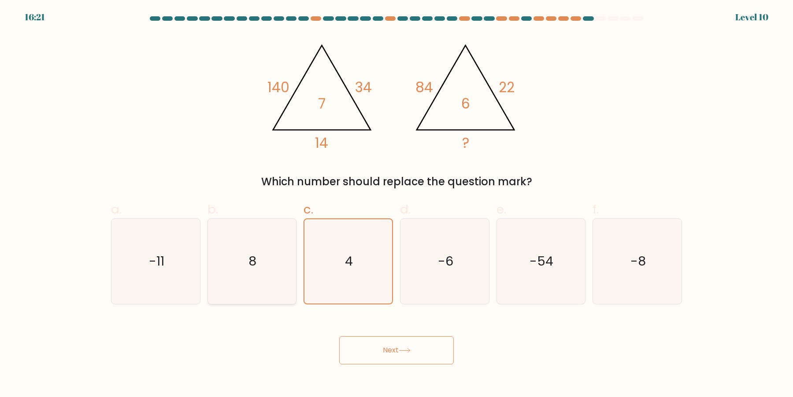
click at [248, 278] on icon "8" at bounding box center [251, 261] width 85 height 85
click at [397, 204] on input "b. 8" at bounding box center [397, 201] width 0 height 6
radio input "true"
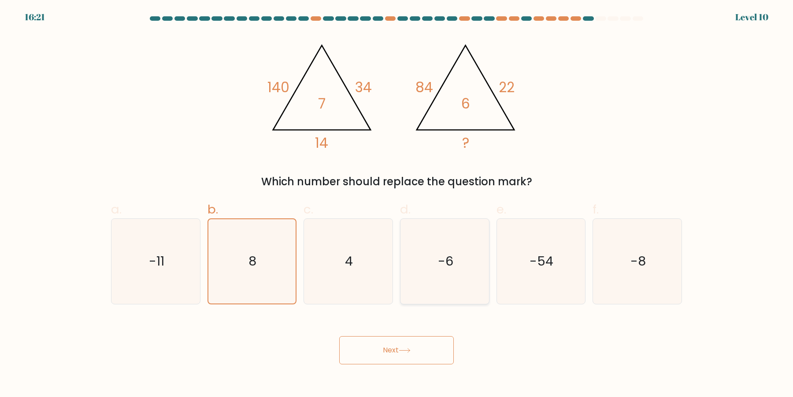
click at [426, 279] on icon "-6" at bounding box center [444, 261] width 85 height 85
click at [397, 204] on input "d. -6" at bounding box center [397, 201] width 0 height 6
radio input "true"
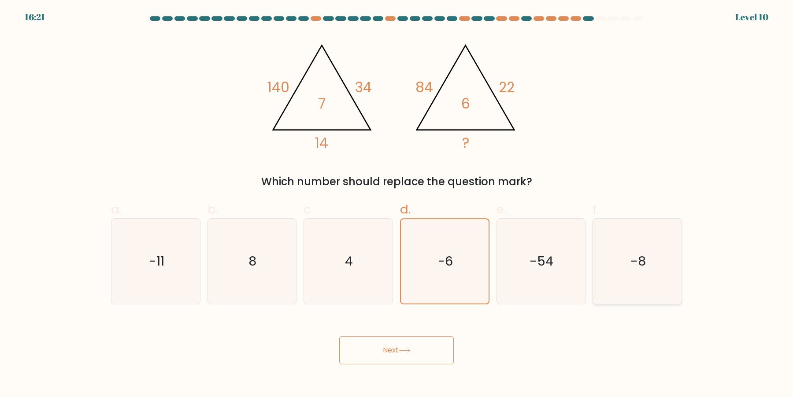
click at [606, 282] on icon "-8" at bounding box center [637, 261] width 85 height 85
click at [397, 204] on input "f. -8" at bounding box center [397, 201] width 0 height 6
radio input "true"
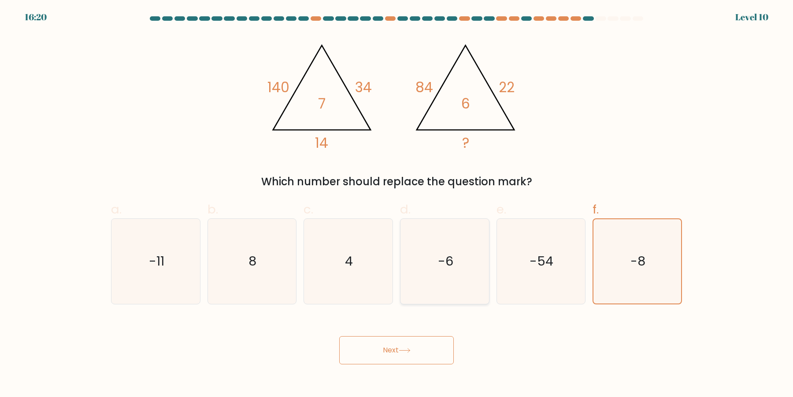
click at [446, 283] on icon "-6" at bounding box center [444, 261] width 85 height 85
click at [397, 204] on input "d. -6" at bounding box center [397, 201] width 0 height 6
radio input "true"
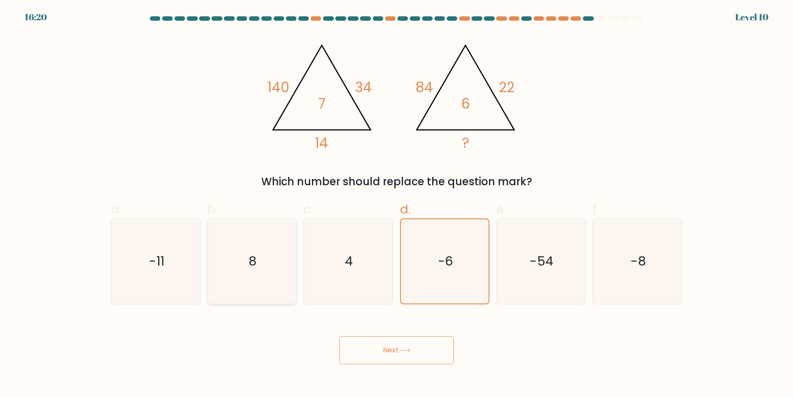
click at [240, 283] on icon "8" at bounding box center [251, 261] width 85 height 85
click at [397, 204] on input "b. 8" at bounding box center [397, 201] width 0 height 6
radio input "true"
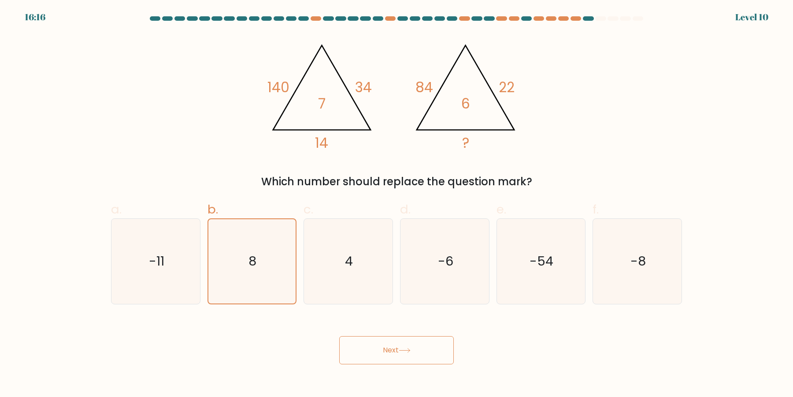
click at [379, 347] on button "Next" at bounding box center [396, 350] width 115 height 28
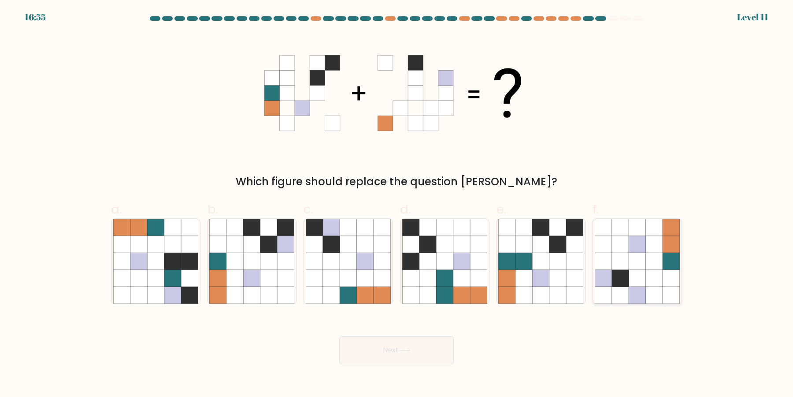
click at [668, 281] on icon at bounding box center [671, 278] width 17 height 17
click at [397, 204] on input "f." at bounding box center [397, 201] width 0 height 6
radio input "true"
click at [543, 293] on icon at bounding box center [541, 294] width 17 height 17
click at [397, 204] on input "e." at bounding box center [397, 201] width 0 height 6
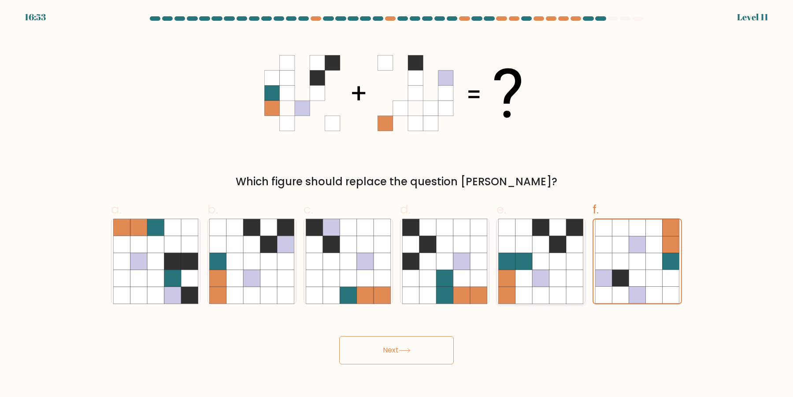
radio input "true"
click at [434, 292] on icon at bounding box center [428, 294] width 17 height 17
click at [397, 204] on input "d." at bounding box center [397, 201] width 0 height 6
radio input "true"
click at [545, 299] on icon at bounding box center [541, 294] width 17 height 17
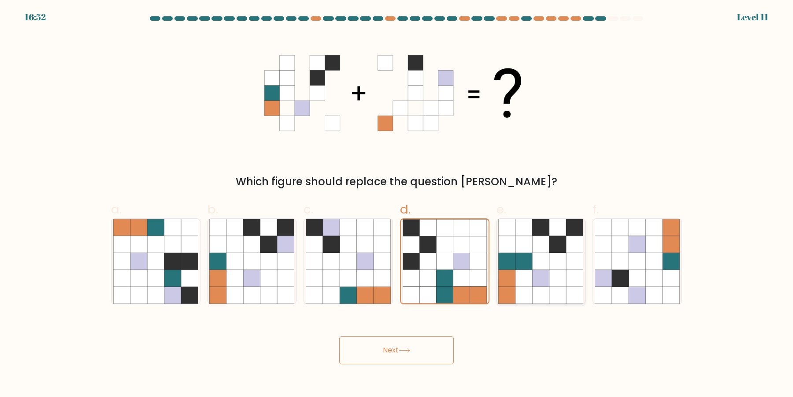
click at [397, 204] on input "e." at bounding box center [397, 201] width 0 height 6
radio input "true"
click at [443, 294] on icon at bounding box center [444, 294] width 17 height 17
click at [397, 204] on input "d." at bounding box center [397, 201] width 0 height 6
radio input "true"
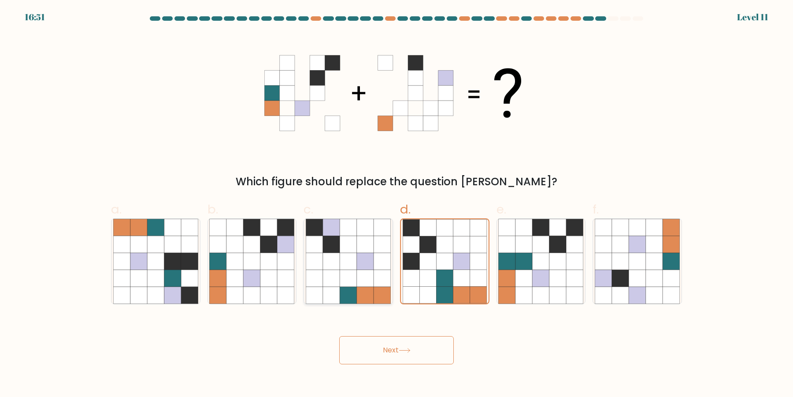
click at [341, 293] on icon at bounding box center [348, 294] width 17 height 17
click at [397, 204] on input "c." at bounding box center [397, 201] width 0 height 6
radio input "true"
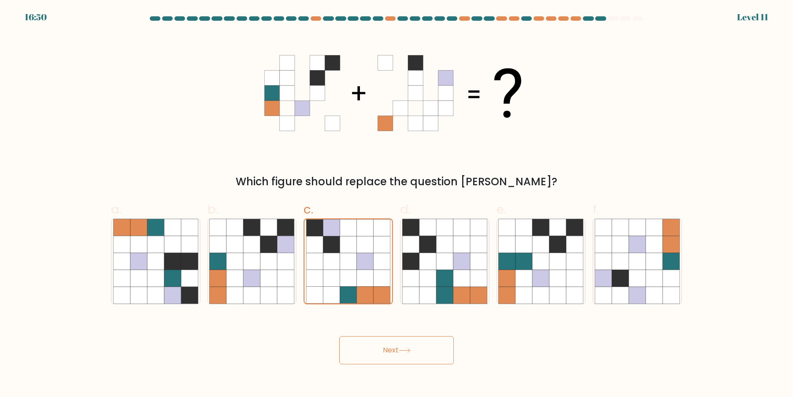
drag, startPoint x: 399, startPoint y: 351, endPoint x: 255, endPoint y: 350, distance: 144.1
click at [255, 350] on div "Next" at bounding box center [397, 339] width 582 height 49
click at [269, 291] on icon at bounding box center [268, 294] width 17 height 17
click at [397, 204] on input "b." at bounding box center [397, 201] width 0 height 6
radio input "true"
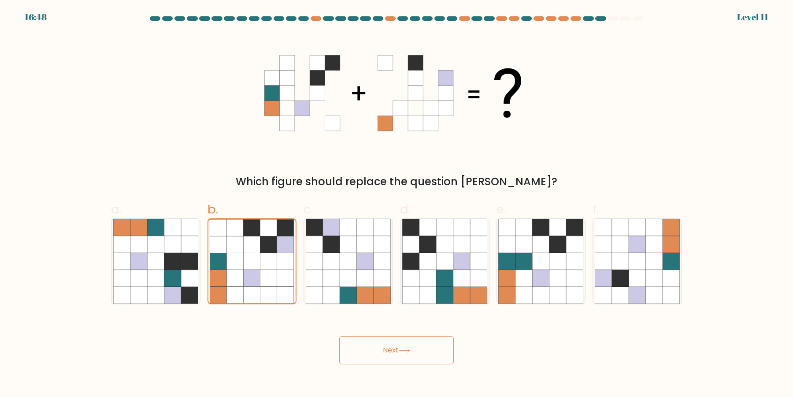
click at [370, 339] on button "Next" at bounding box center [396, 350] width 115 height 28
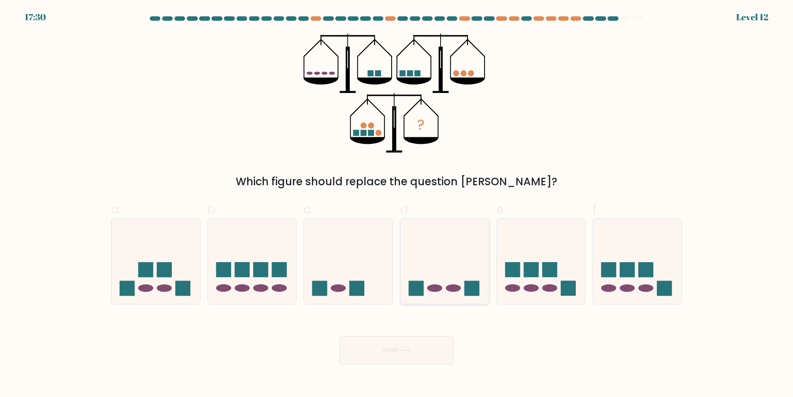
click at [468, 249] on icon at bounding box center [445, 261] width 89 height 73
click at [397, 204] on input "d." at bounding box center [397, 201] width 0 height 6
radio input "true"
click at [527, 236] on icon at bounding box center [541, 261] width 89 height 73
click at [397, 204] on input "e." at bounding box center [397, 201] width 0 height 6
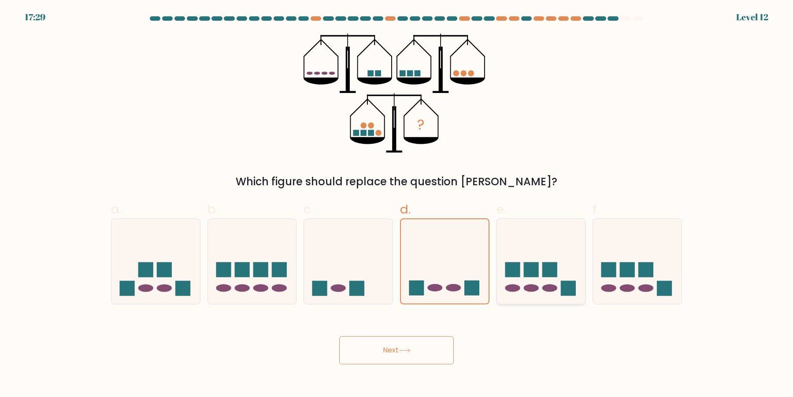
radio input "true"
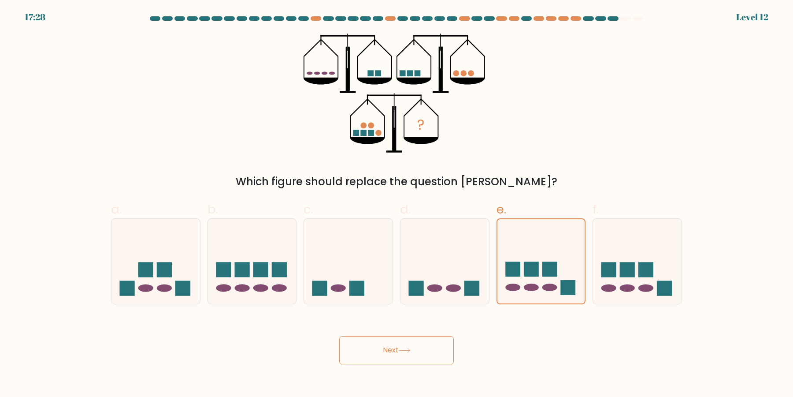
click at [434, 338] on button "Next" at bounding box center [396, 350] width 115 height 28
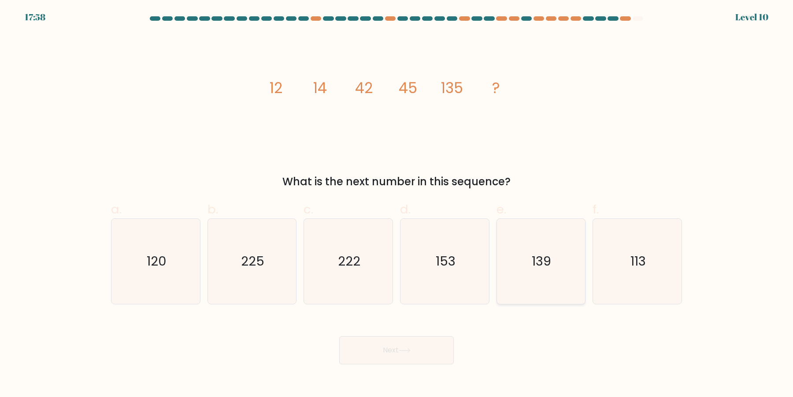
click at [536, 286] on icon "139" at bounding box center [540, 261] width 85 height 85
click at [397, 204] on input "e. 139" at bounding box center [397, 201] width 0 height 6
radio input "true"
click at [411, 356] on button "Next" at bounding box center [396, 350] width 115 height 28
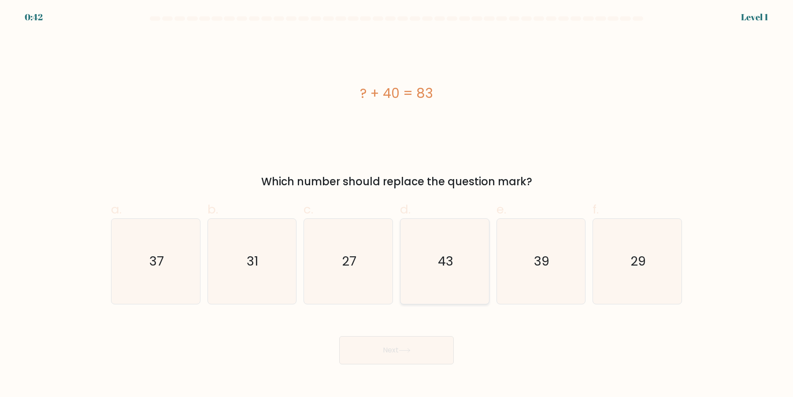
click at [453, 268] on icon "43" at bounding box center [444, 261] width 85 height 85
click at [397, 204] on input "d. 43" at bounding box center [397, 201] width 0 height 6
radio input "true"
click at [416, 353] on button "Next" at bounding box center [396, 350] width 115 height 28
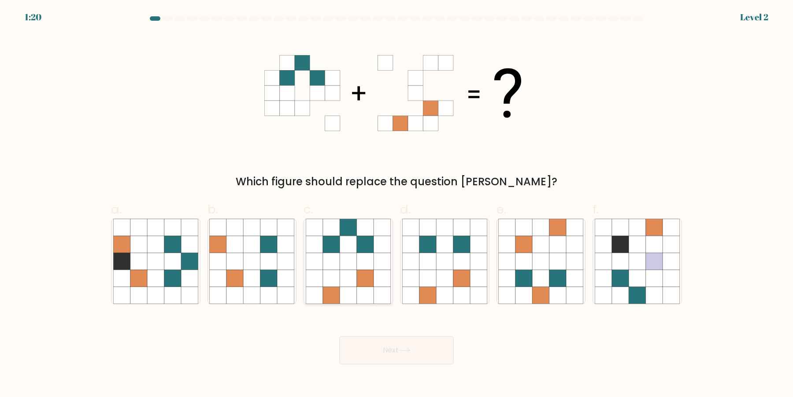
click at [334, 295] on icon at bounding box center [331, 294] width 17 height 17
click at [397, 204] on input "c." at bounding box center [397, 201] width 0 height 6
radio input "true"
click at [396, 347] on button "Next" at bounding box center [396, 350] width 115 height 28
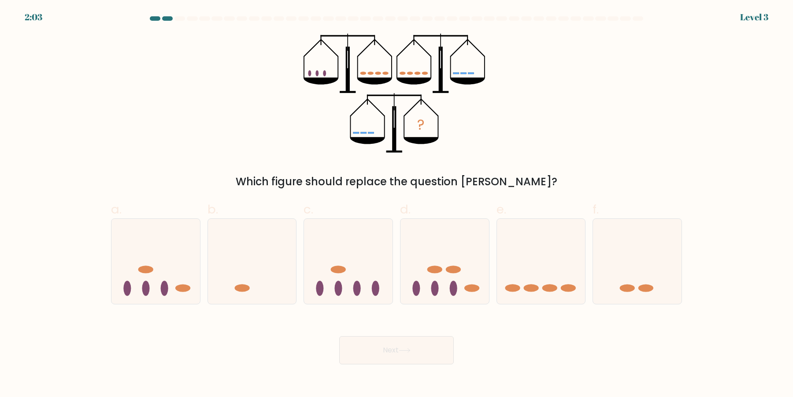
click at [526, 314] on form at bounding box center [396, 190] width 793 height 348
click at [528, 289] on ellipse at bounding box center [531, 287] width 15 height 7
click at [397, 204] on input "e." at bounding box center [397, 201] width 0 height 6
radio input "true"
click at [421, 347] on button "Next" at bounding box center [396, 350] width 115 height 28
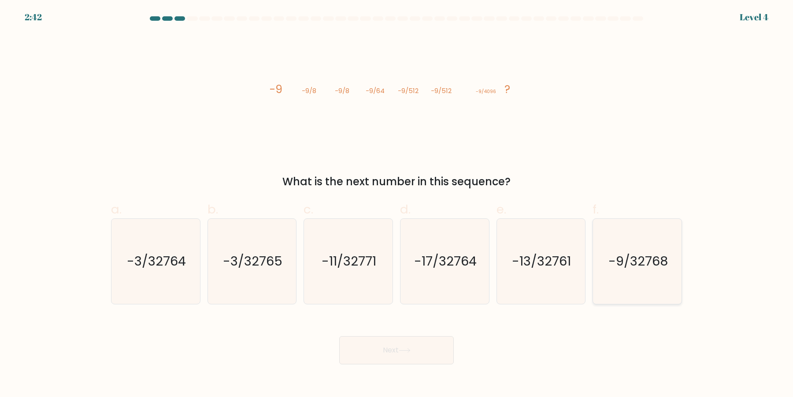
click at [629, 269] on icon "-9/32768" at bounding box center [637, 261] width 85 height 85
click at [397, 204] on input "f. -9/32768" at bounding box center [397, 201] width 0 height 6
radio input "true"
click at [422, 349] on button "Next" at bounding box center [396, 350] width 115 height 28
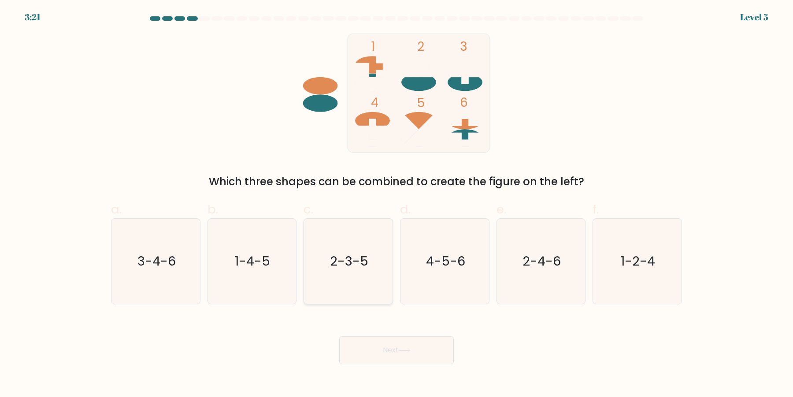
click at [344, 279] on icon "2-3-5" at bounding box center [348, 261] width 85 height 85
click at [397, 204] on input "c. 2-3-5" at bounding box center [397, 201] width 0 height 6
radio input "true"
click at [235, 281] on icon "1-4-5" at bounding box center [251, 261] width 85 height 85
click at [397, 204] on input "b. 1-4-5" at bounding box center [397, 201] width 0 height 6
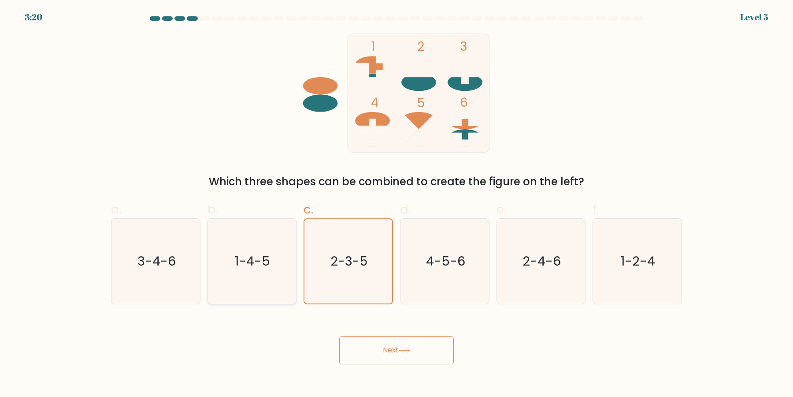
radio input "true"
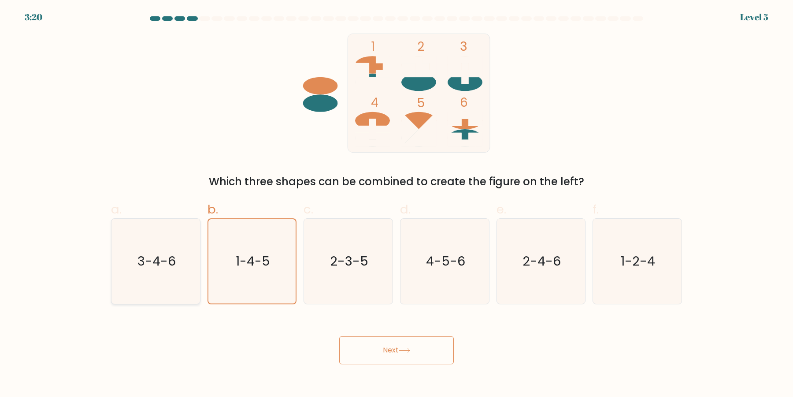
click at [158, 281] on icon "3-4-6" at bounding box center [155, 261] width 85 height 85
click at [397, 204] on input "a. 3-4-6" at bounding box center [397, 201] width 0 height 6
radio input "true"
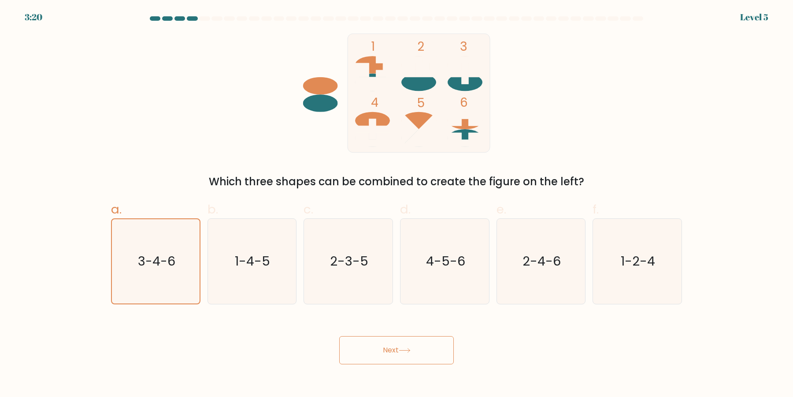
click at [422, 355] on button "Next" at bounding box center [396, 350] width 115 height 28
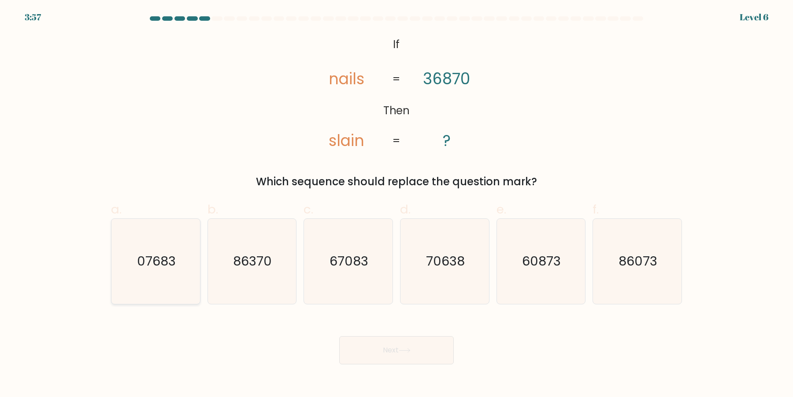
click at [161, 276] on icon "07683" at bounding box center [155, 261] width 85 height 85
click at [397, 204] on input "a. 07683" at bounding box center [397, 201] width 0 height 6
radio input "true"
drag, startPoint x: 422, startPoint y: 314, endPoint x: 423, endPoint y: 339, distance: 25.1
click at [423, 316] on form "If ?" at bounding box center [396, 190] width 793 height 348
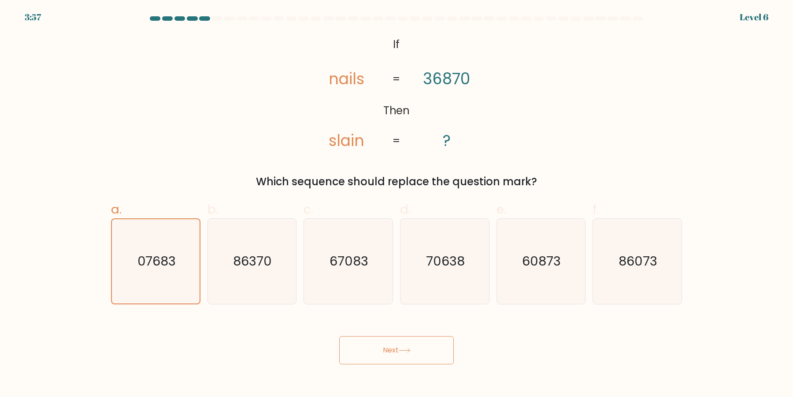
click at [423, 339] on button "Next" at bounding box center [396, 350] width 115 height 28
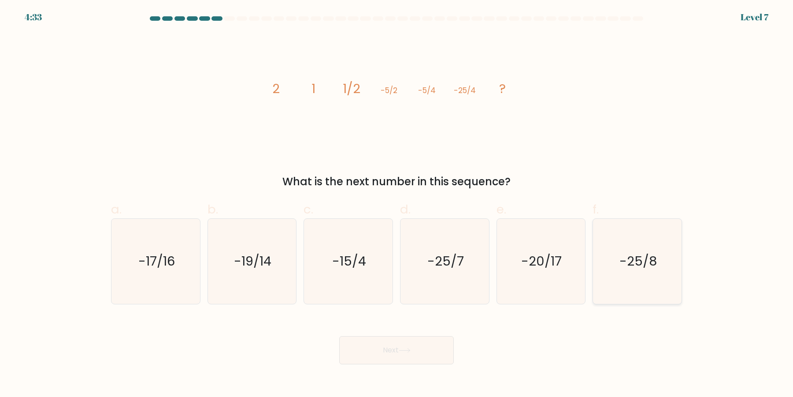
click at [657, 291] on icon "-25/8" at bounding box center [637, 261] width 85 height 85
click at [397, 204] on input "f. -25/8" at bounding box center [397, 201] width 0 height 6
radio input "true"
click at [421, 349] on button "Next" at bounding box center [396, 350] width 115 height 28
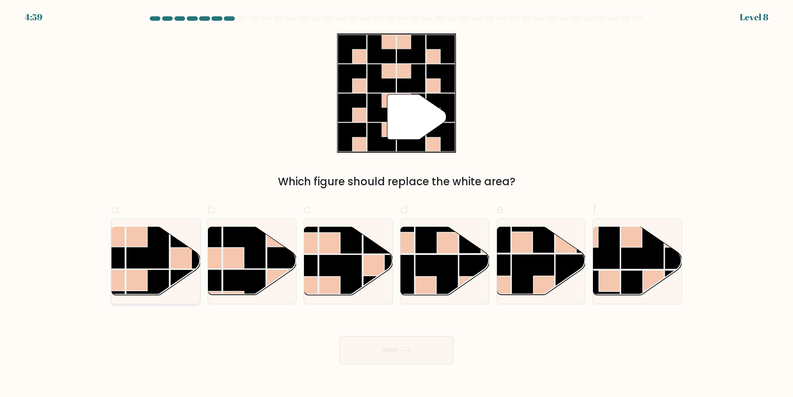
click at [159, 278] on rect at bounding box center [147, 290] width 43 height 43
click at [397, 204] on input "a." at bounding box center [397, 201] width 0 height 6
radio input "true"
click at [372, 353] on button "Next" at bounding box center [396, 350] width 115 height 28
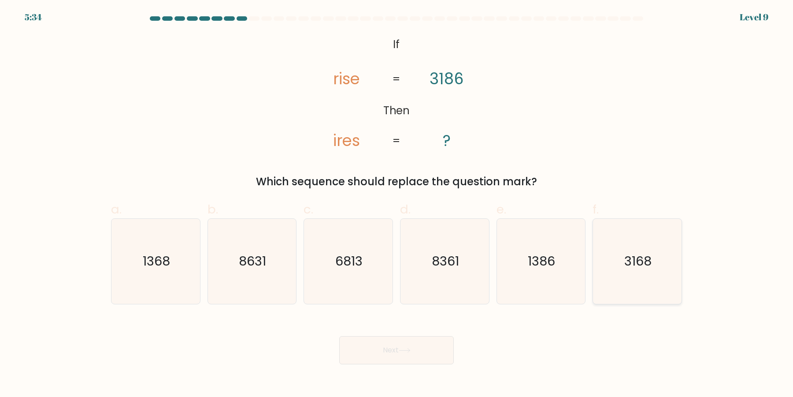
click at [633, 272] on icon "3168" at bounding box center [637, 261] width 85 height 85
click at [397, 204] on input "f. 3168" at bounding box center [397, 201] width 0 height 6
radio input "true"
click at [146, 284] on icon "1368" at bounding box center [155, 261] width 85 height 85
click at [397, 204] on input "a. 1368" at bounding box center [397, 201] width 0 height 6
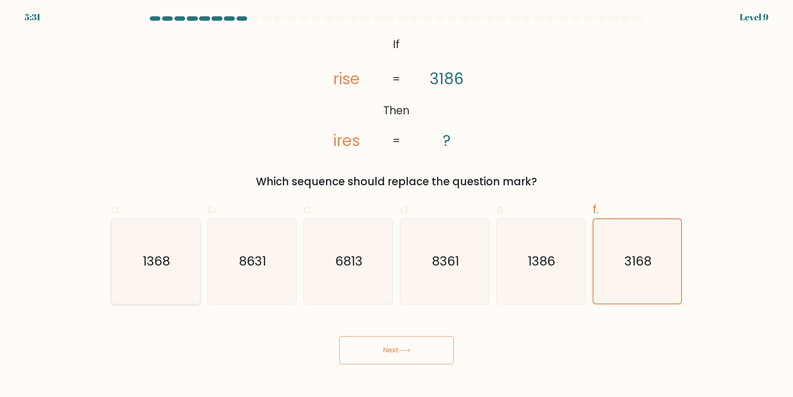
radio input "true"
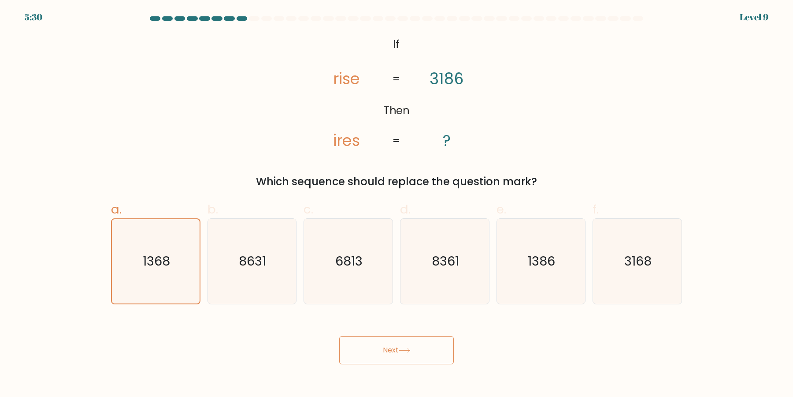
click at [386, 354] on button "Next" at bounding box center [396, 350] width 115 height 28
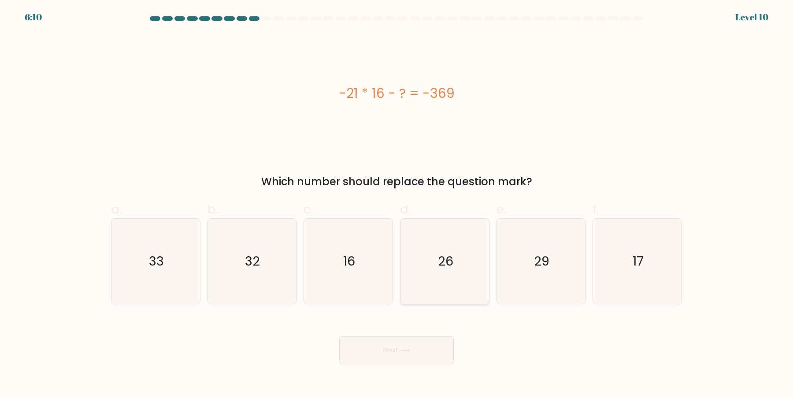
click at [461, 265] on icon "26" at bounding box center [444, 261] width 85 height 85
click at [397, 204] on input "d. 26" at bounding box center [397, 201] width 0 height 6
radio input "true"
click at [202, 244] on div "a. 33" at bounding box center [156, 252] width 97 height 104
click at [185, 262] on icon "33" at bounding box center [155, 261] width 85 height 85
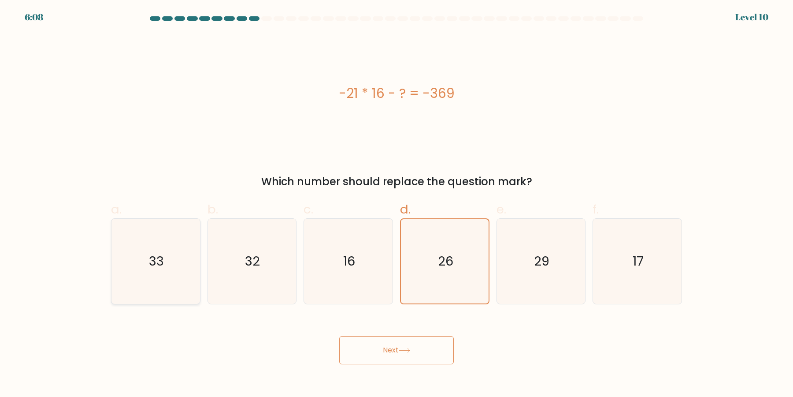
click at [397, 204] on input "a. 33" at bounding box center [397, 201] width 0 height 6
radio input "true"
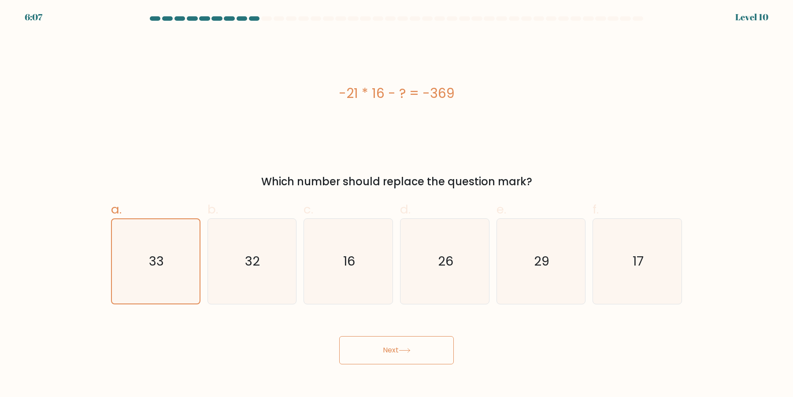
click at [348, 351] on button "Next" at bounding box center [396, 350] width 115 height 28
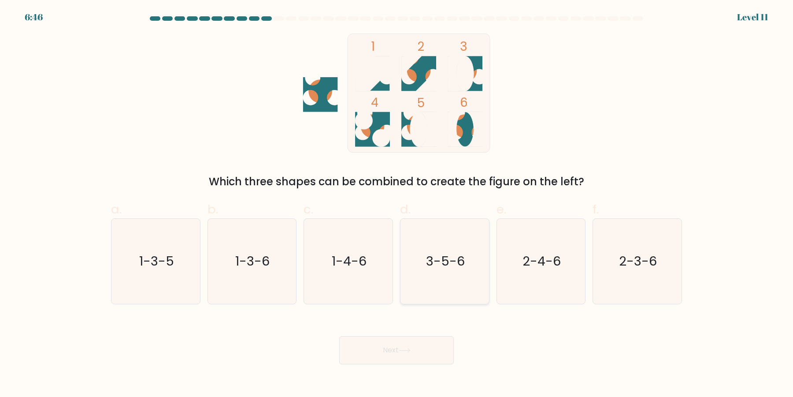
click at [467, 259] on icon "3-5-6" at bounding box center [444, 261] width 85 height 85
click at [397, 204] on input "d. 3-5-6" at bounding box center [397, 201] width 0 height 6
radio input "true"
click at [413, 346] on button "Next" at bounding box center [396, 350] width 115 height 28
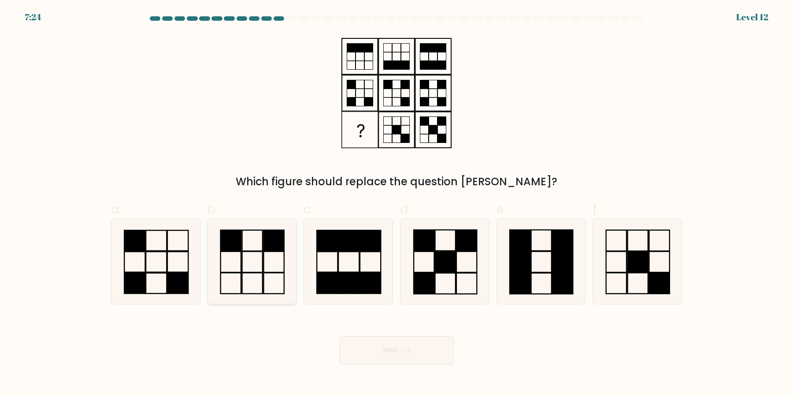
click at [254, 286] on icon at bounding box center [251, 261] width 85 height 85
click at [397, 204] on input "b." at bounding box center [397, 201] width 0 height 6
radio input "true"
click at [398, 355] on button "Next" at bounding box center [396, 350] width 115 height 28
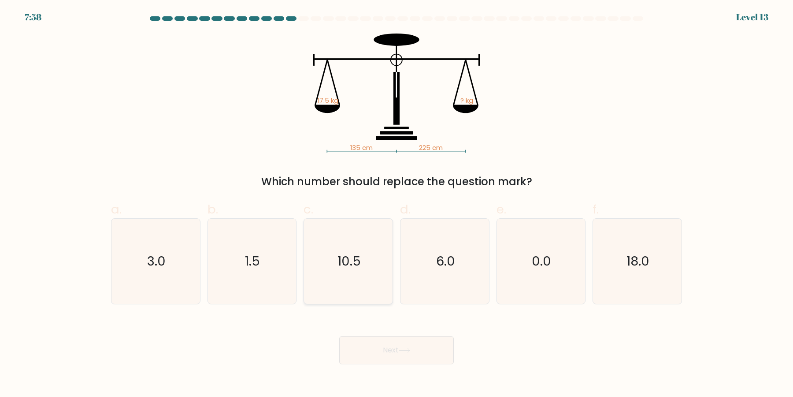
click at [343, 276] on icon "10.5" at bounding box center [348, 261] width 85 height 85
click at [397, 204] on input "c. 10.5" at bounding box center [397, 201] width 0 height 6
radio input "true"
click at [427, 352] on button "Next" at bounding box center [396, 350] width 115 height 28
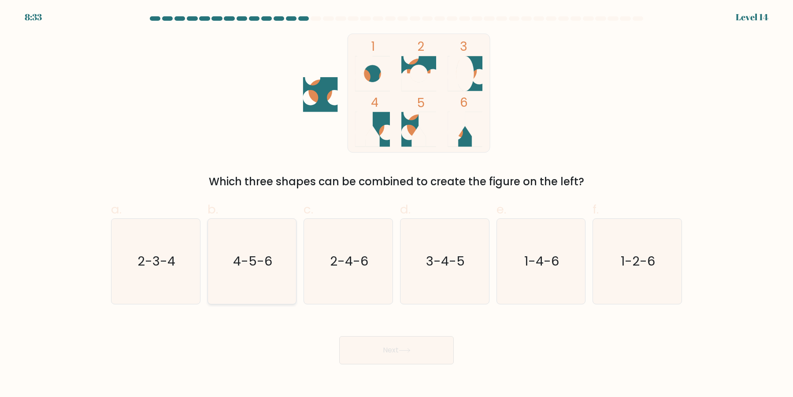
click at [245, 276] on icon "4-5-6" at bounding box center [251, 261] width 85 height 85
click at [397, 204] on input "b. 4-5-6" at bounding box center [397, 201] width 0 height 6
radio input "true"
click at [325, 340] on div "Next" at bounding box center [397, 339] width 582 height 49
click at [370, 356] on button "Next" at bounding box center [396, 350] width 115 height 28
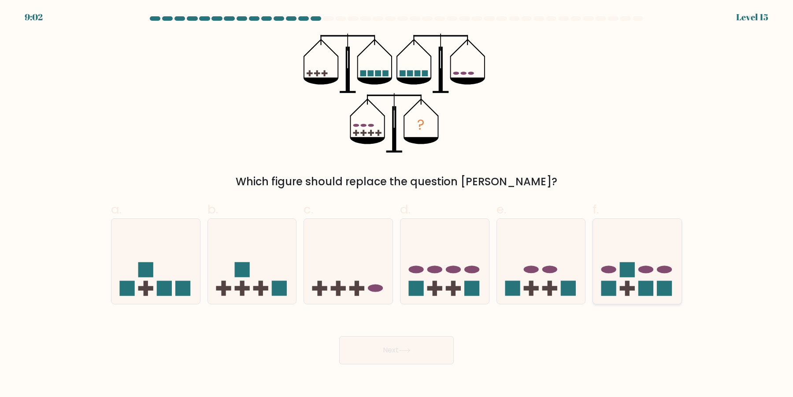
click at [635, 259] on icon at bounding box center [637, 261] width 89 height 73
click at [397, 204] on input "f." at bounding box center [397, 201] width 0 height 6
radio input "true"
click at [420, 346] on button "Next" at bounding box center [396, 350] width 115 height 28
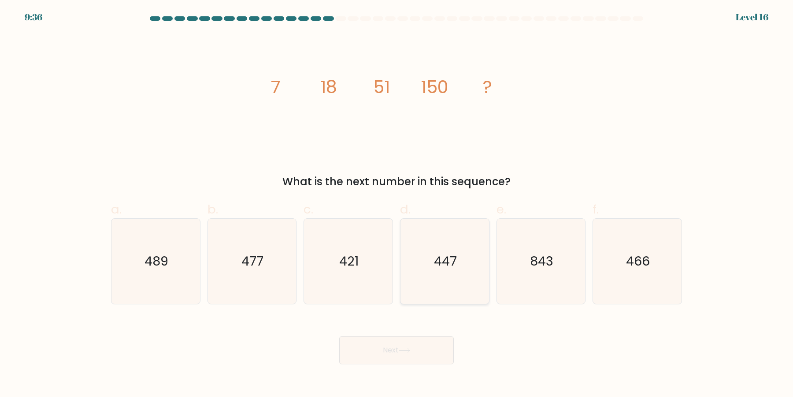
click at [452, 267] on icon "447" at bounding box center [444, 261] width 85 height 85
click at [397, 204] on input "d. 447" at bounding box center [397, 201] width 0 height 6
radio input "true"
click at [428, 338] on button "Next" at bounding box center [396, 350] width 115 height 28
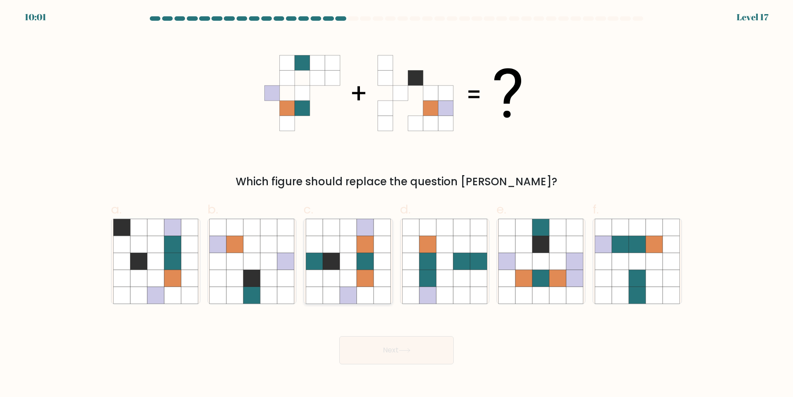
click at [363, 275] on icon at bounding box center [365, 278] width 17 height 17
click at [397, 204] on input "c." at bounding box center [397, 201] width 0 height 6
radio input "true"
click at [406, 349] on icon at bounding box center [405, 350] width 12 height 5
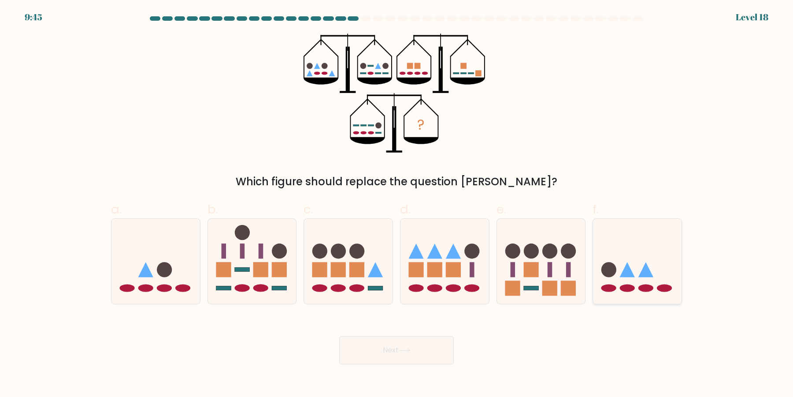
click at [623, 292] on icon at bounding box center [637, 261] width 89 height 73
click at [397, 204] on input "f." at bounding box center [397, 201] width 0 height 6
radio input "true"
click at [402, 355] on button "Next" at bounding box center [396, 350] width 115 height 28
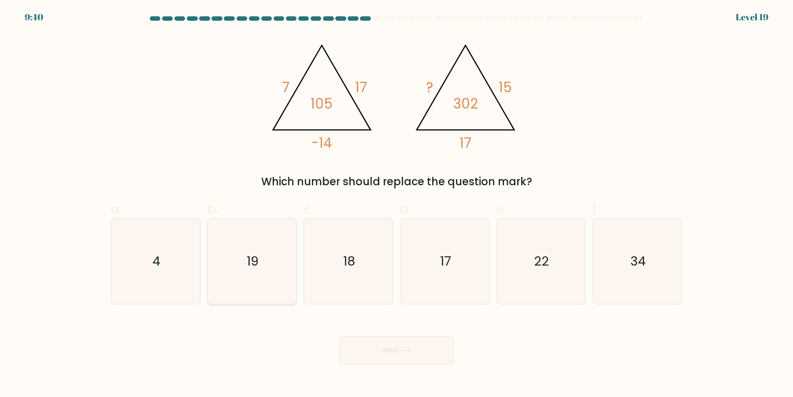
click at [242, 270] on icon "19" at bounding box center [251, 261] width 85 height 85
click at [397, 204] on input "b. 19" at bounding box center [397, 201] width 0 height 6
radio input "true"
click at [451, 347] on button "Next" at bounding box center [396, 350] width 115 height 28
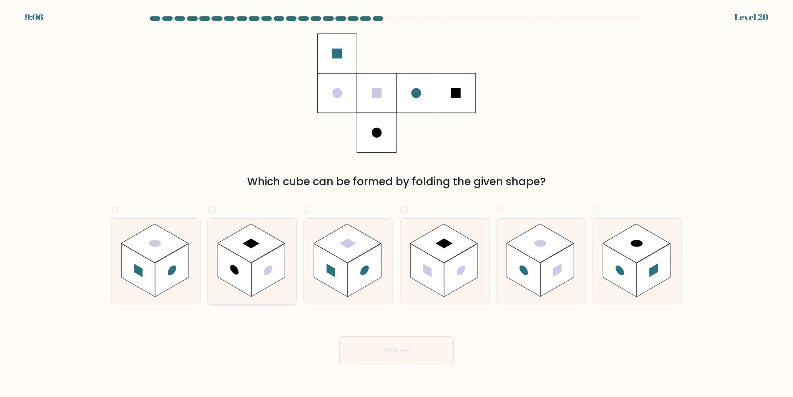
click at [240, 288] on rect at bounding box center [234, 270] width 33 height 53
click at [397, 204] on input "b." at bounding box center [397, 201] width 0 height 6
radio input "true"
click at [451, 277] on rect at bounding box center [460, 270] width 33 height 53
click at [397, 204] on input "d." at bounding box center [397, 201] width 0 height 6
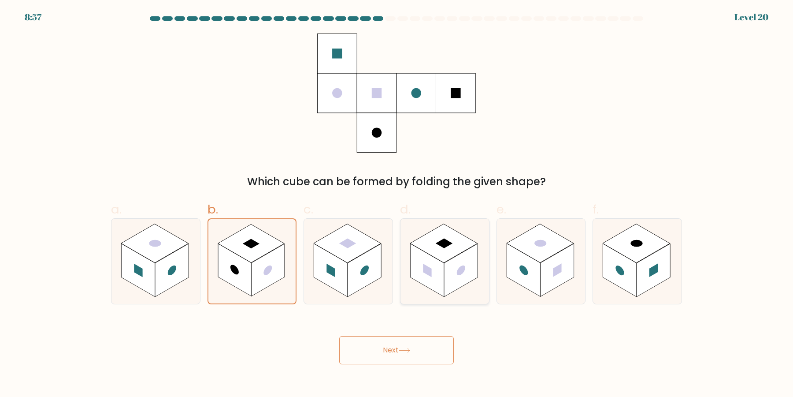
radio input "true"
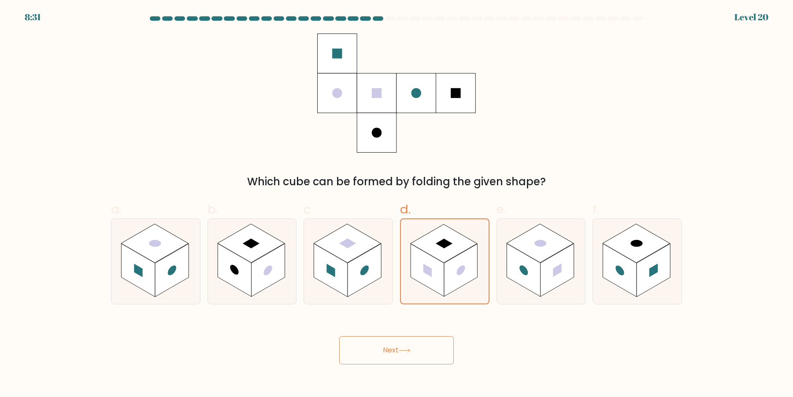
click at [440, 349] on button "Next" at bounding box center [396, 350] width 115 height 28
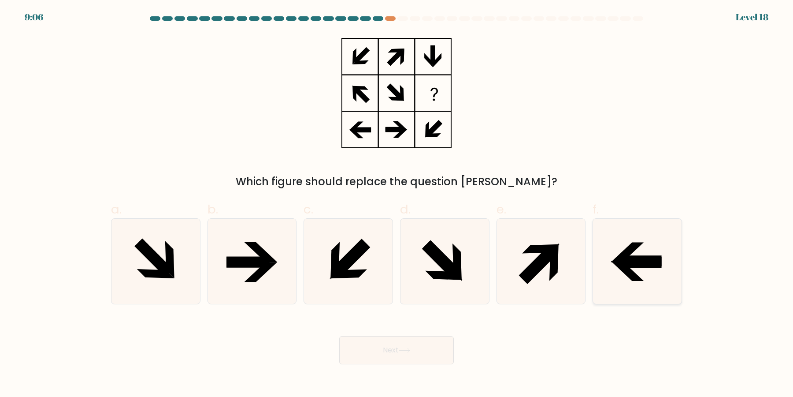
click at [631, 266] on icon at bounding box center [640, 262] width 43 height 11
click at [397, 204] on input "f." at bounding box center [397, 201] width 0 height 6
radio input "true"
click at [427, 360] on button "Next" at bounding box center [396, 350] width 115 height 28
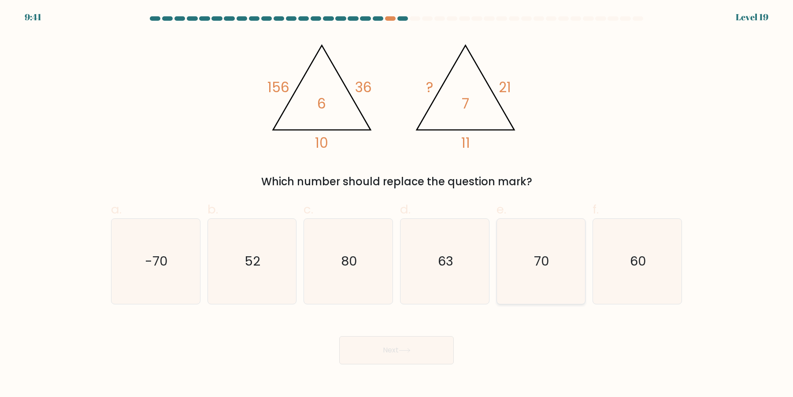
click at [549, 263] on icon "70" at bounding box center [540, 261] width 85 height 85
click at [397, 204] on input "e. 70" at bounding box center [397, 201] width 0 height 6
radio input "true"
click at [426, 372] on body "9:31 Level 19" at bounding box center [396, 198] width 793 height 397
click at [426, 360] on button "Next" at bounding box center [396, 350] width 115 height 28
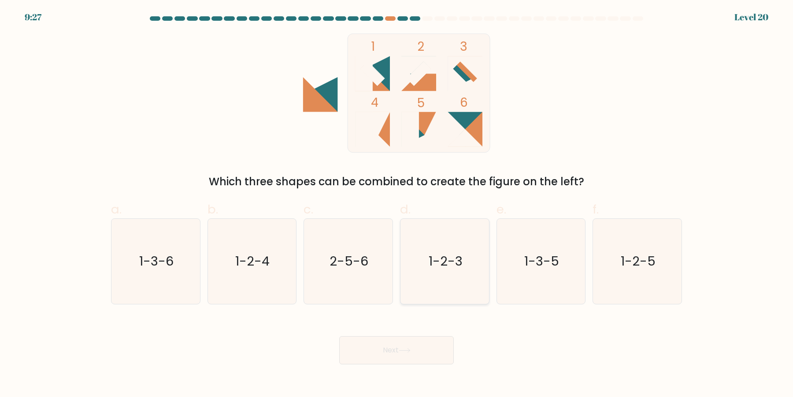
click at [438, 266] on icon "1-2-3" at bounding box center [444, 261] width 85 height 85
click at [397, 204] on input "d. 1-2-3" at bounding box center [397, 201] width 0 height 6
radio input "true"
click at [395, 357] on button "Next" at bounding box center [396, 350] width 115 height 28
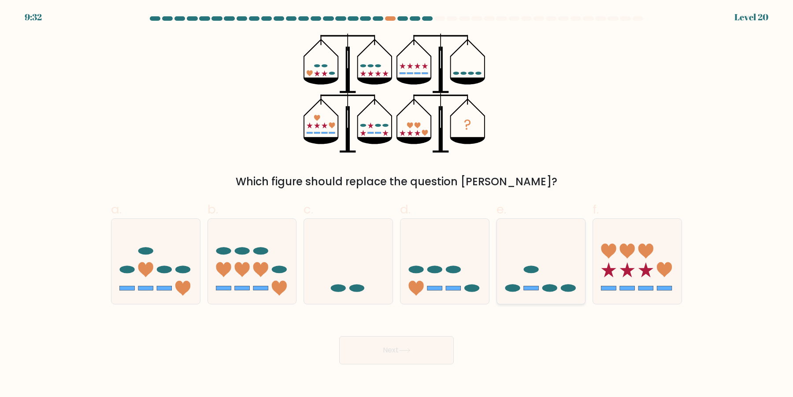
click at [543, 245] on icon at bounding box center [541, 261] width 89 height 73
click at [397, 204] on input "e." at bounding box center [397, 201] width 0 height 6
radio input "true"
click at [396, 348] on button "Next" at bounding box center [396, 350] width 115 height 28
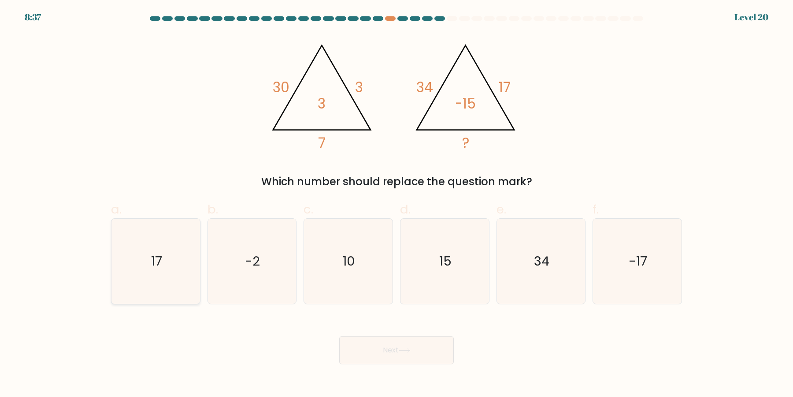
click at [135, 272] on icon "17" at bounding box center [155, 261] width 85 height 85
click at [397, 204] on input "a. 17" at bounding box center [397, 201] width 0 height 6
radio input "true"
click at [404, 352] on icon at bounding box center [405, 350] width 12 height 5
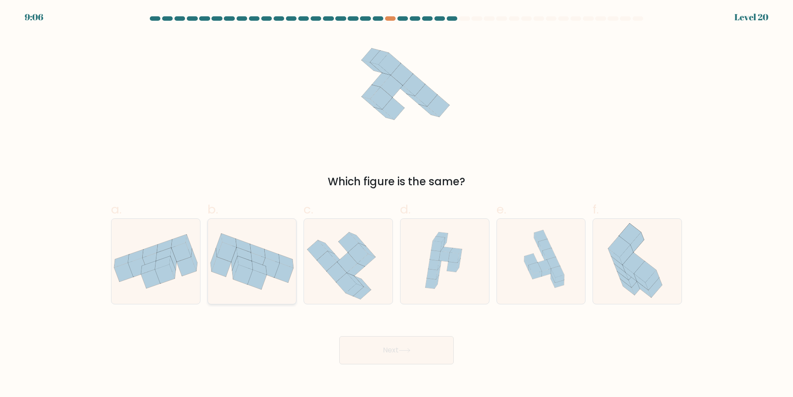
click at [264, 288] on icon at bounding box center [252, 261] width 89 height 56
click at [397, 204] on input "b." at bounding box center [397, 201] width 0 height 6
radio input "true"
click at [407, 352] on icon at bounding box center [405, 350] width 12 height 5
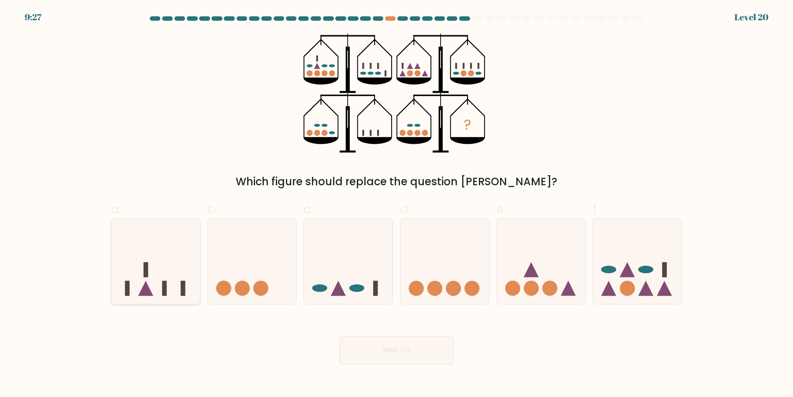
click at [160, 264] on icon at bounding box center [155, 261] width 89 height 73
click at [397, 204] on input "a." at bounding box center [397, 201] width 0 height 6
radio input "true"
click at [419, 357] on button "Next" at bounding box center [396, 350] width 115 height 28
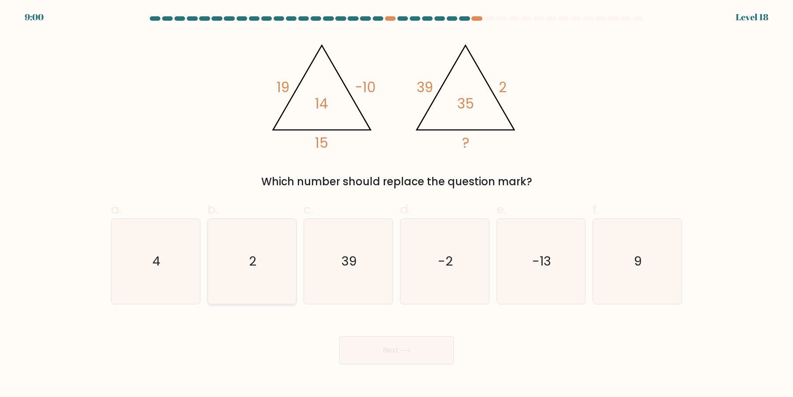
click at [235, 283] on icon "2" at bounding box center [251, 261] width 85 height 85
click at [397, 204] on input "b. 2" at bounding box center [397, 201] width 0 height 6
radio input "true"
click at [375, 344] on button "Next" at bounding box center [396, 350] width 115 height 28
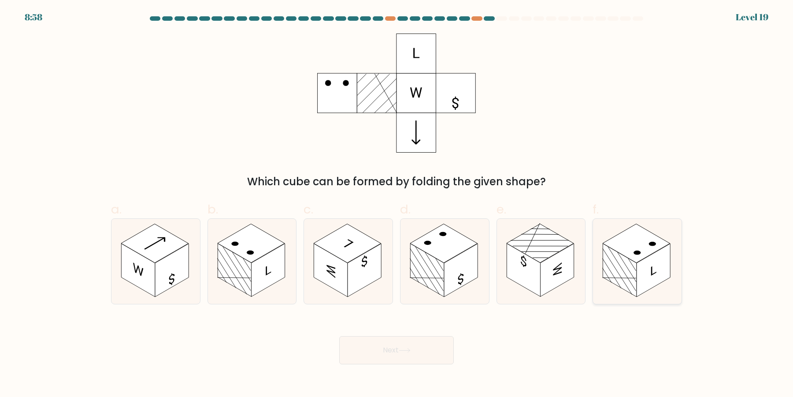
click at [635, 281] on rect at bounding box center [619, 270] width 33 height 53
click at [397, 204] on input "f." at bounding box center [397, 201] width 0 height 6
radio input "true"
click at [447, 347] on button "Next" at bounding box center [396, 350] width 115 height 28
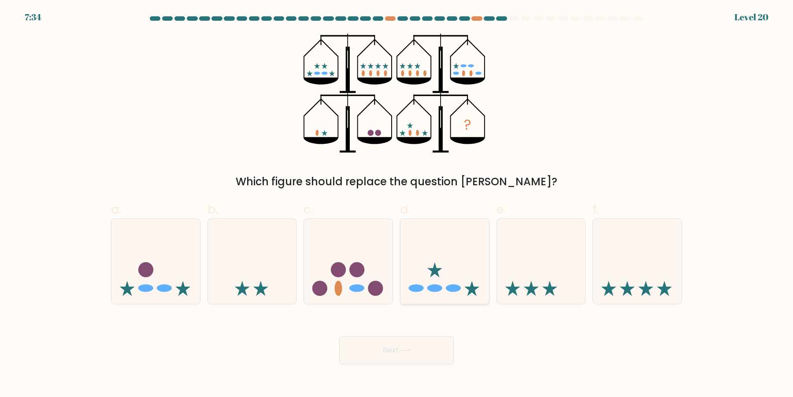
click at [460, 261] on icon at bounding box center [445, 261] width 89 height 73
click at [397, 204] on input "d." at bounding box center [397, 201] width 0 height 6
radio input "true"
click at [533, 273] on icon at bounding box center [541, 261] width 89 height 73
click at [397, 204] on input "e." at bounding box center [397, 201] width 0 height 6
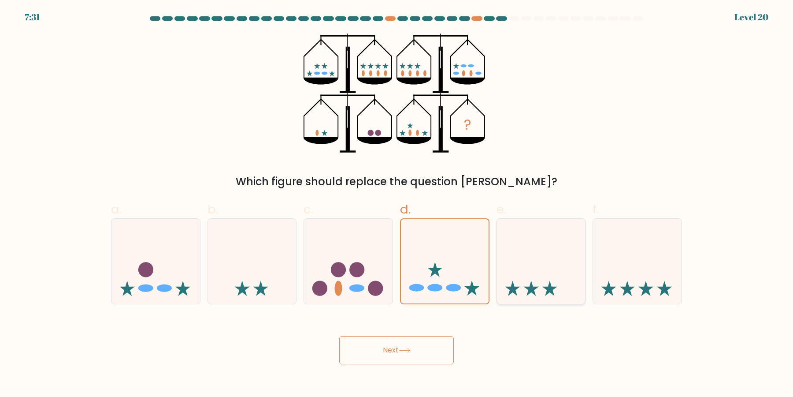
radio input "true"
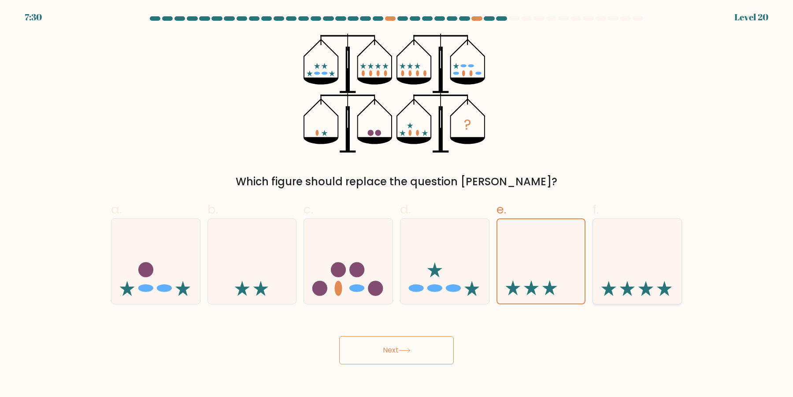
click at [628, 231] on icon at bounding box center [637, 261] width 89 height 73
click at [397, 204] on input "f." at bounding box center [397, 201] width 0 height 6
radio input "true"
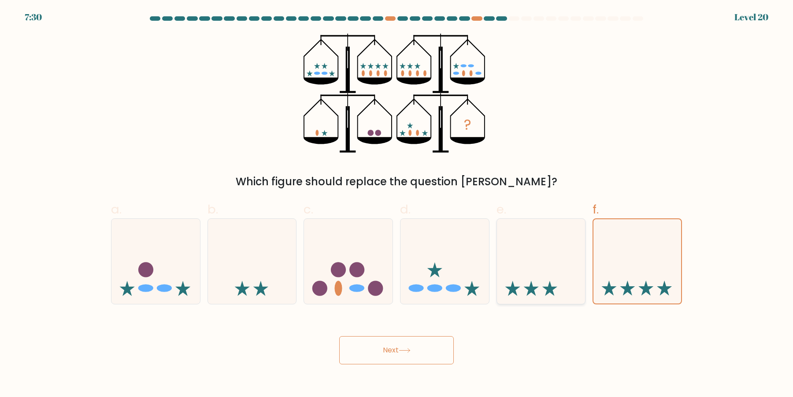
click at [551, 249] on icon at bounding box center [541, 261] width 89 height 73
click at [397, 204] on input "e." at bounding box center [397, 201] width 0 height 6
radio input "true"
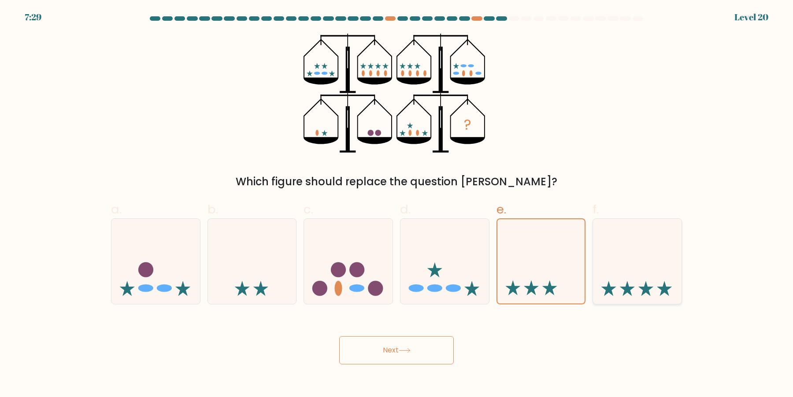
click at [632, 265] on icon at bounding box center [637, 261] width 89 height 73
click at [397, 204] on input "f." at bounding box center [397, 201] width 0 height 6
radio input "true"
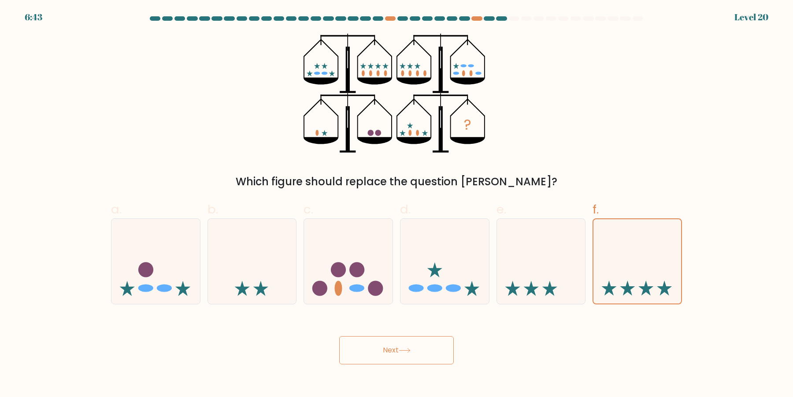
click at [405, 348] on button "Next" at bounding box center [396, 350] width 115 height 28
click at [424, 351] on button "Next" at bounding box center [396, 350] width 115 height 28
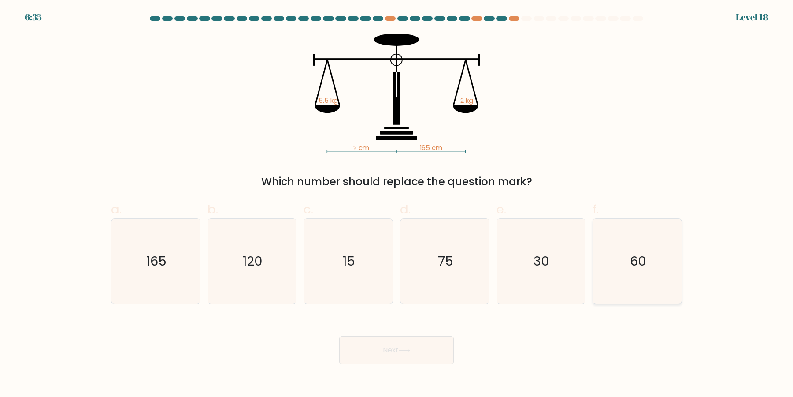
click at [638, 252] on text "60" at bounding box center [638, 261] width 16 height 18
click at [397, 204] on input "f. 60" at bounding box center [397, 201] width 0 height 6
radio input "true"
click at [410, 356] on button "Next" at bounding box center [396, 350] width 115 height 28
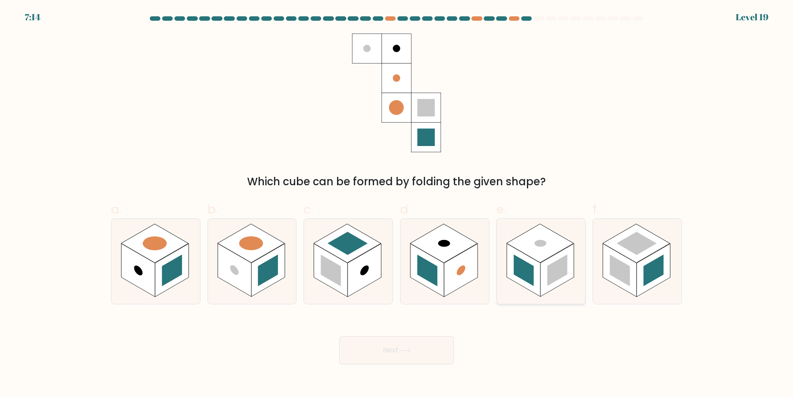
click at [542, 259] on rect at bounding box center [540, 243] width 67 height 39
click at [397, 204] on input "e." at bounding box center [397, 201] width 0 height 6
radio input "true"
click at [653, 288] on icon at bounding box center [637, 261] width 89 height 85
click at [397, 204] on input "f." at bounding box center [397, 201] width 0 height 6
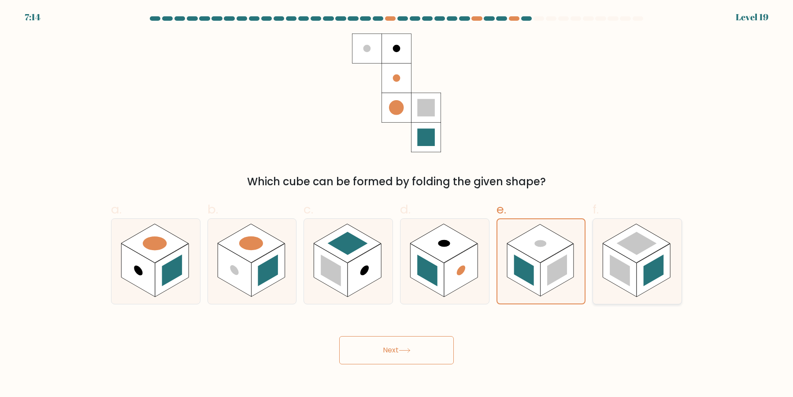
radio input "true"
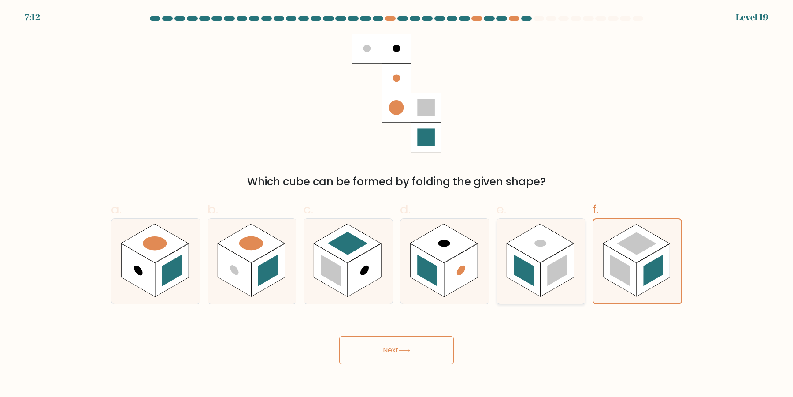
click at [559, 260] on rect at bounding box center [557, 270] width 20 height 32
click at [397, 204] on input "e." at bounding box center [397, 201] width 0 height 6
radio input "true"
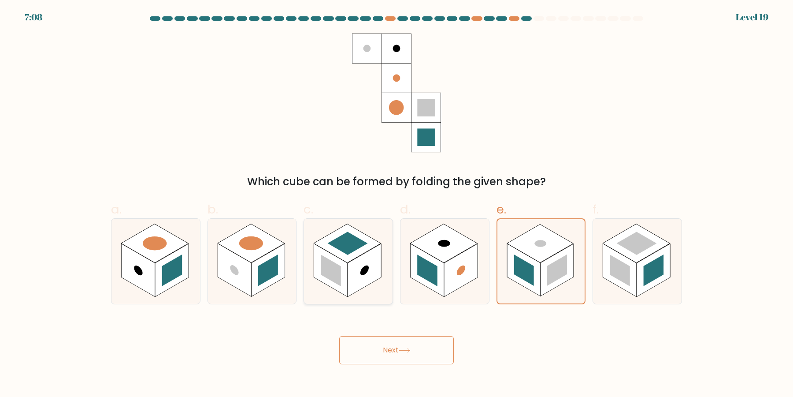
click at [325, 284] on icon at bounding box center [348, 261] width 89 height 85
click at [397, 204] on input "c." at bounding box center [397, 201] width 0 height 6
radio input "true"
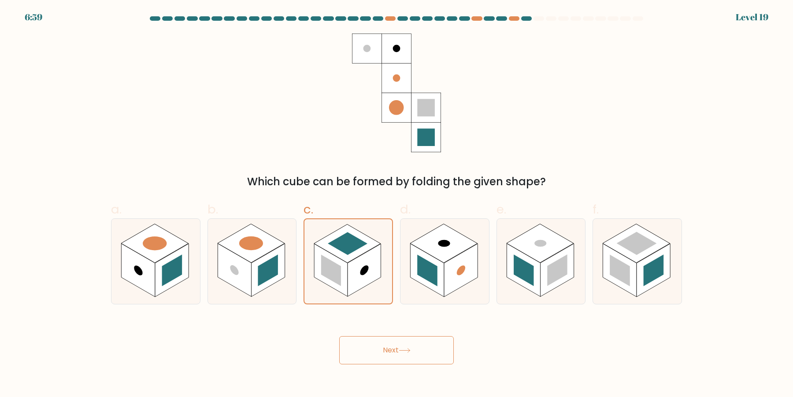
click at [394, 355] on button "Next" at bounding box center [396, 350] width 115 height 28
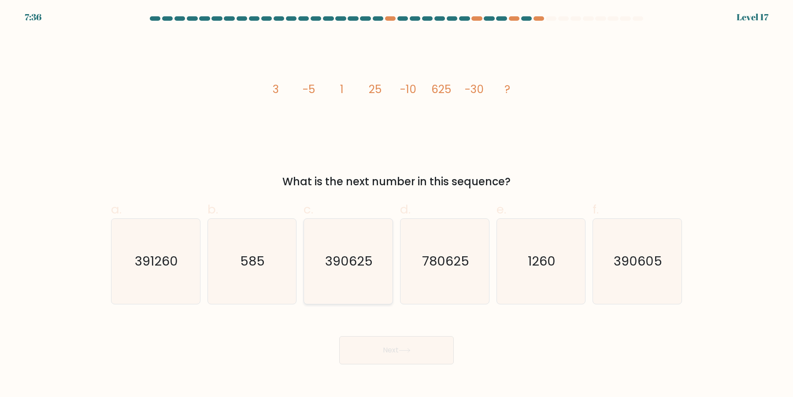
click at [380, 271] on icon "390625" at bounding box center [348, 261] width 85 height 85
click at [397, 204] on input "c. 390625" at bounding box center [397, 201] width 0 height 6
radio input "true"
click at [406, 350] on icon at bounding box center [404, 350] width 11 height 4
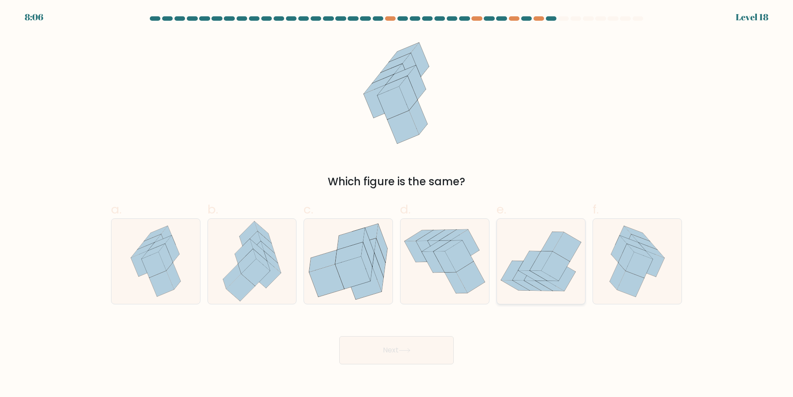
click at [553, 287] on icon at bounding box center [550, 286] width 28 height 10
click at [397, 204] on input "e." at bounding box center [397, 201] width 0 height 6
radio input "true"
click at [415, 357] on button "Next" at bounding box center [396, 350] width 115 height 28
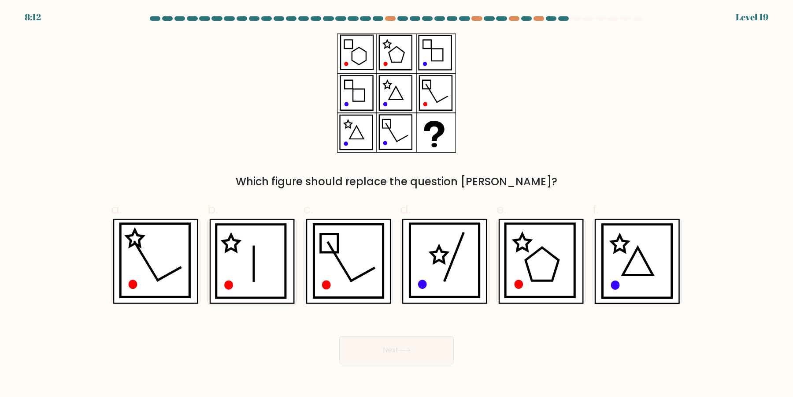
click at [237, 277] on icon at bounding box center [250, 260] width 69 height 73
click at [397, 204] on input "b." at bounding box center [397, 201] width 0 height 6
radio input "true"
click at [418, 355] on button "Next" at bounding box center [396, 350] width 115 height 28
